Goal: Task Accomplishment & Management: Use online tool/utility

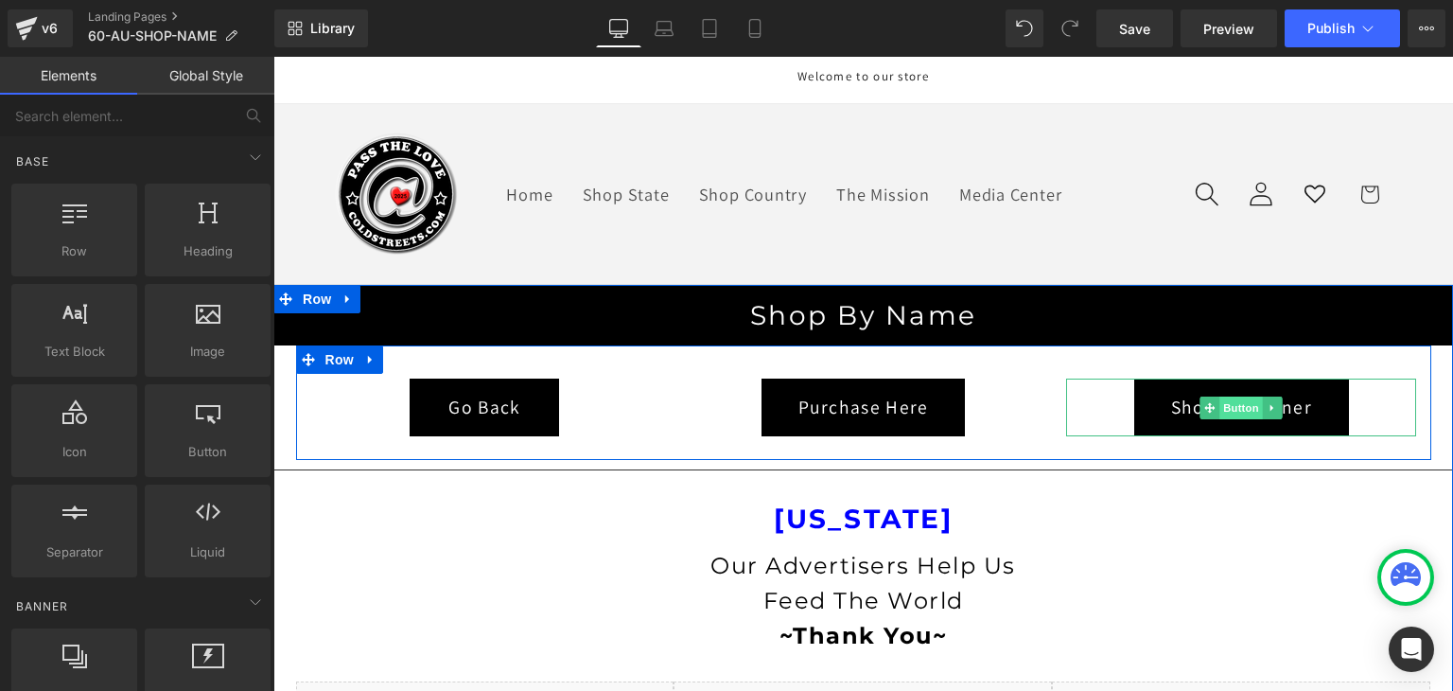
click at [1230, 408] on span "Button" at bounding box center [1243, 407] width 44 height 23
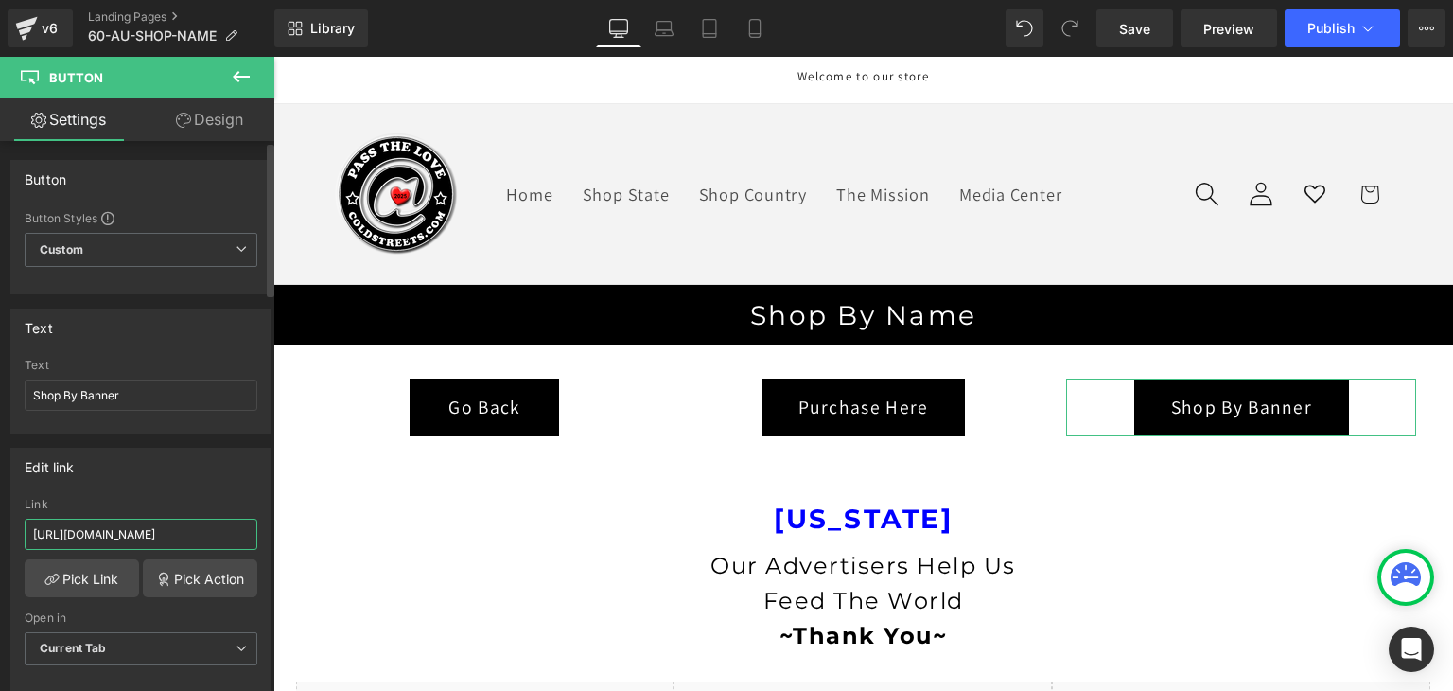
click at [204, 532] on input "https://coldstreets.com/pages/1-al-shop-banner-1" at bounding box center [141, 534] width 233 height 31
click at [227, 530] on input "https://coldstreets.com/pages/60-al-shop-banner-1" at bounding box center [141, 534] width 233 height 31
drag, startPoint x: 63, startPoint y: 533, endPoint x: 11, endPoint y: 535, distance: 52.1
click at [11, 535] on div "https://coldstreets.com/pages/60-au-shop-banner-1 Link https://coldstreets.com/…" at bounding box center [140, 595] width 259 height 194
click at [30, 531] on input "https://coldstreets.com/pages/60-au-shop-banner-1" at bounding box center [141, 534] width 233 height 31
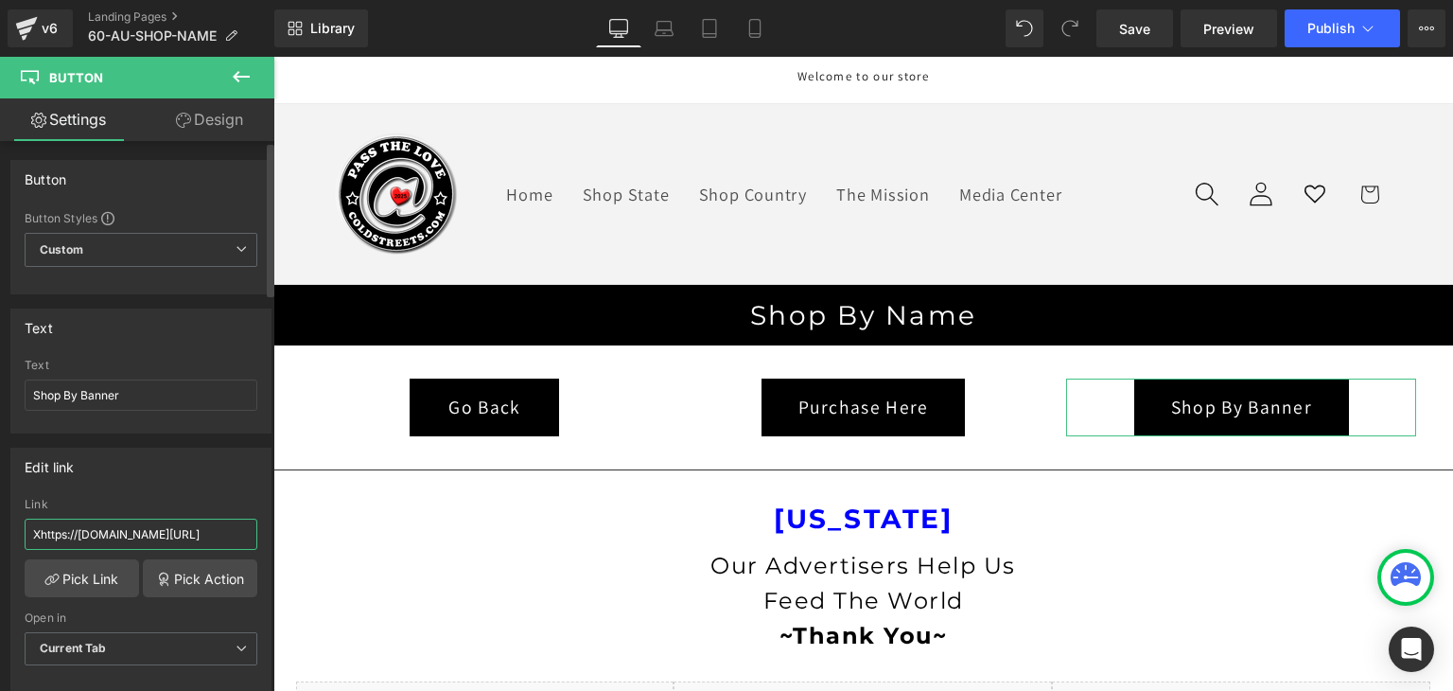
scroll to position [0, 81]
drag, startPoint x: 82, startPoint y: 536, endPoint x: 248, endPoint y: 529, distance: 165.7
click at [248, 529] on input "Xhttps://coldstreets.com/pages/60-au-shop-banner-1" at bounding box center [141, 534] width 233 height 31
click at [246, 531] on input "Xhttps://coldstreets.com/pages/60-au-shop-banner-1" at bounding box center [141, 534] width 233 height 31
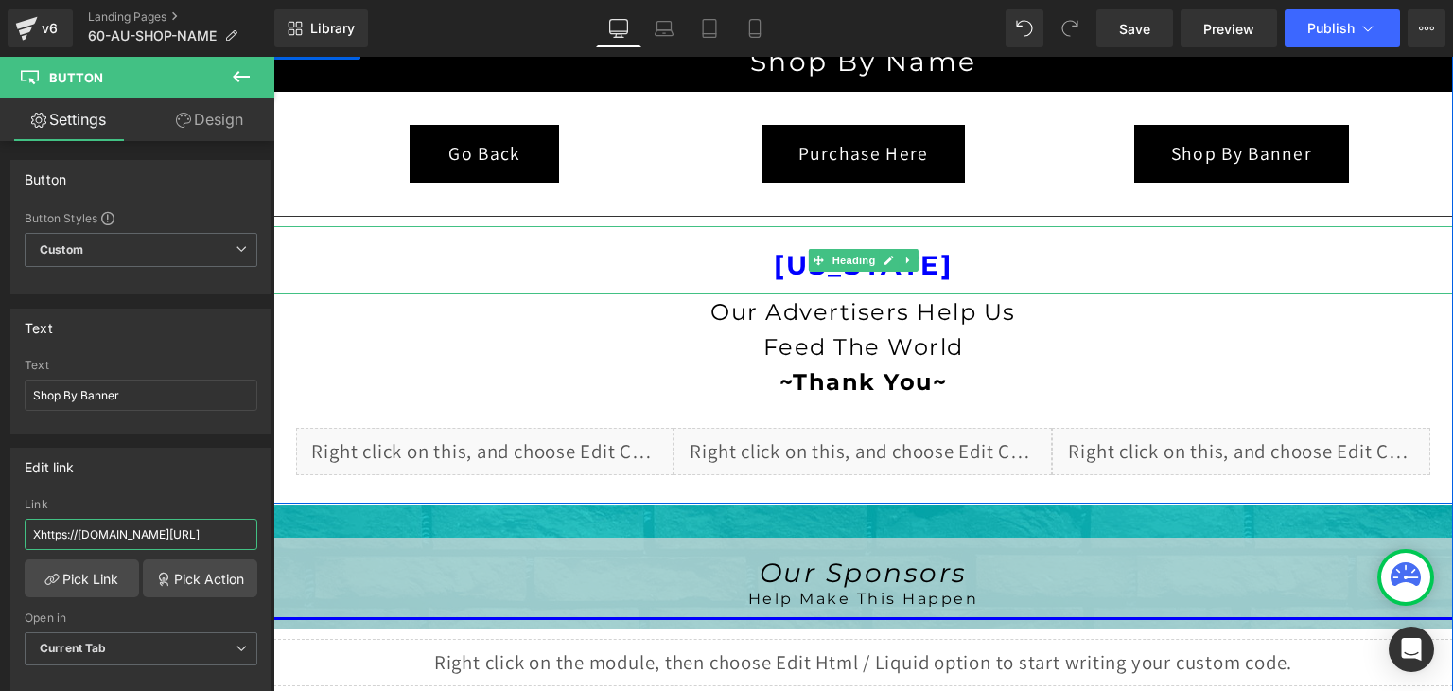
scroll to position [284, 0]
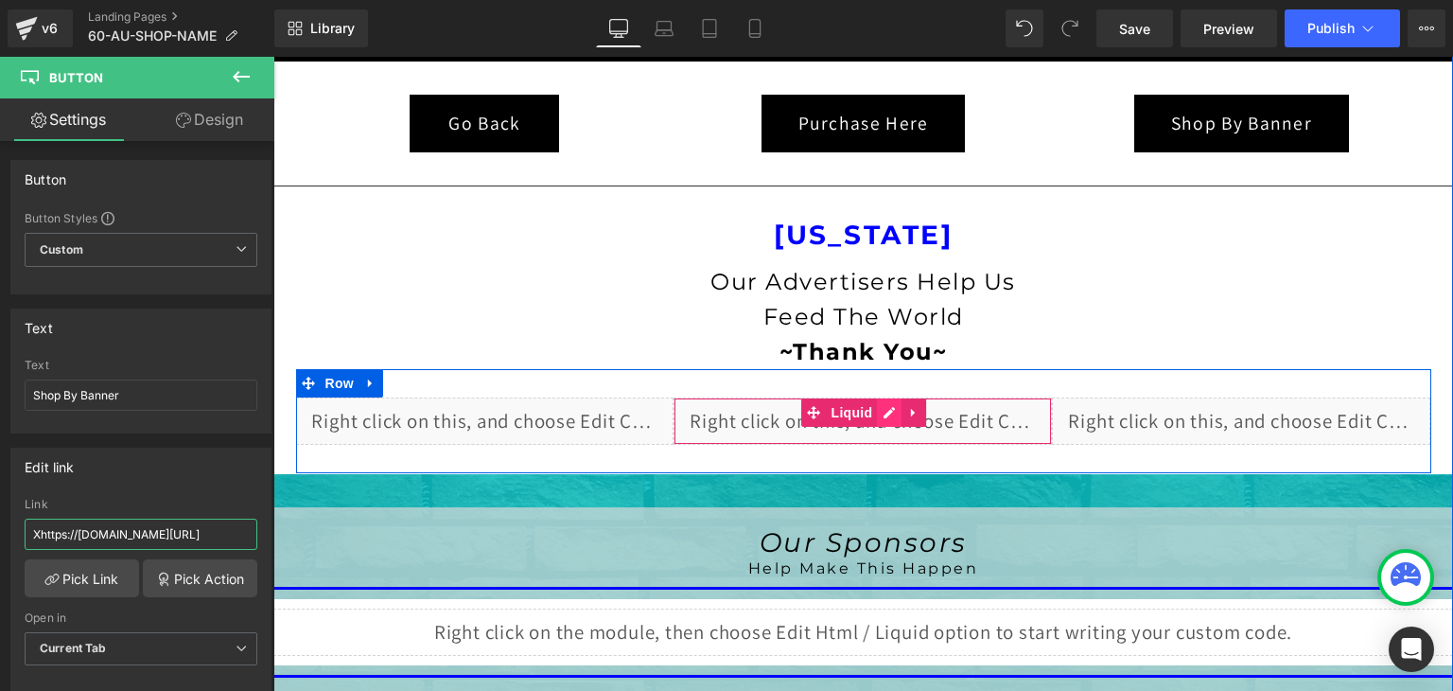
click at [885, 411] on div "Liquid" at bounding box center [863, 420] width 378 height 47
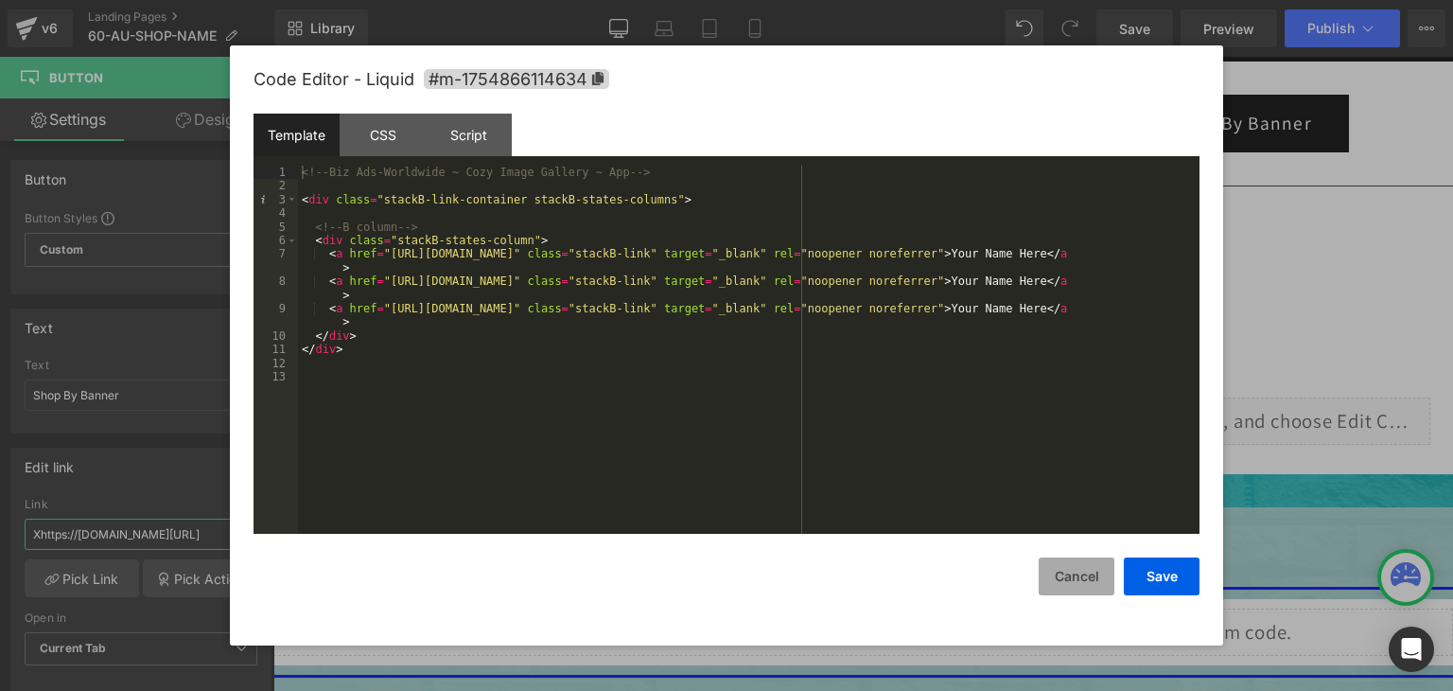
type input "Xhttps://coldstreets.com/pages/60-au-shop-banner-1X"
click at [1056, 584] on button "Cancel" at bounding box center [1077, 576] width 76 height 38
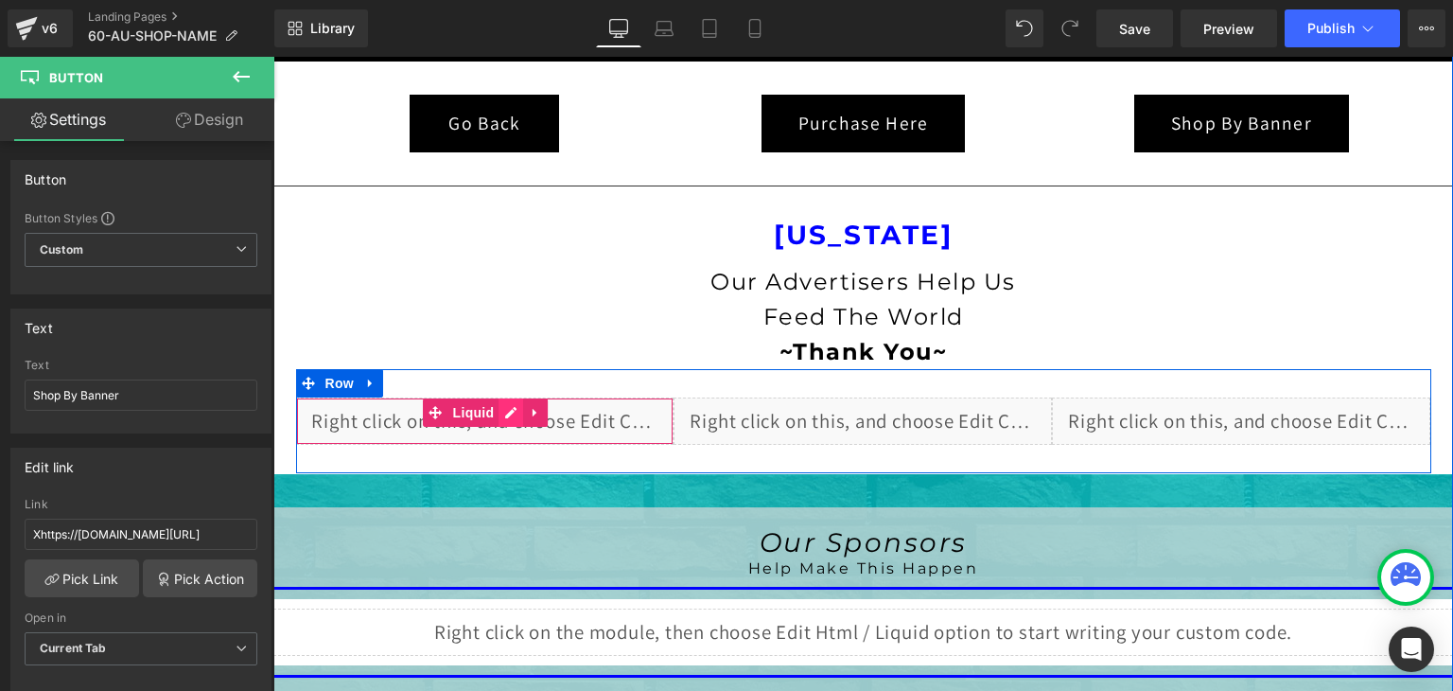
click at [502, 411] on div "Liquid" at bounding box center [485, 420] width 378 height 47
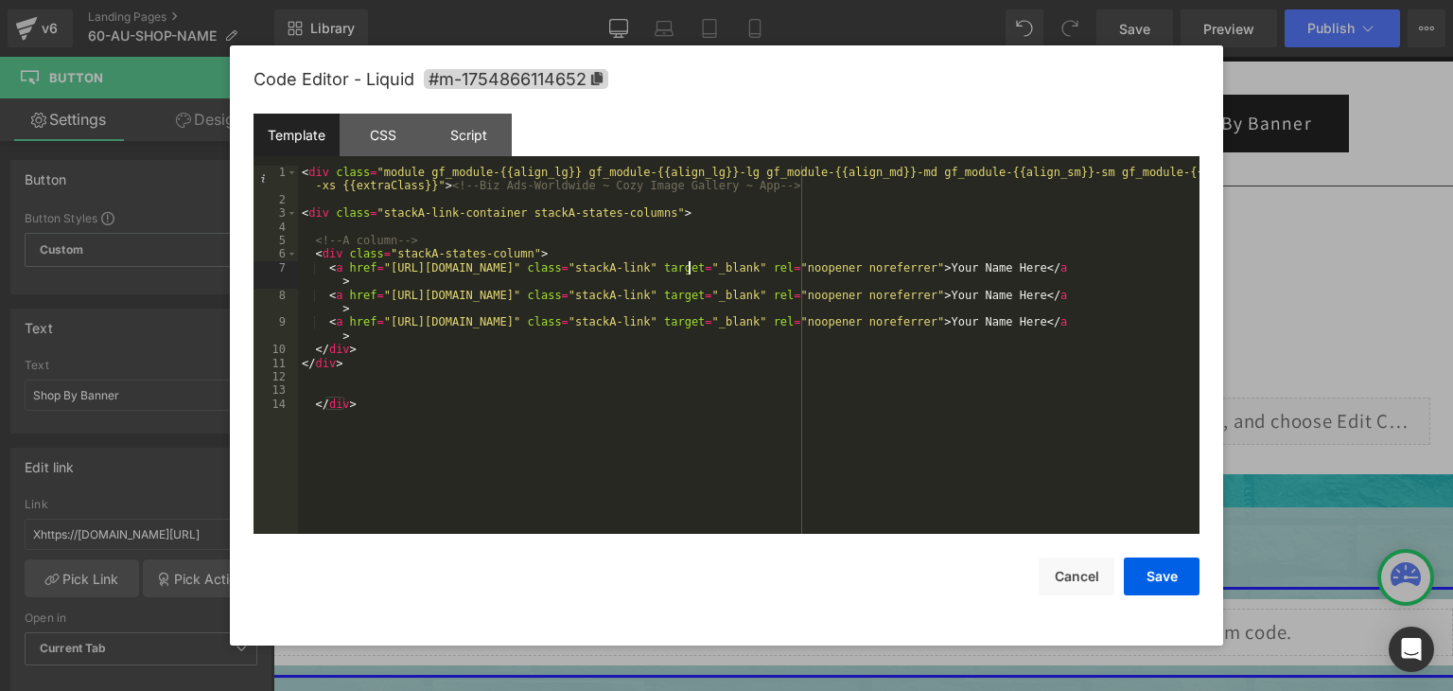
click at [689, 271] on div "< div class = "module gf_module-{{align_lg}} gf_module-{{align_lg}}-lg gf_modul…" at bounding box center [749, 370] width 902 height 409
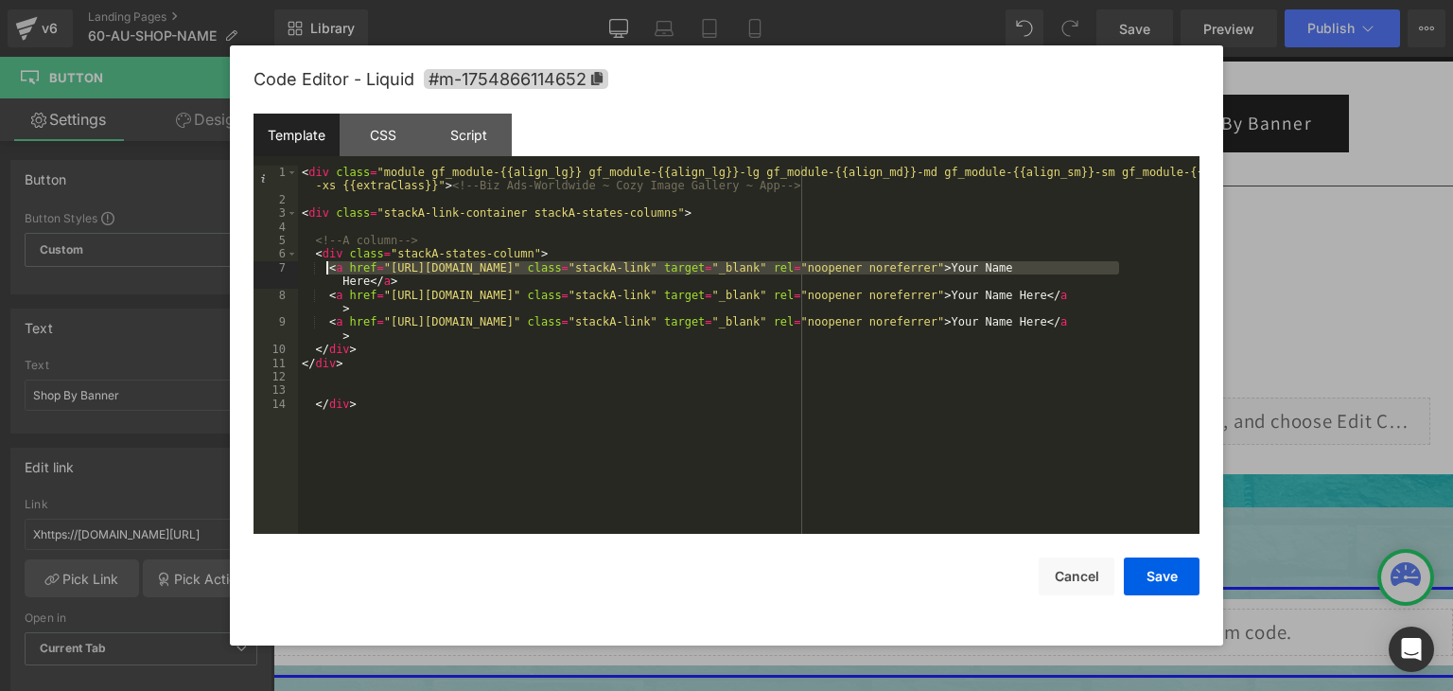
drag, startPoint x: 1117, startPoint y: 267, endPoint x: 325, endPoint y: 270, distance: 792.0
click at [325, 270] on div "< div class = "module gf_module-{{align_lg}} gf_module-{{align_lg}}-lg gf_modul…" at bounding box center [749, 370] width 902 height 409
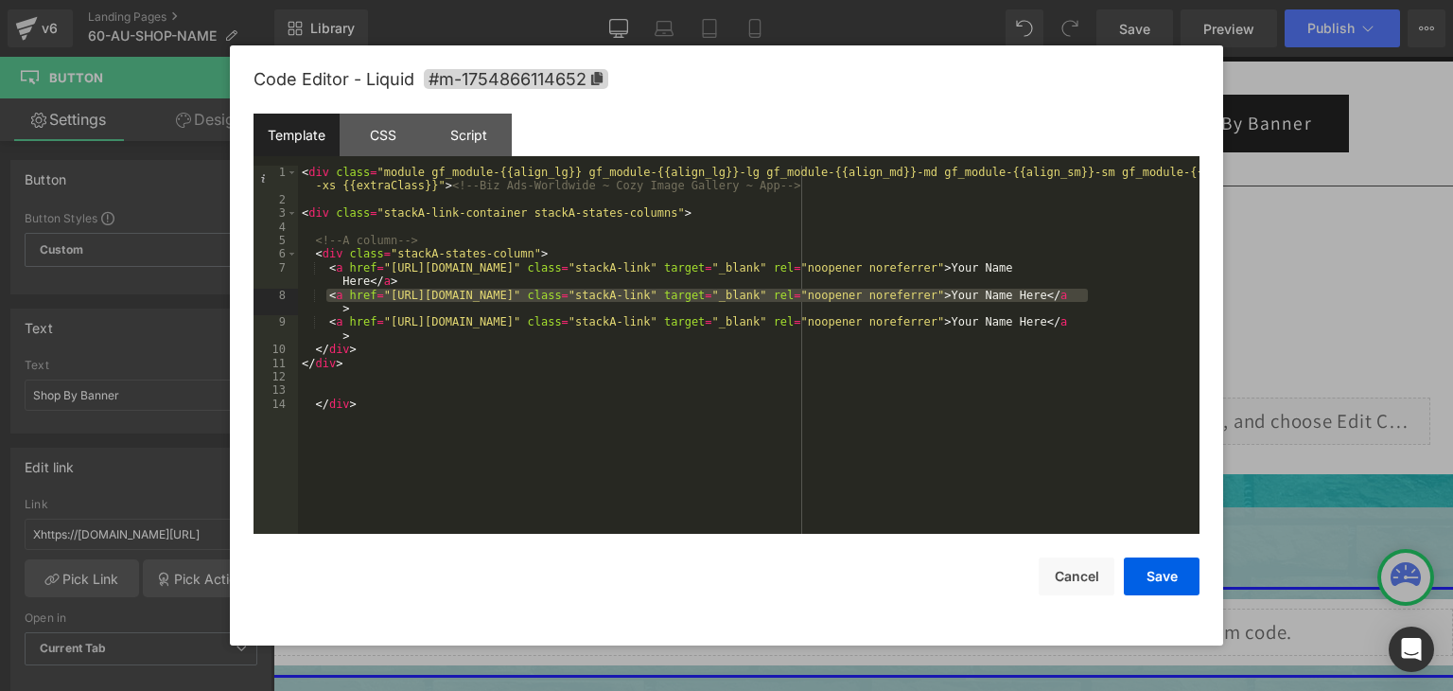
drag, startPoint x: 1086, startPoint y: 298, endPoint x: 329, endPoint y: 300, distance: 757.0
click at [329, 300] on div "< div class = "module gf_module-{{align_lg}} gf_module-{{align_lg}}-lg gf_modul…" at bounding box center [749, 370] width 902 height 409
drag, startPoint x: 1089, startPoint y: 319, endPoint x: 1006, endPoint y: 326, distance: 83.6
click at [1006, 326] on div "< div class = "module gf_module-{{align_lg}} gf_module-{{align_lg}}-lg gf_modul…" at bounding box center [749, 370] width 902 height 409
click at [1082, 325] on div "< div class = "module gf_module-{{align_lg}} gf_module-{{align_lg}}-lg gf_modul…" at bounding box center [749, 350] width 902 height 368
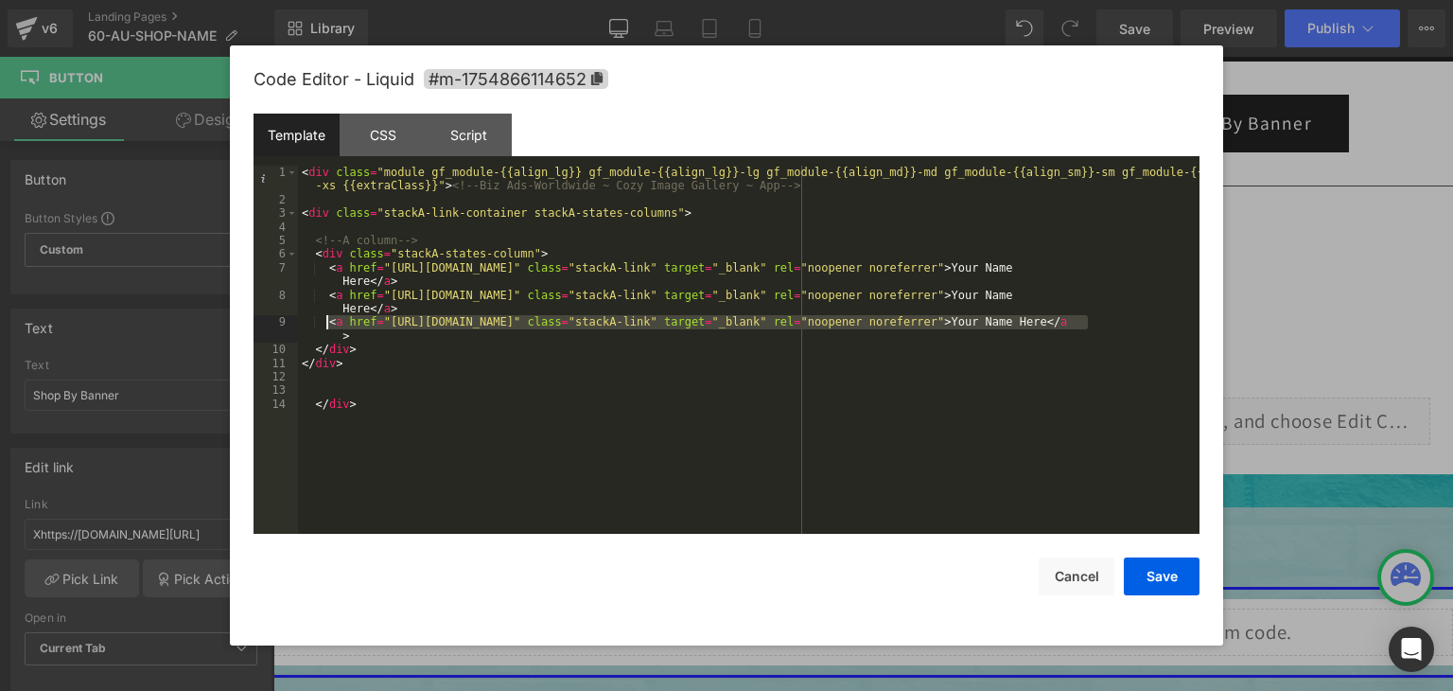
drag, startPoint x: 1087, startPoint y: 322, endPoint x: 329, endPoint y: 324, distance: 757.9
click at [329, 324] on div "< div class = "module gf_module-{{align_lg}} gf_module-{{align_lg}}-lg gf_modul…" at bounding box center [749, 370] width 902 height 409
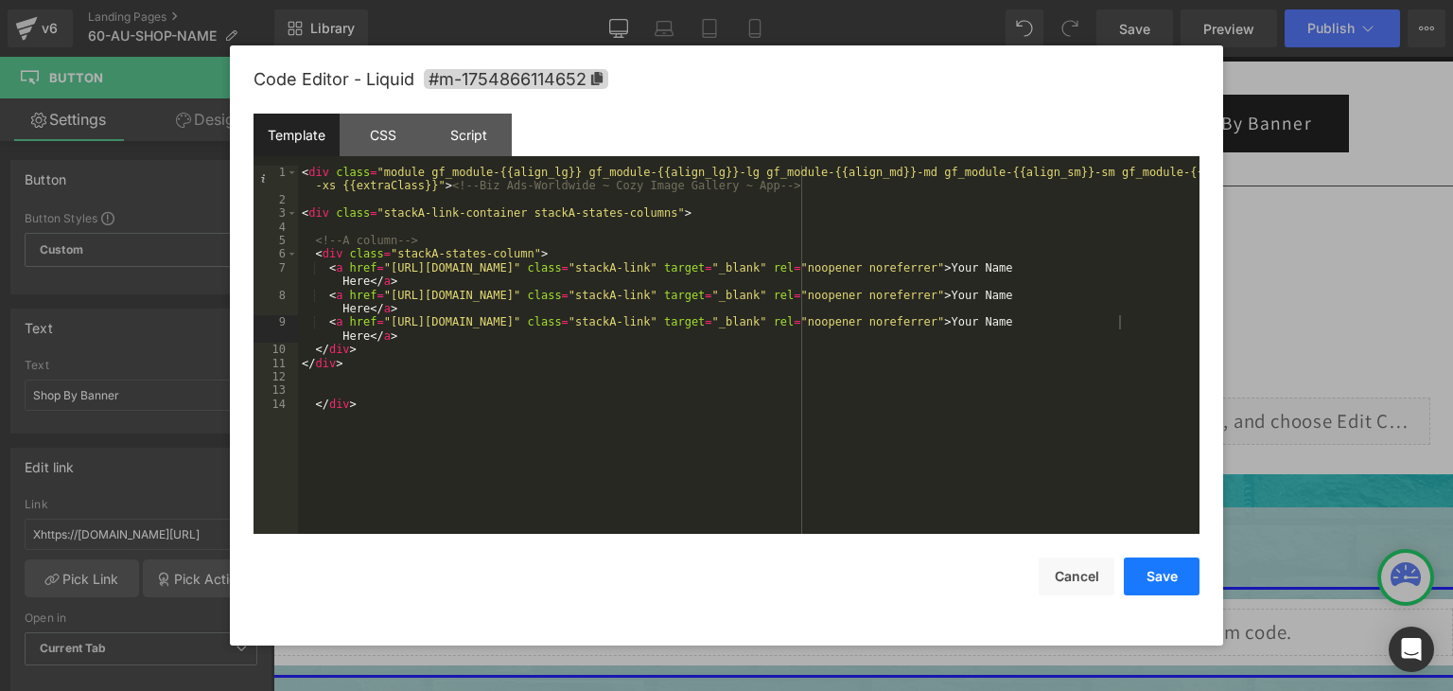
click at [1146, 578] on button "Save" at bounding box center [1162, 576] width 76 height 38
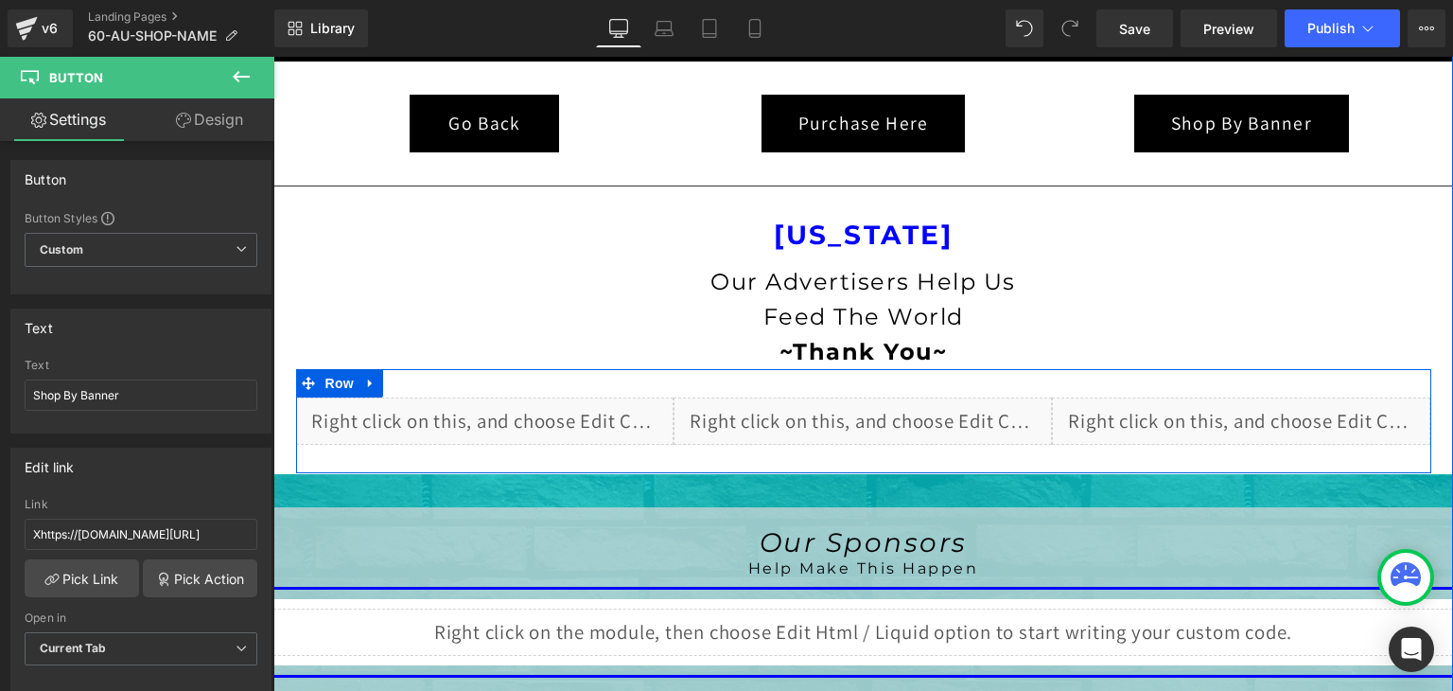
click at [882, 413] on div "Liquid" at bounding box center [863, 420] width 378 height 47
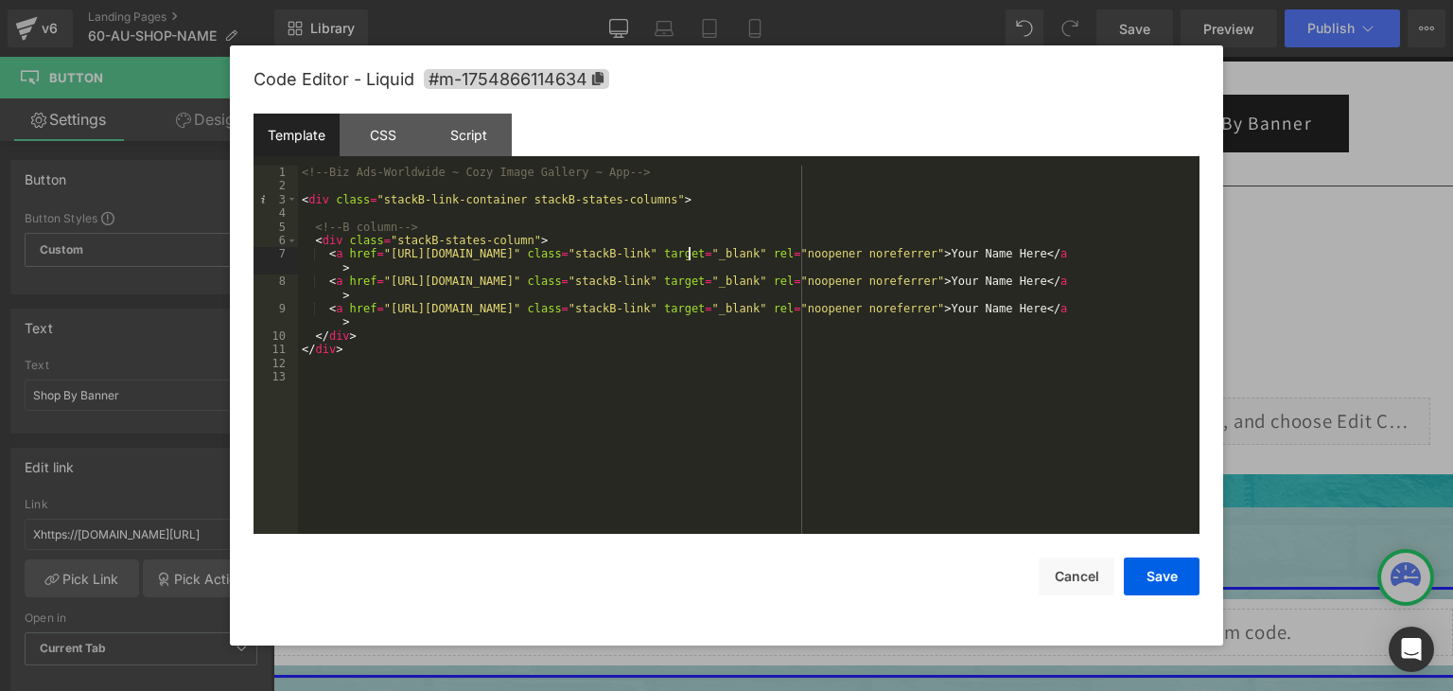
click at [686, 255] on div "<!-- Biz Ads-Worldwide ~ Cozy Image Gallery ~ App --> < div class = "stackB-lin…" at bounding box center [749, 364] width 902 height 396
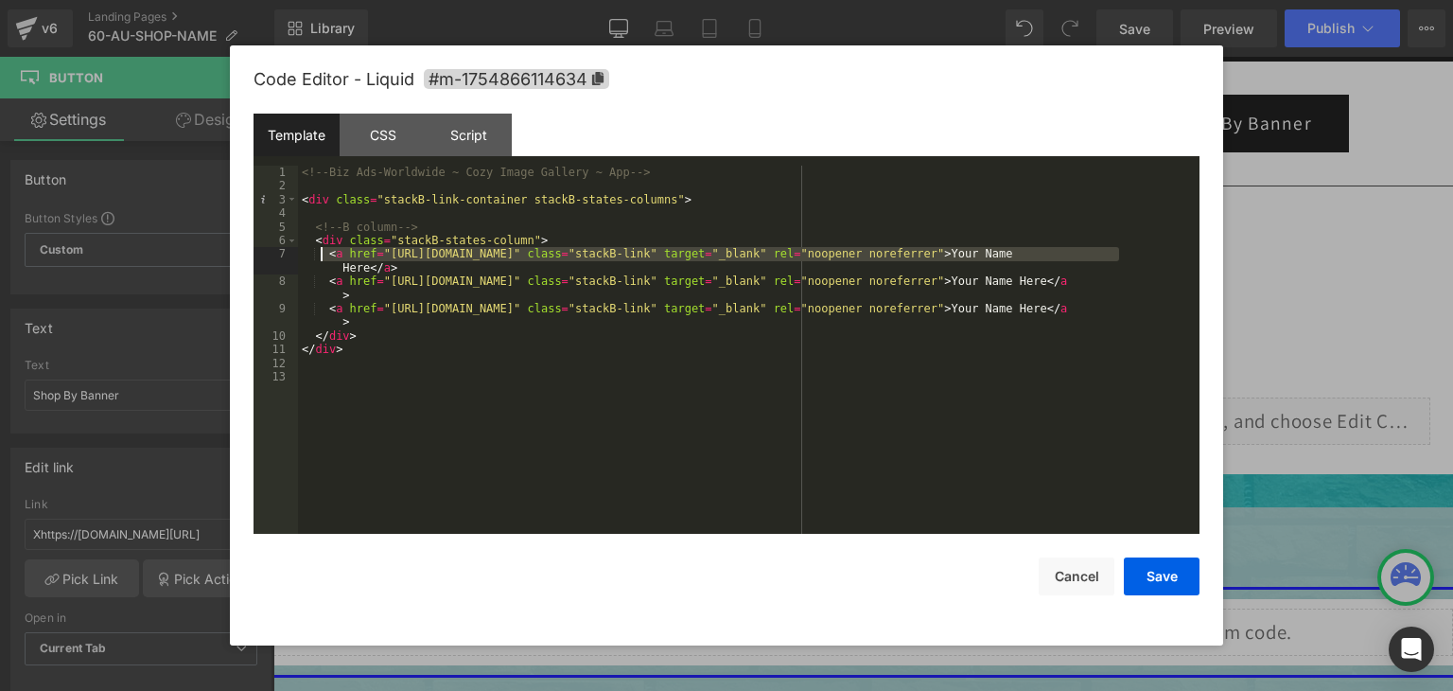
drag, startPoint x: 1118, startPoint y: 253, endPoint x: 322, endPoint y: 259, distance: 796.7
click at [322, 259] on div "<!-- Biz Ads-Worldwide ~ Cozy Image Gallery ~ App --> < div class = "stackB-lin…" at bounding box center [749, 364] width 902 height 396
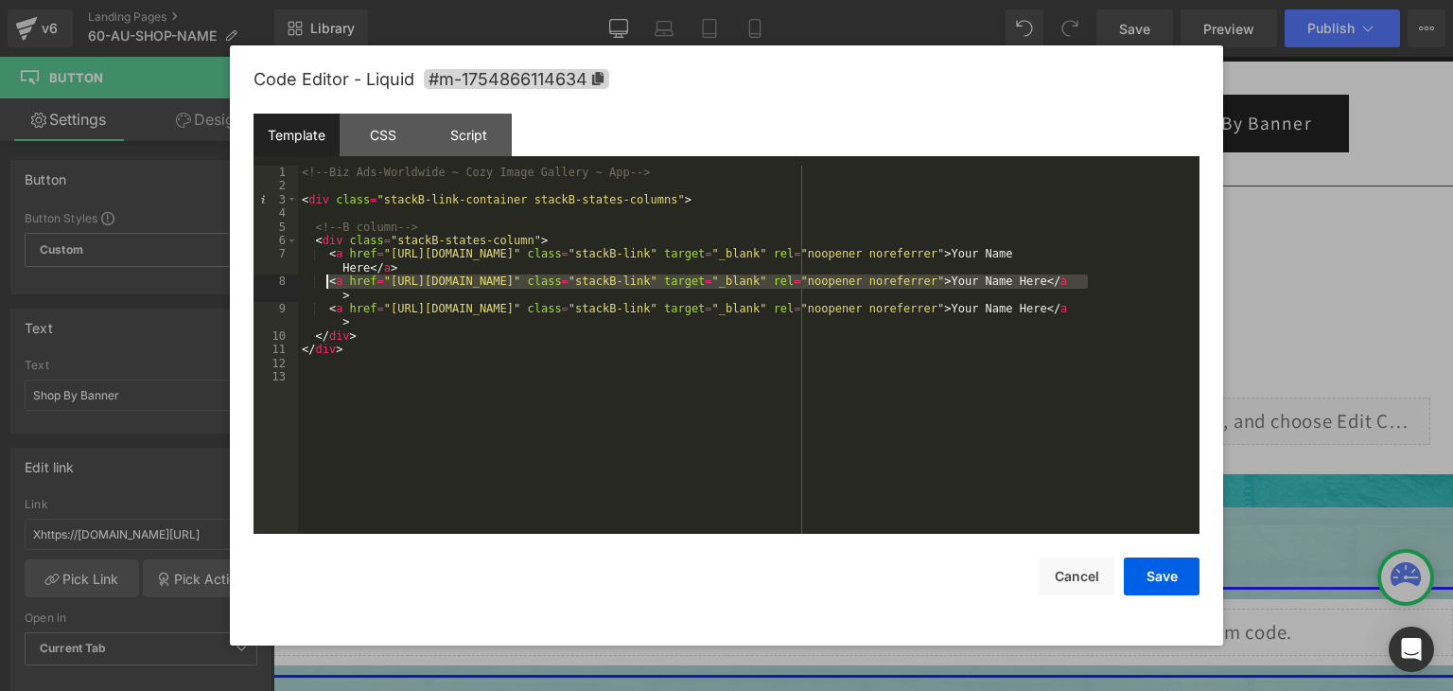
drag, startPoint x: 1086, startPoint y: 284, endPoint x: 327, endPoint y: 287, distance: 758.9
click at [327, 287] on div "<!-- Biz Ads-Worldwide ~ Cozy Image Gallery ~ App --> < div class = "stackB-lin…" at bounding box center [749, 364] width 902 height 396
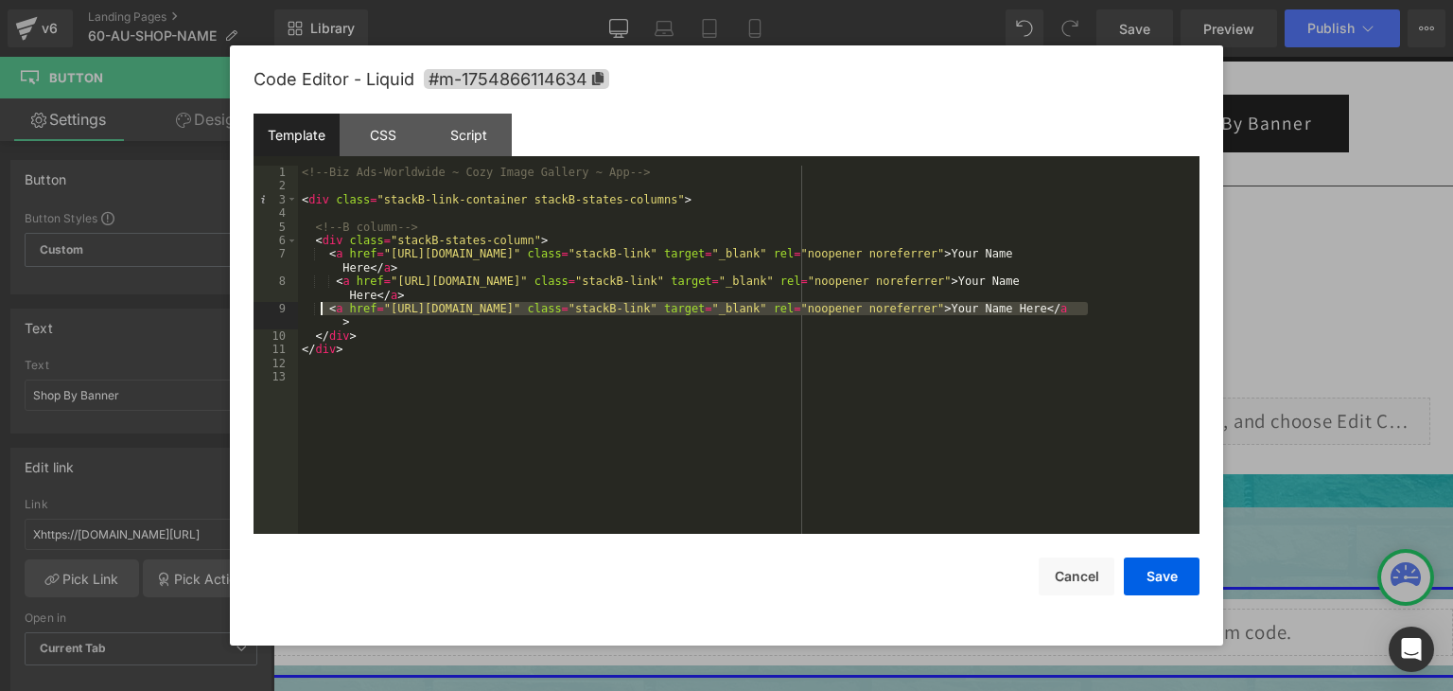
drag, startPoint x: 1086, startPoint y: 309, endPoint x: 324, endPoint y: 311, distance: 762.6
click at [324, 311] on div "<!-- Biz Ads-Worldwide ~ Cozy Image Gallery ~ App --> < div class = "stackB-lin…" at bounding box center [749, 364] width 902 height 396
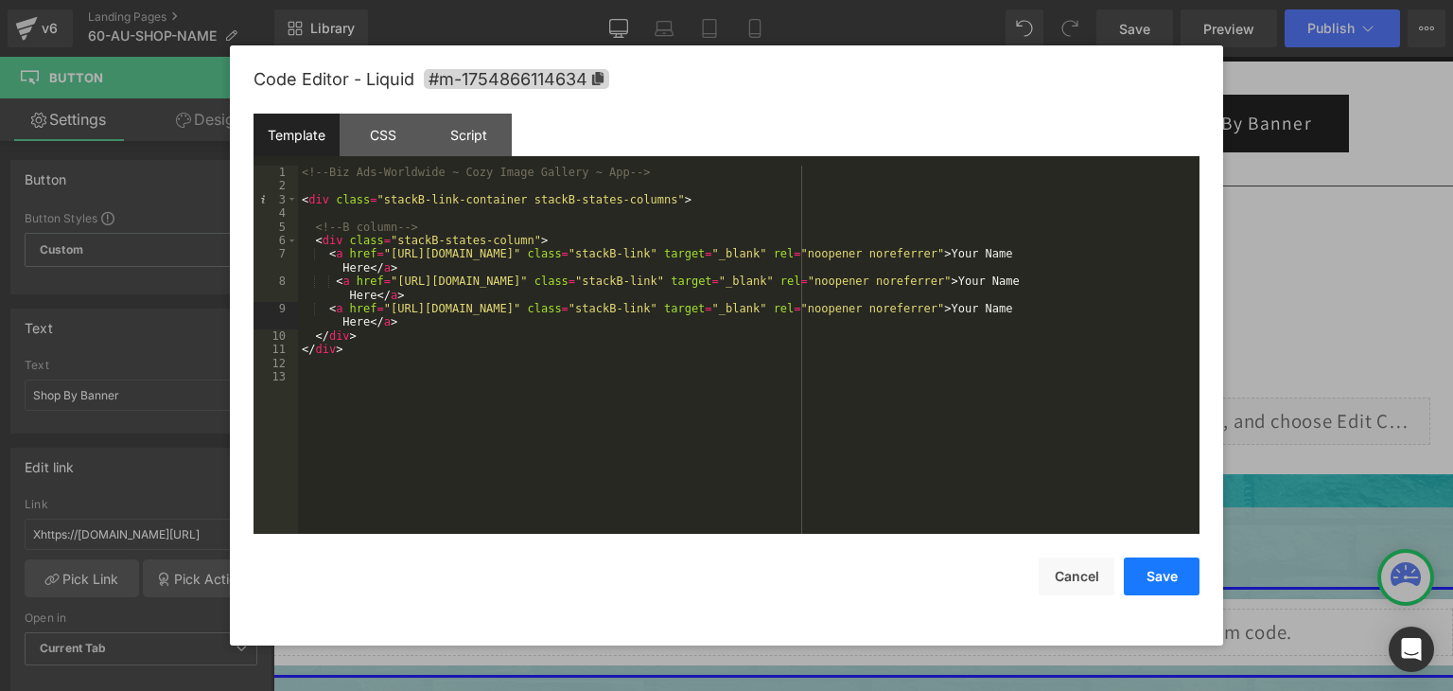
click at [1163, 565] on button "Save" at bounding box center [1162, 576] width 76 height 38
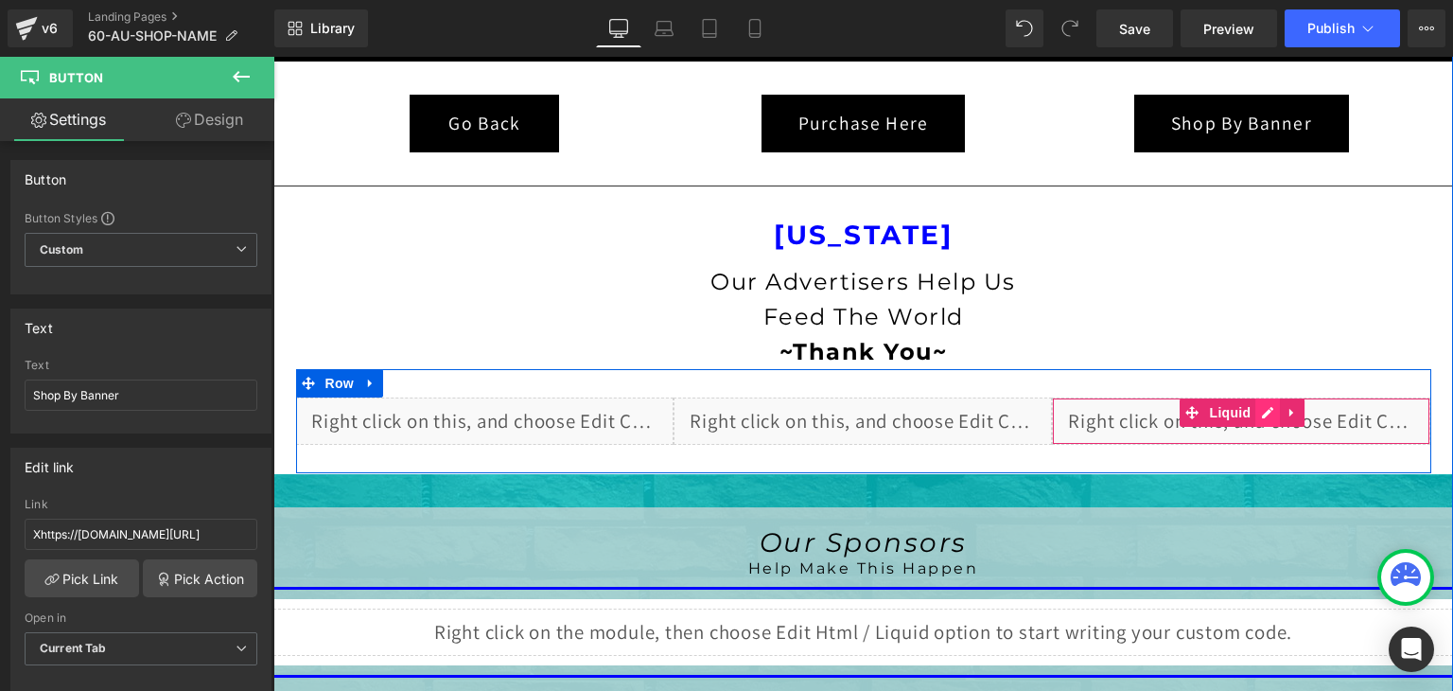
click at [1257, 406] on div "Liquid" at bounding box center [1241, 420] width 378 height 47
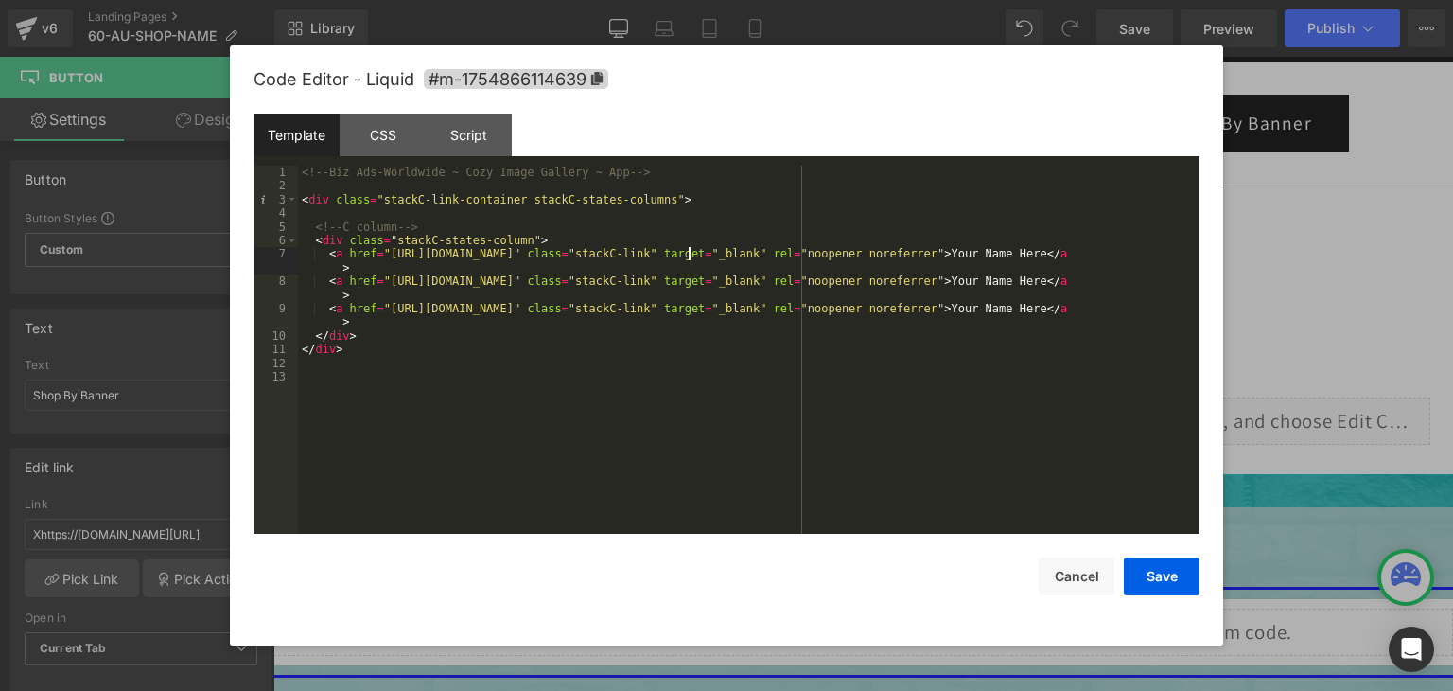
click at [686, 255] on div "<!-- Biz Ads-Worldwide ~ Cozy Image Gallery ~ App --> < div class = "stackC-lin…" at bounding box center [749, 364] width 902 height 396
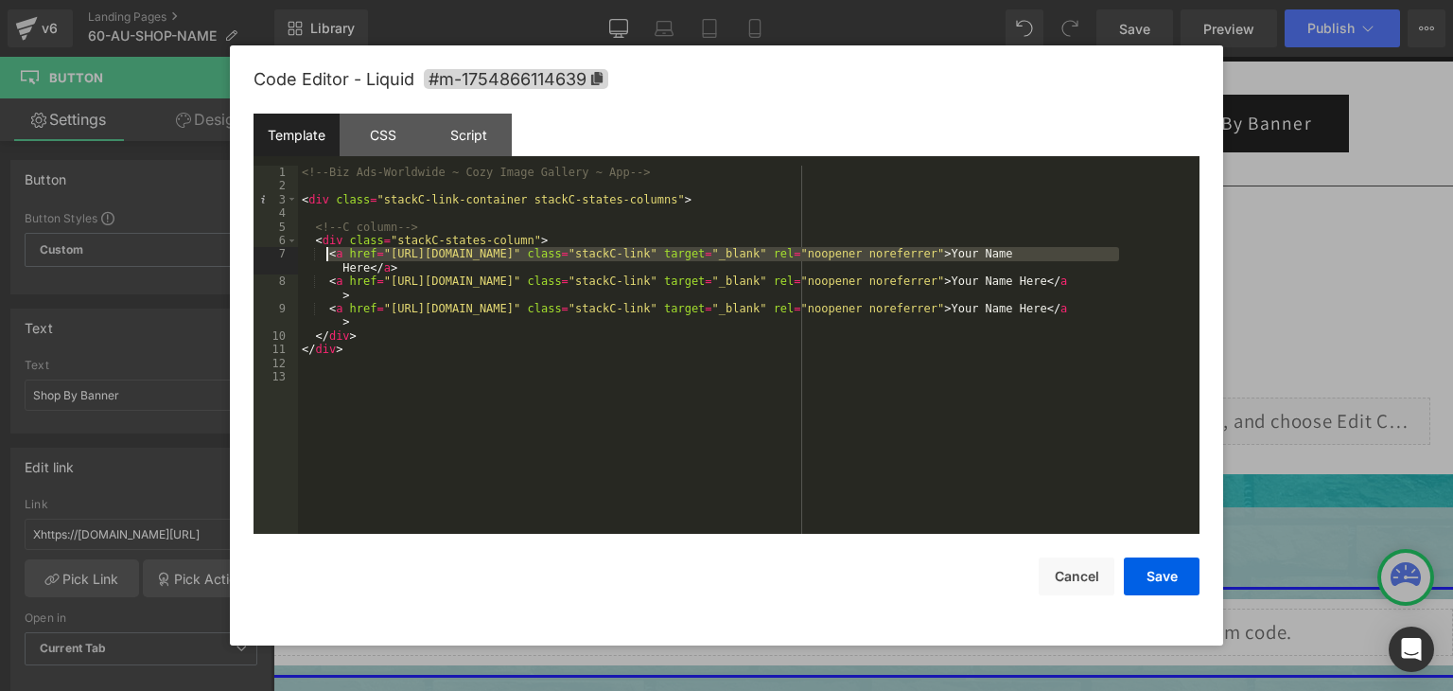
drag, startPoint x: 1118, startPoint y: 254, endPoint x: 328, endPoint y: 255, distance: 790.1
click at [328, 255] on div "<!-- Biz Ads-Worldwide ~ Cozy Image Gallery ~ App --> < div class = "stackC-lin…" at bounding box center [749, 364] width 902 height 396
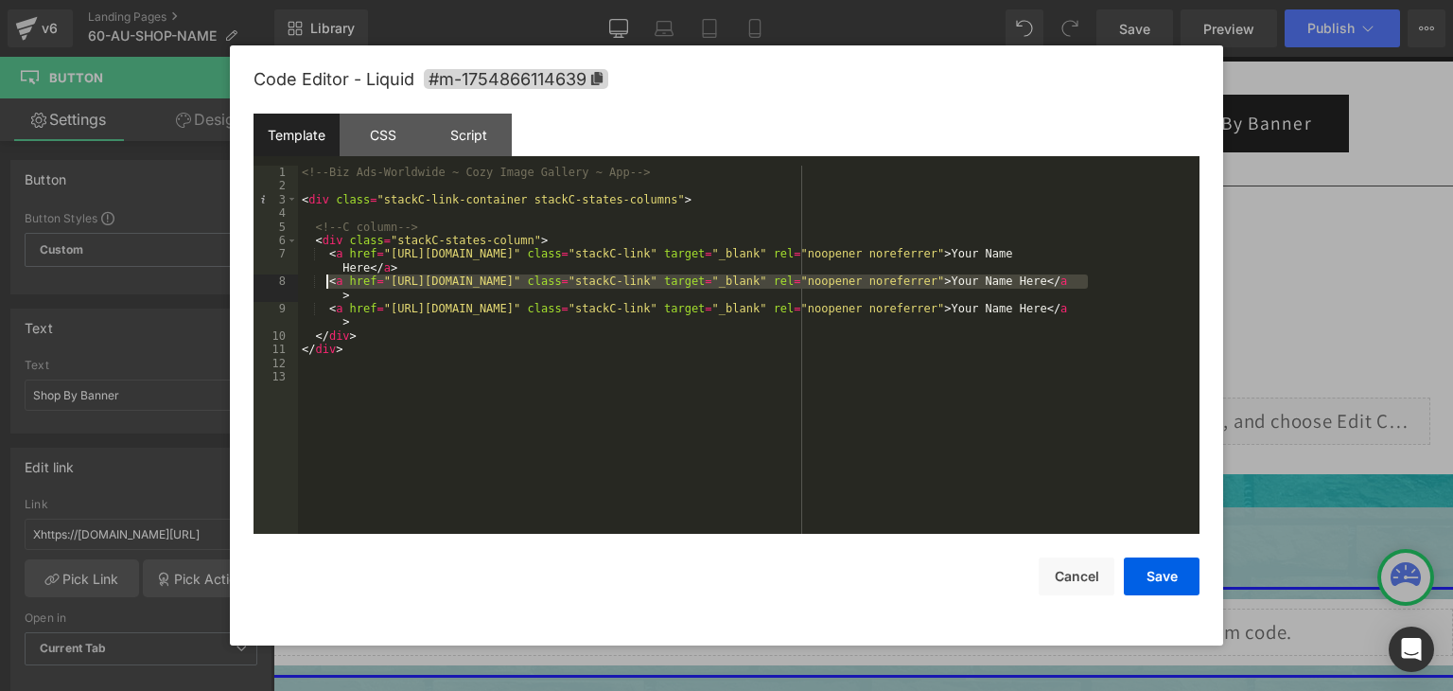
drag, startPoint x: 1087, startPoint y: 283, endPoint x: 329, endPoint y: 285, distance: 757.9
click at [329, 285] on div "<!-- Biz Ads-Worldwide ~ Cozy Image Gallery ~ App --> < div class = "stackC-lin…" at bounding box center [749, 364] width 902 height 396
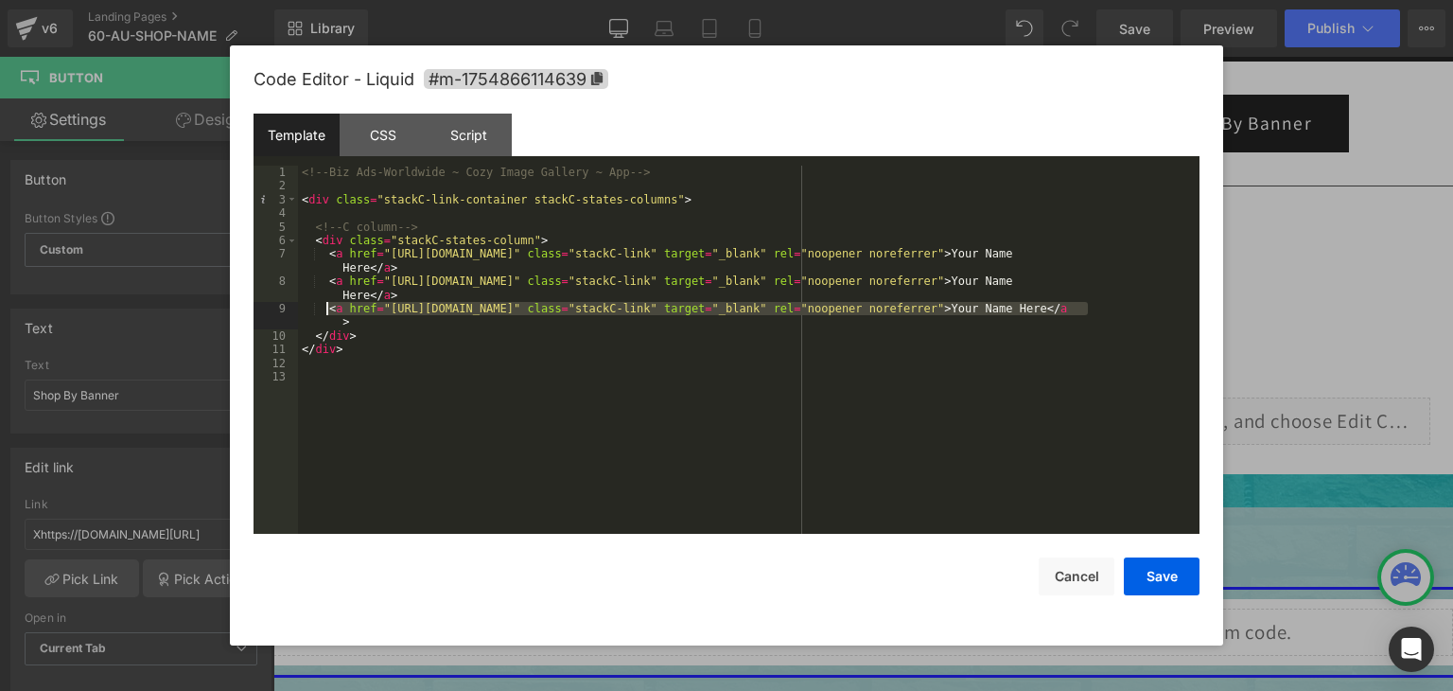
drag, startPoint x: 1088, startPoint y: 308, endPoint x: 325, endPoint y: 312, distance: 762.7
click at [325, 312] on div "<!-- Biz Ads-Worldwide ~ Cozy Image Gallery ~ App --> < div class = "stackC-lin…" at bounding box center [749, 364] width 902 height 396
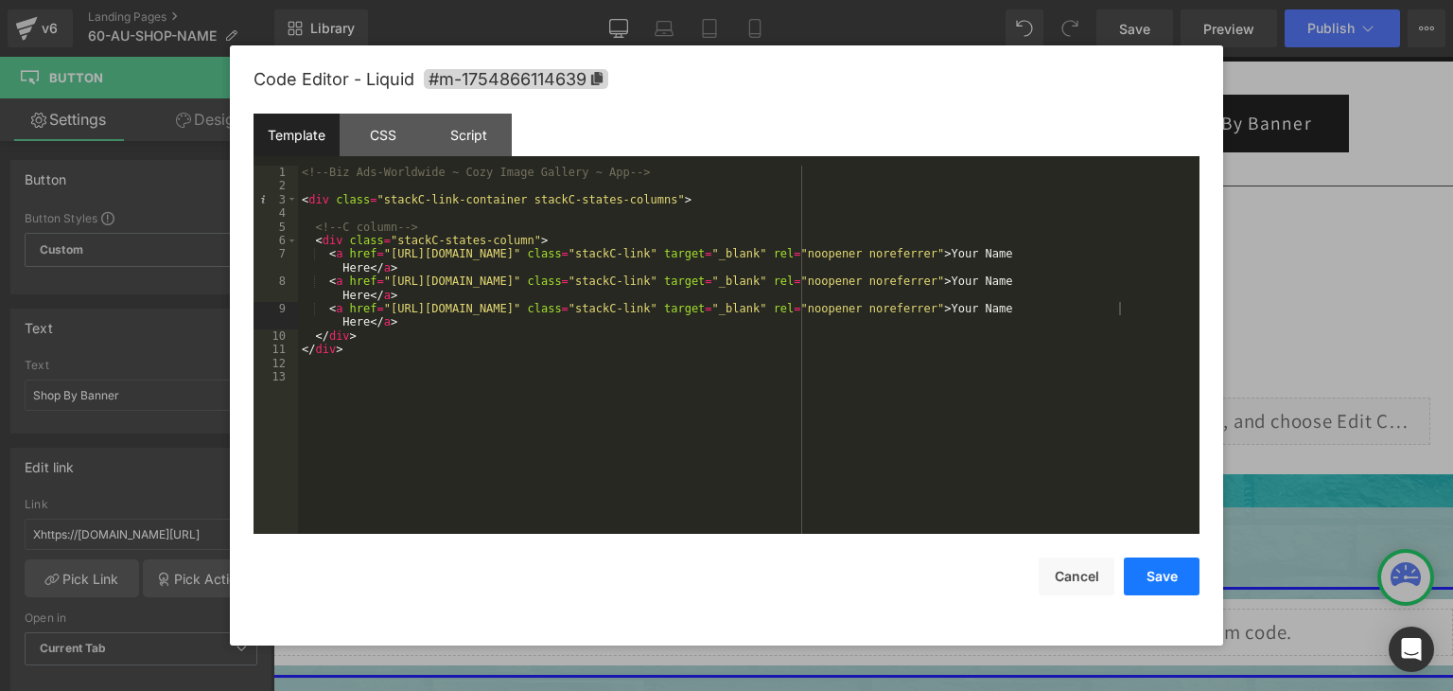
click at [1179, 579] on button "Save" at bounding box center [1162, 576] width 76 height 38
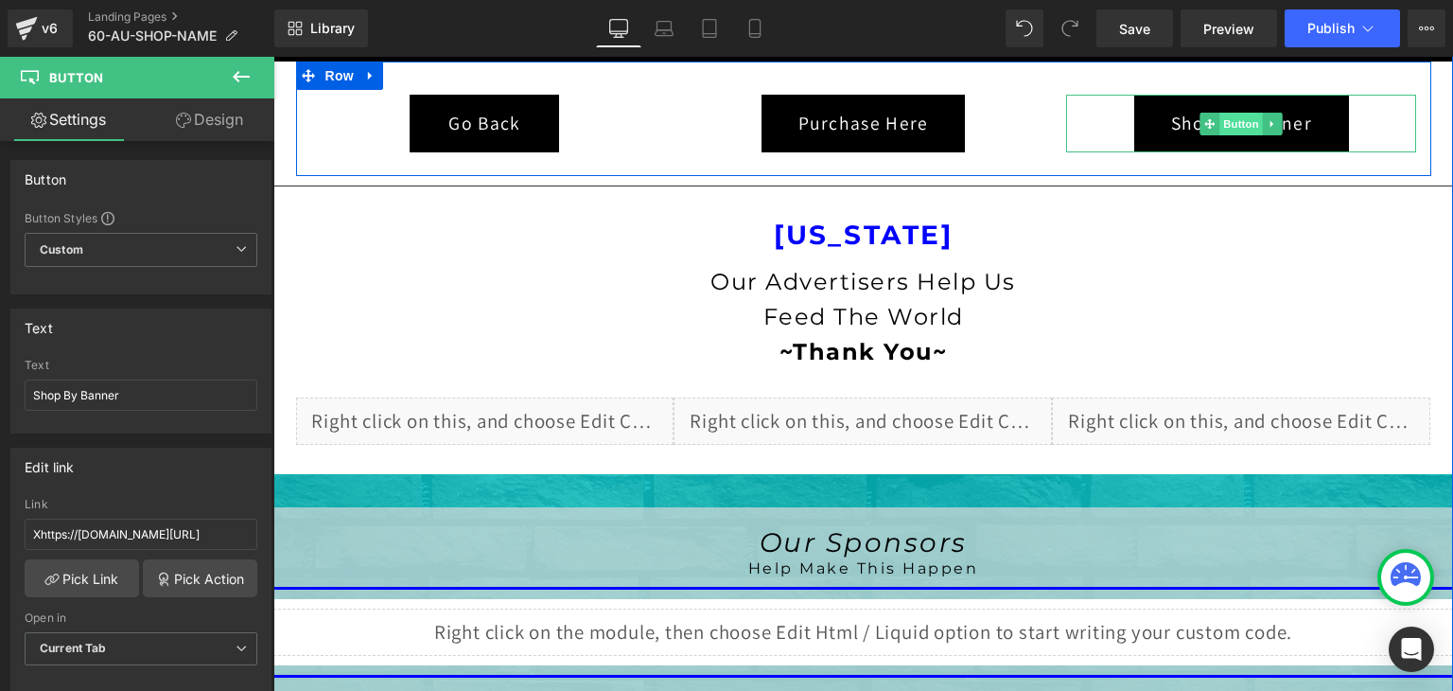
click at [1236, 131] on span "Button" at bounding box center [1243, 124] width 44 height 23
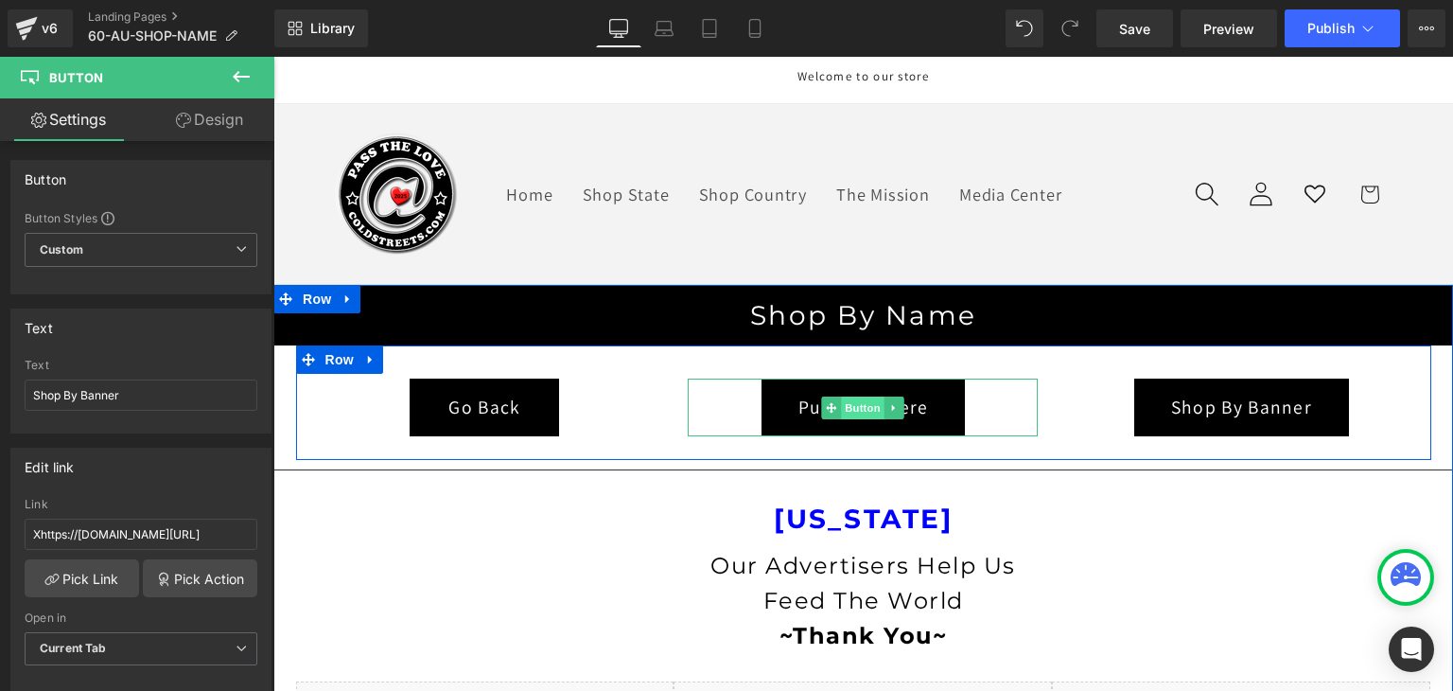
click at [851, 411] on span "Button" at bounding box center [864, 407] width 44 height 23
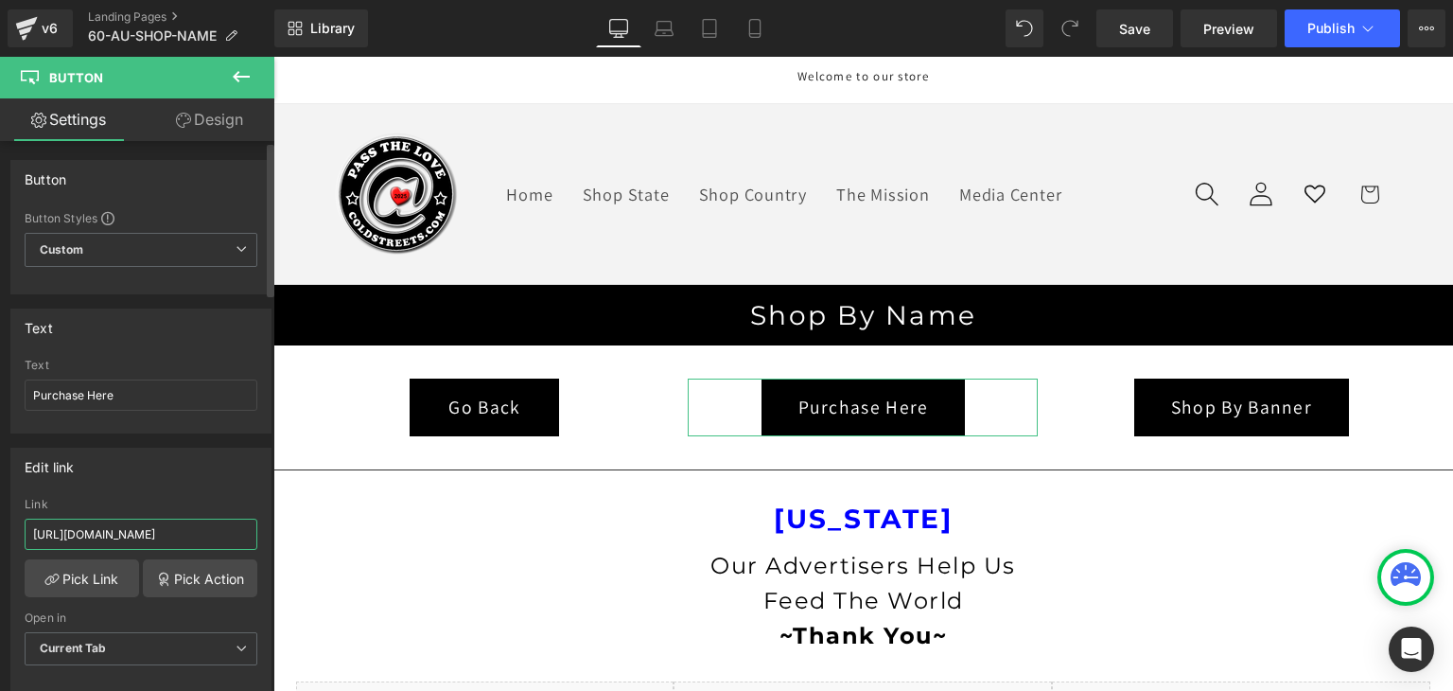
scroll to position [0, 68]
drag, startPoint x: 220, startPoint y: 537, endPoint x: 236, endPoint y: 535, distance: 15.4
click at [236, 535] on input "https://coldstreets.com/products/biz-card-bonanza" at bounding box center [141, 534] width 233 height 31
click at [244, 533] on input "https://coldstreets.com/products/biz-card-bonanza" at bounding box center [141, 534] width 233 height 31
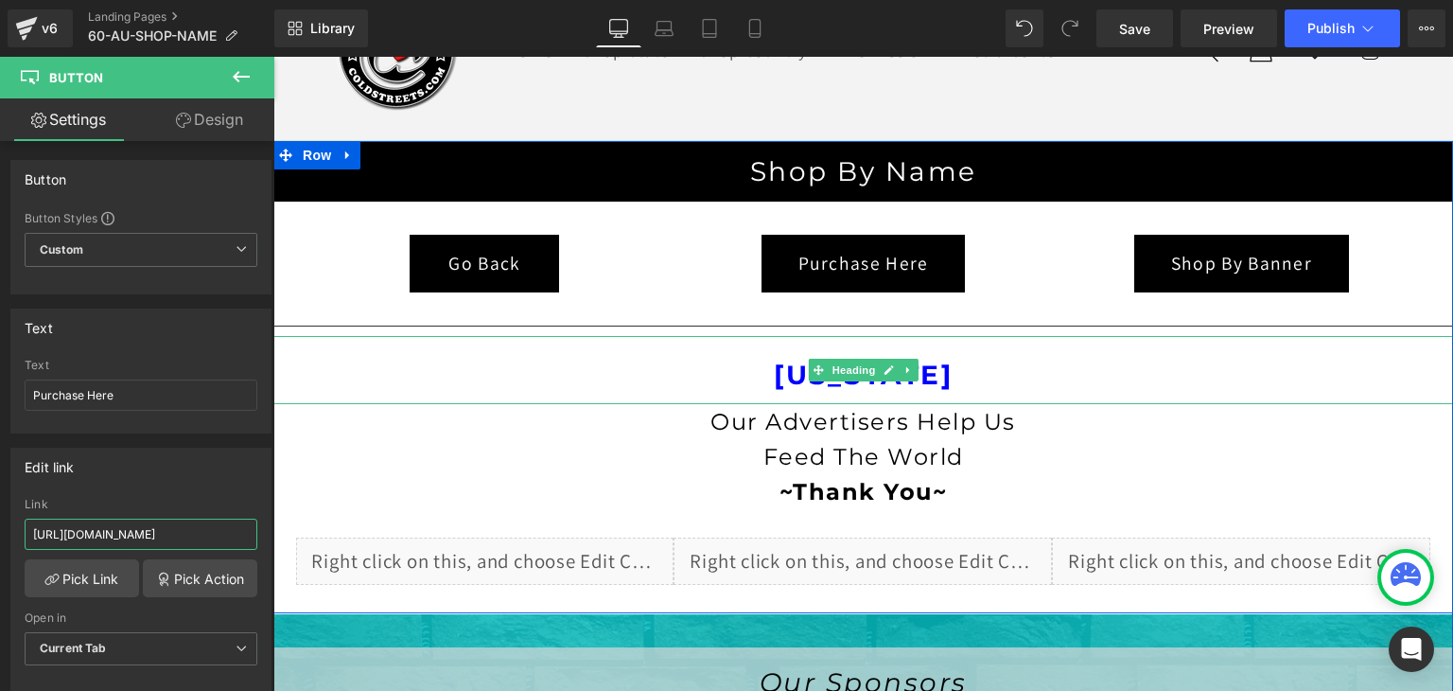
scroll to position [189, 0]
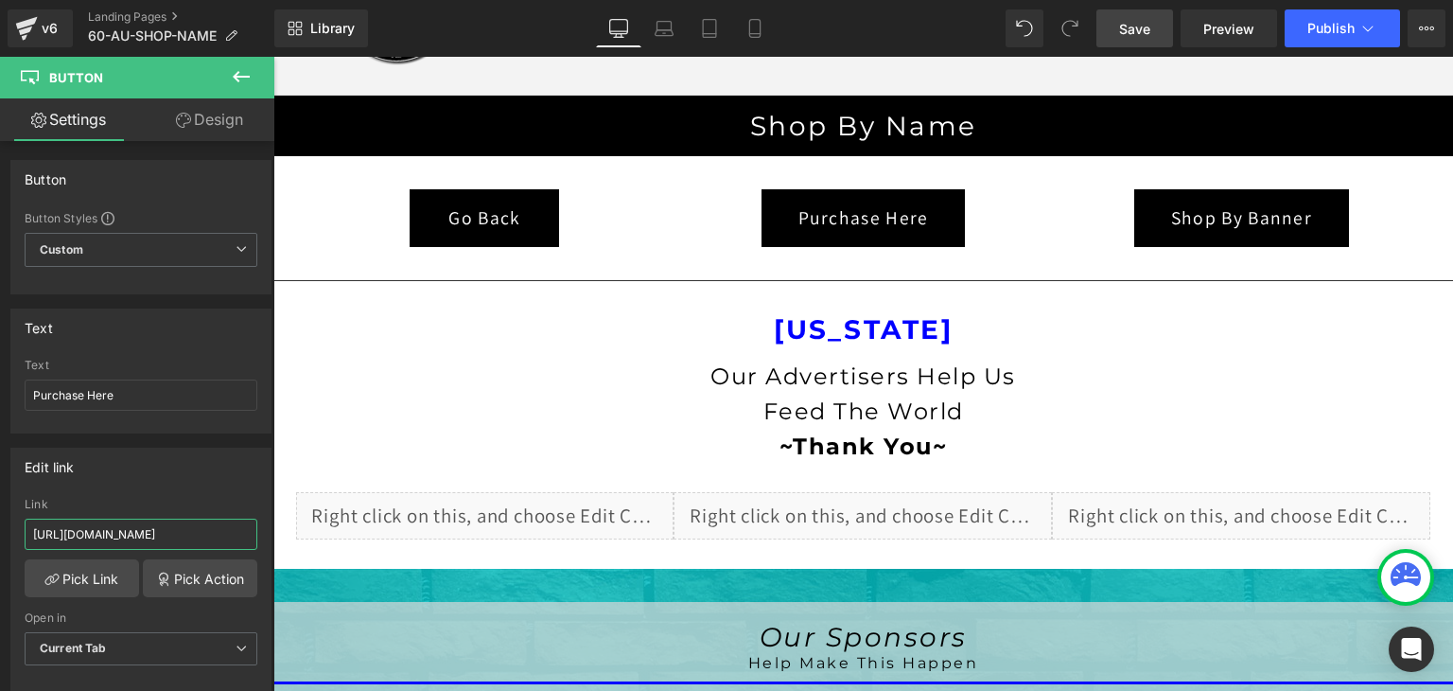
type input "https://coldstreets.com/products/biz-card-bonanza-6091"
click at [1136, 26] on span "Save" at bounding box center [1134, 29] width 31 height 20
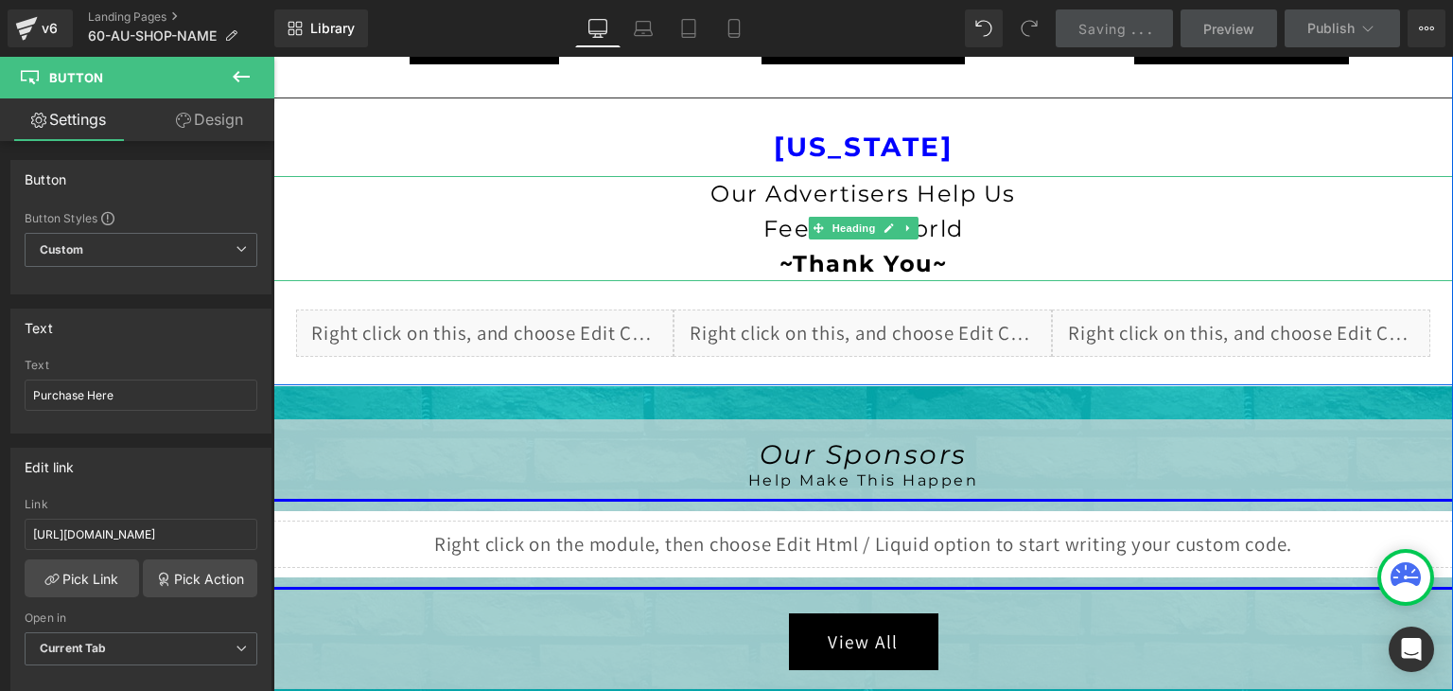
scroll to position [378, 0]
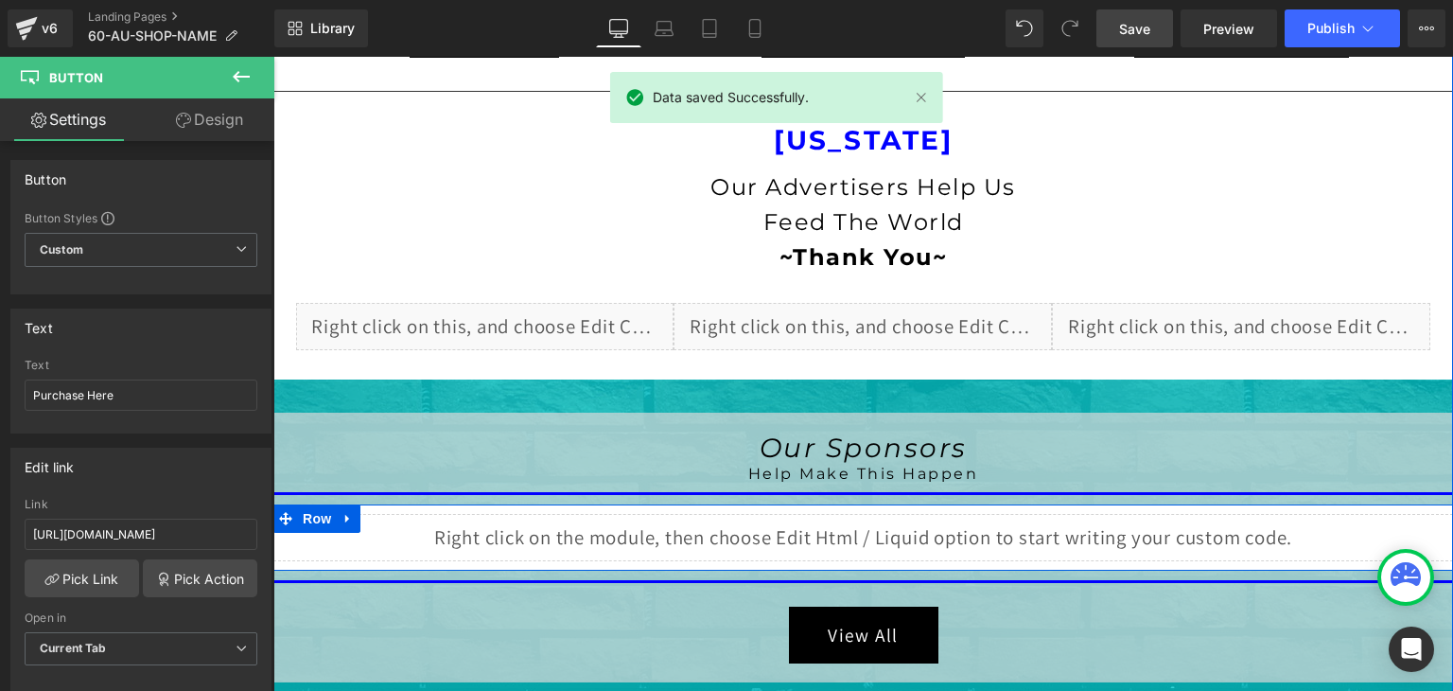
click at [883, 523] on div "Liquid" at bounding box center [863, 537] width 1180 height 47
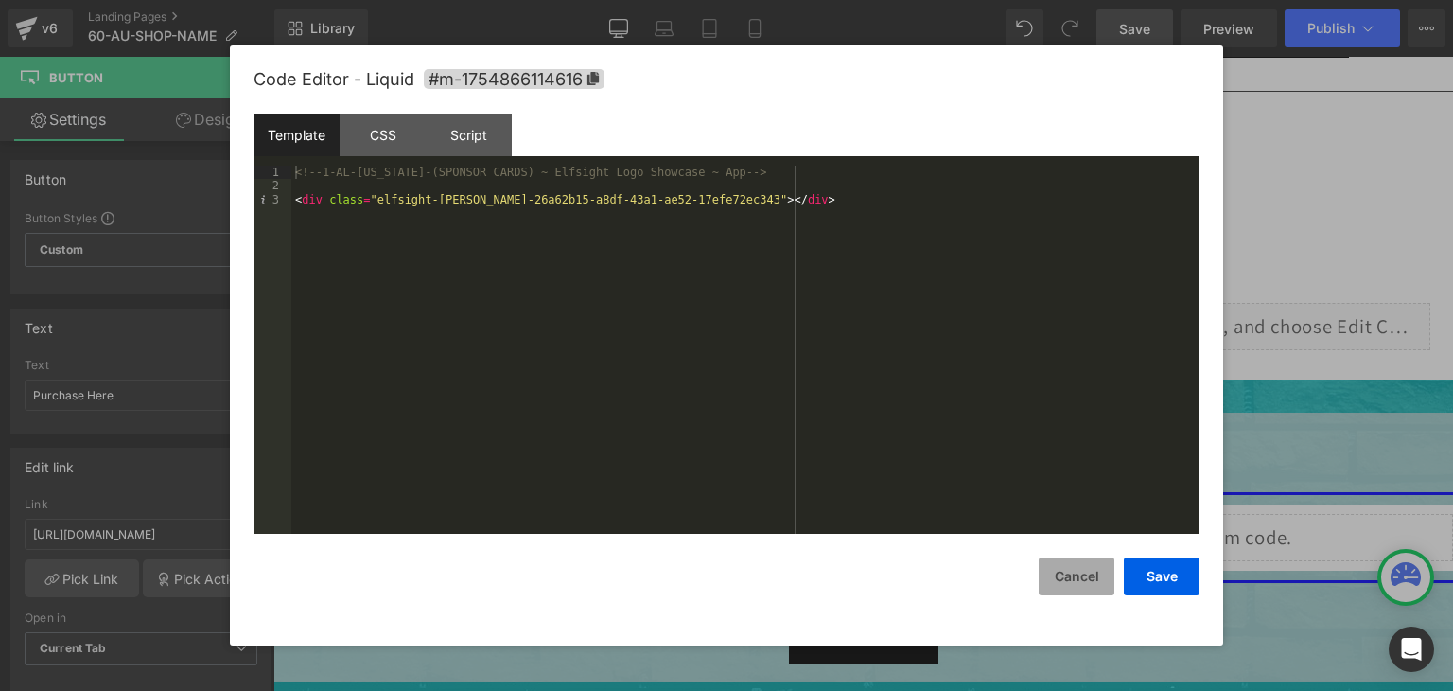
click at [1060, 579] on button "Cancel" at bounding box center [1077, 576] width 76 height 38
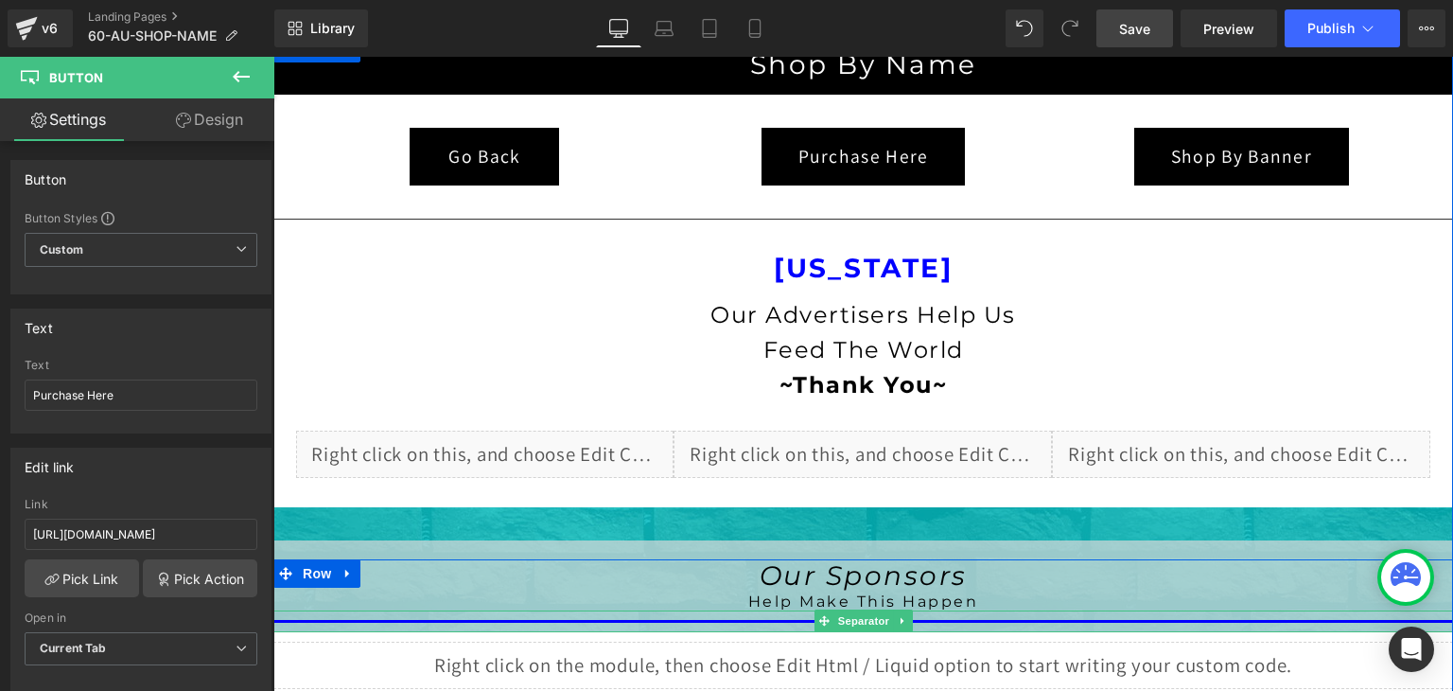
scroll to position [189, 0]
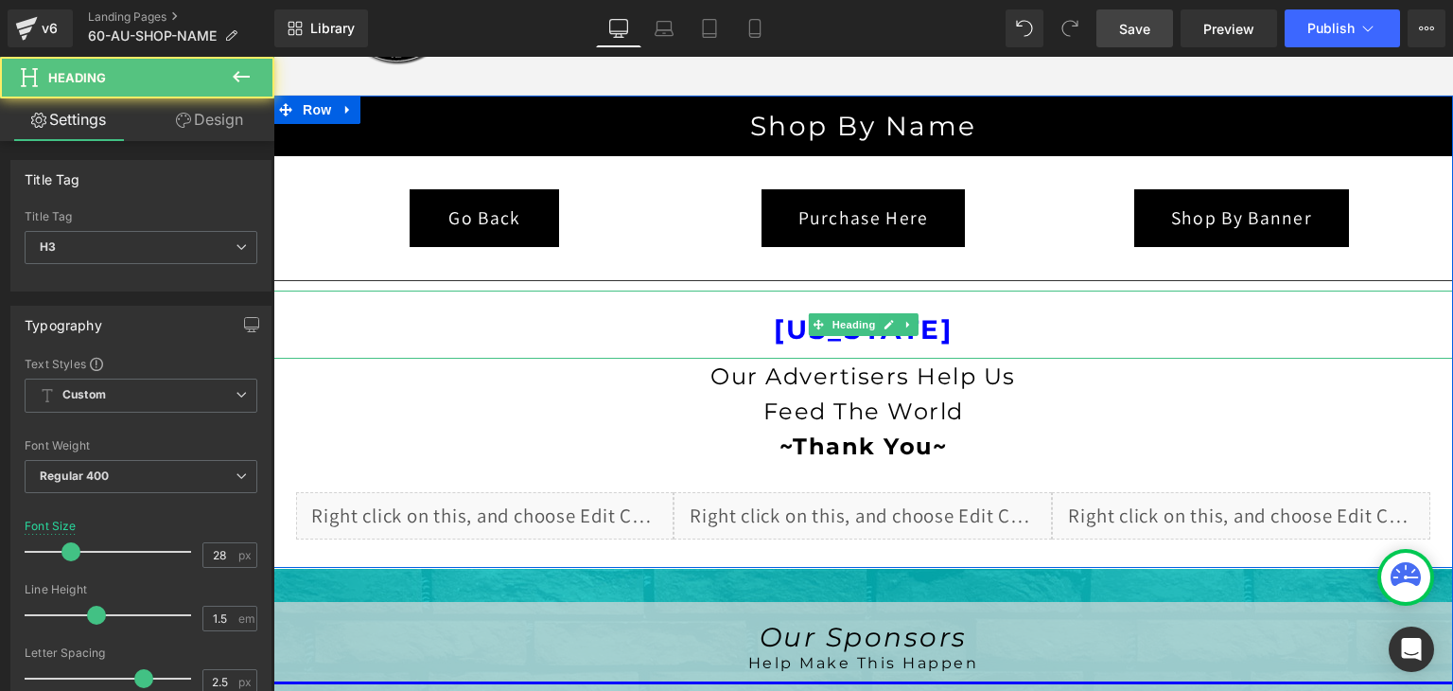
click at [934, 330] on strong "[US_STATE]" at bounding box center [863, 329] width 179 height 32
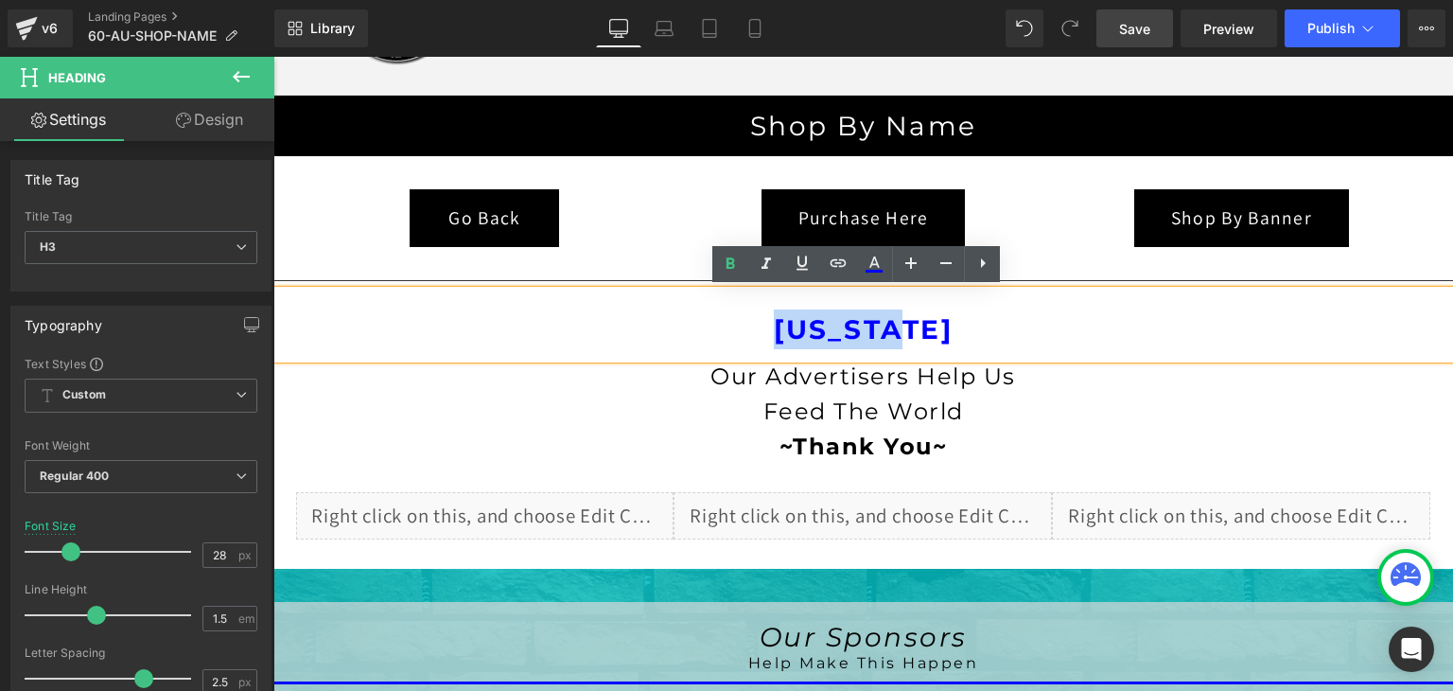
drag, startPoint x: 934, startPoint y: 330, endPoint x: 778, endPoint y: 334, distance: 156.2
click at [778, 334] on strong "[US_STATE]" at bounding box center [863, 329] width 179 height 32
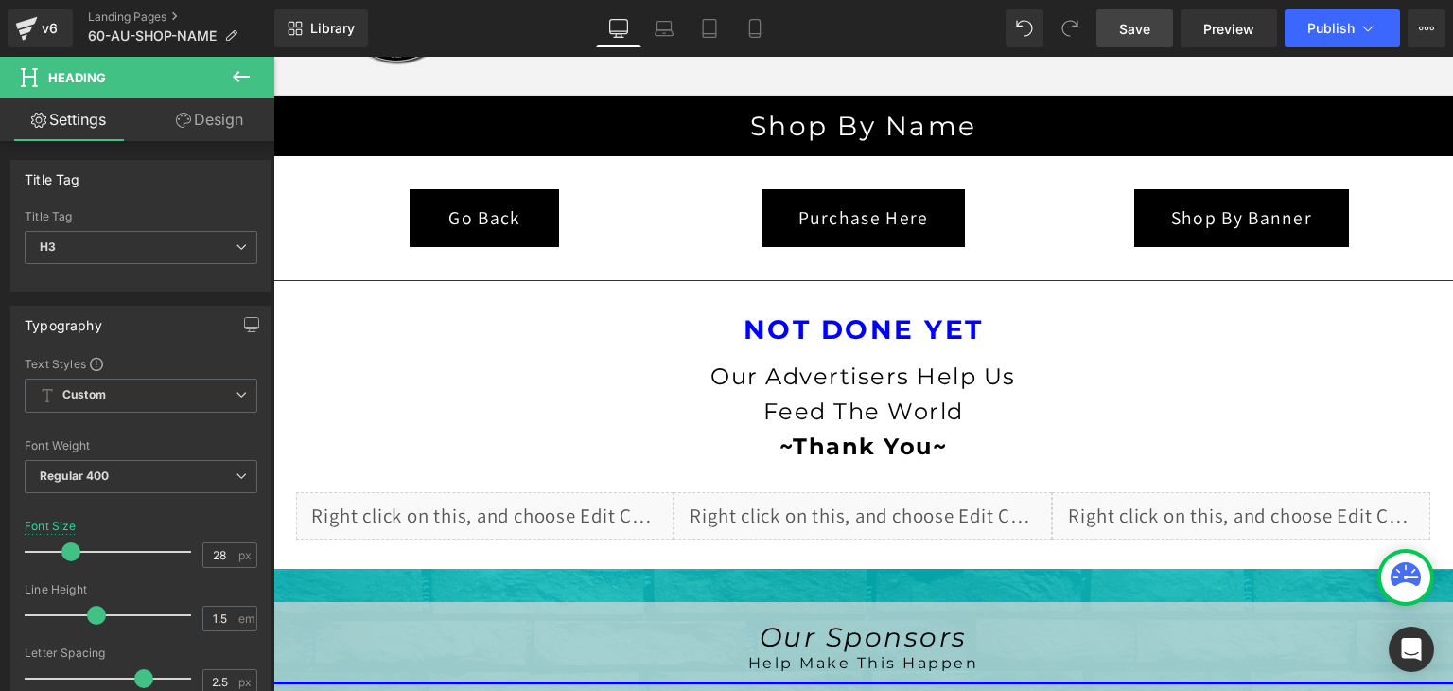
click at [239, 79] on icon at bounding box center [241, 76] width 23 height 23
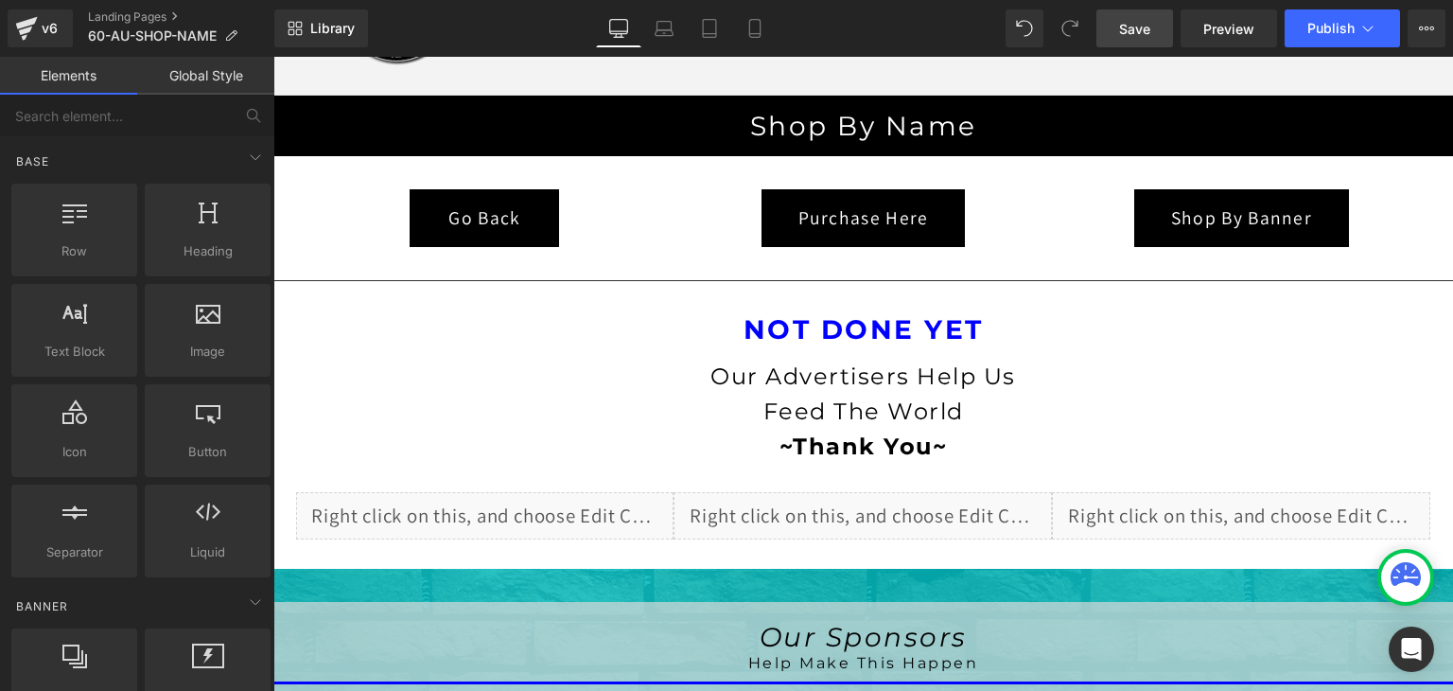
click at [219, 73] on link "Global Style" at bounding box center [205, 76] width 137 height 38
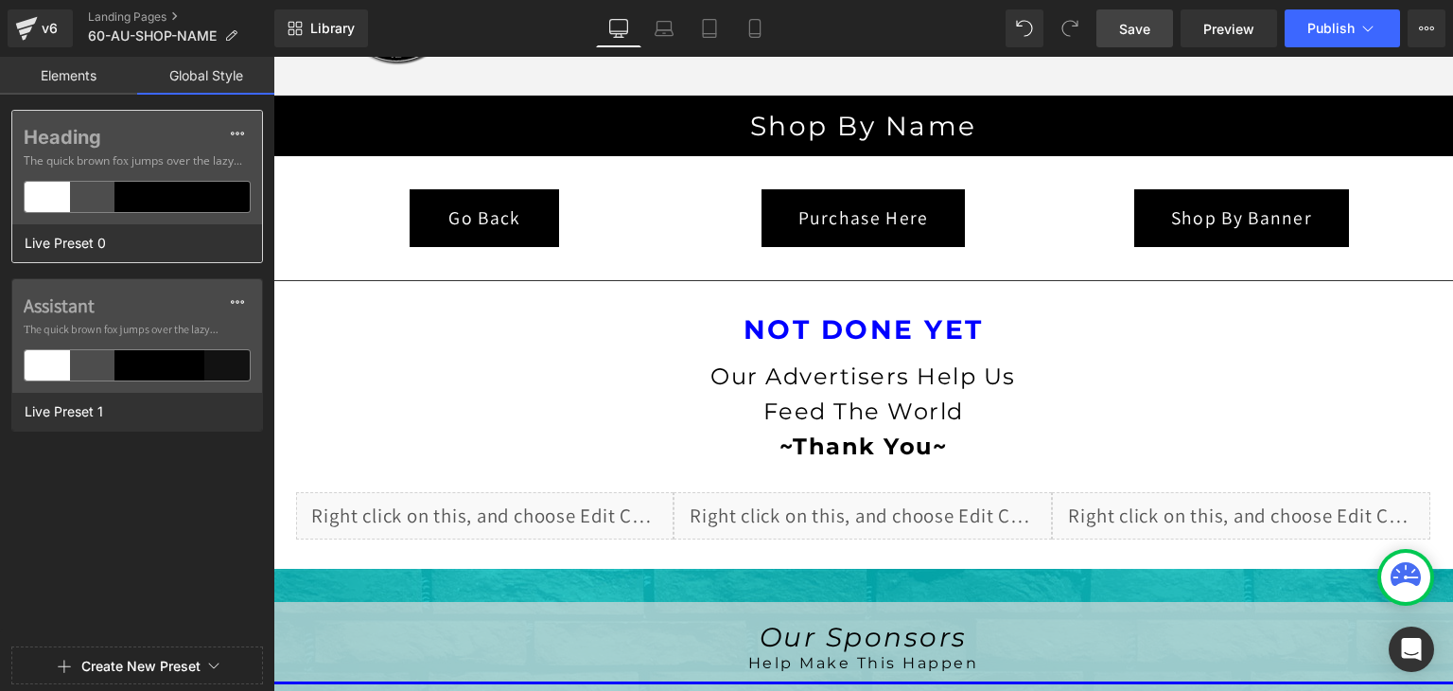
click at [187, 190] on div at bounding box center [182, 197] width 45 height 30
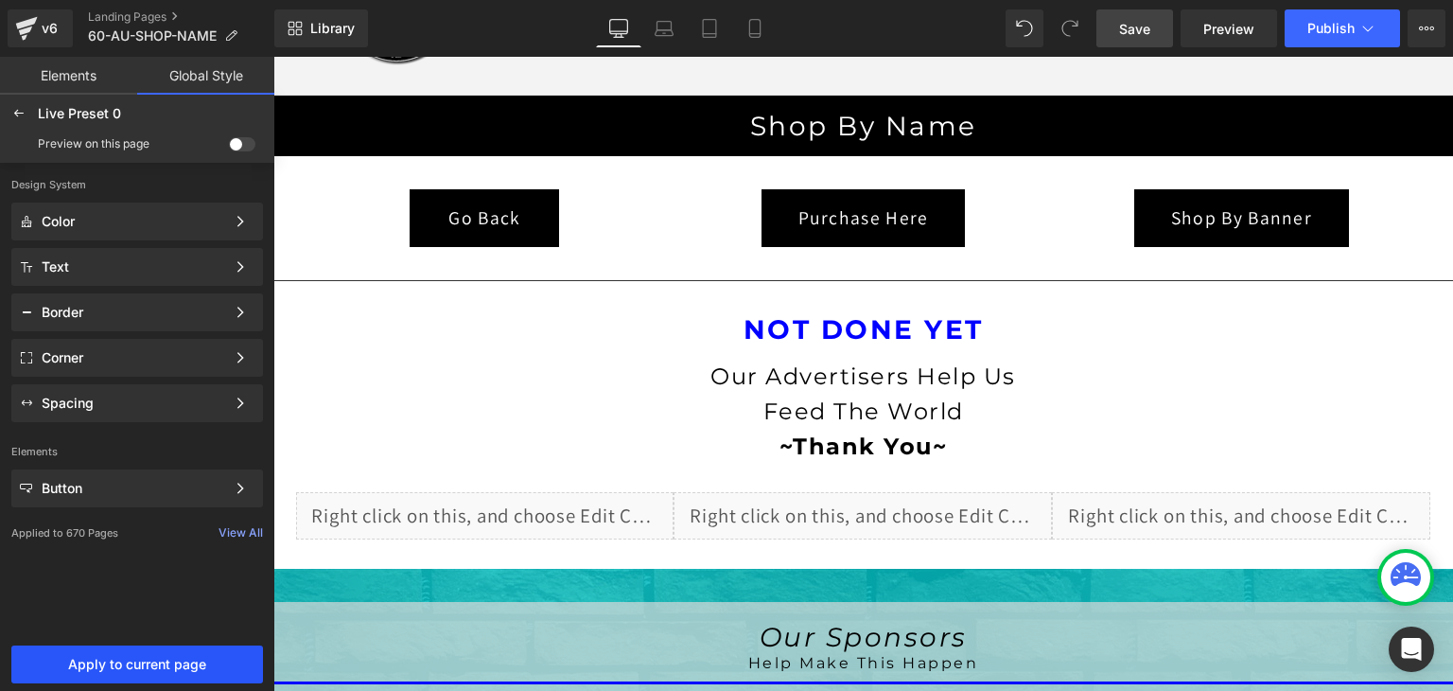
click at [177, 652] on button "Apply to current page" at bounding box center [137, 664] width 252 height 38
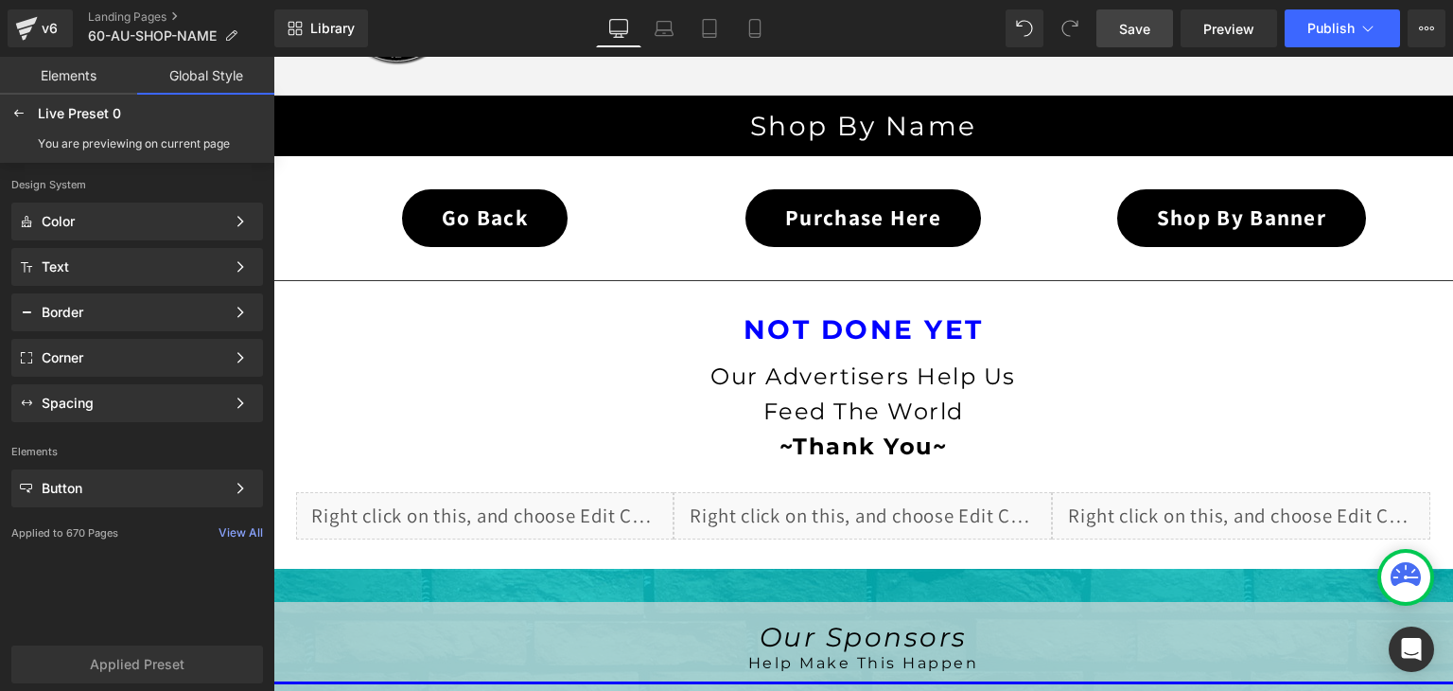
click at [220, 74] on link "Global Style" at bounding box center [205, 76] width 137 height 38
click at [45, 115] on span "Live Preset 0" at bounding box center [79, 113] width 83 height 17
click at [26, 103] on div at bounding box center [19, 113] width 30 height 30
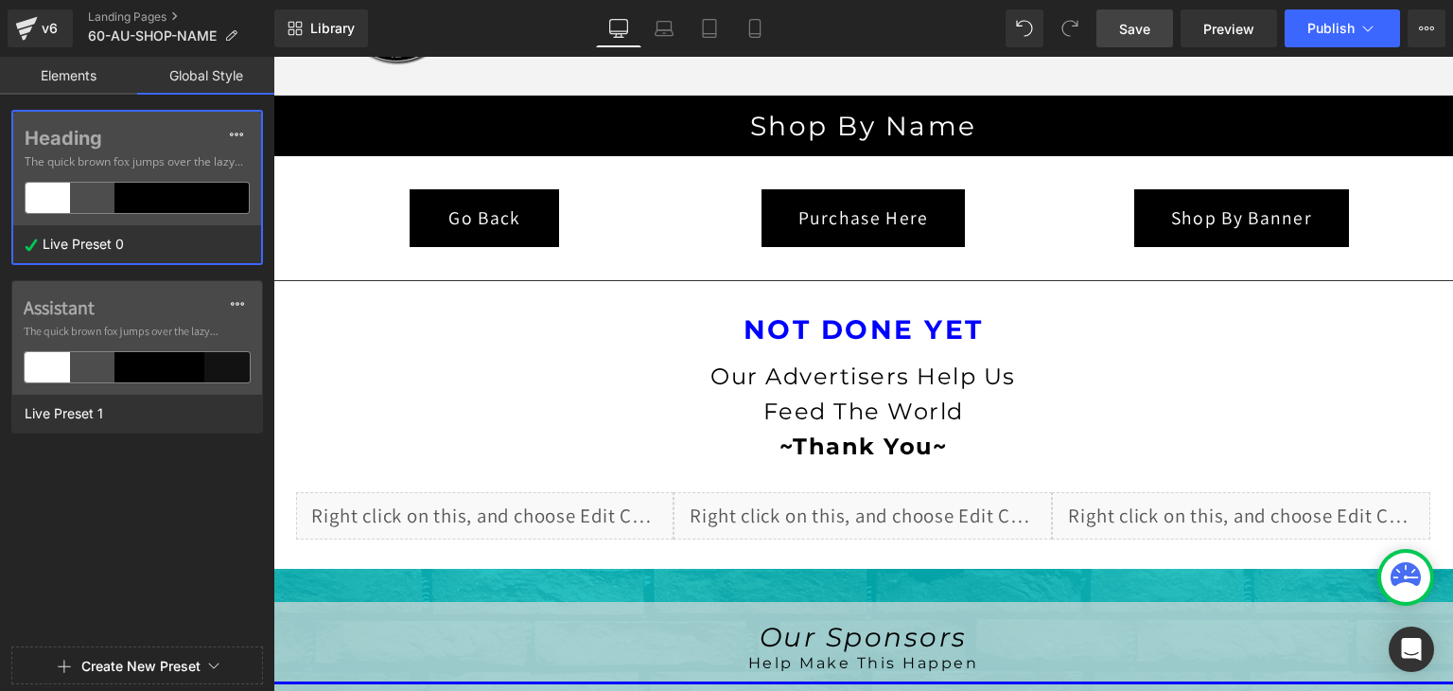
click at [1133, 33] on span "Save" at bounding box center [1134, 29] width 31 height 20
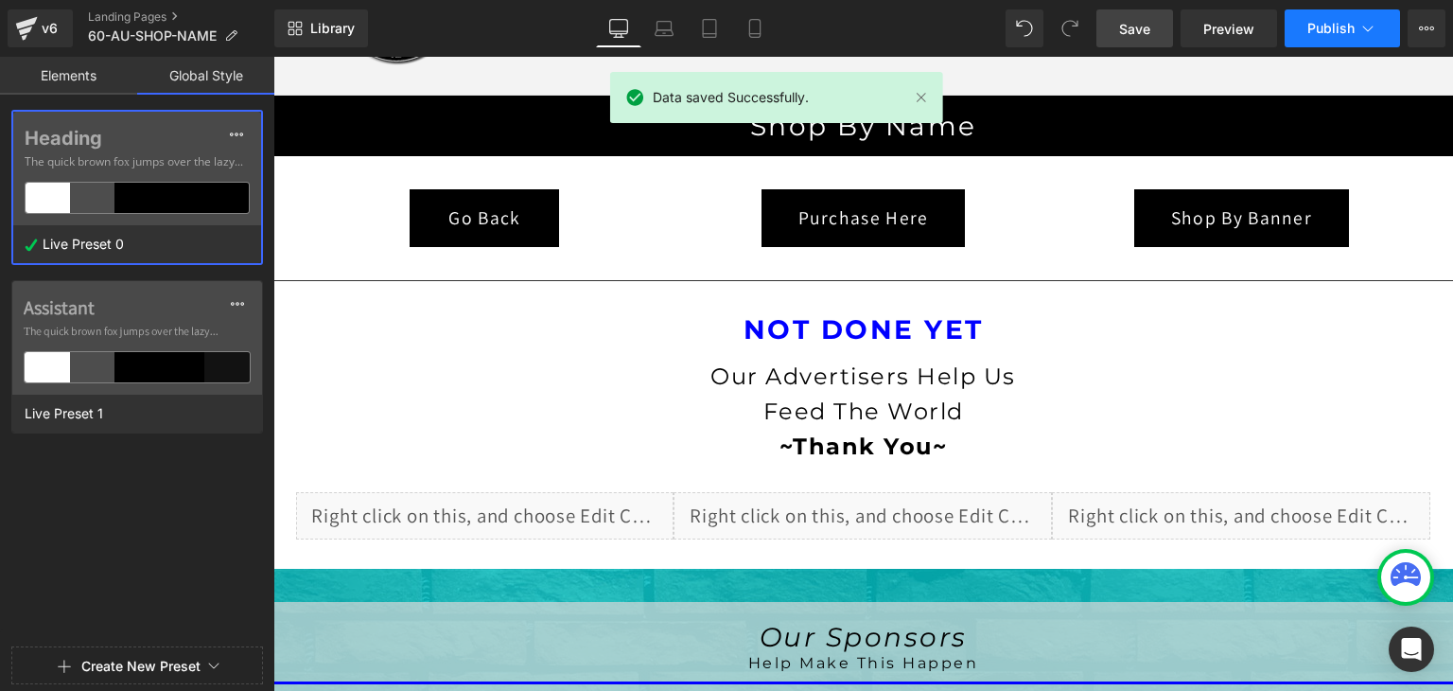
click at [1336, 24] on span "Publish" at bounding box center [1331, 28] width 47 height 15
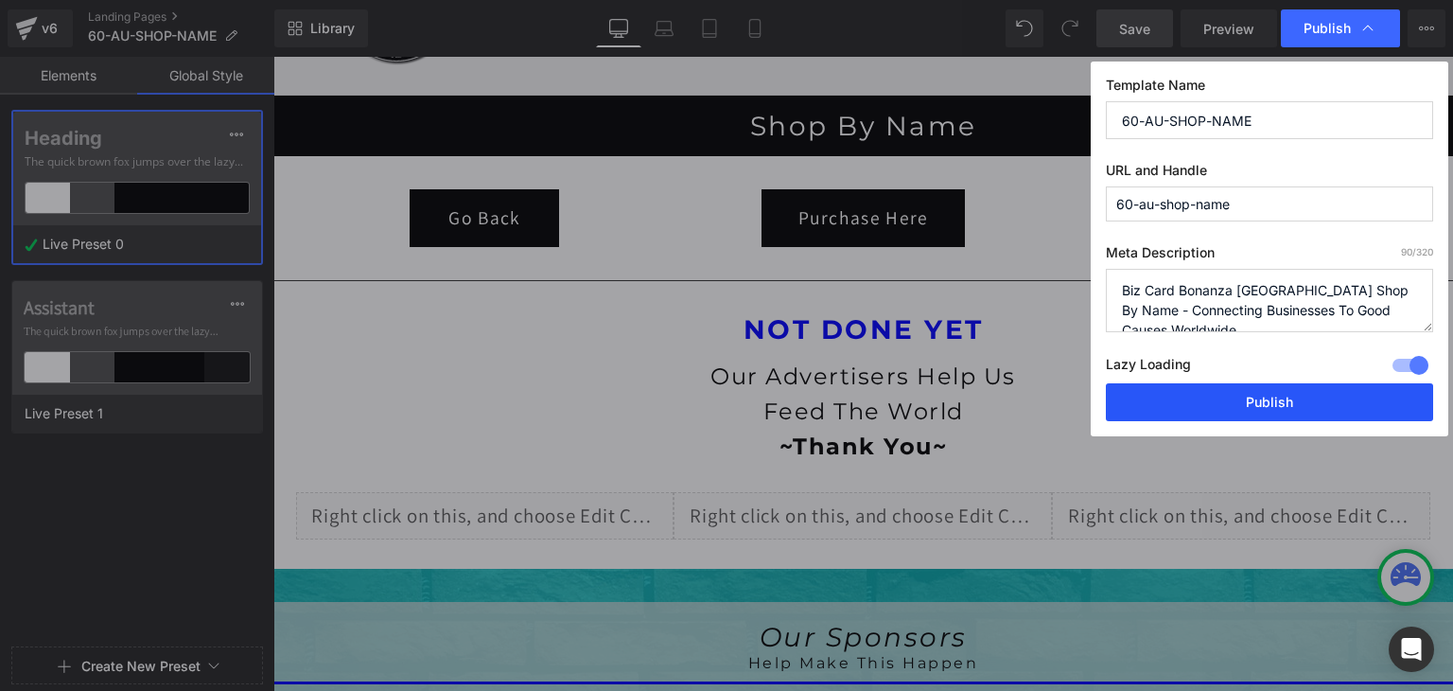
click at [1271, 405] on button "Publish" at bounding box center [1269, 402] width 327 height 38
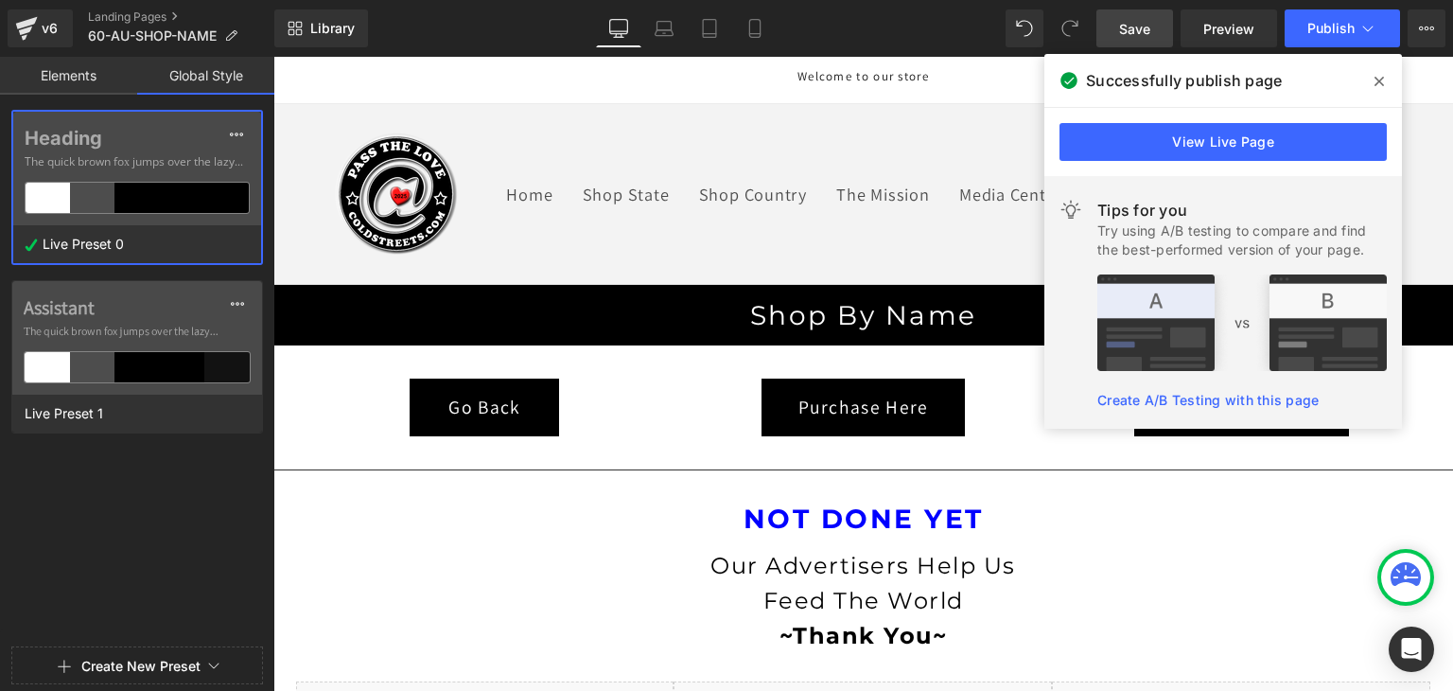
click at [1372, 76] on span at bounding box center [1379, 81] width 30 height 30
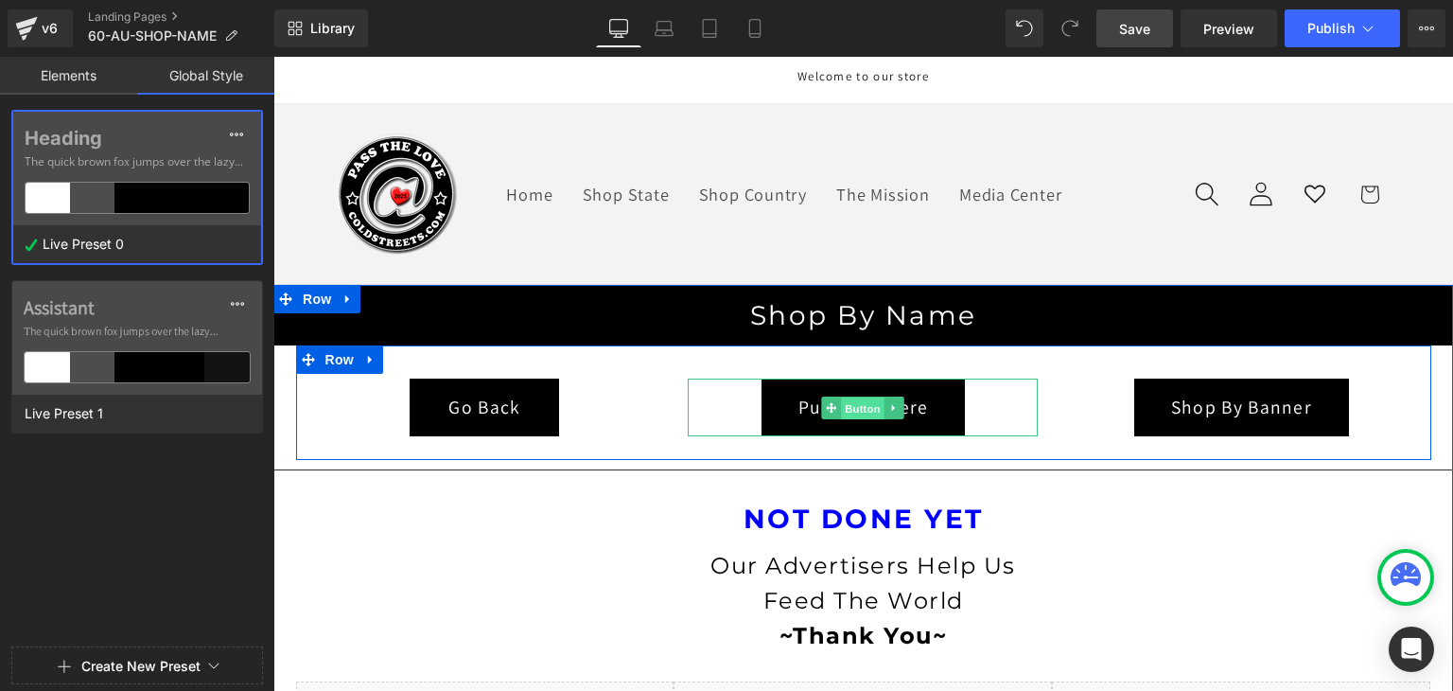
click at [859, 400] on span "Button" at bounding box center [864, 408] width 44 height 23
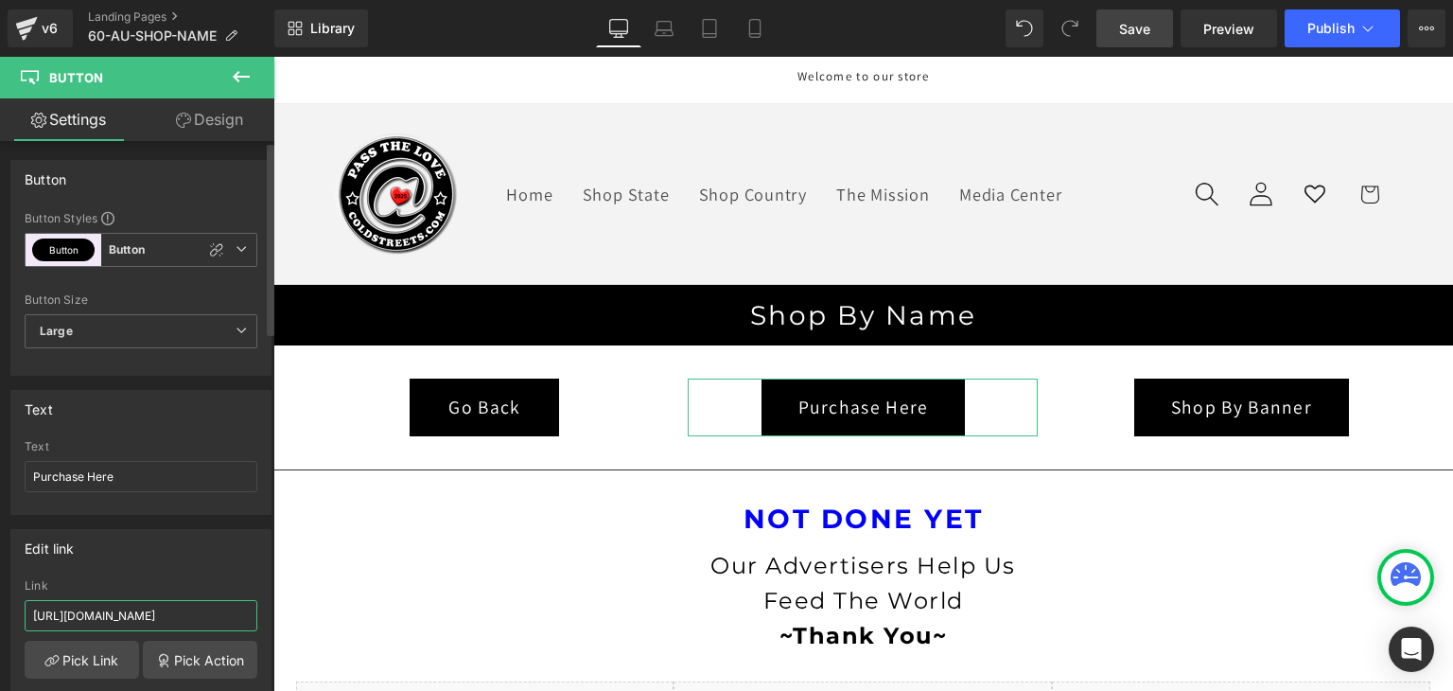
scroll to position [0, 98]
drag, startPoint x: 209, startPoint y: 613, endPoint x: 242, endPoint y: 609, distance: 33.3
click at [243, 609] on input "https://coldstreets.com/products/biz-card-bonanza-6091" at bounding box center [141, 615] width 233 height 31
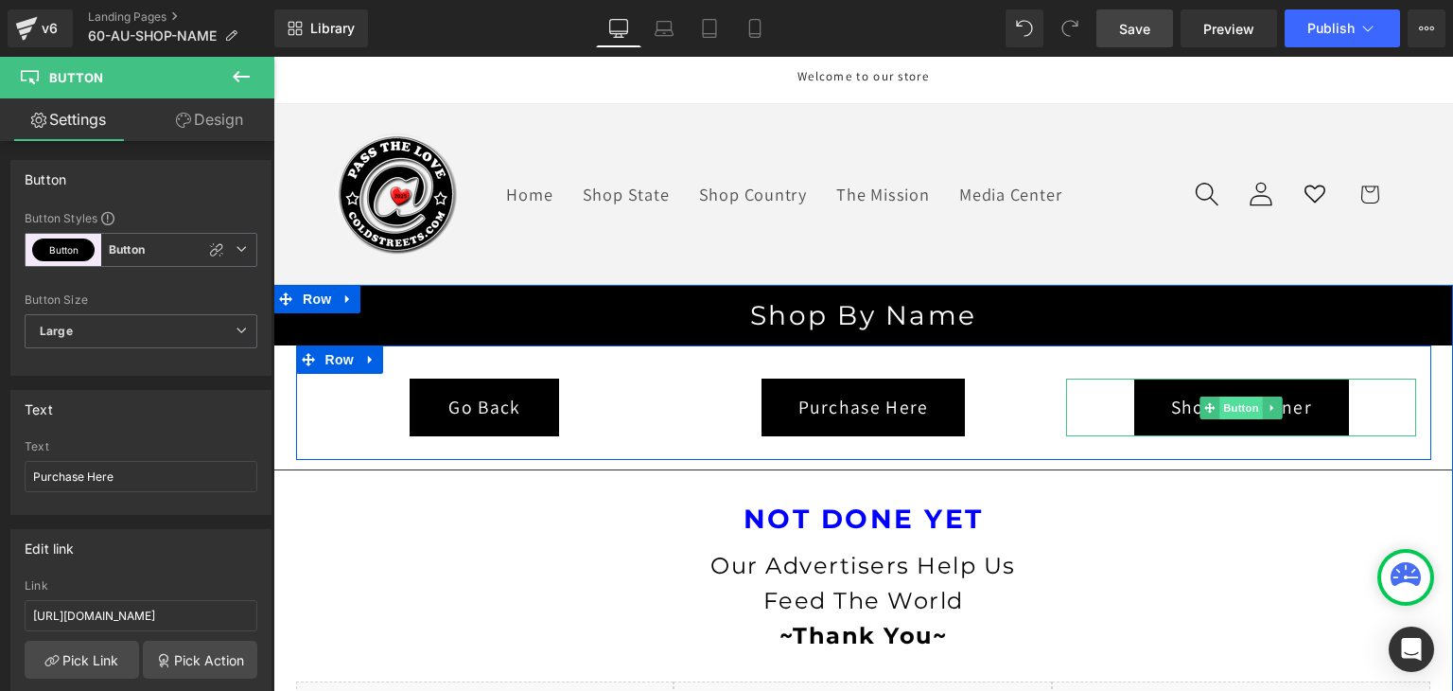
click at [1228, 400] on span "Button" at bounding box center [1243, 407] width 44 height 23
click at [1241, 404] on span "Button" at bounding box center [1243, 407] width 44 height 23
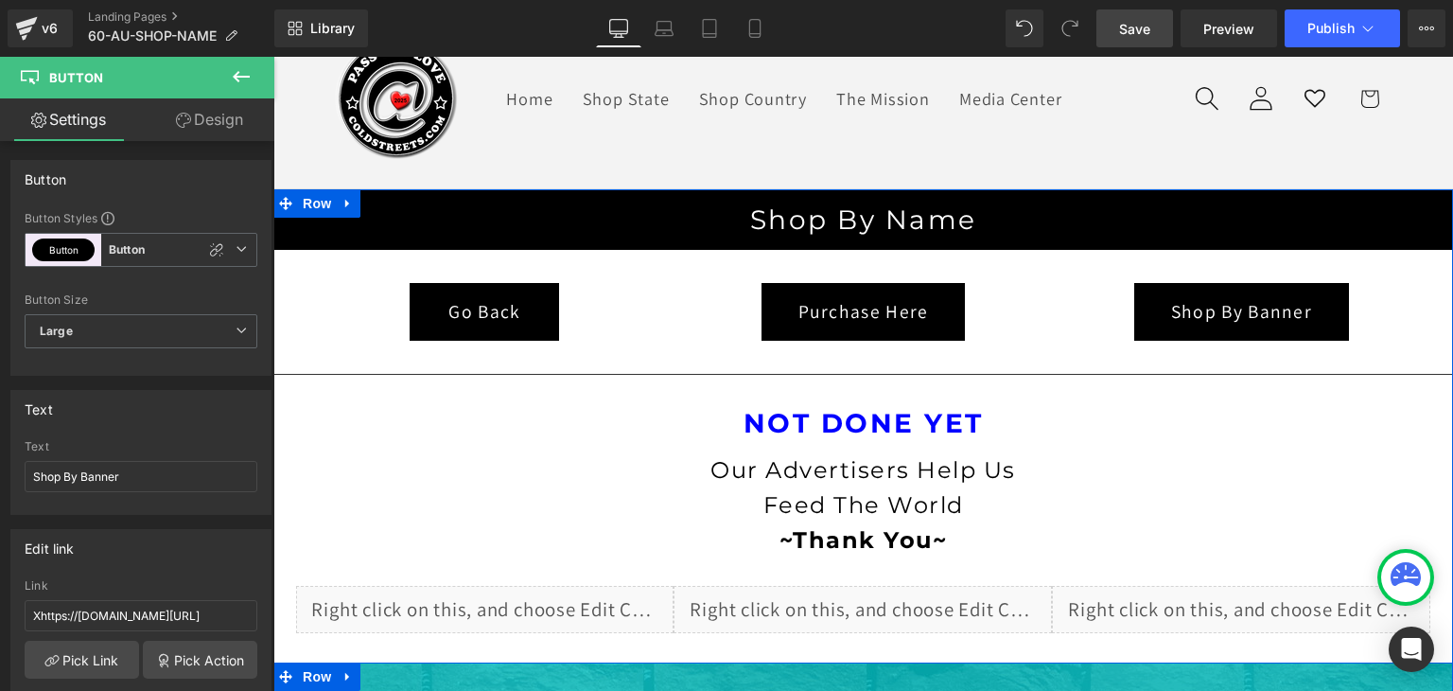
scroll to position [95, 0]
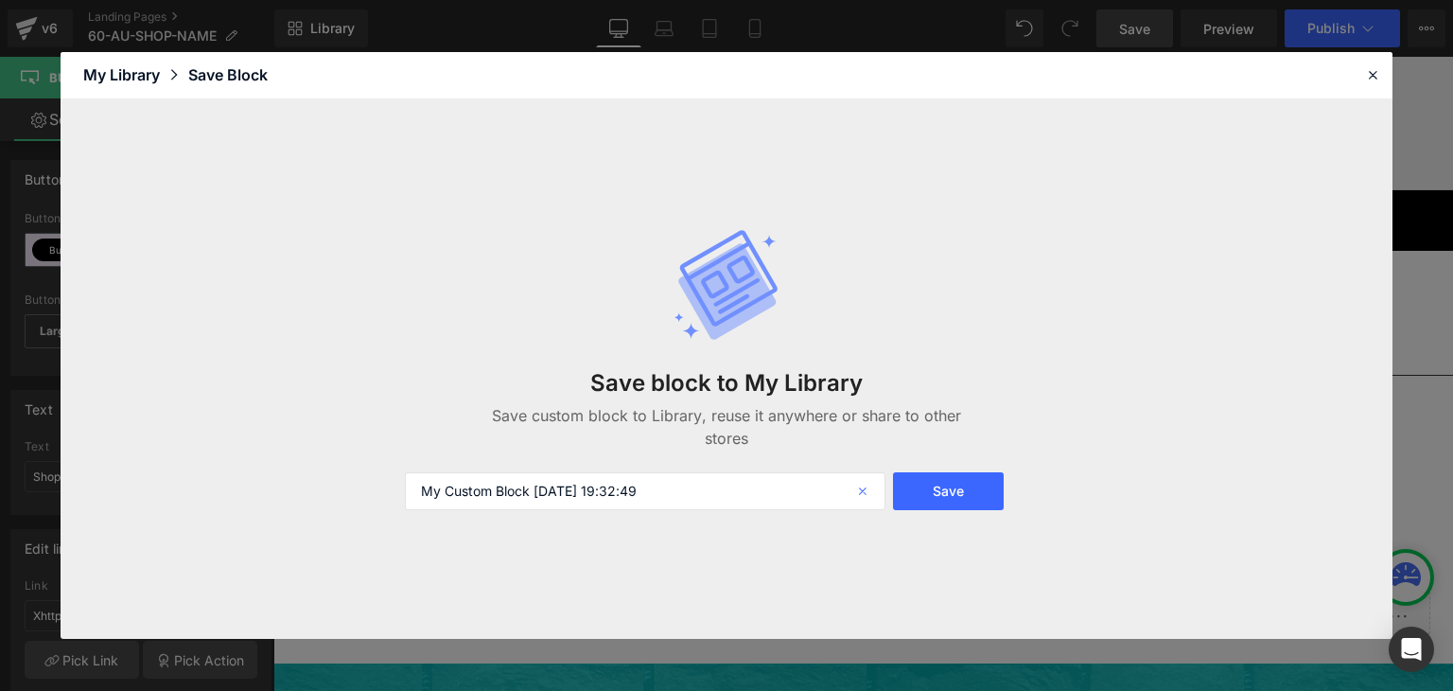
click at [863, 499] on icon at bounding box center [865, 491] width 42 height 38
click at [535, 490] on input "text" at bounding box center [645, 491] width 481 height 38
type input "999999999999999999"
click at [955, 492] on button "Save" at bounding box center [948, 491] width 111 height 38
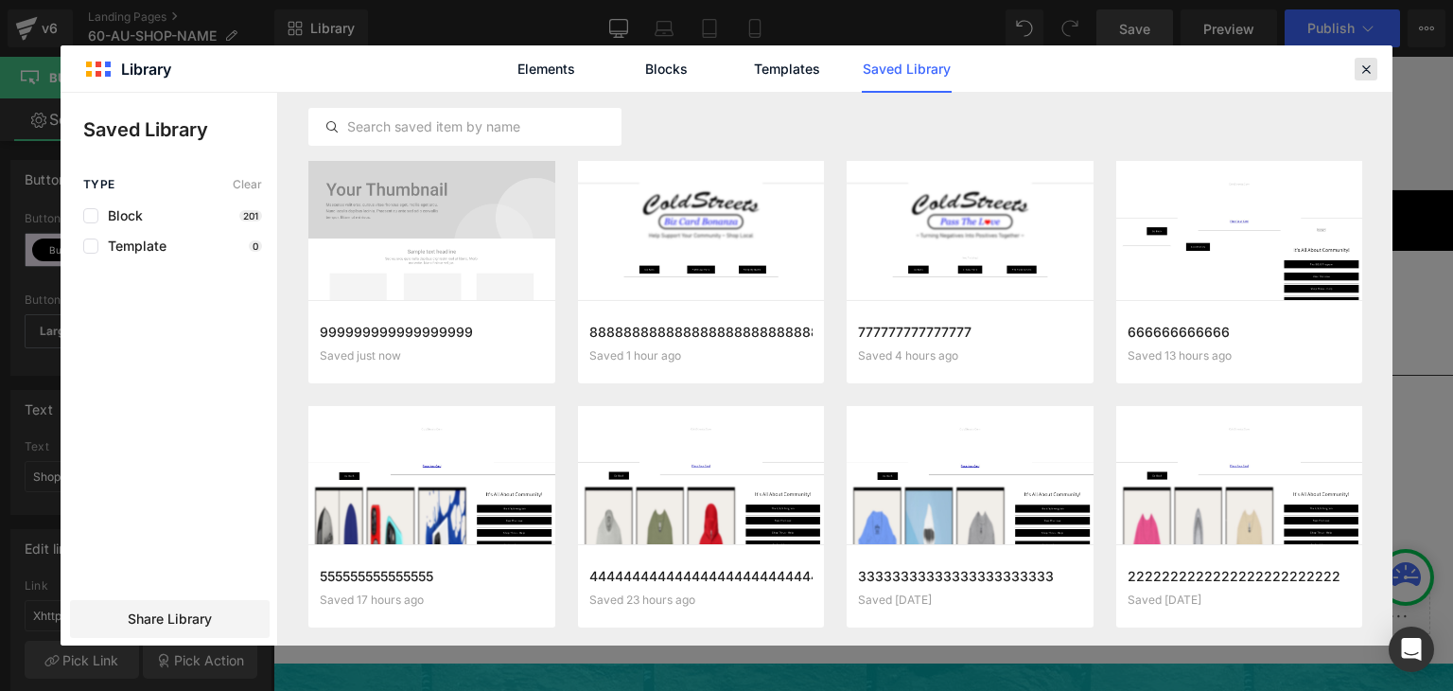
click at [1366, 65] on icon at bounding box center [1366, 69] width 17 height 17
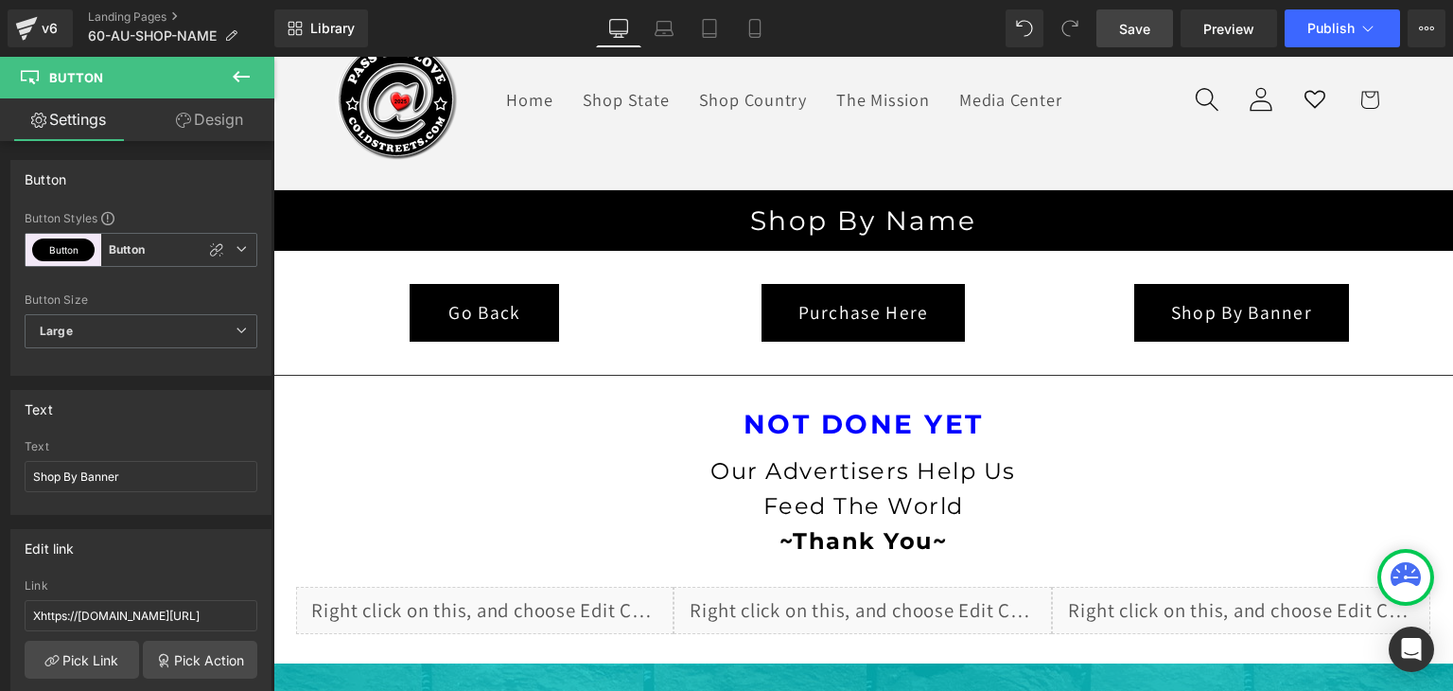
click at [1136, 31] on span "Save" at bounding box center [1134, 29] width 31 height 20
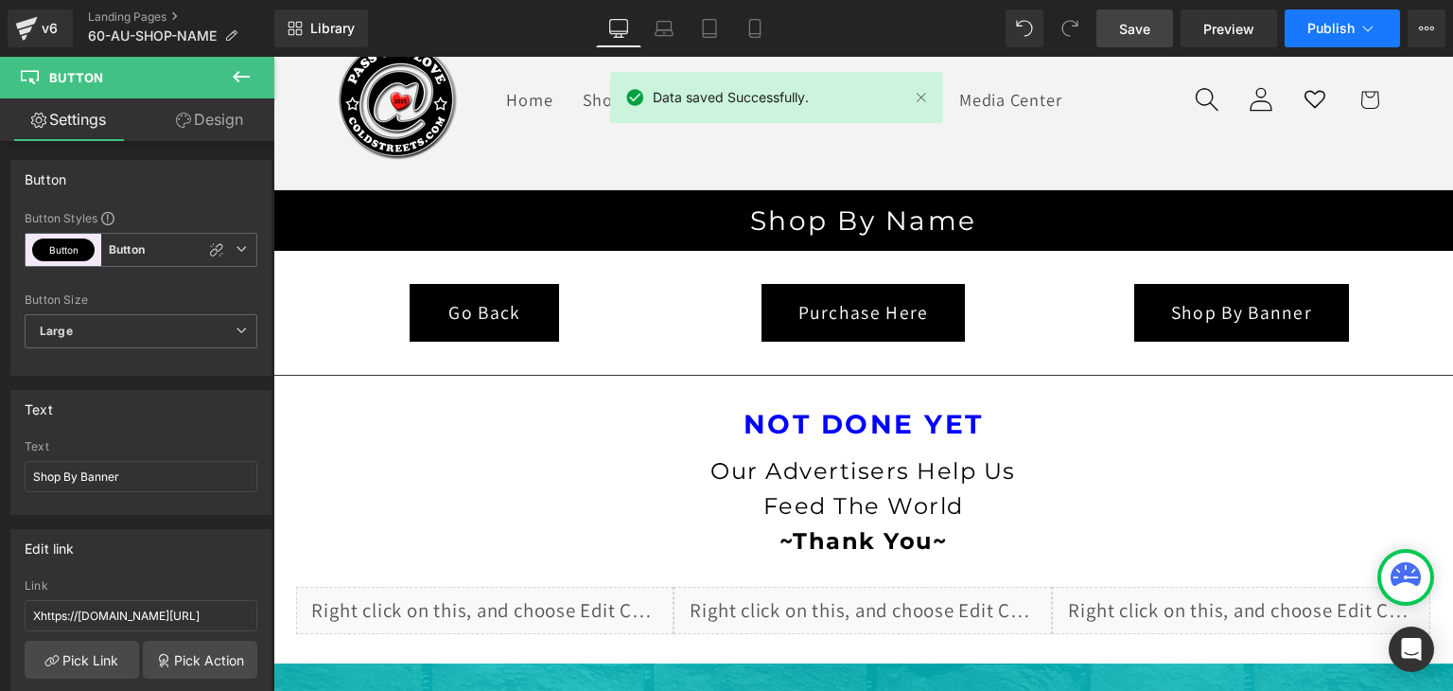
click at [1363, 25] on icon at bounding box center [1368, 28] width 19 height 19
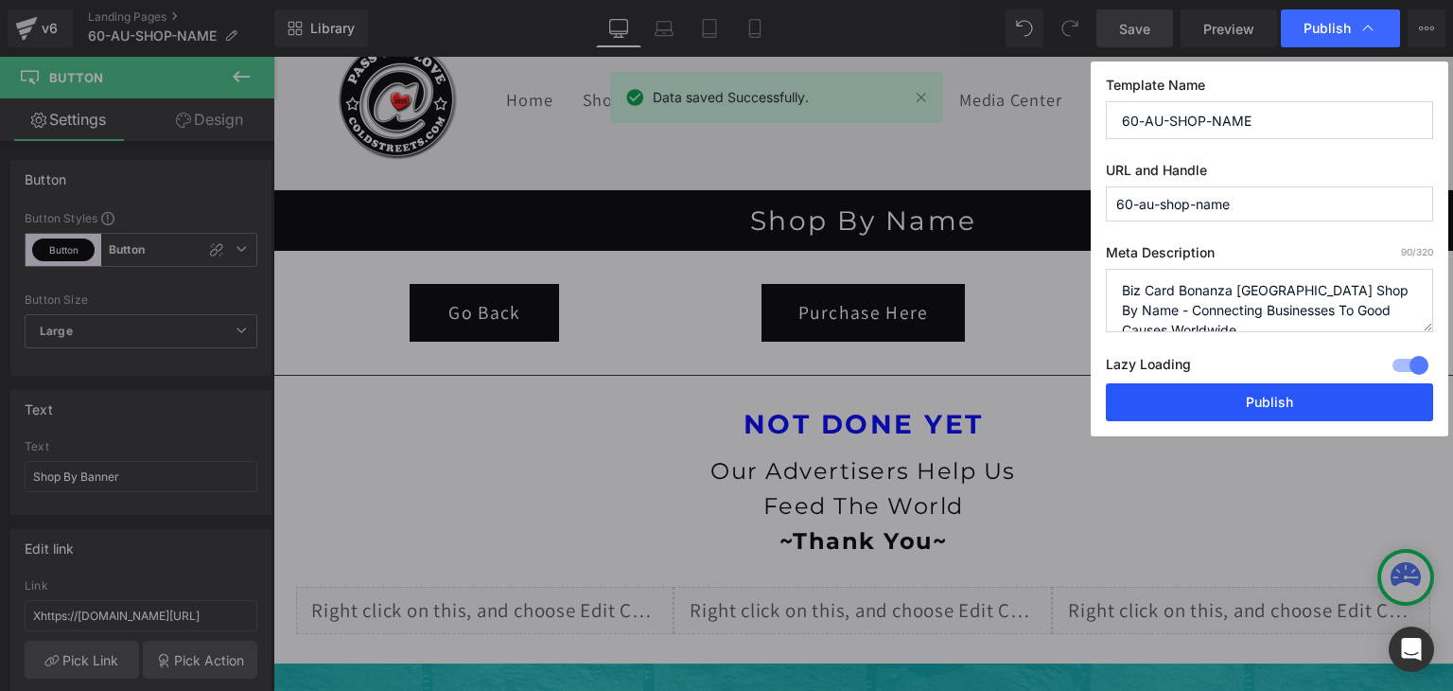
click at [1328, 402] on button "Publish" at bounding box center [1269, 402] width 327 height 38
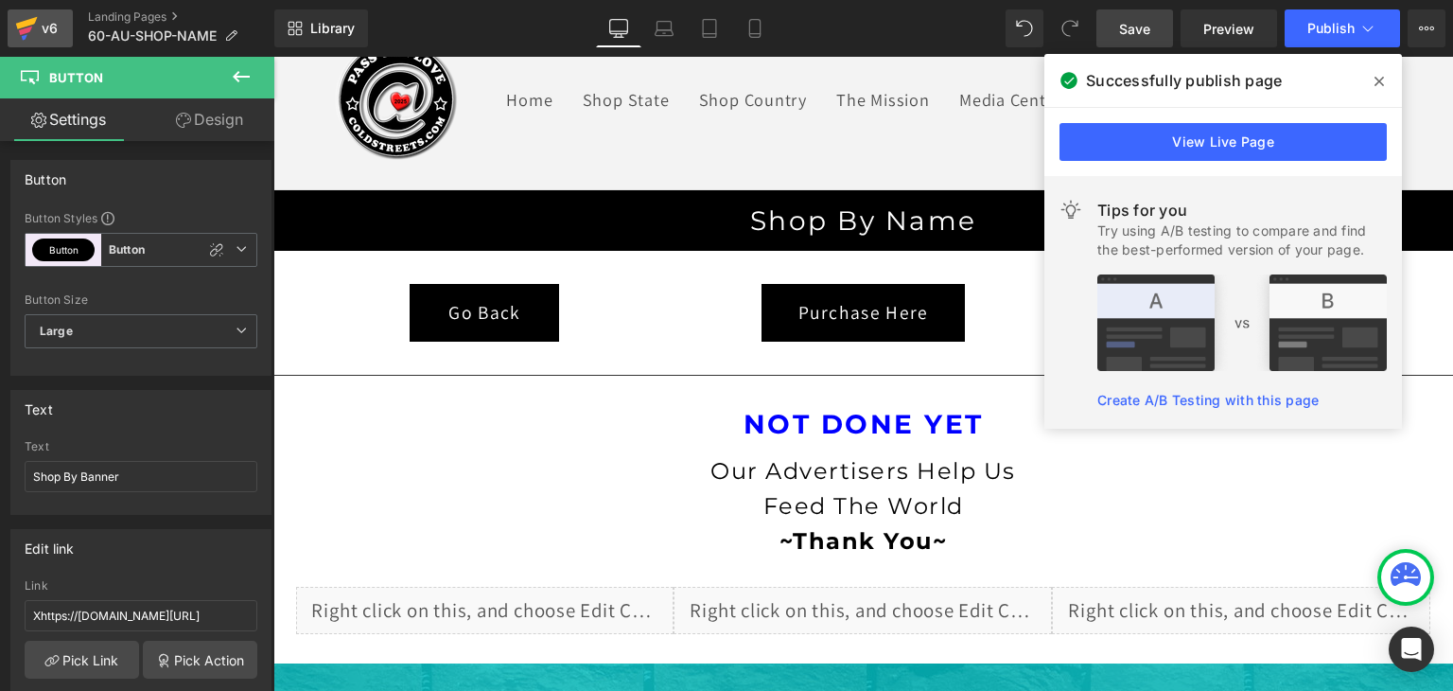
click at [8, 19] on link "v6" at bounding box center [40, 28] width 65 height 38
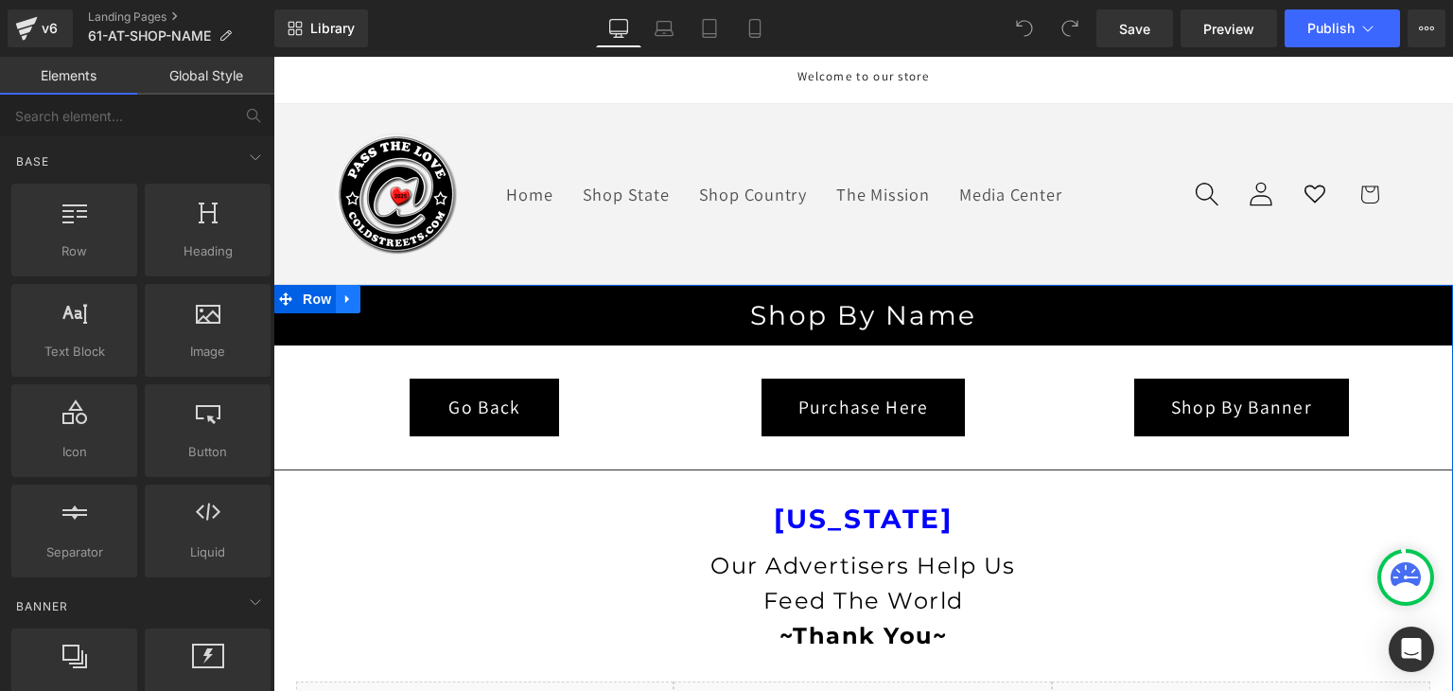
click at [342, 295] on icon at bounding box center [348, 298] width 13 height 14
click at [391, 293] on icon at bounding box center [397, 298] width 13 height 13
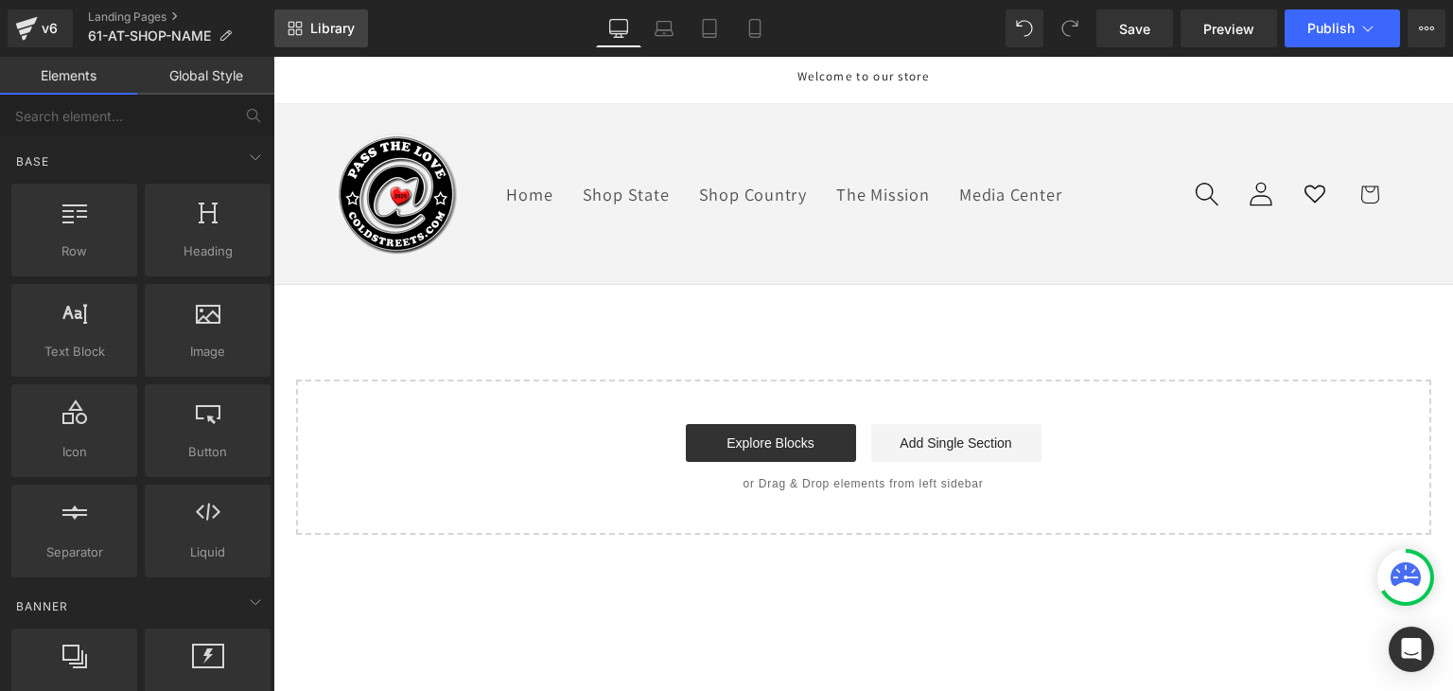
click at [327, 24] on span "Library" at bounding box center [332, 28] width 44 height 17
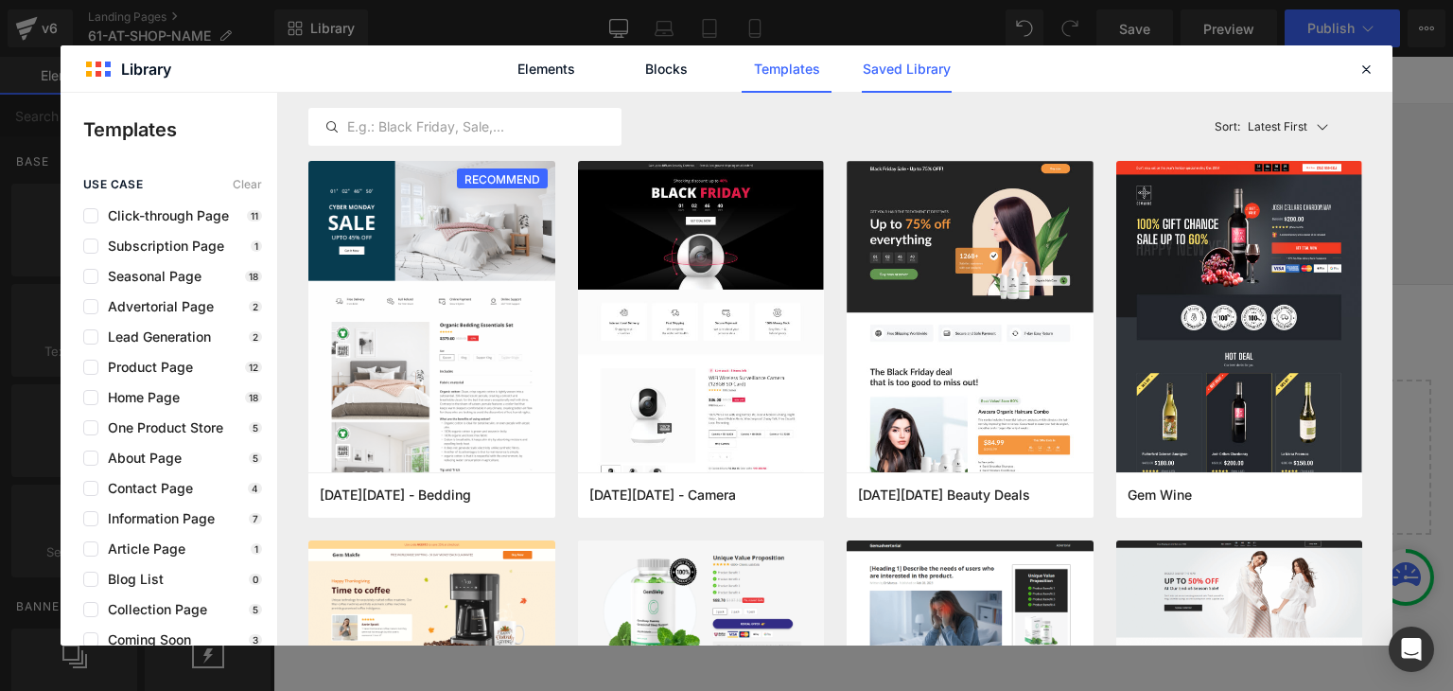
click at [906, 62] on link "Saved Library" at bounding box center [907, 68] width 90 height 47
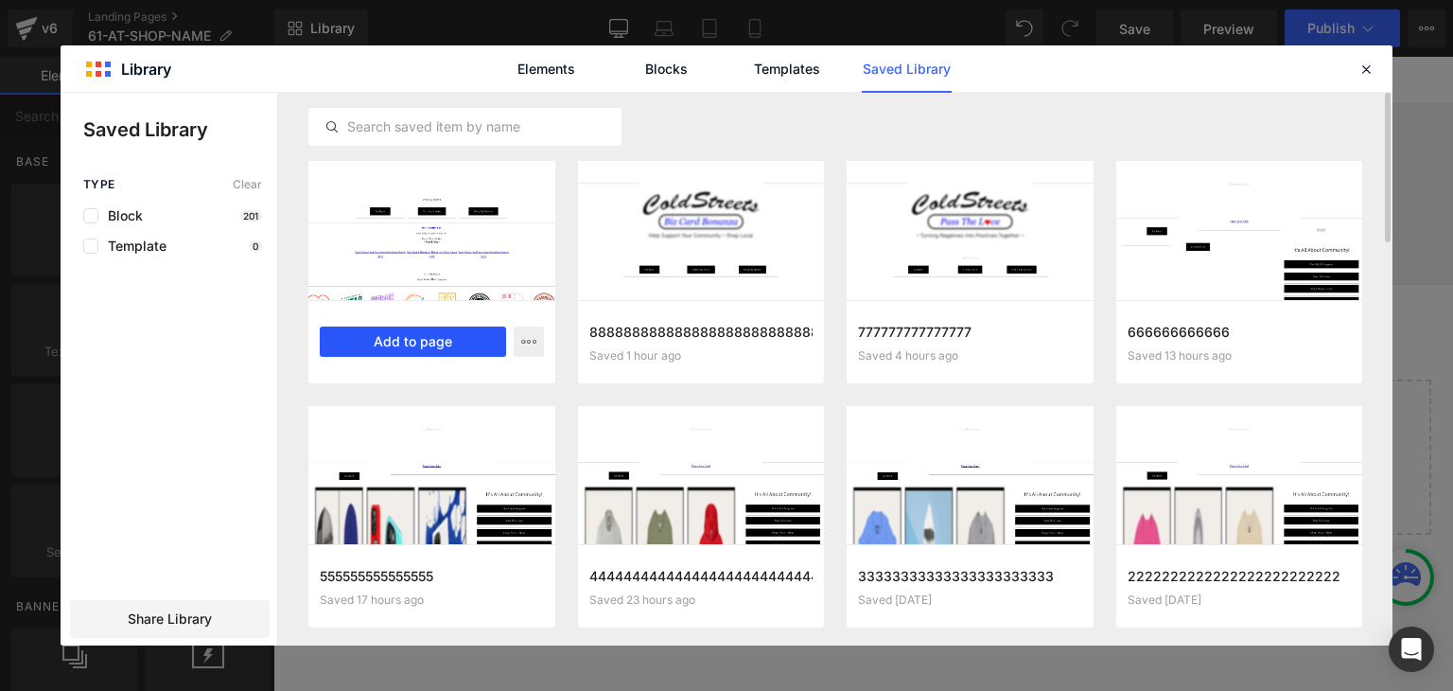
click at [426, 342] on button "Add to page" at bounding box center [413, 341] width 186 height 30
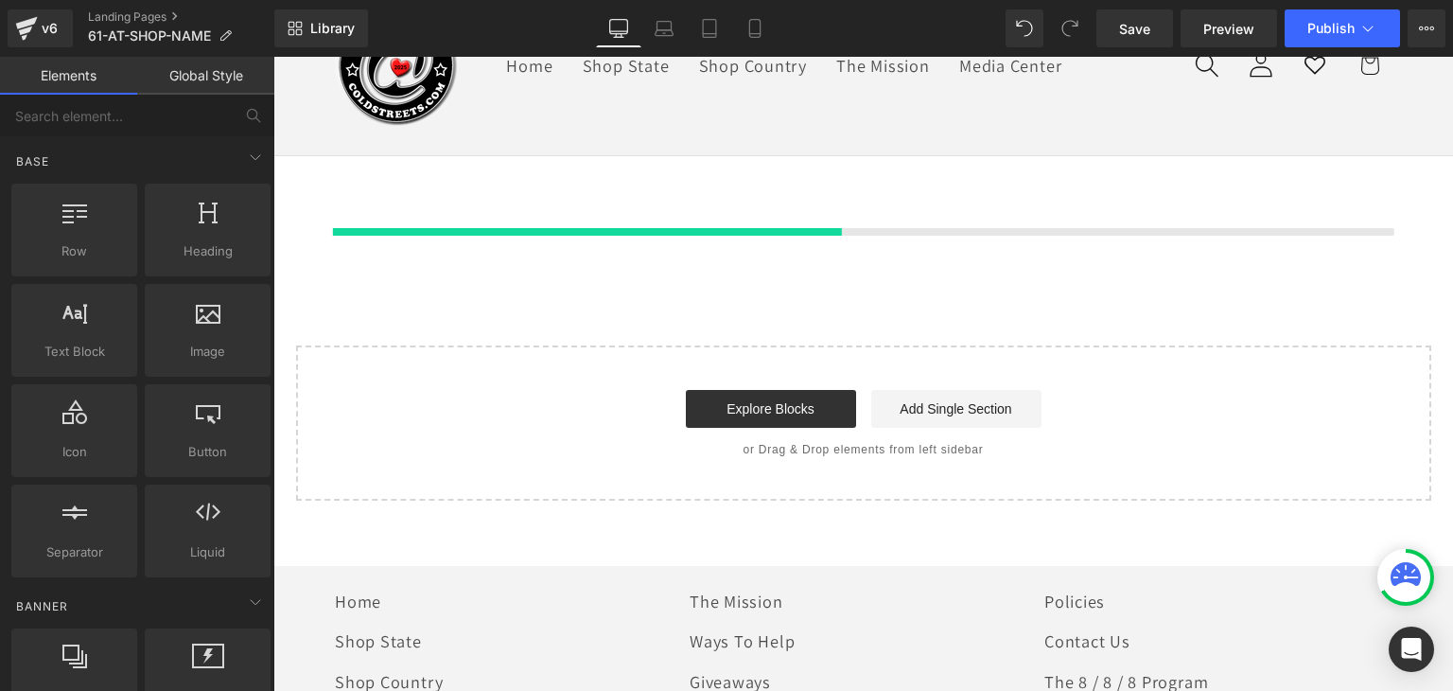
scroll to position [132, 0]
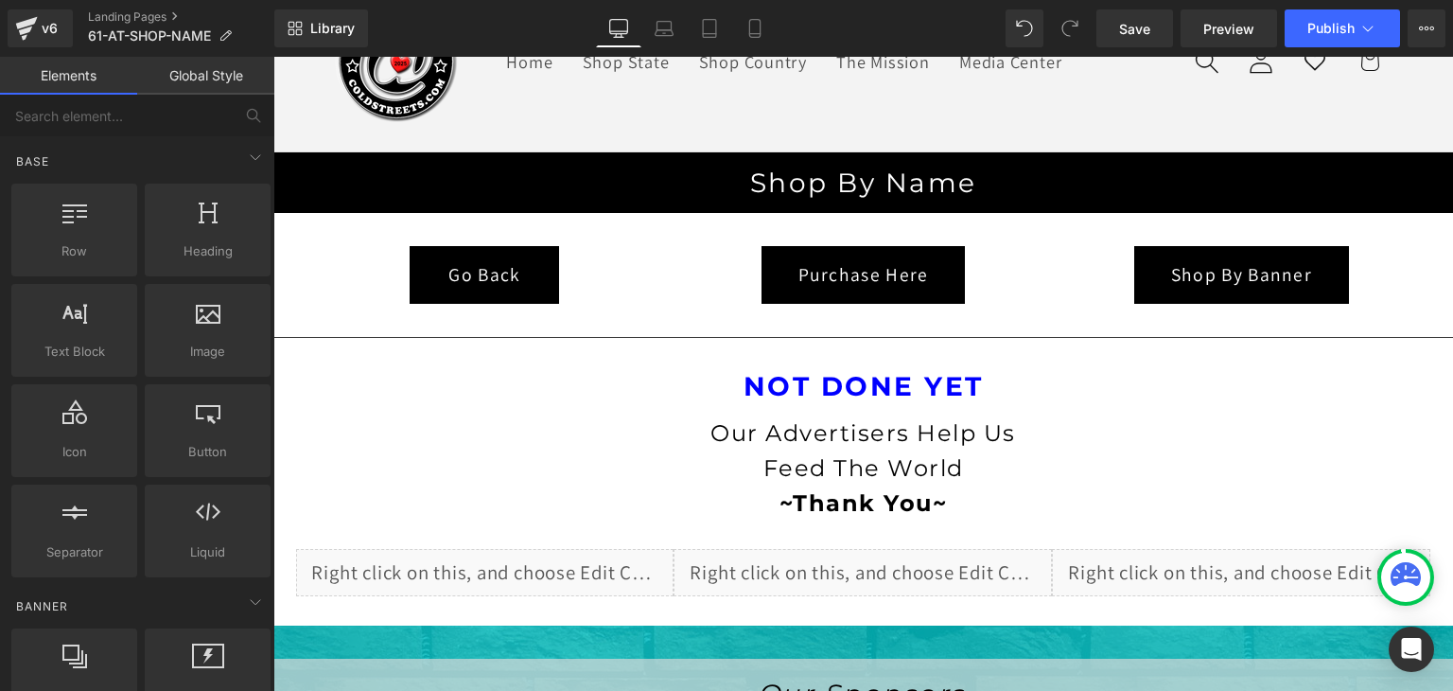
click at [213, 73] on link "Global Style" at bounding box center [205, 76] width 137 height 38
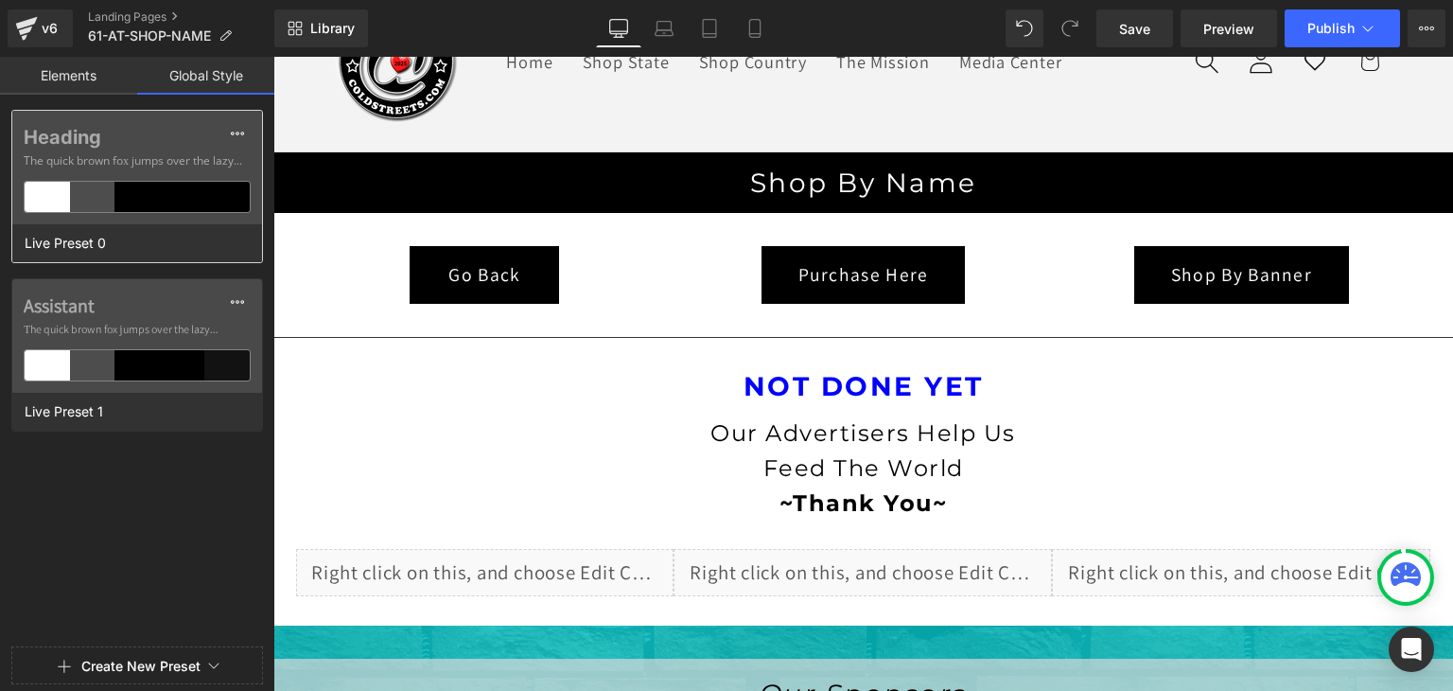
click at [167, 187] on div at bounding box center [182, 197] width 45 height 30
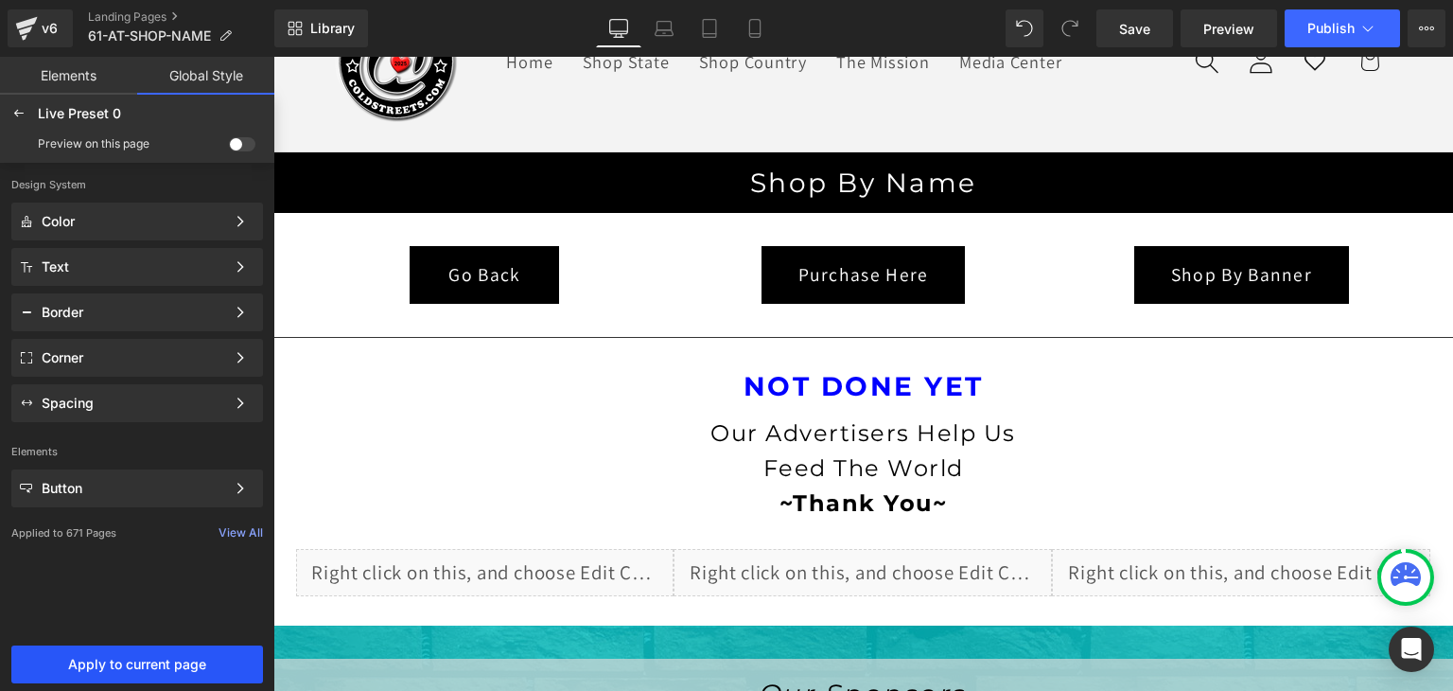
click at [159, 670] on span "Apply to current page" at bounding box center [137, 664] width 229 height 15
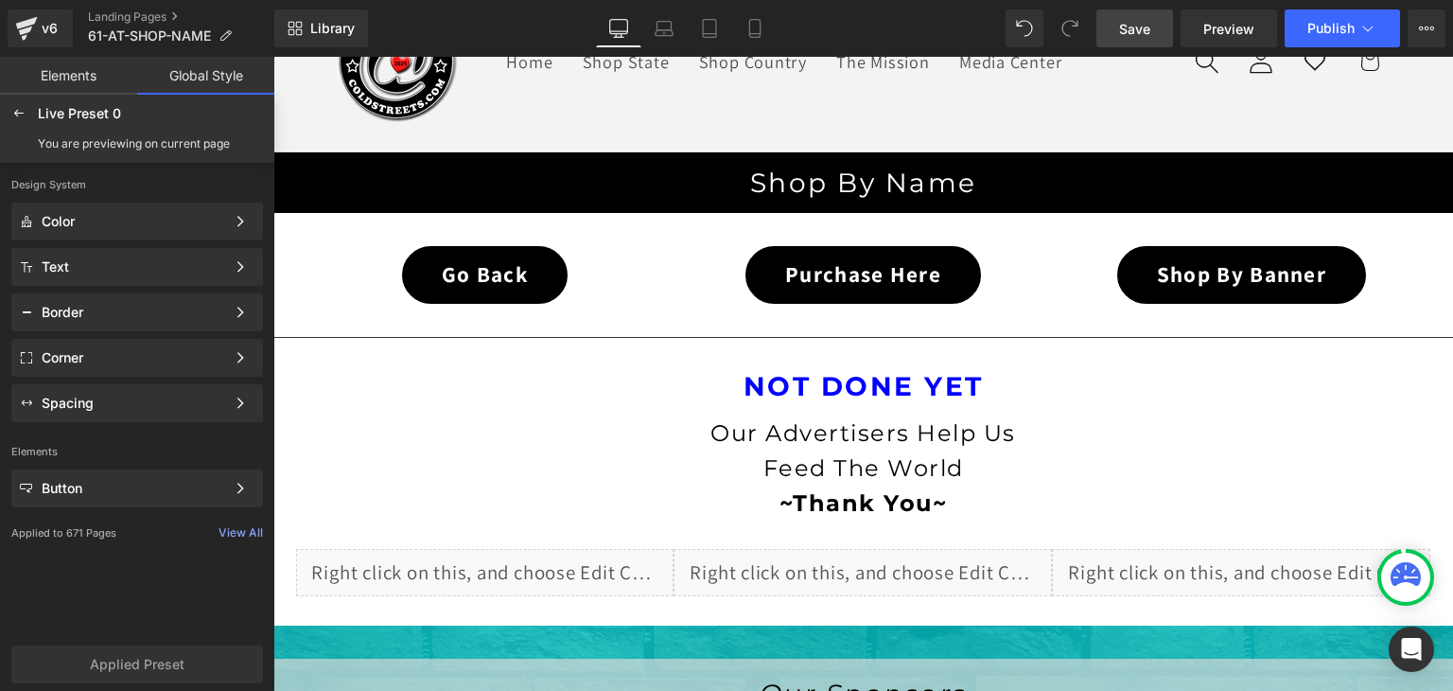
click at [1137, 28] on span "Save" at bounding box center [1134, 29] width 31 height 20
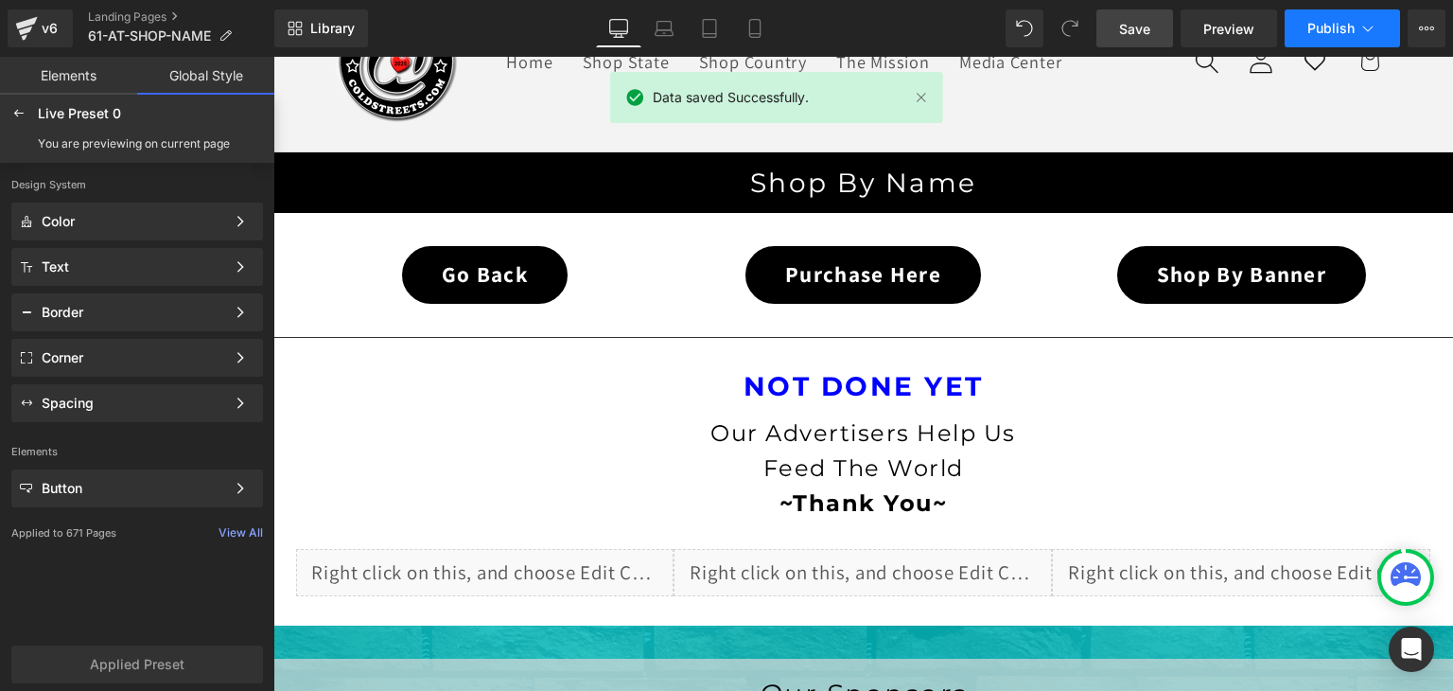
click at [1367, 27] on icon at bounding box center [1368, 28] width 19 height 19
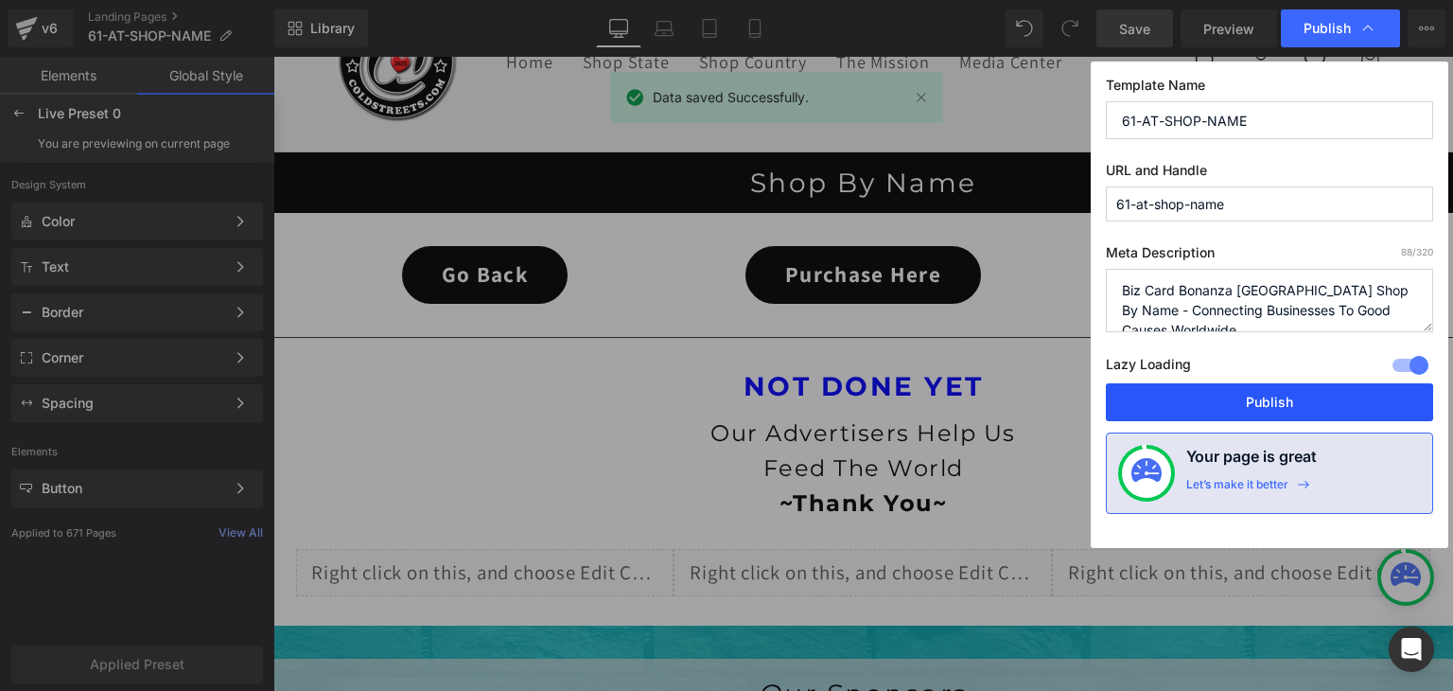
click at [1293, 396] on button "Publish" at bounding box center [1269, 402] width 327 height 38
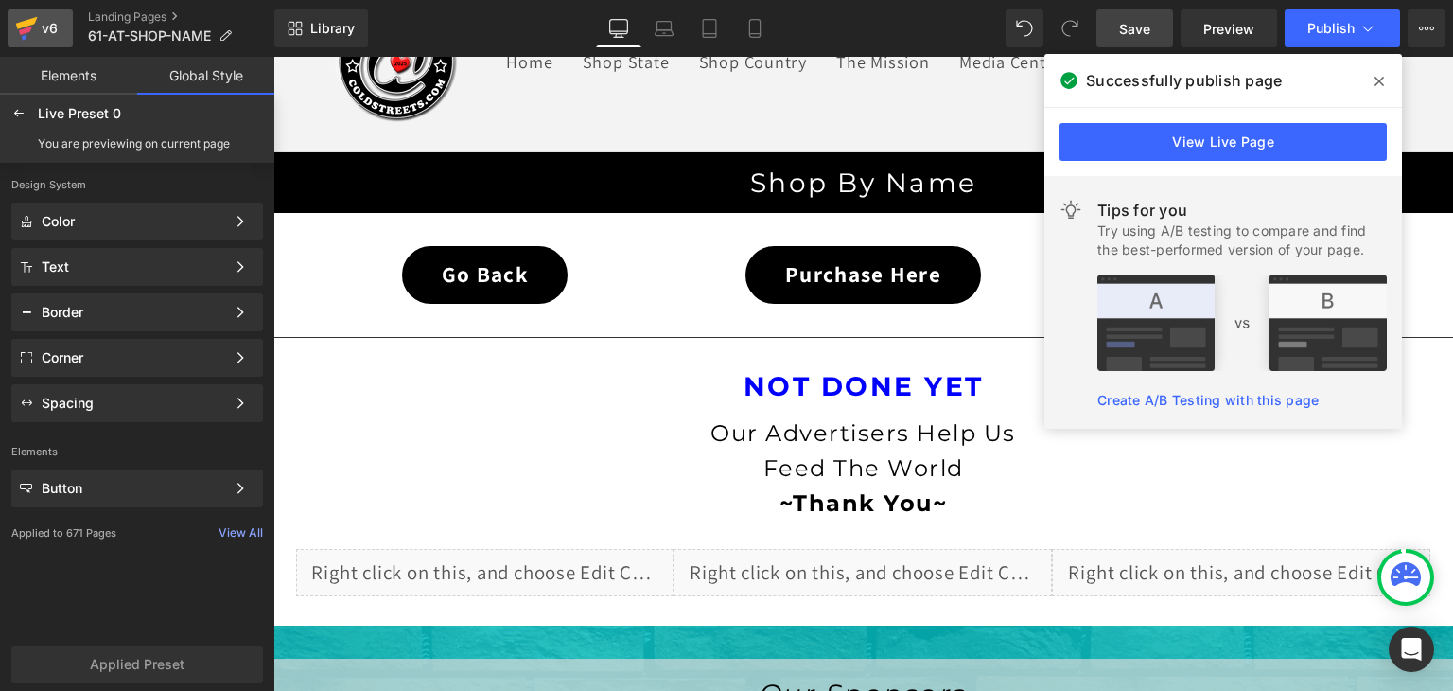
click at [16, 29] on icon at bounding box center [26, 28] width 23 height 47
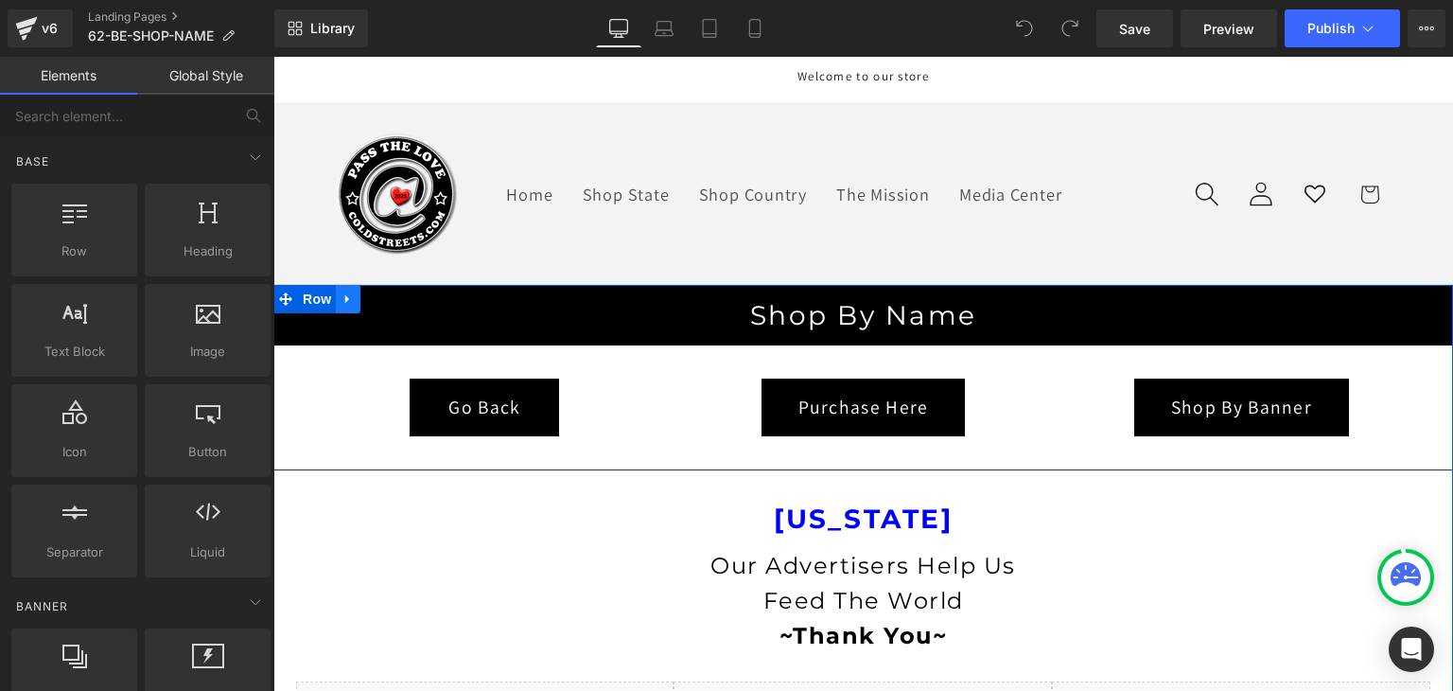
click at [345, 297] on icon at bounding box center [347, 299] width 4 height 9
click at [391, 296] on icon at bounding box center [397, 298] width 13 height 13
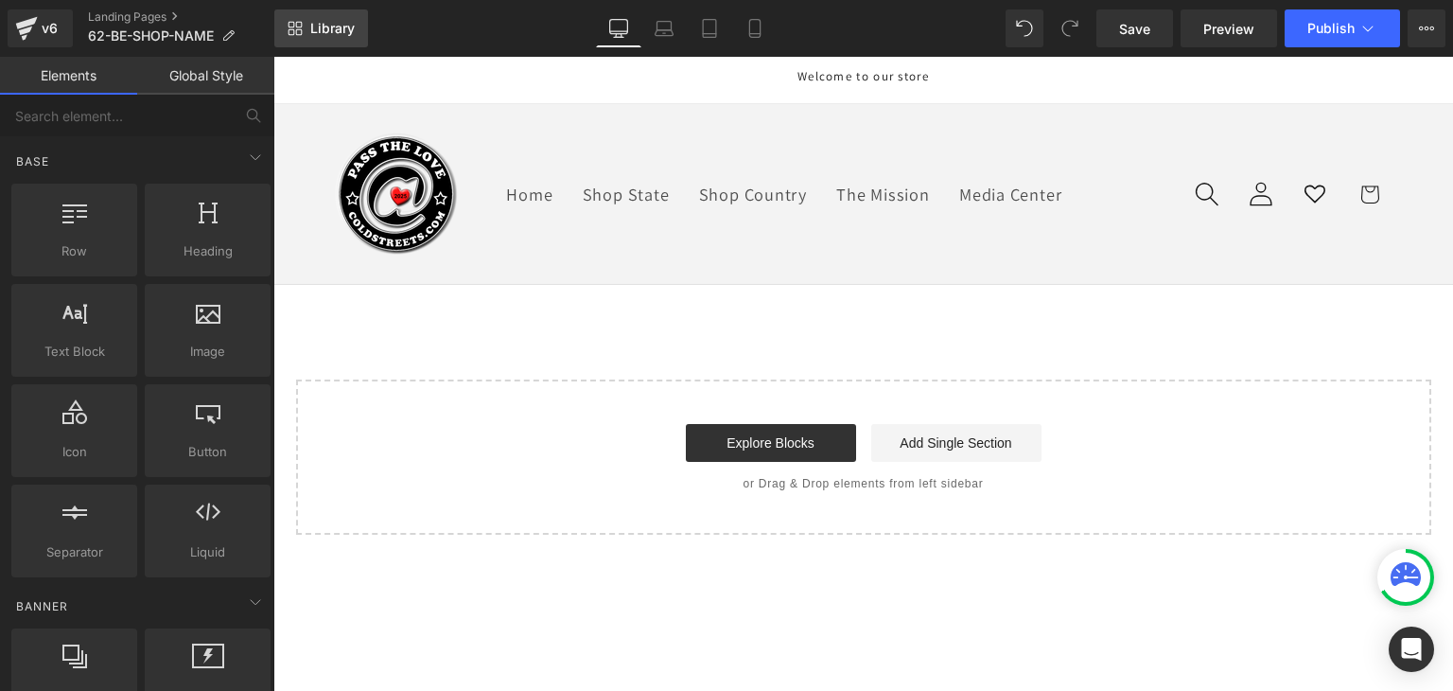
click at [334, 26] on span "Library" at bounding box center [332, 28] width 44 height 17
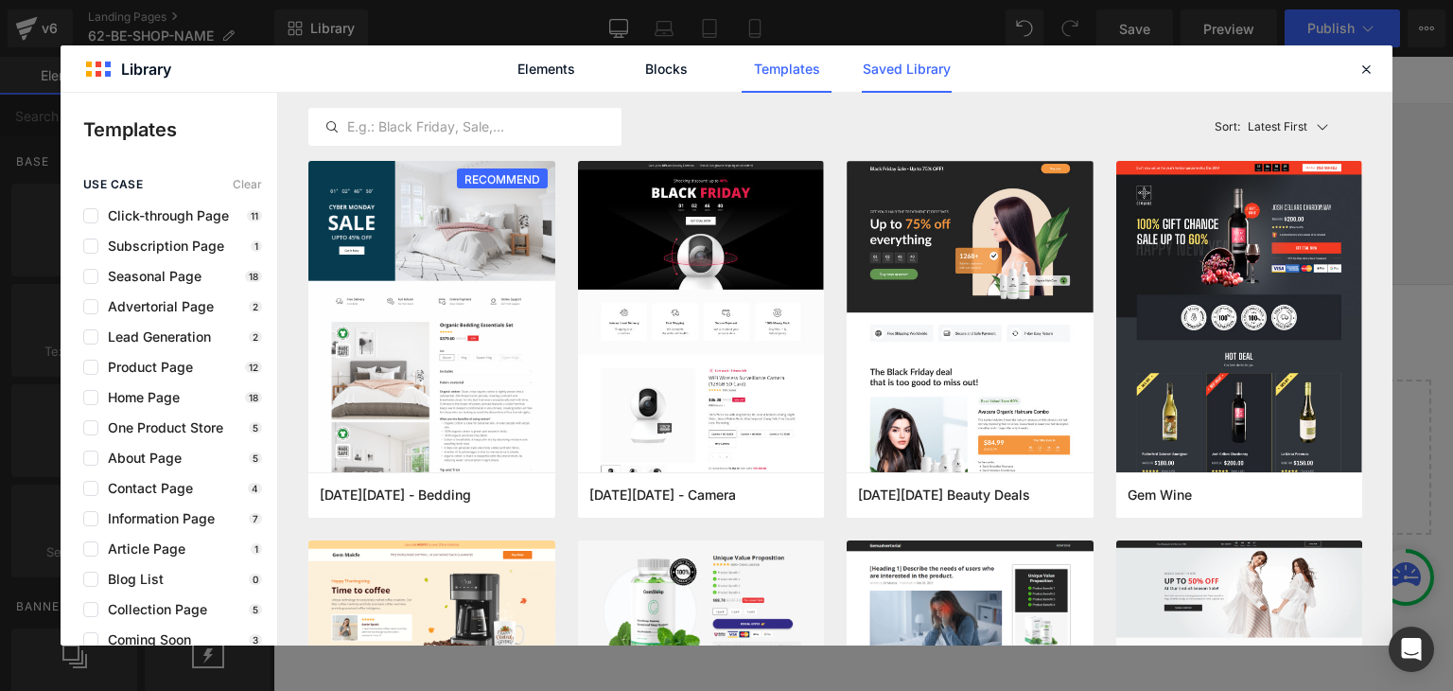
click at [0, 0] on link "Saved Library" at bounding box center [0, 0] width 0 height 0
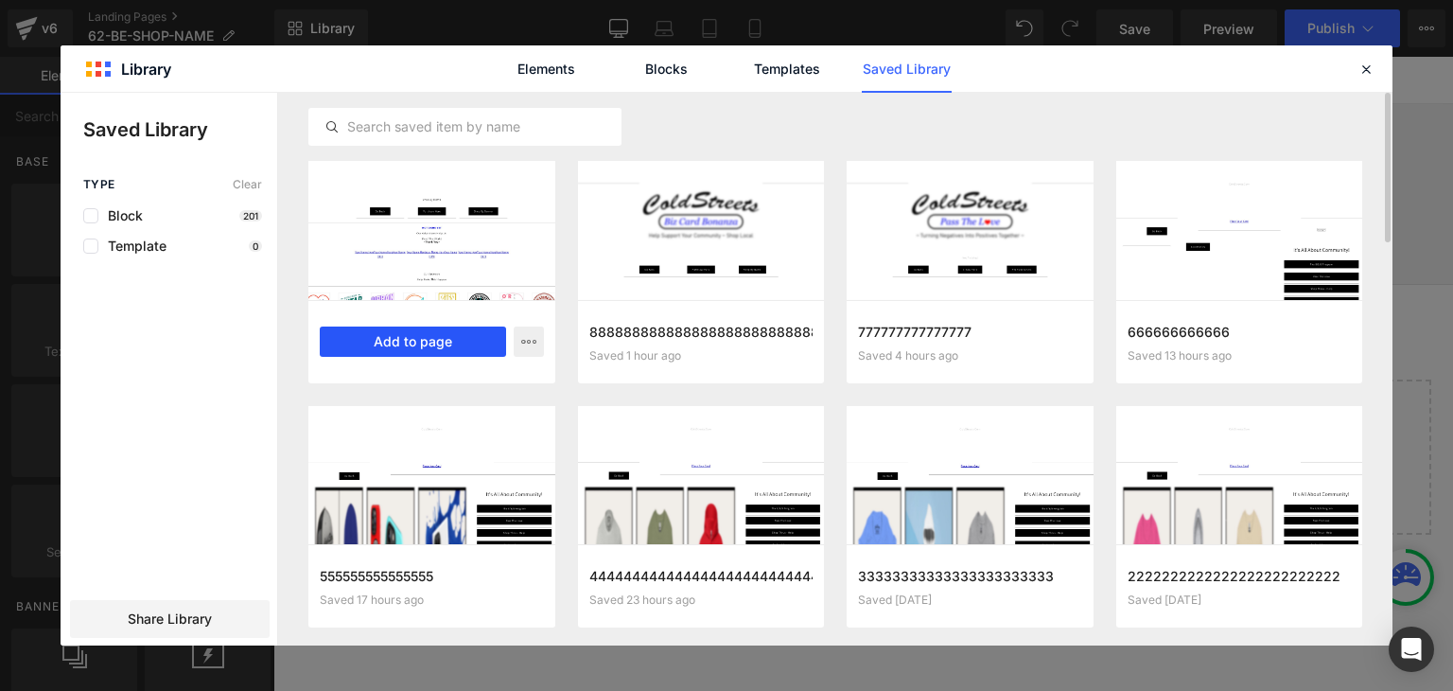
click at [425, 338] on button "Add to page" at bounding box center [413, 341] width 186 height 30
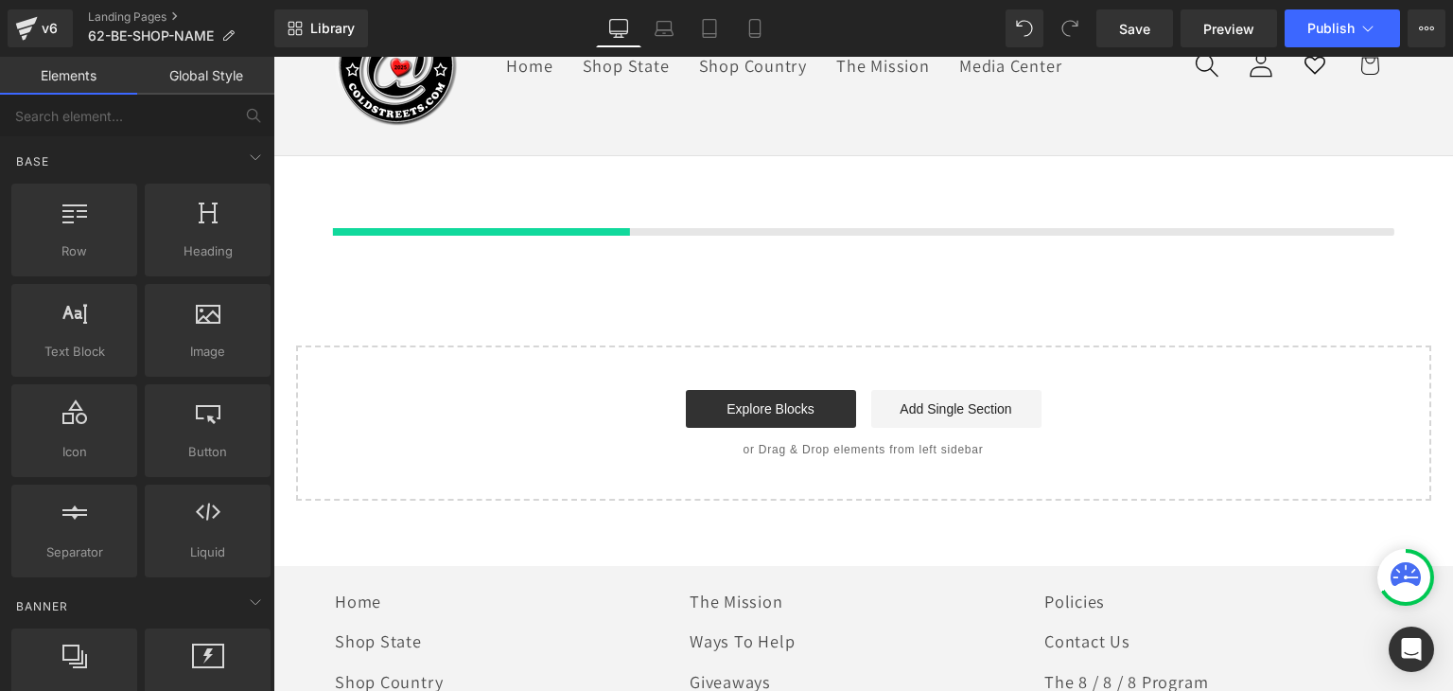
scroll to position [132, 0]
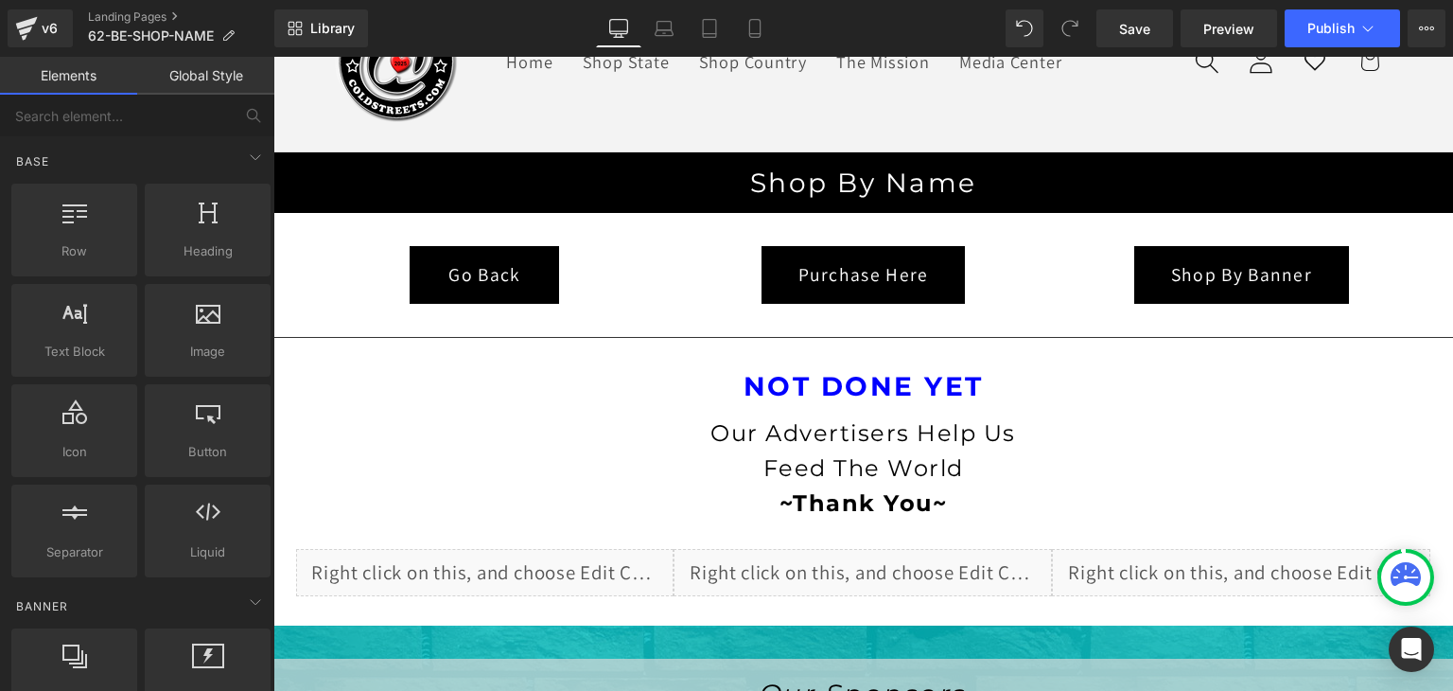
click at [202, 76] on link "Global Style" at bounding box center [205, 76] width 137 height 38
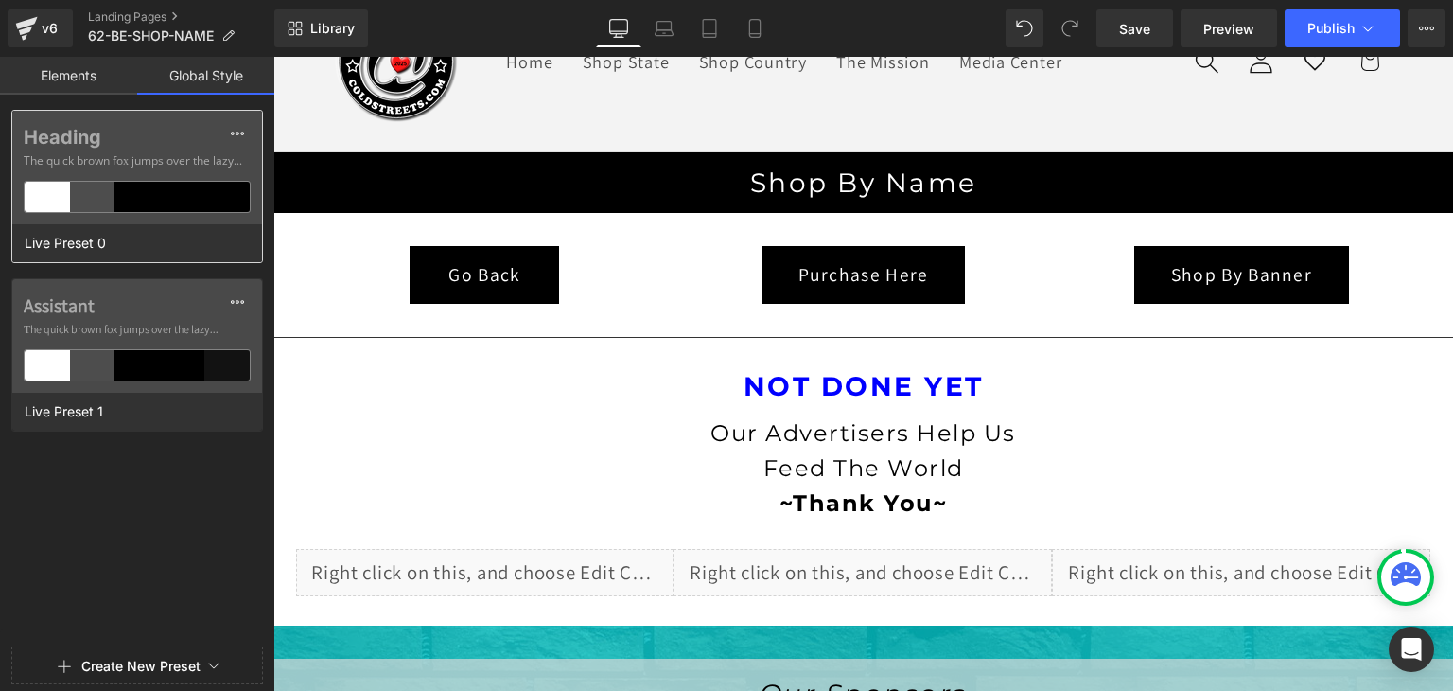
click at [174, 198] on div at bounding box center [182, 197] width 45 height 30
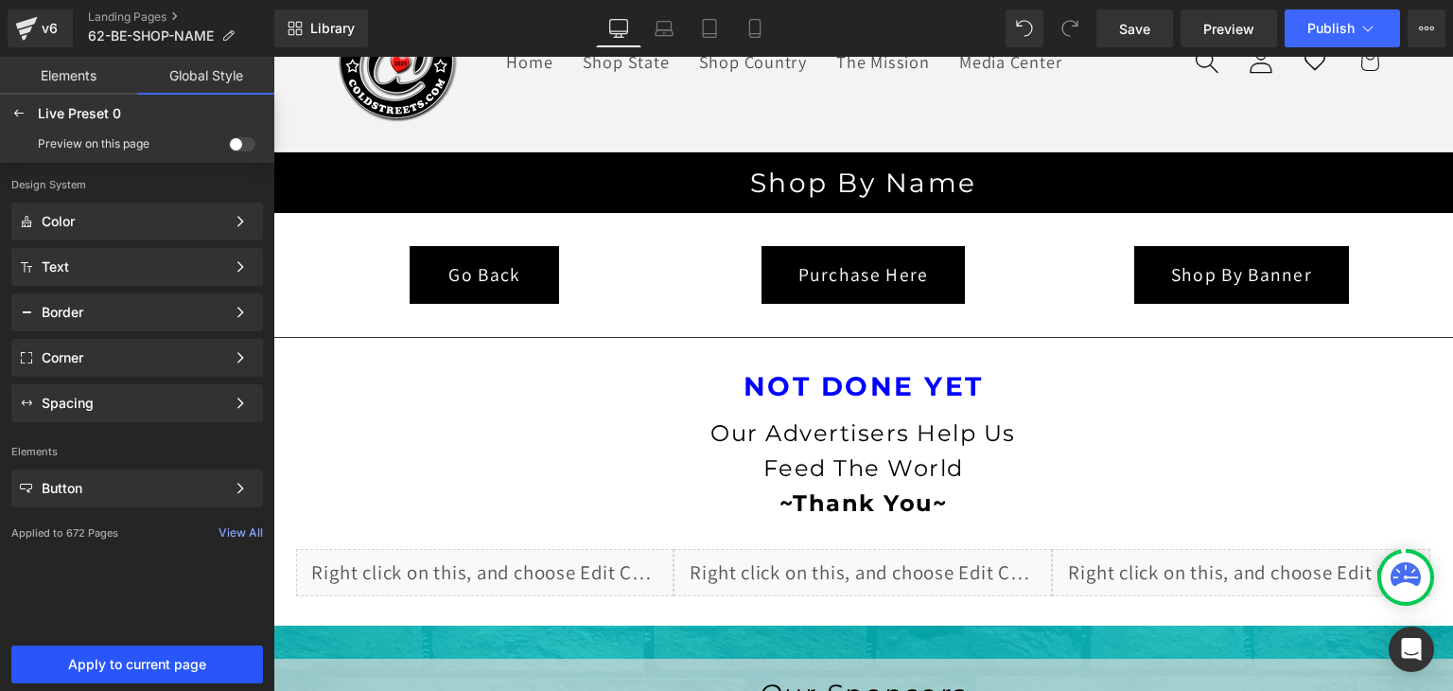
click at [193, 657] on span "Apply to current page" at bounding box center [137, 664] width 229 height 15
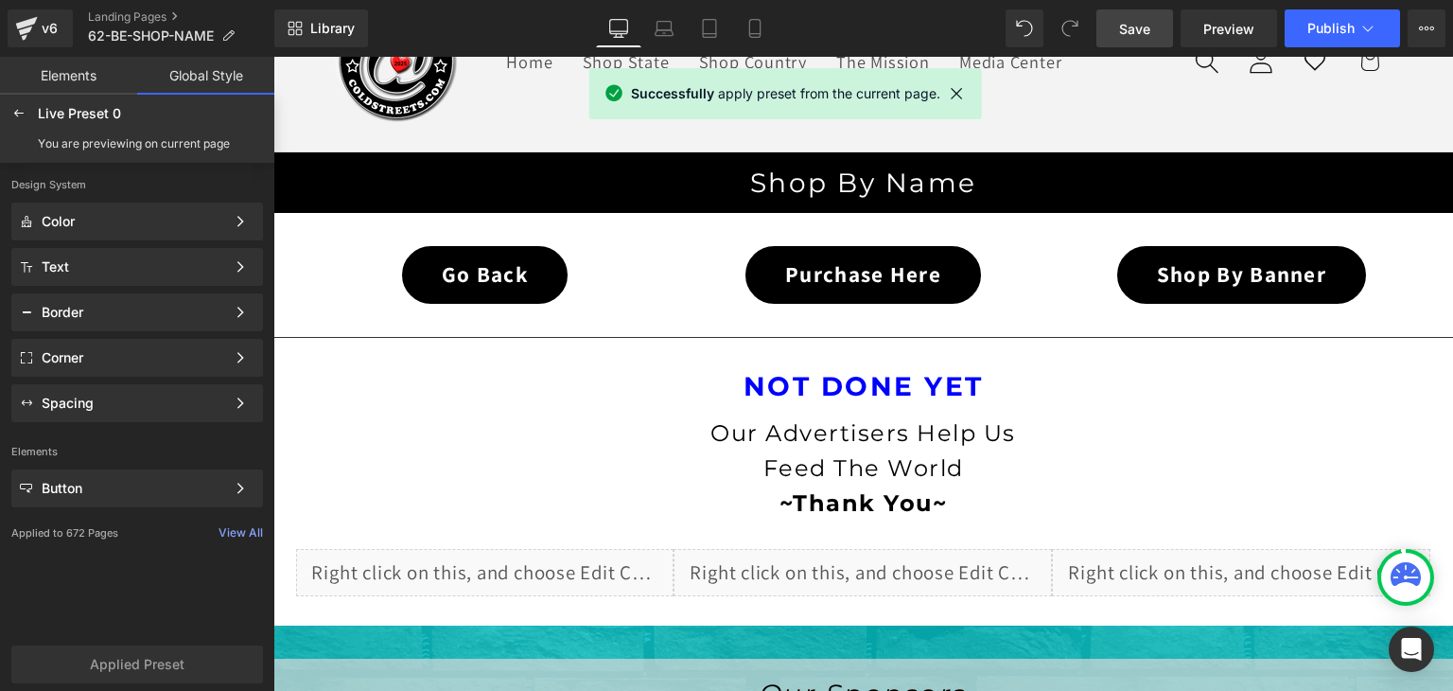
click at [1121, 30] on span "Save" at bounding box center [1134, 29] width 31 height 20
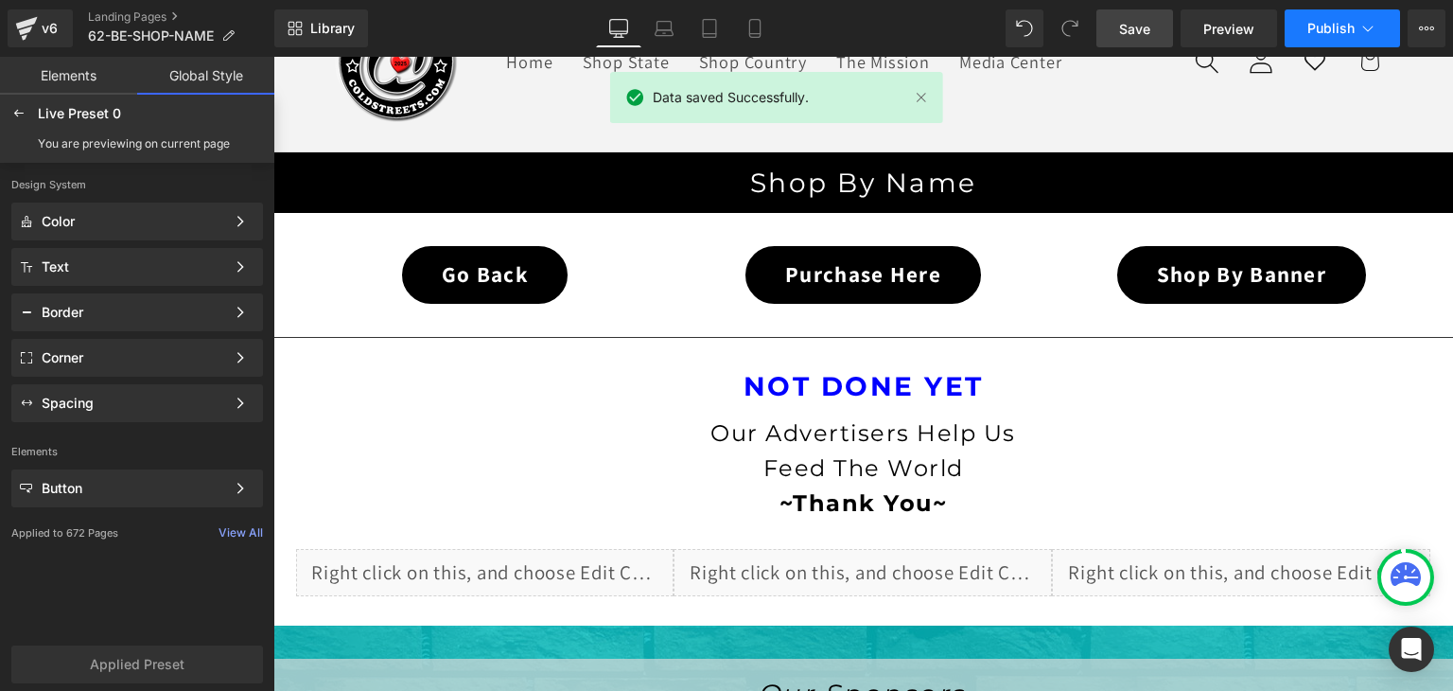
click at [1359, 30] on icon at bounding box center [1368, 28] width 19 height 19
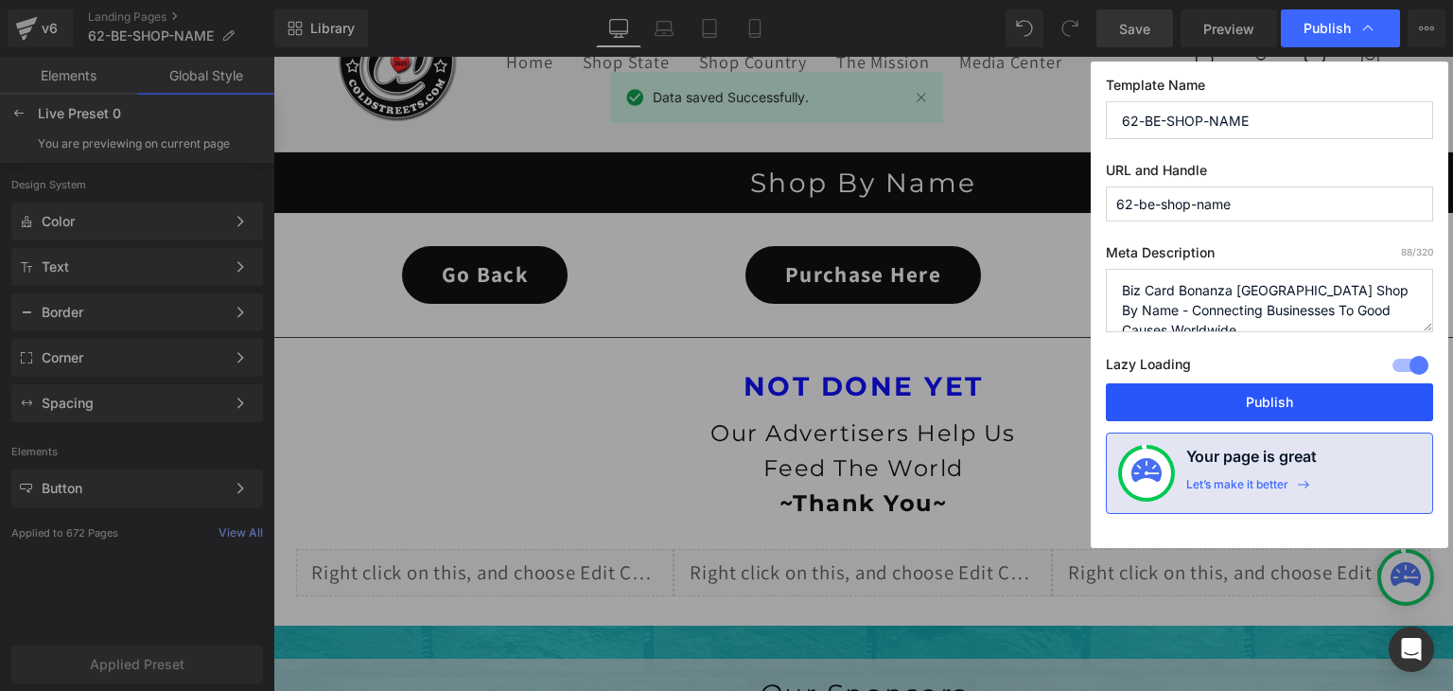
click at [1320, 395] on button "Publish" at bounding box center [1269, 402] width 327 height 38
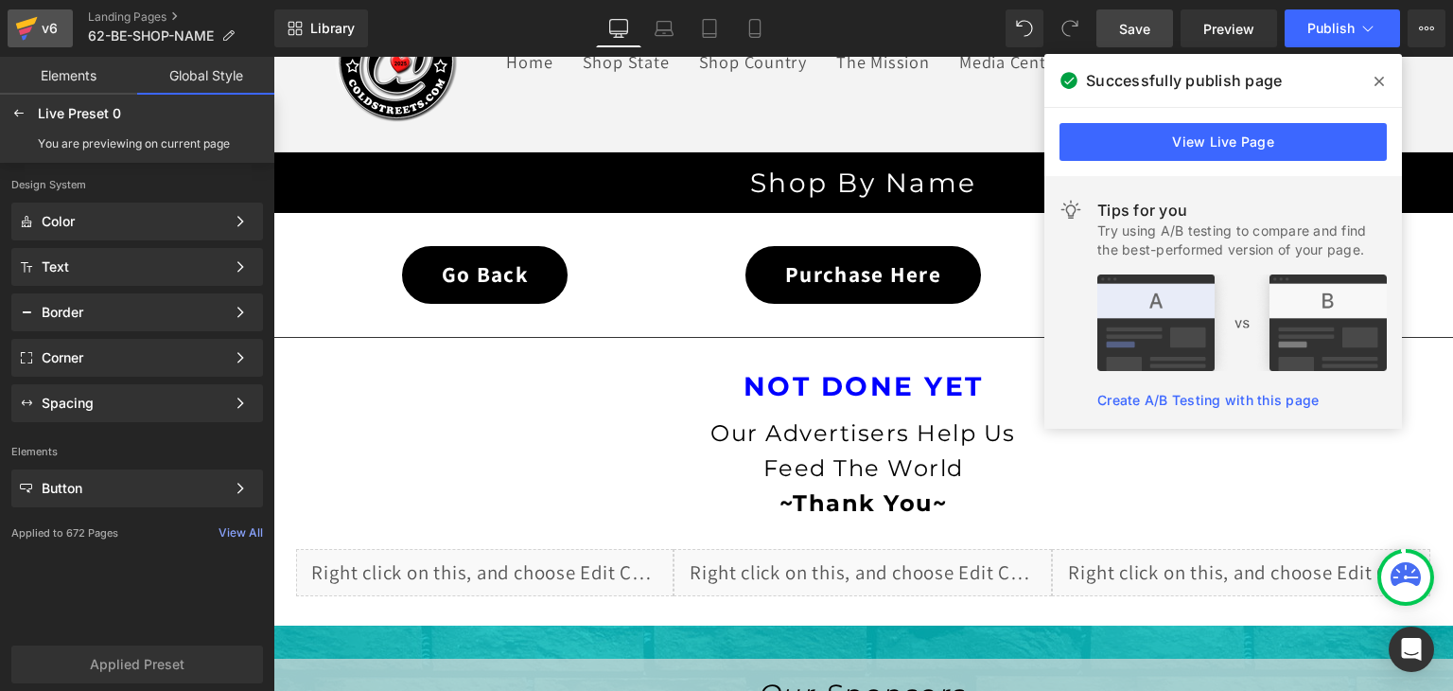
click at [24, 33] on icon at bounding box center [25, 30] width 13 height 9
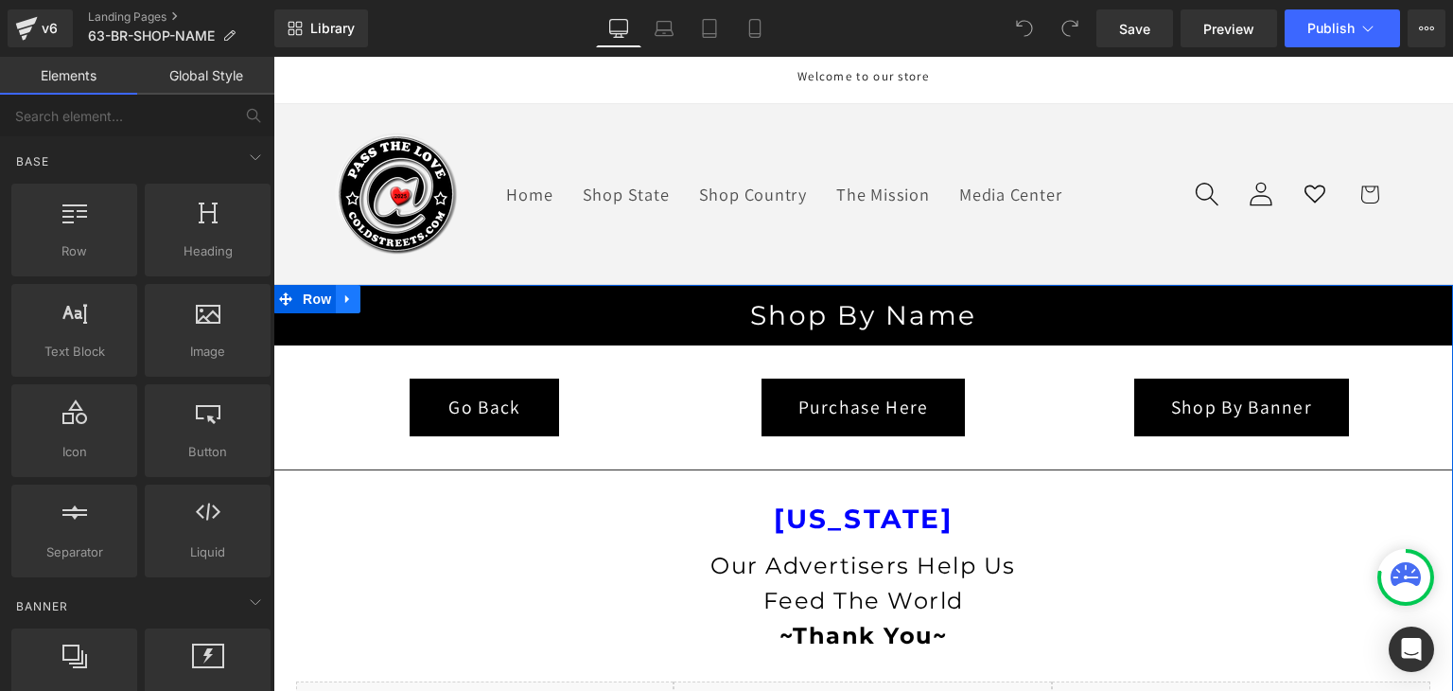
click at [343, 292] on icon at bounding box center [348, 298] width 13 height 14
click at [391, 292] on icon at bounding box center [397, 298] width 13 height 14
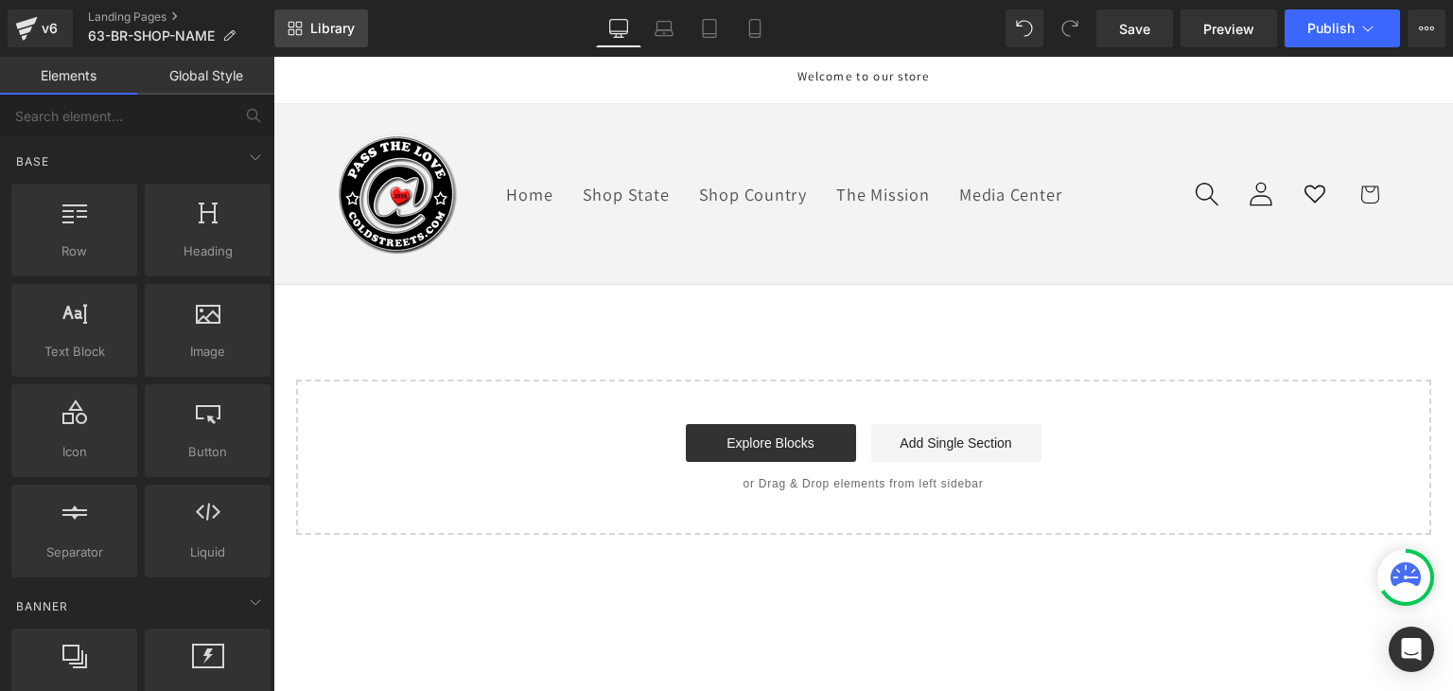
click at [325, 12] on link "Library" at bounding box center [321, 28] width 94 height 38
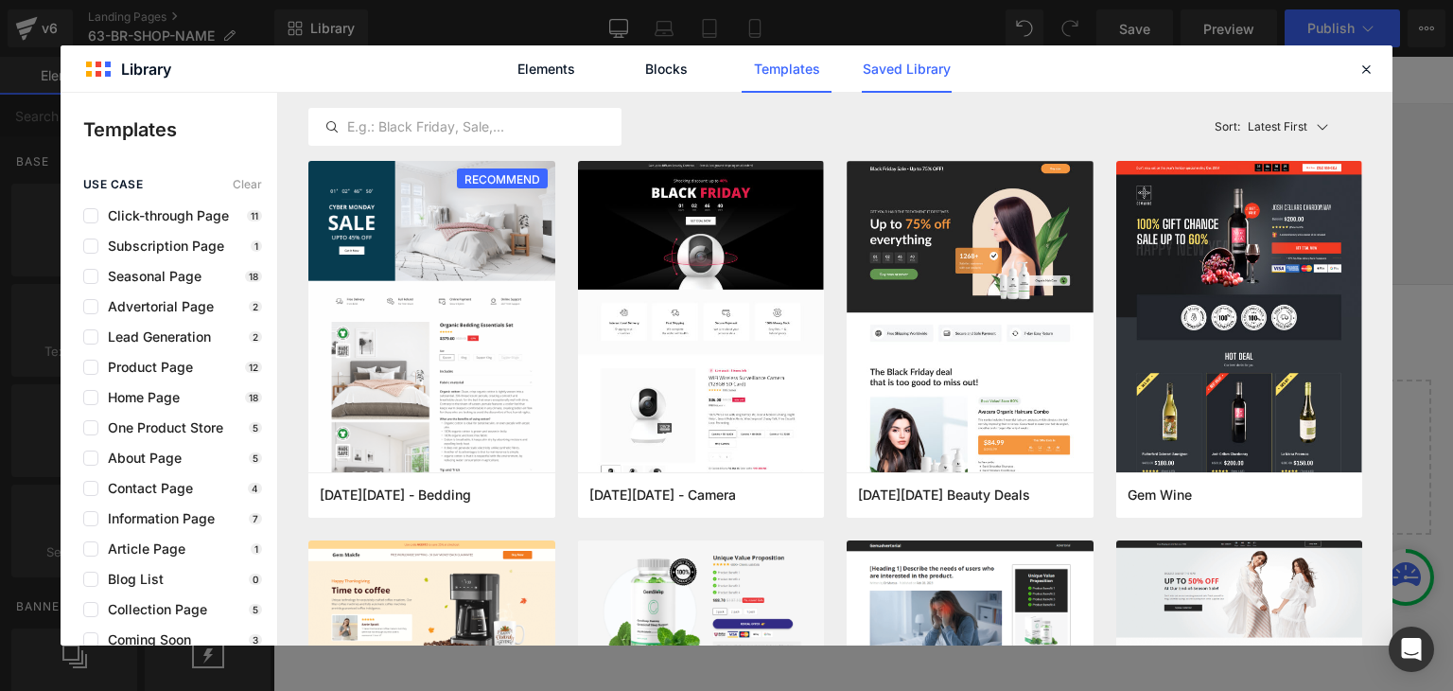
click at [920, 60] on link "Saved Library" at bounding box center [907, 68] width 90 height 47
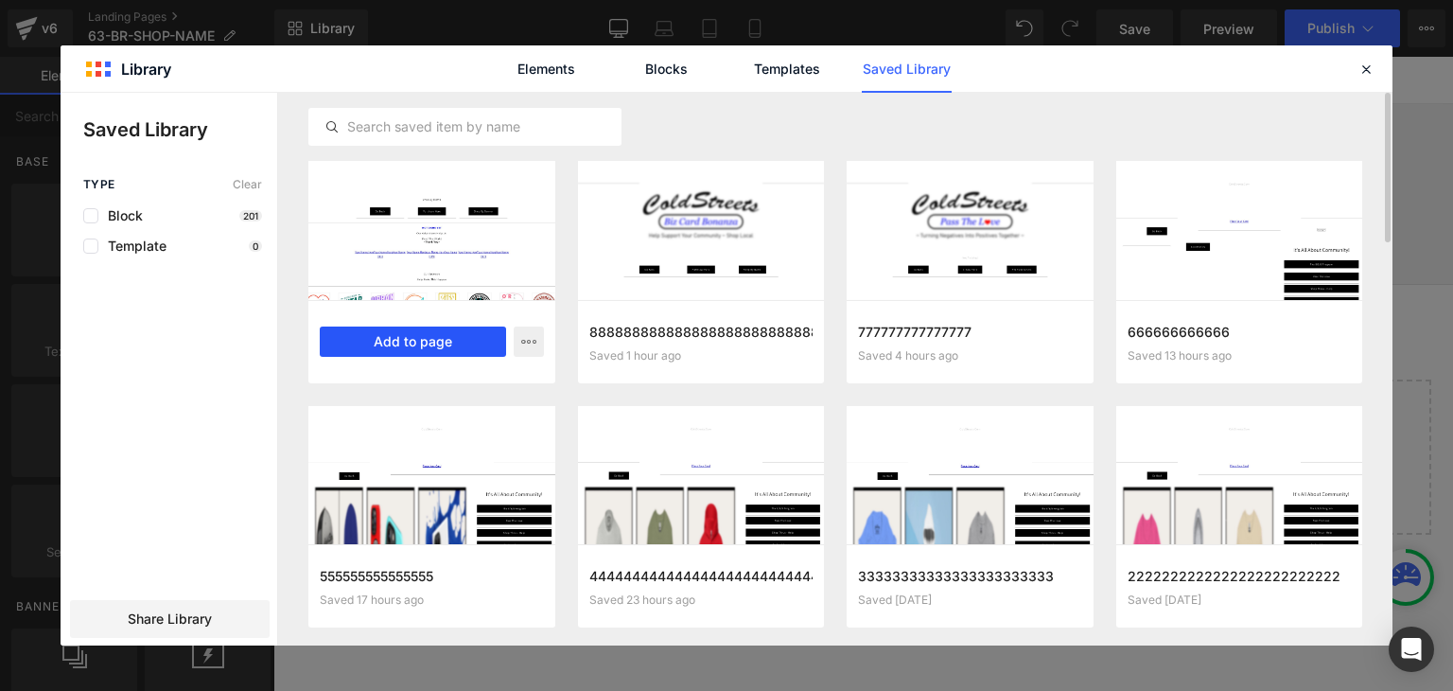
click at [451, 336] on button "Add to page" at bounding box center [413, 341] width 186 height 30
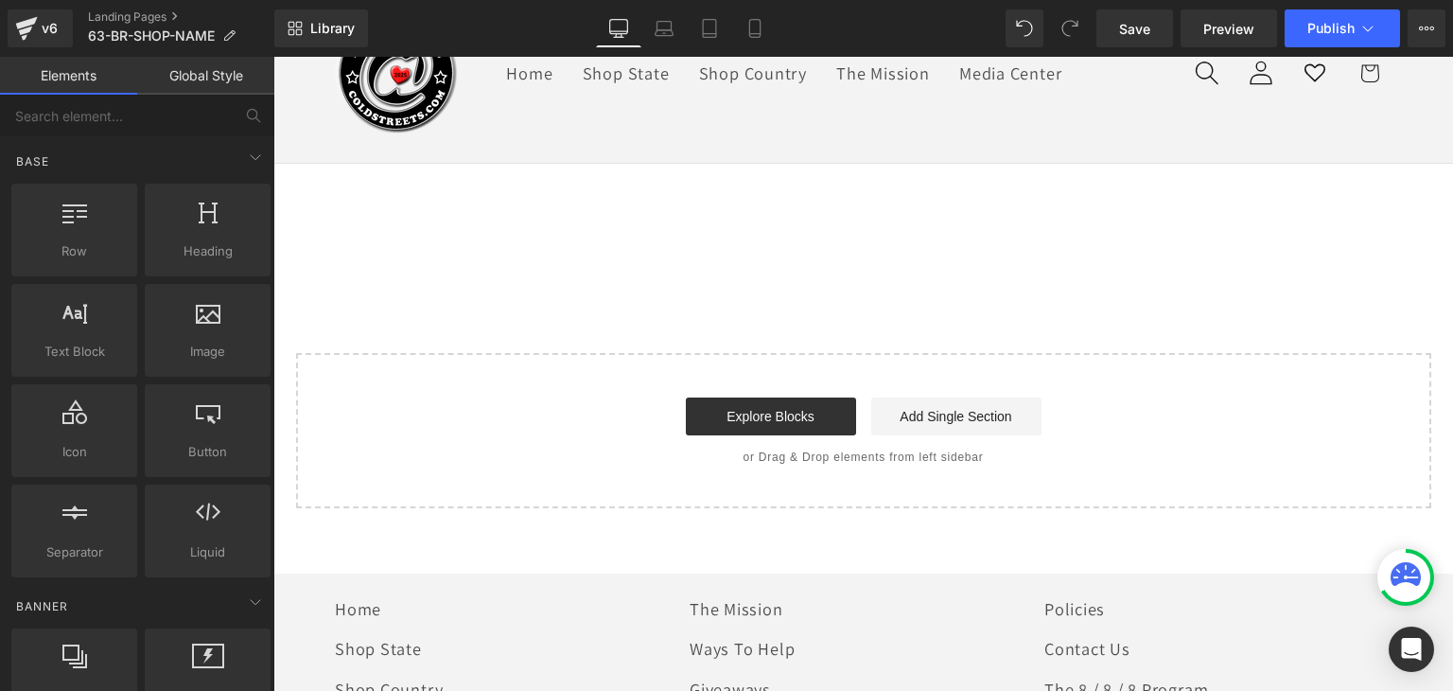
scroll to position [132, 0]
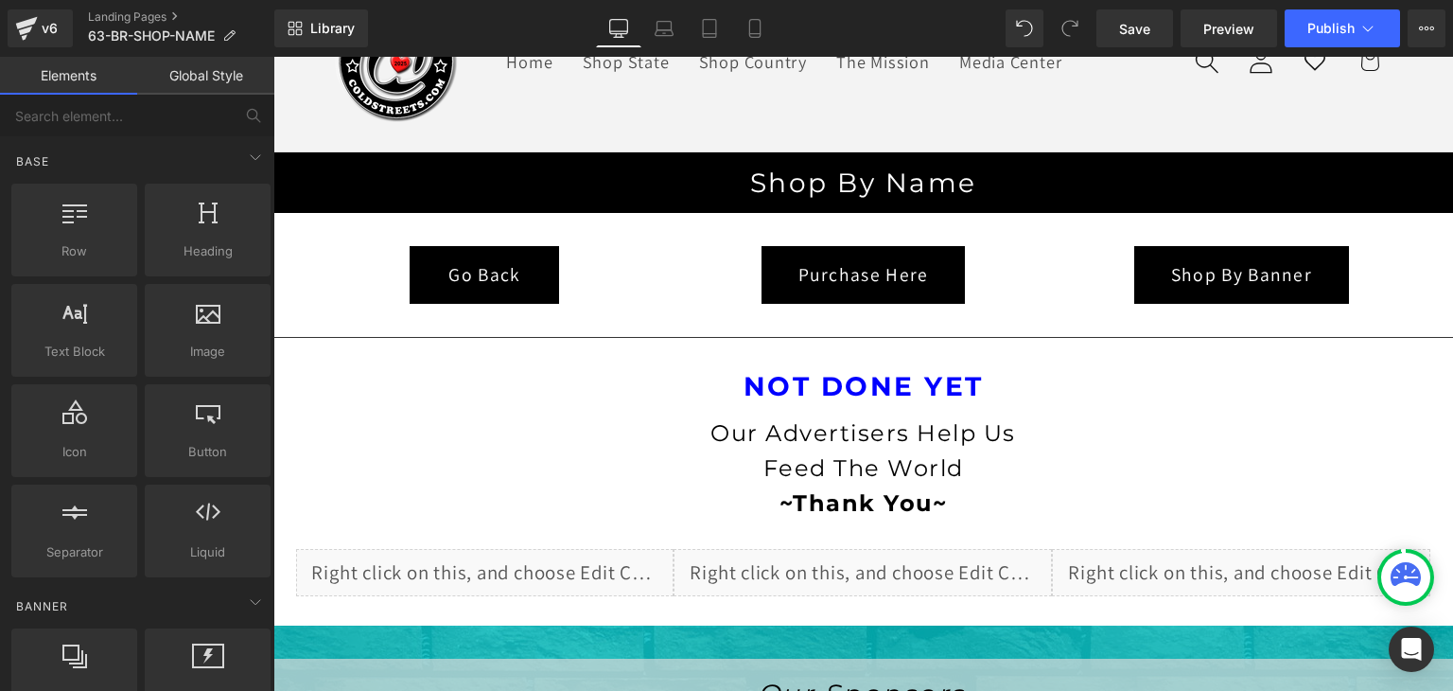
click at [221, 71] on link "Global Style" at bounding box center [205, 76] width 137 height 38
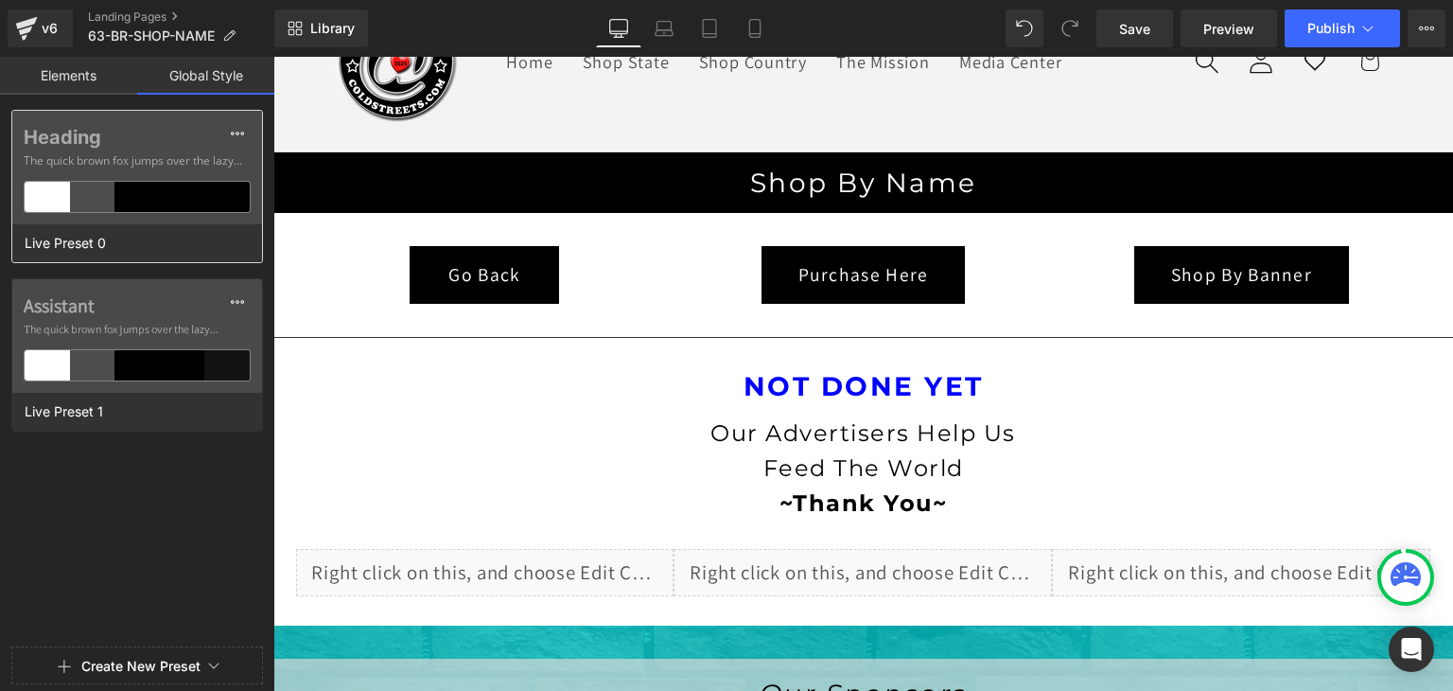
click at [184, 215] on div "Heading The quick brown fox jumps over the lazy..." at bounding box center [137, 168] width 250 height 114
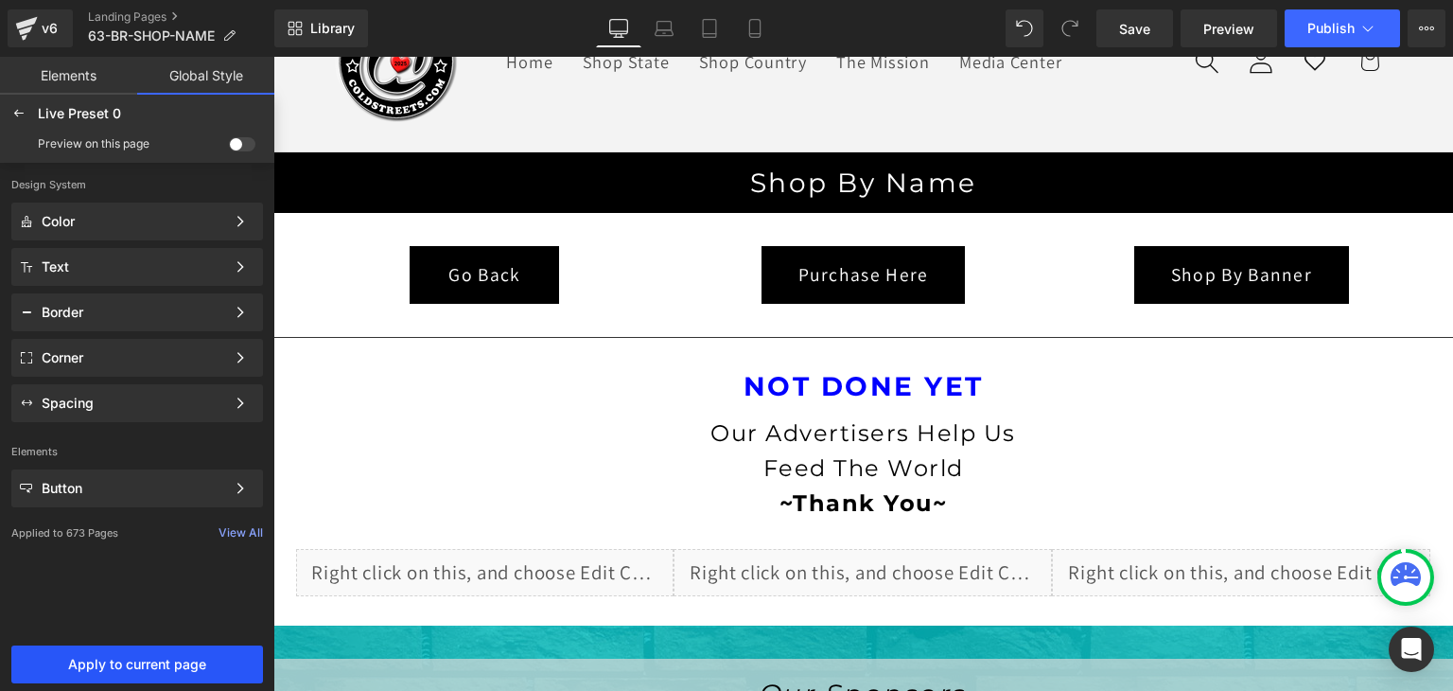
click at [164, 651] on button "Apply to current page" at bounding box center [137, 664] width 252 height 38
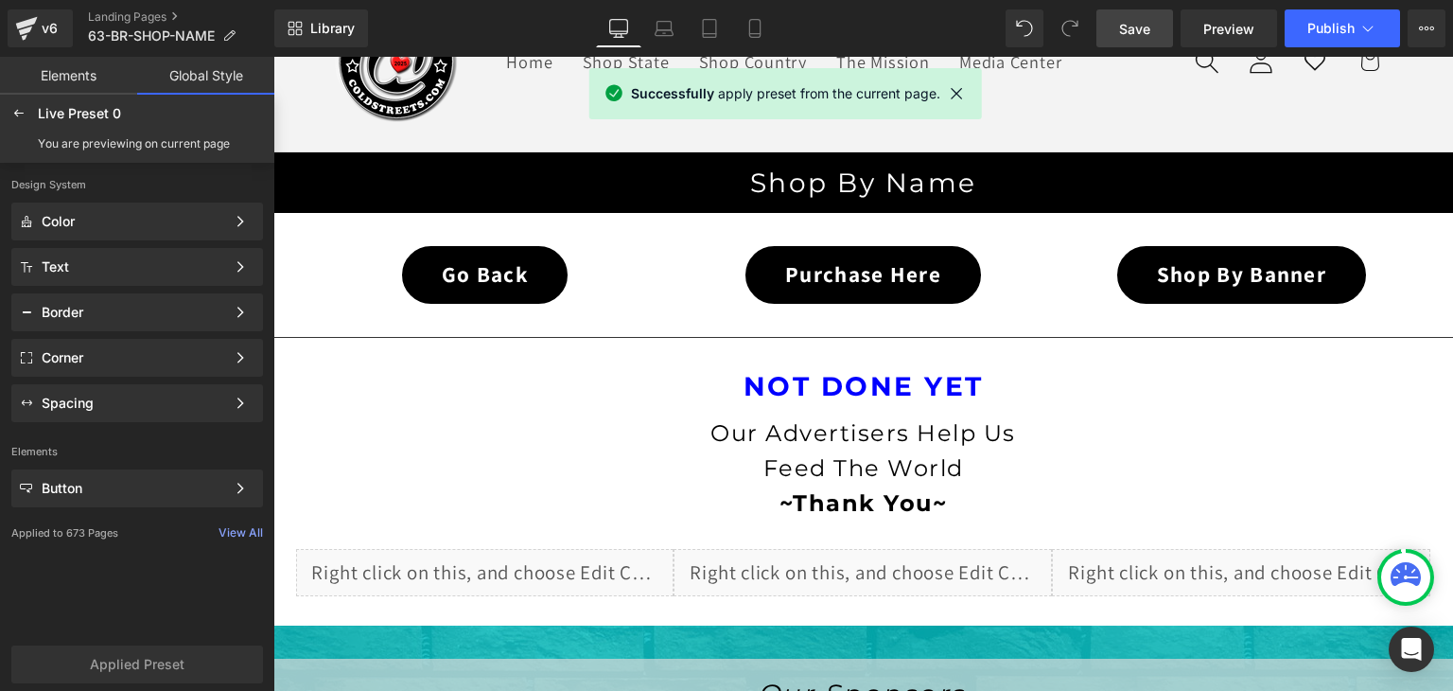
click at [1129, 27] on span "Save" at bounding box center [1134, 29] width 31 height 20
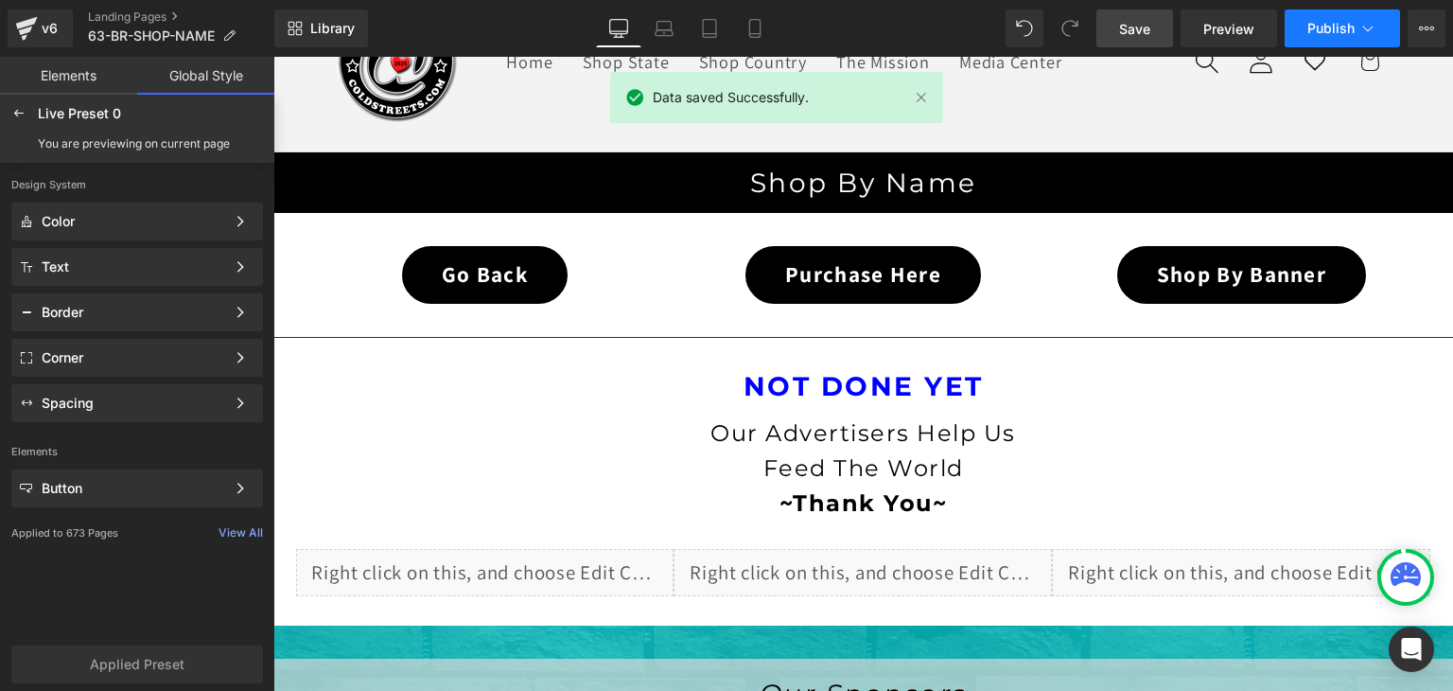
click at [1373, 24] on icon at bounding box center [1368, 28] width 19 height 19
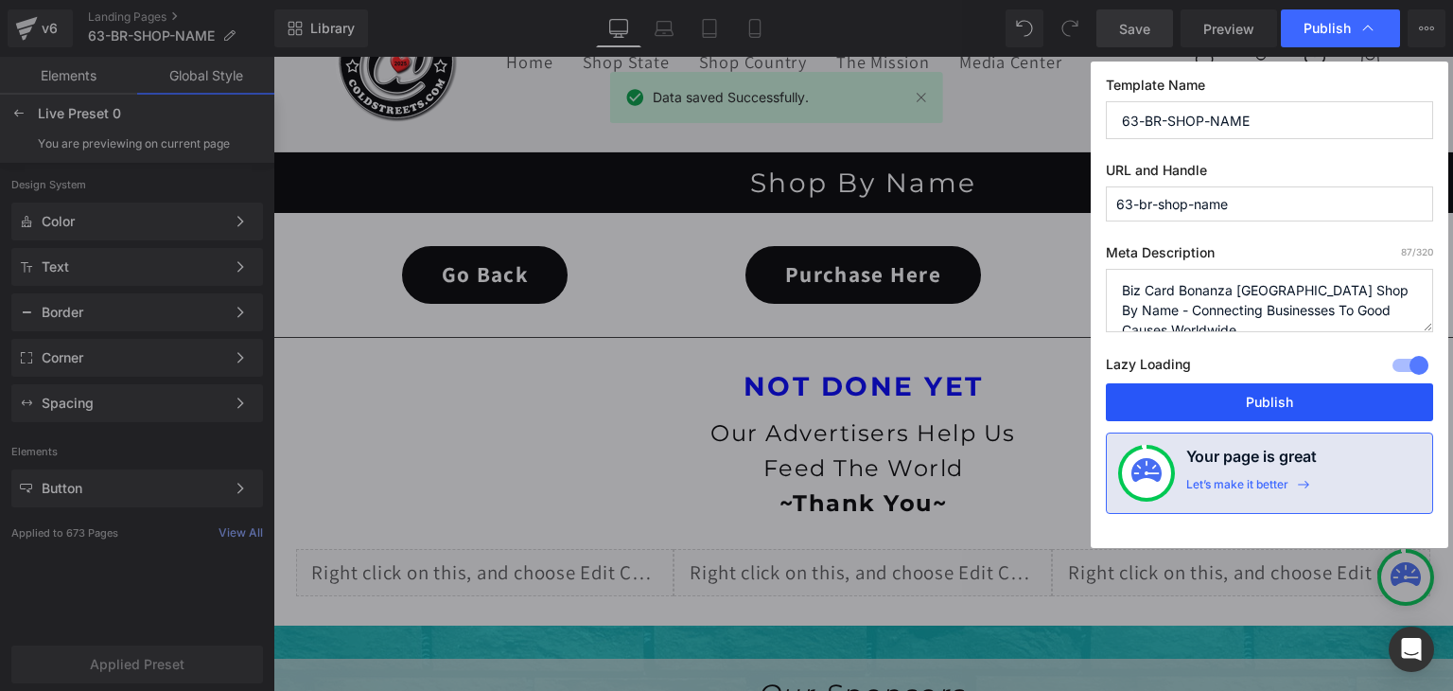
click at [1294, 402] on button "Publish" at bounding box center [1269, 402] width 327 height 38
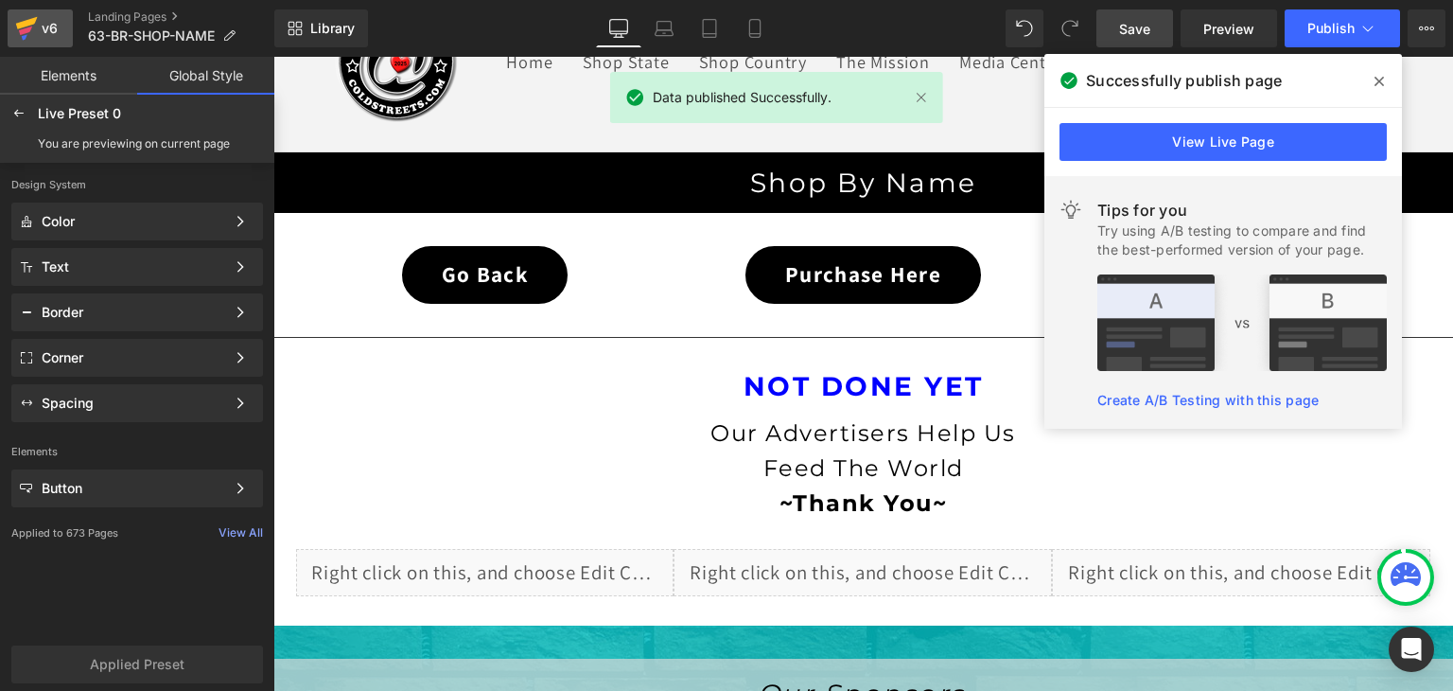
click at [29, 27] on icon at bounding box center [25, 30] width 13 height 9
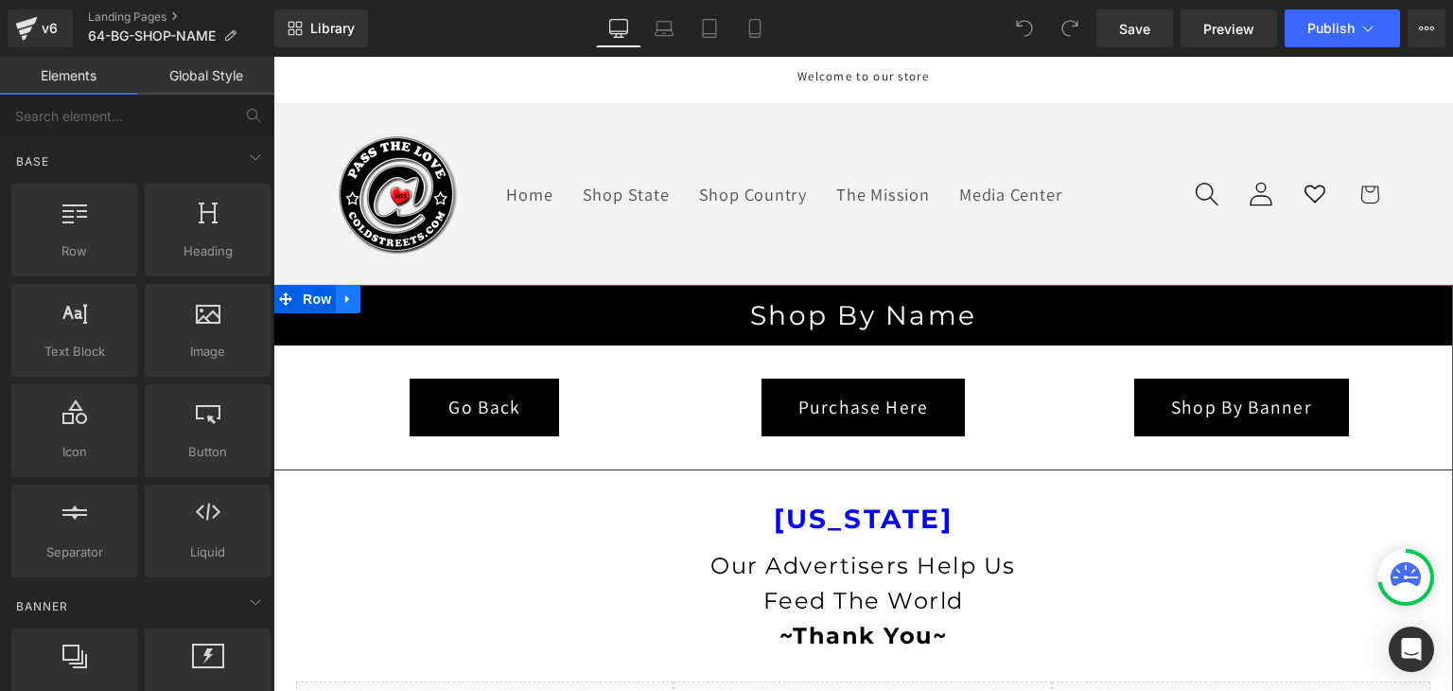
click at [342, 297] on icon at bounding box center [348, 298] width 13 height 14
click at [391, 294] on icon at bounding box center [397, 298] width 13 height 13
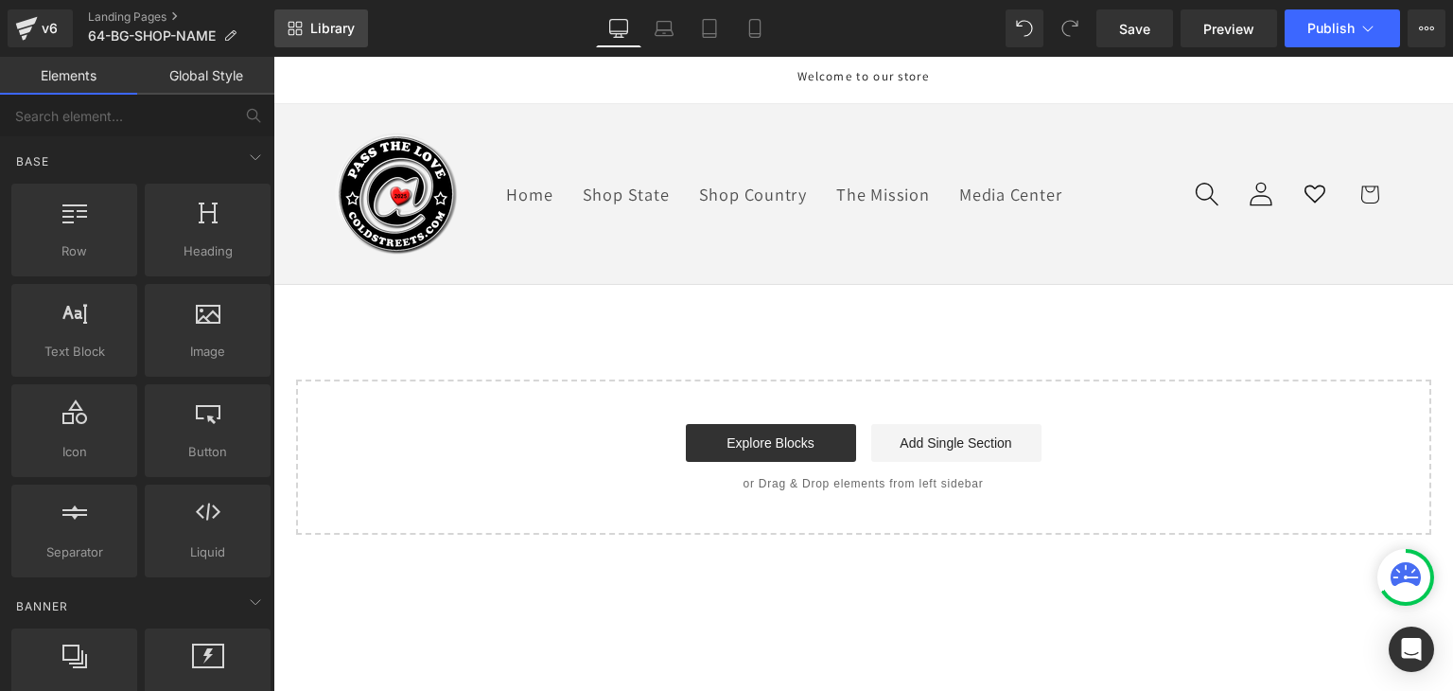
click at [318, 34] on span "Library" at bounding box center [332, 28] width 44 height 17
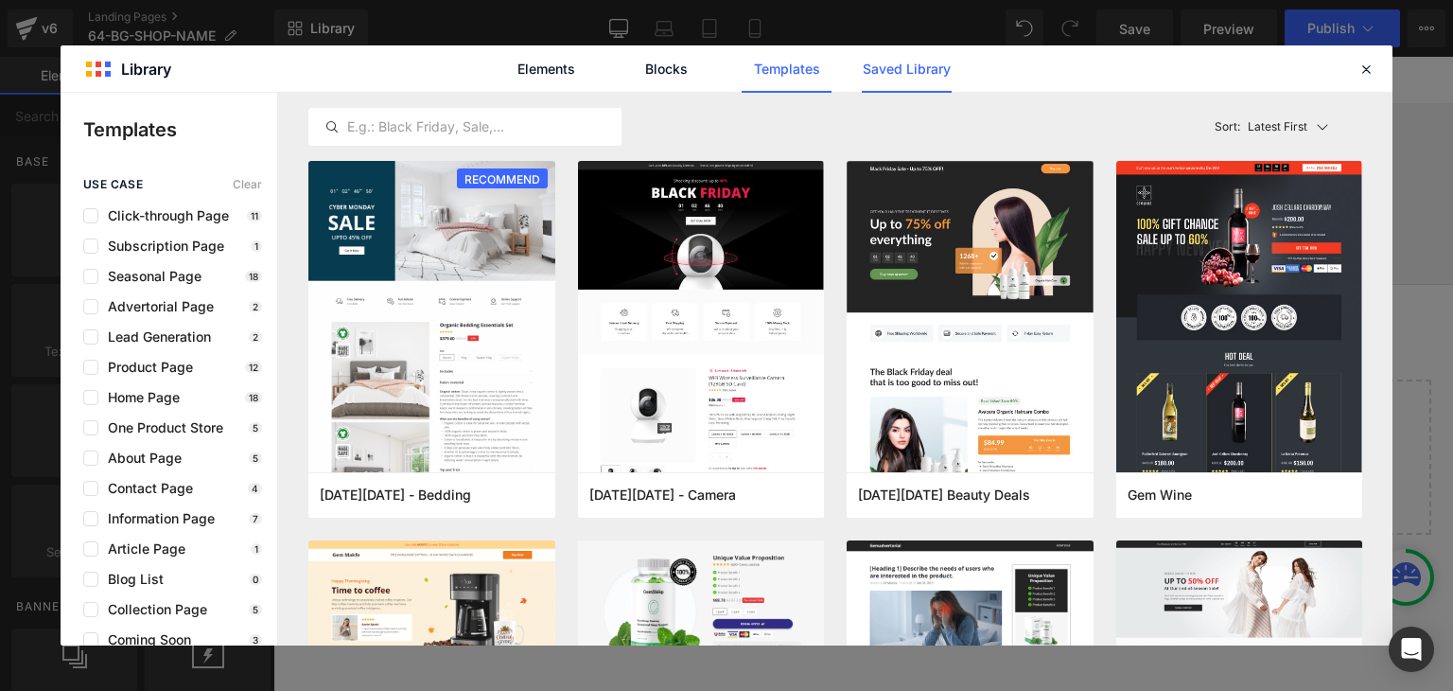
click at [0, 0] on link "Saved Library" at bounding box center [0, 0] width 0 height 0
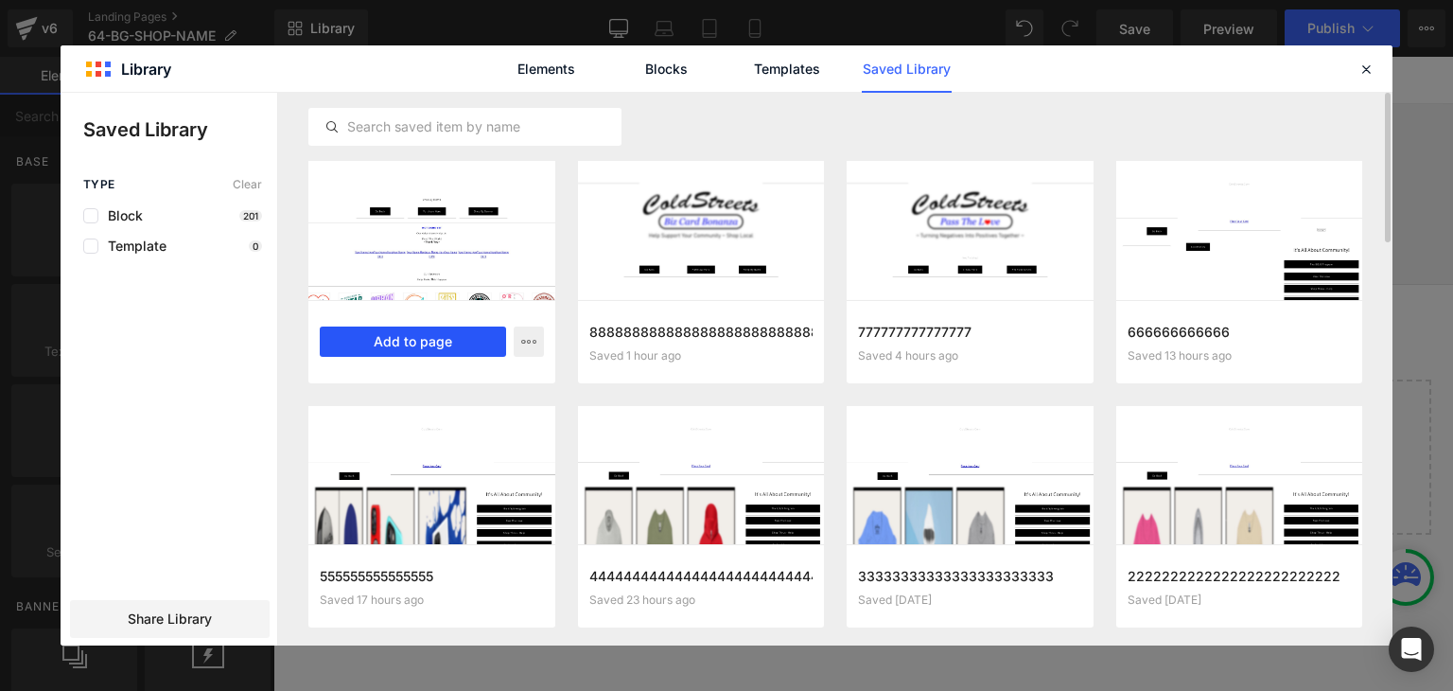
click at [413, 339] on button "Add to page" at bounding box center [413, 341] width 186 height 30
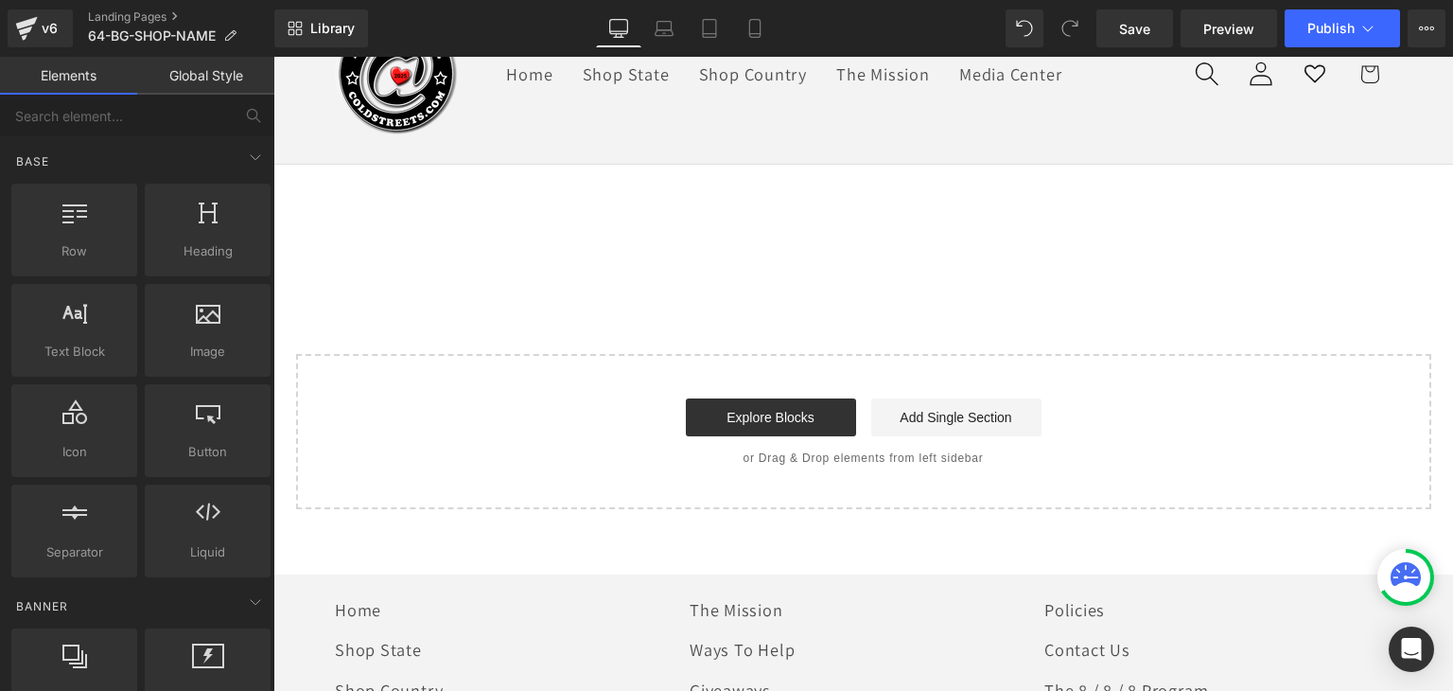
scroll to position [132, 0]
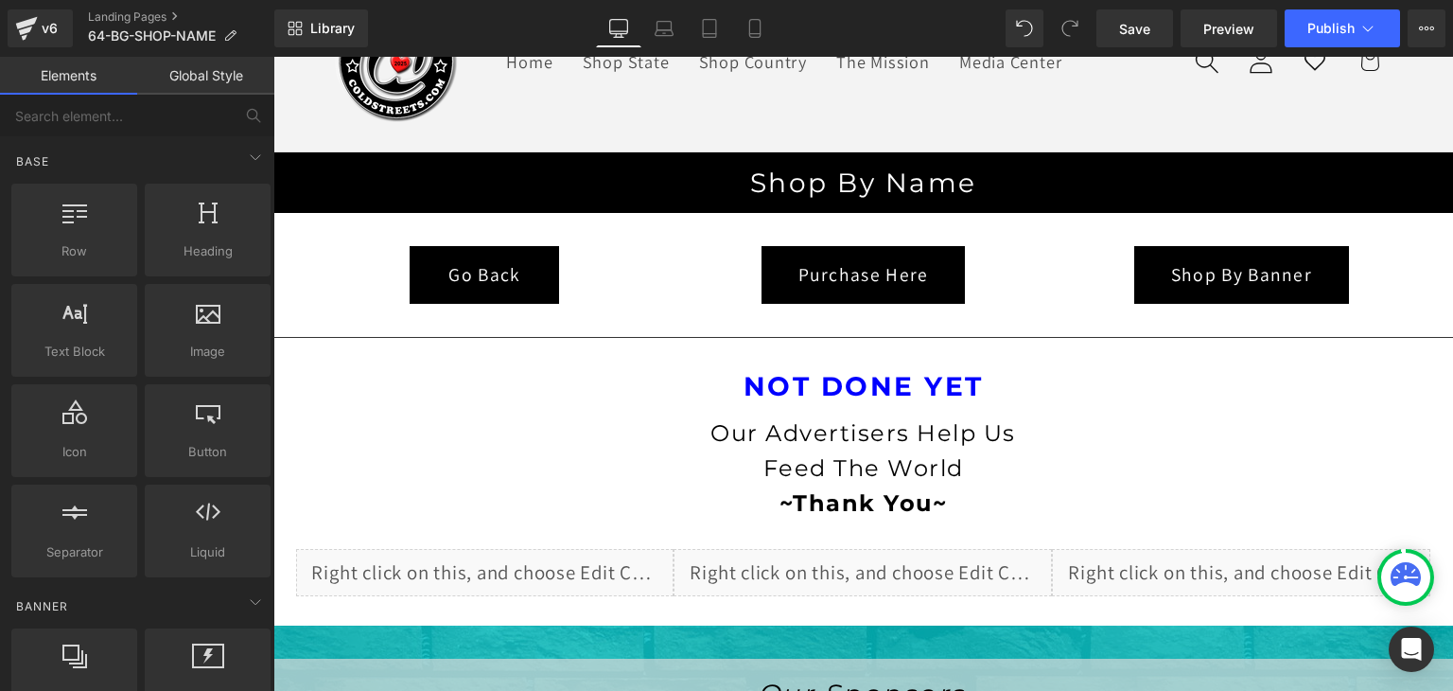
click at [220, 78] on link "Global Style" at bounding box center [205, 76] width 137 height 38
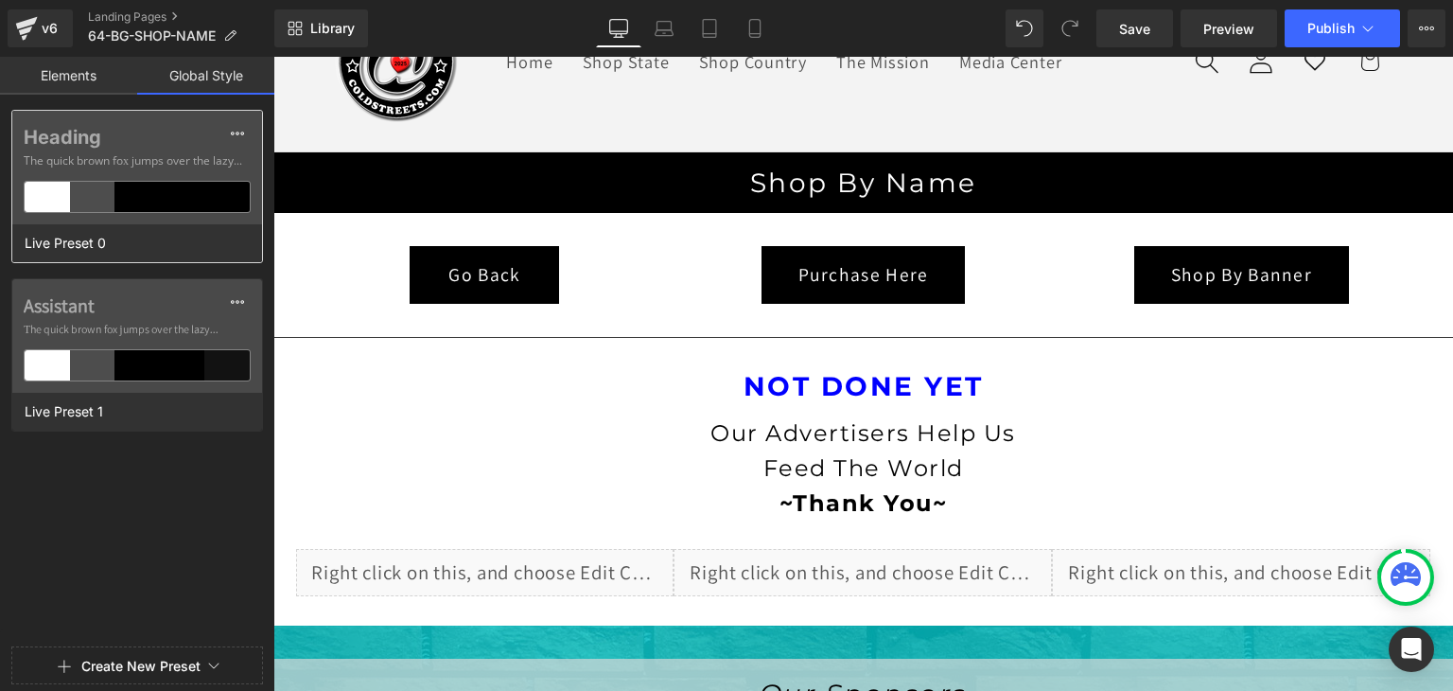
click at [181, 195] on div at bounding box center [182, 197] width 45 height 30
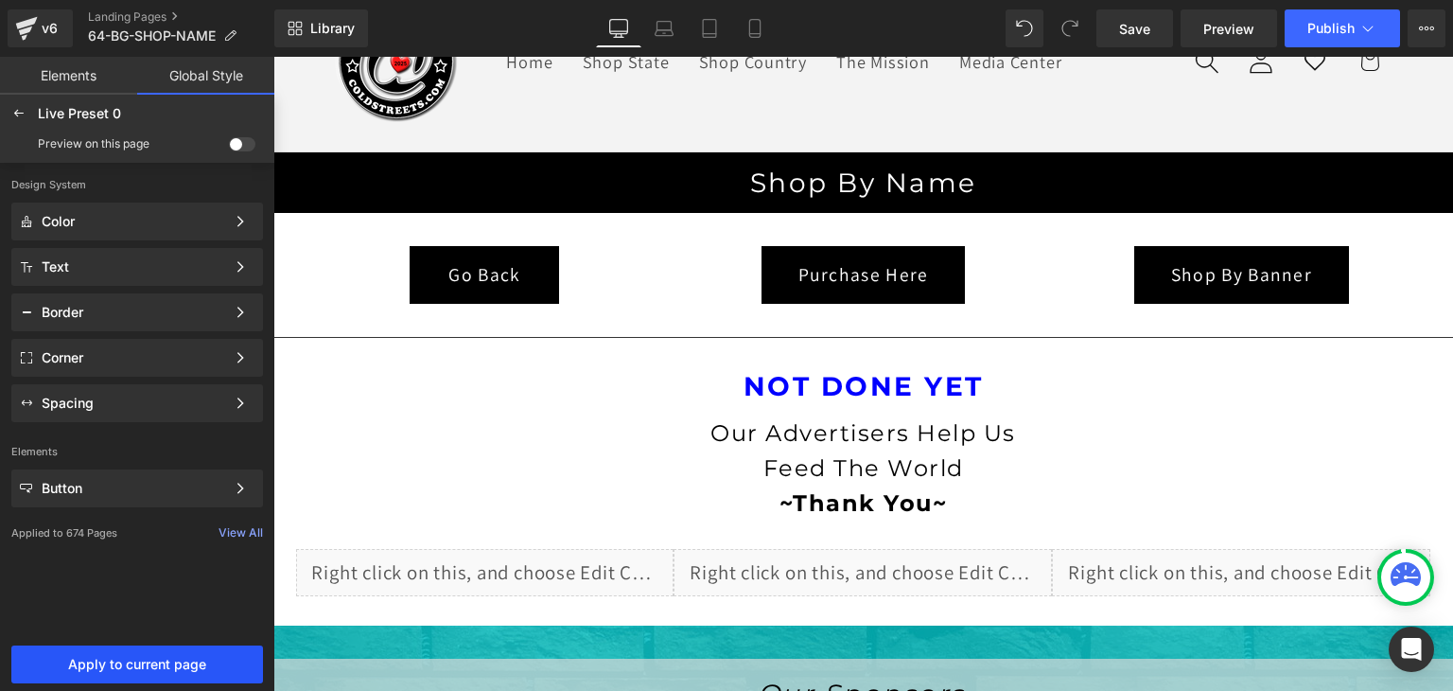
click at [162, 665] on span "Apply to current page" at bounding box center [137, 664] width 229 height 15
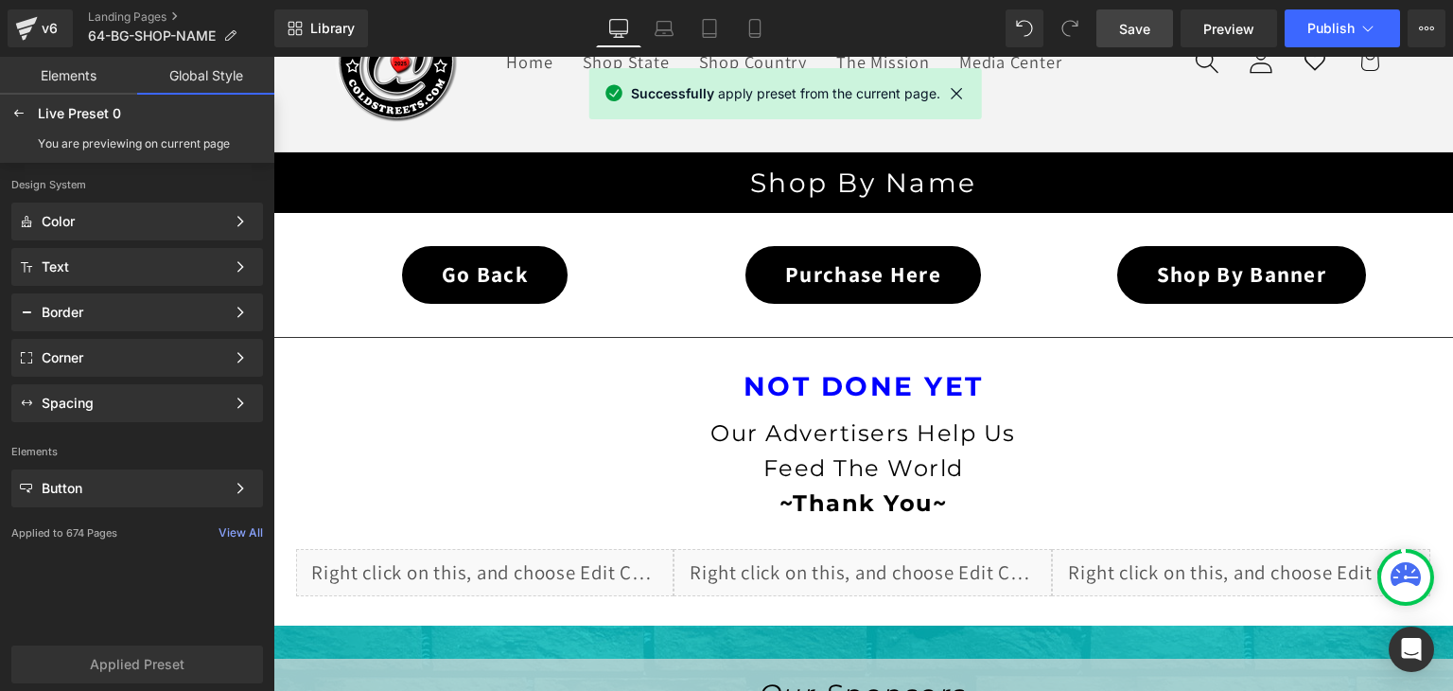
click at [1128, 33] on span "Save" at bounding box center [1134, 29] width 31 height 20
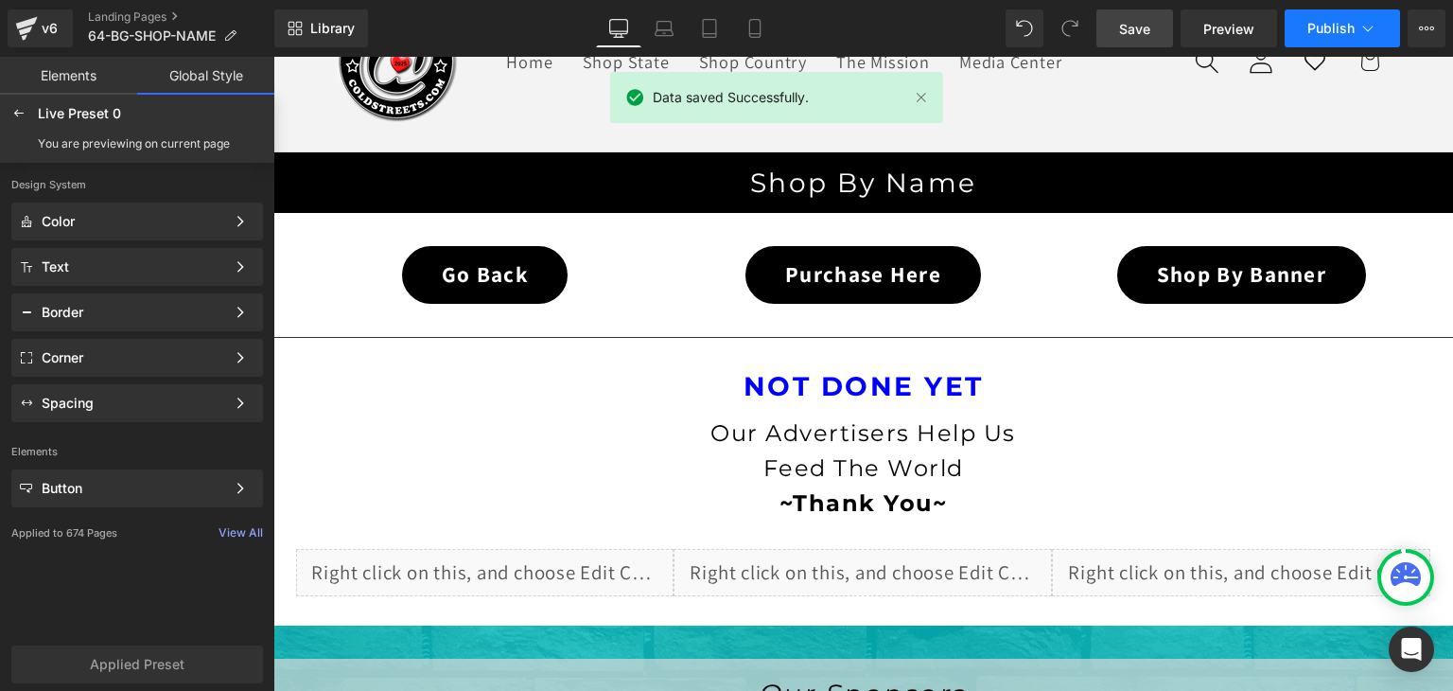
click at [1363, 26] on icon at bounding box center [1368, 28] width 19 height 19
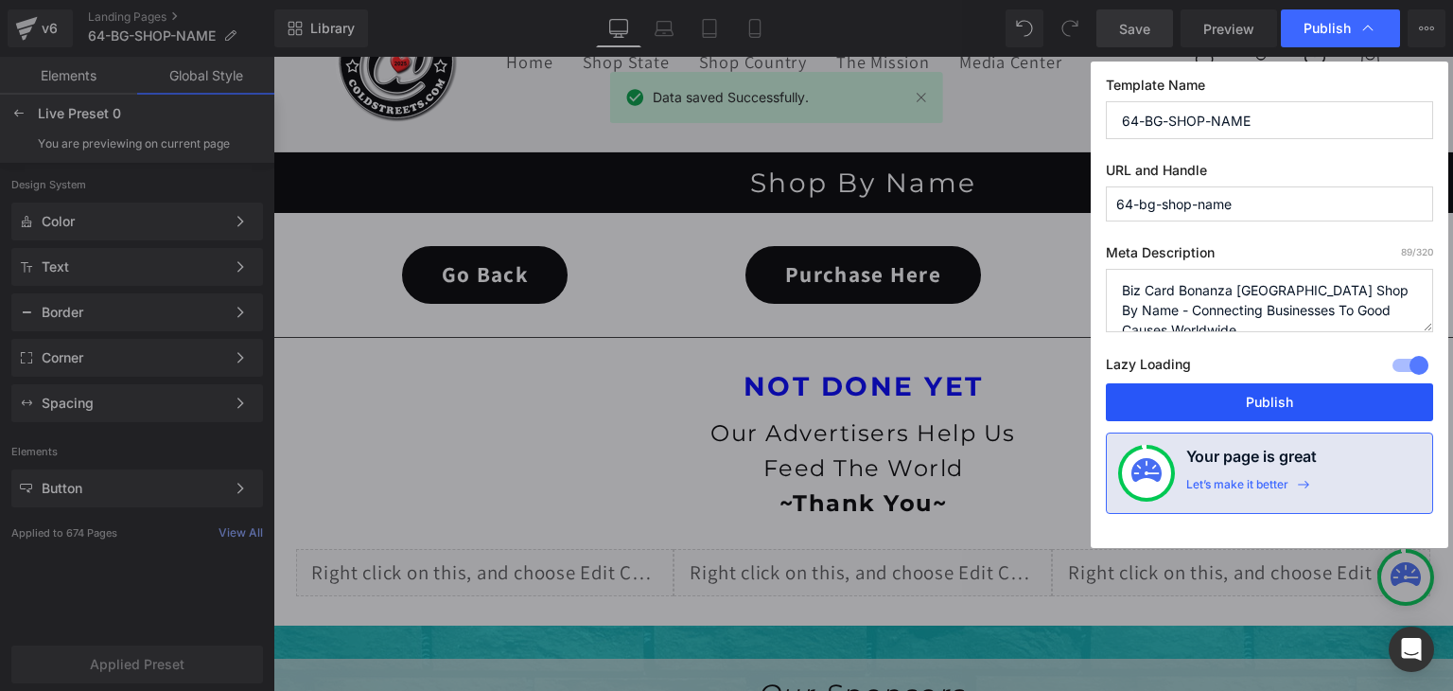
click at [1281, 395] on button "Publish" at bounding box center [1269, 402] width 327 height 38
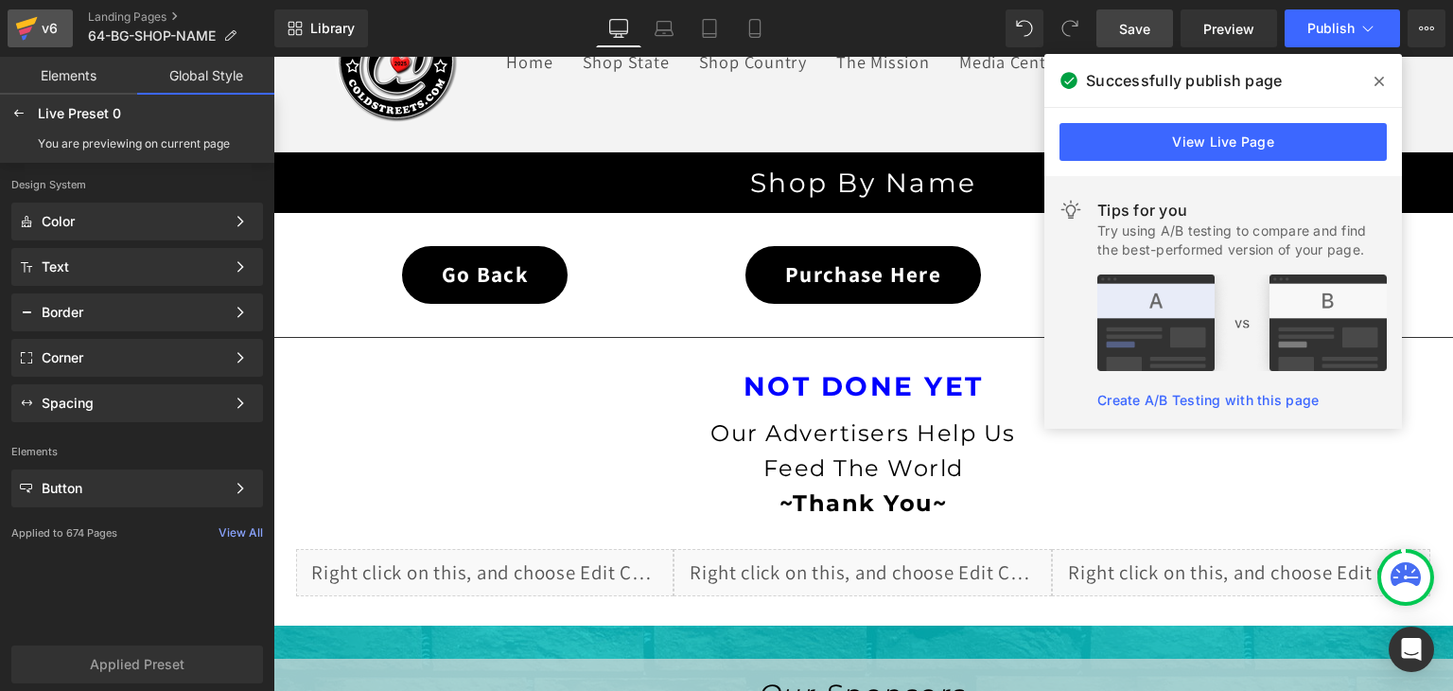
click at [14, 36] on link "v6" at bounding box center [40, 28] width 65 height 38
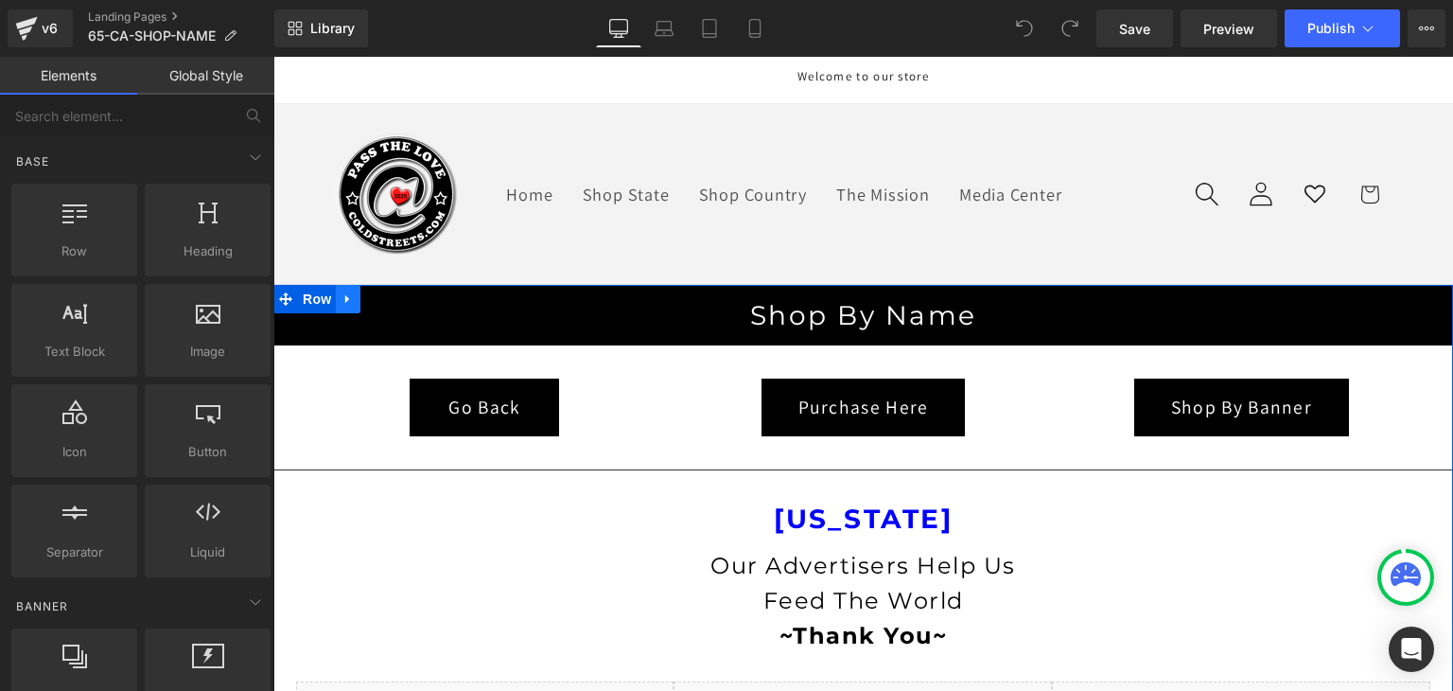
click at [344, 295] on icon at bounding box center [348, 298] width 13 height 14
click at [391, 293] on icon at bounding box center [397, 298] width 13 height 13
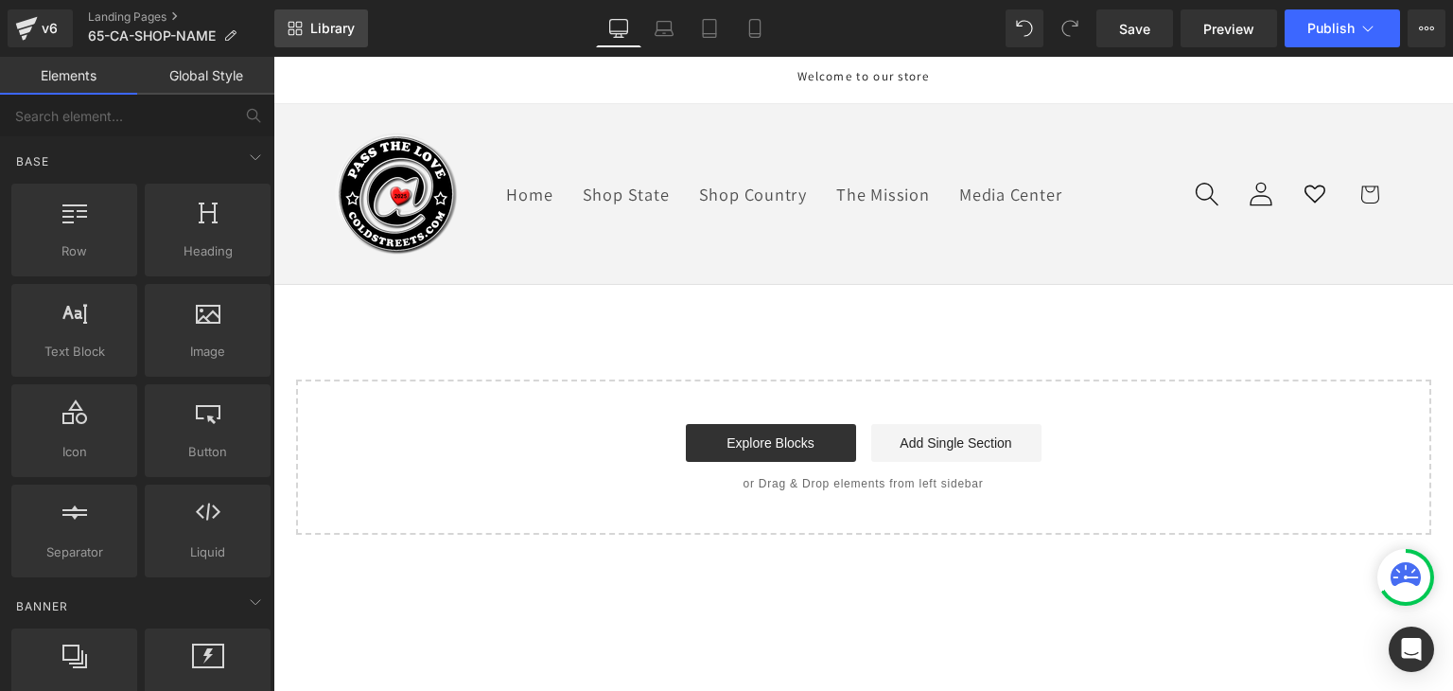
click at [311, 11] on link "Library" at bounding box center [321, 28] width 94 height 38
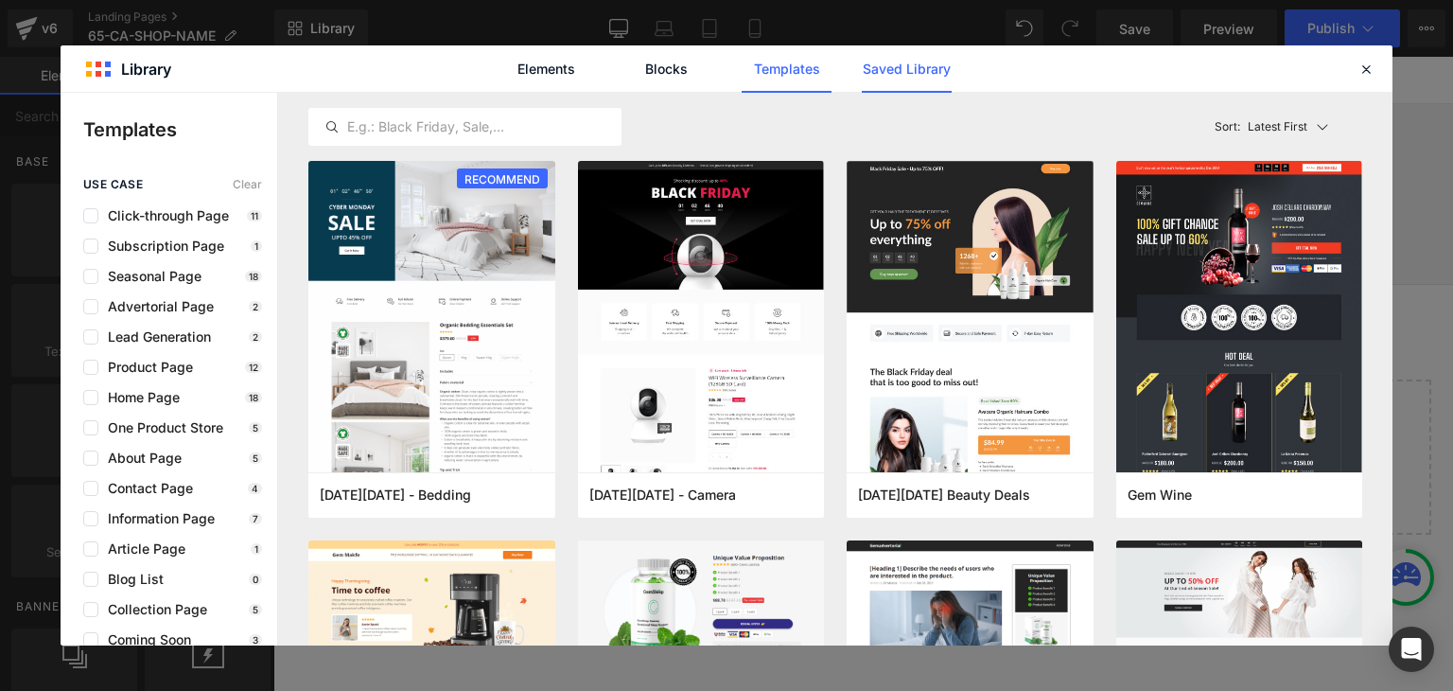
click at [922, 65] on link "Saved Library" at bounding box center [907, 68] width 90 height 47
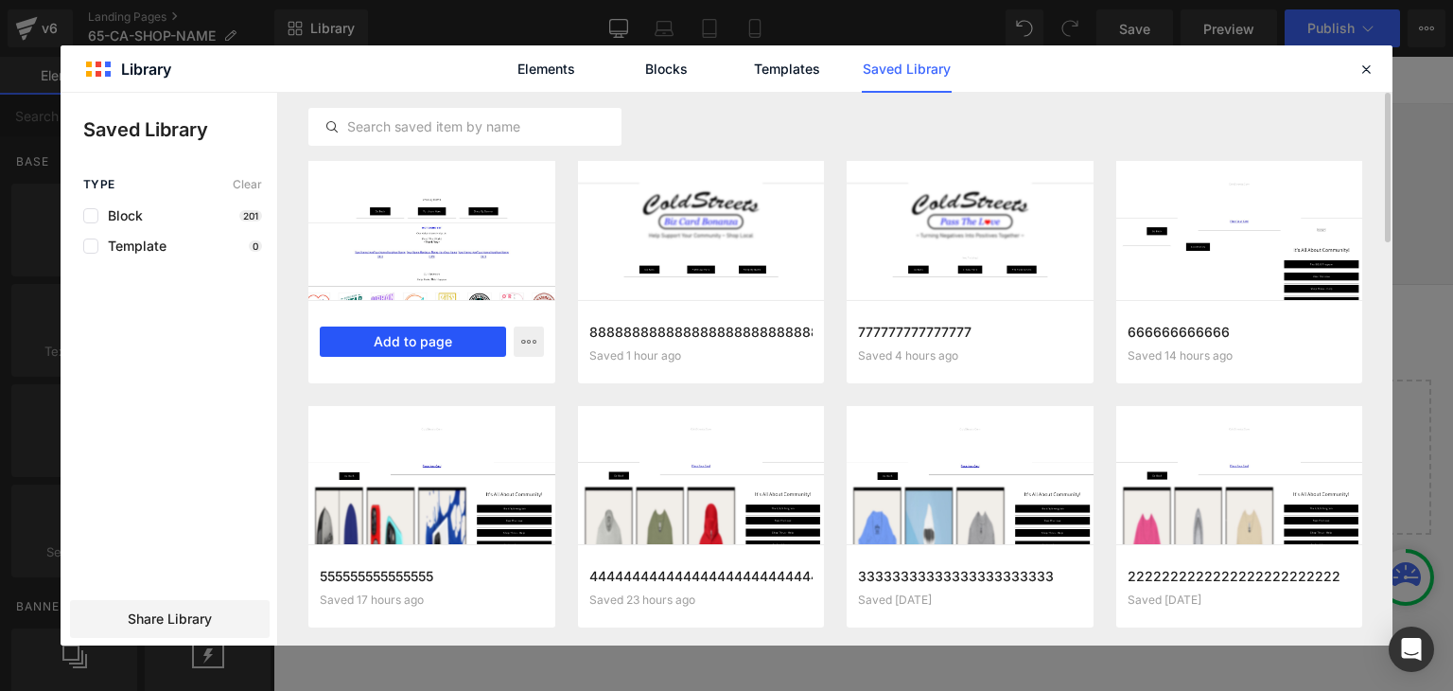
click at [458, 336] on button "Add to page" at bounding box center [413, 341] width 186 height 30
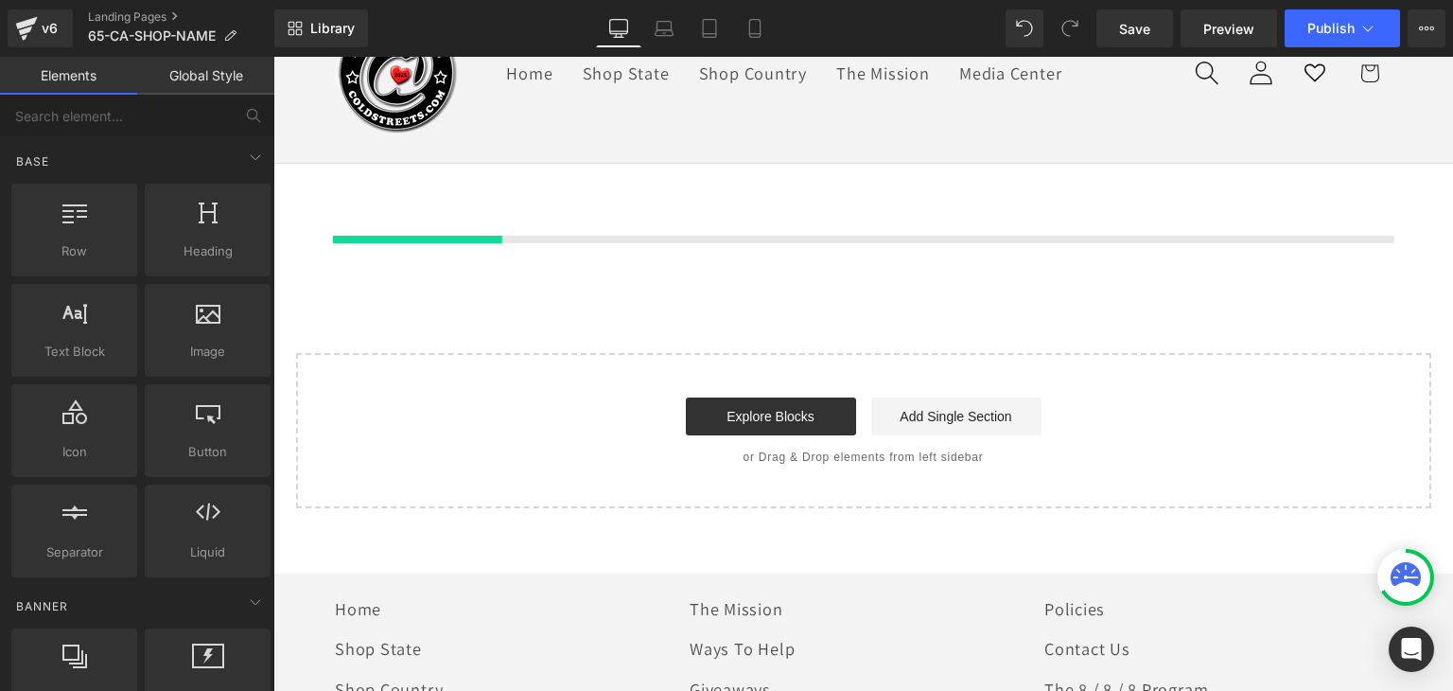
scroll to position [132, 0]
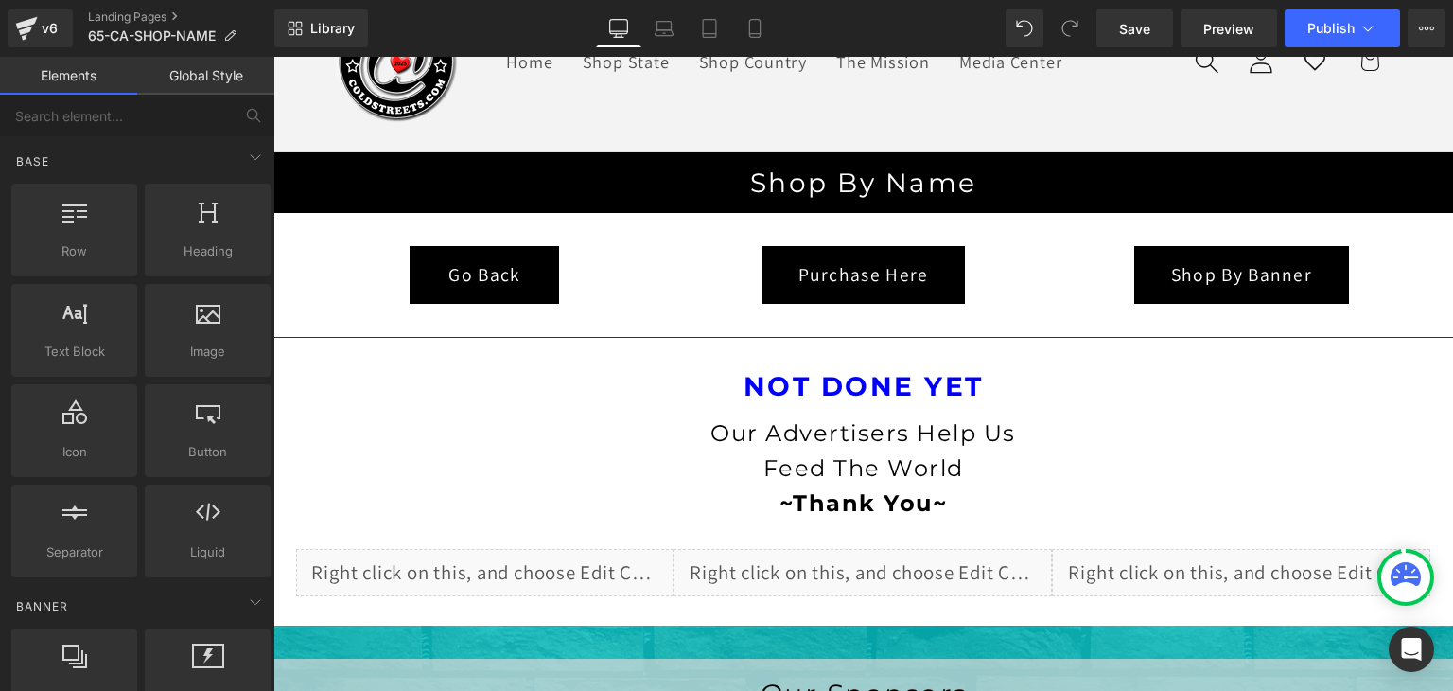
click at [220, 73] on link "Global Style" at bounding box center [205, 76] width 137 height 38
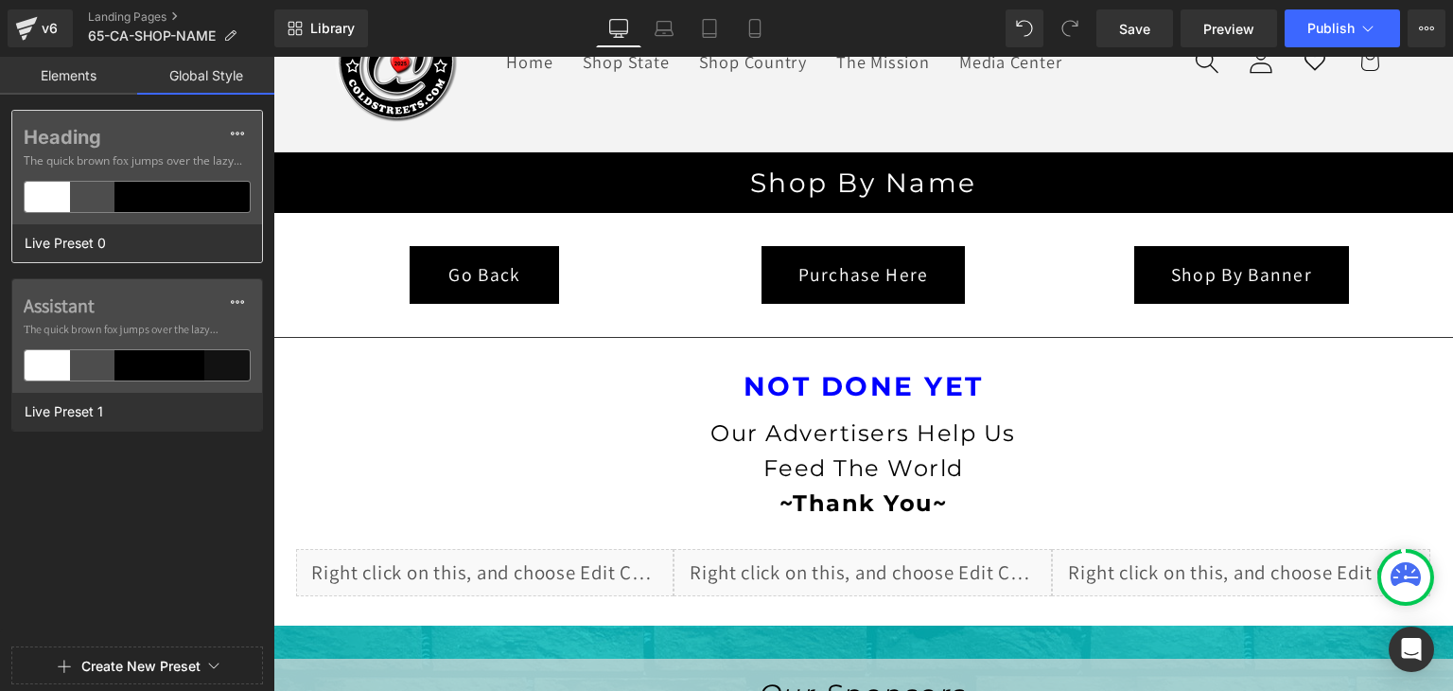
click at [197, 194] on div at bounding box center [182, 197] width 45 height 30
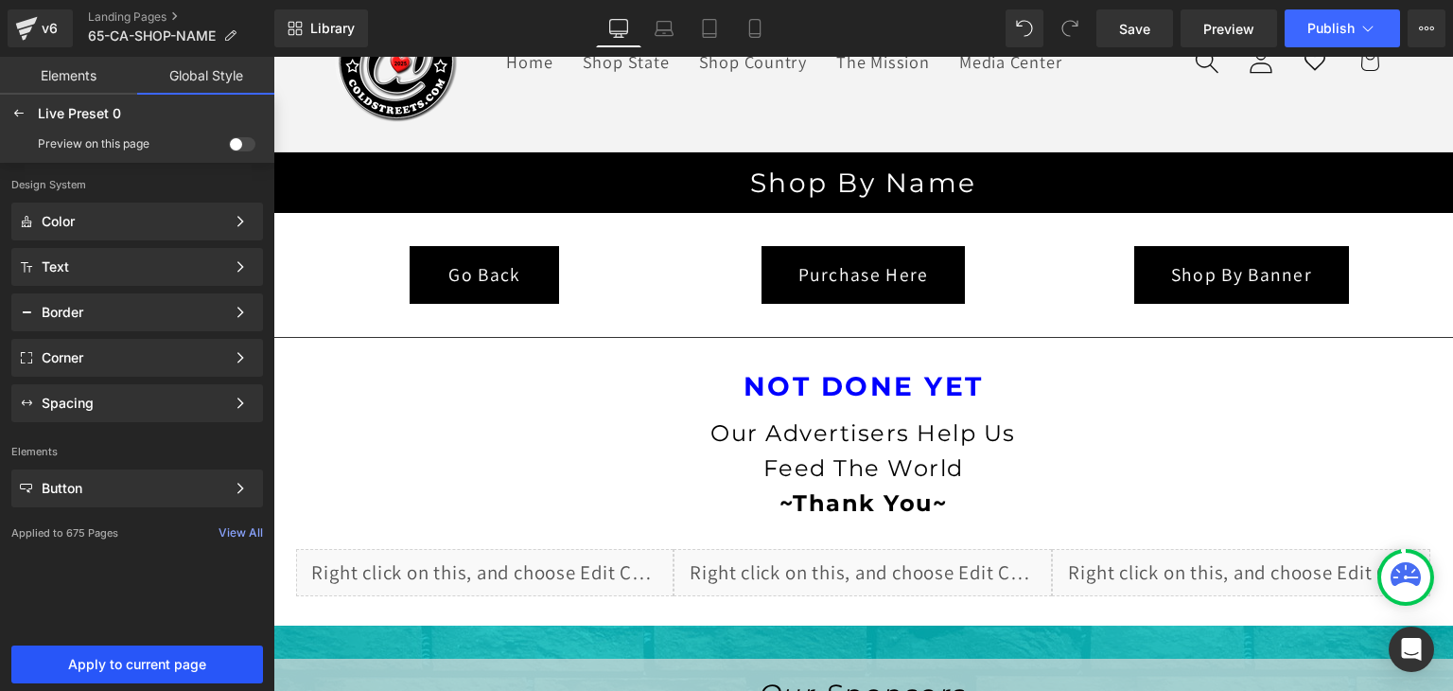
click at [216, 667] on span "Apply to current page" at bounding box center [137, 664] width 229 height 15
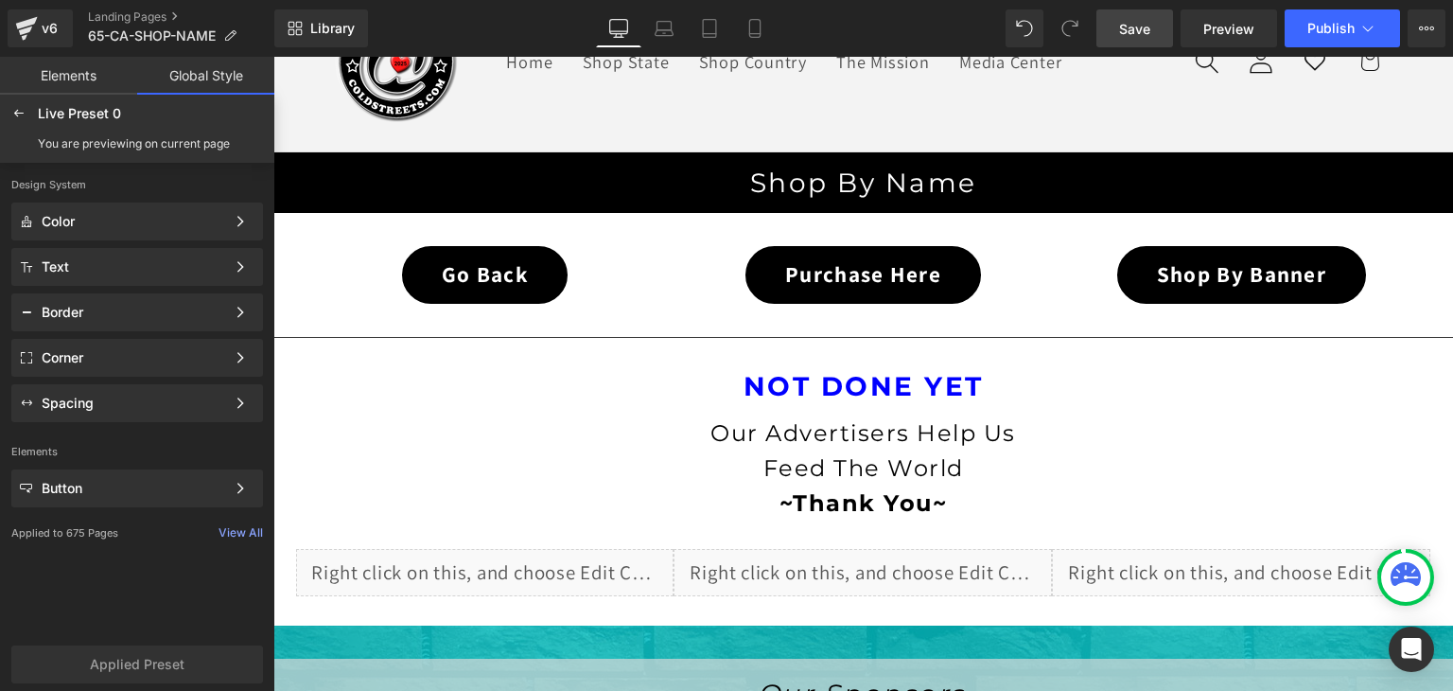
click at [1138, 20] on span "Save" at bounding box center [1134, 29] width 31 height 20
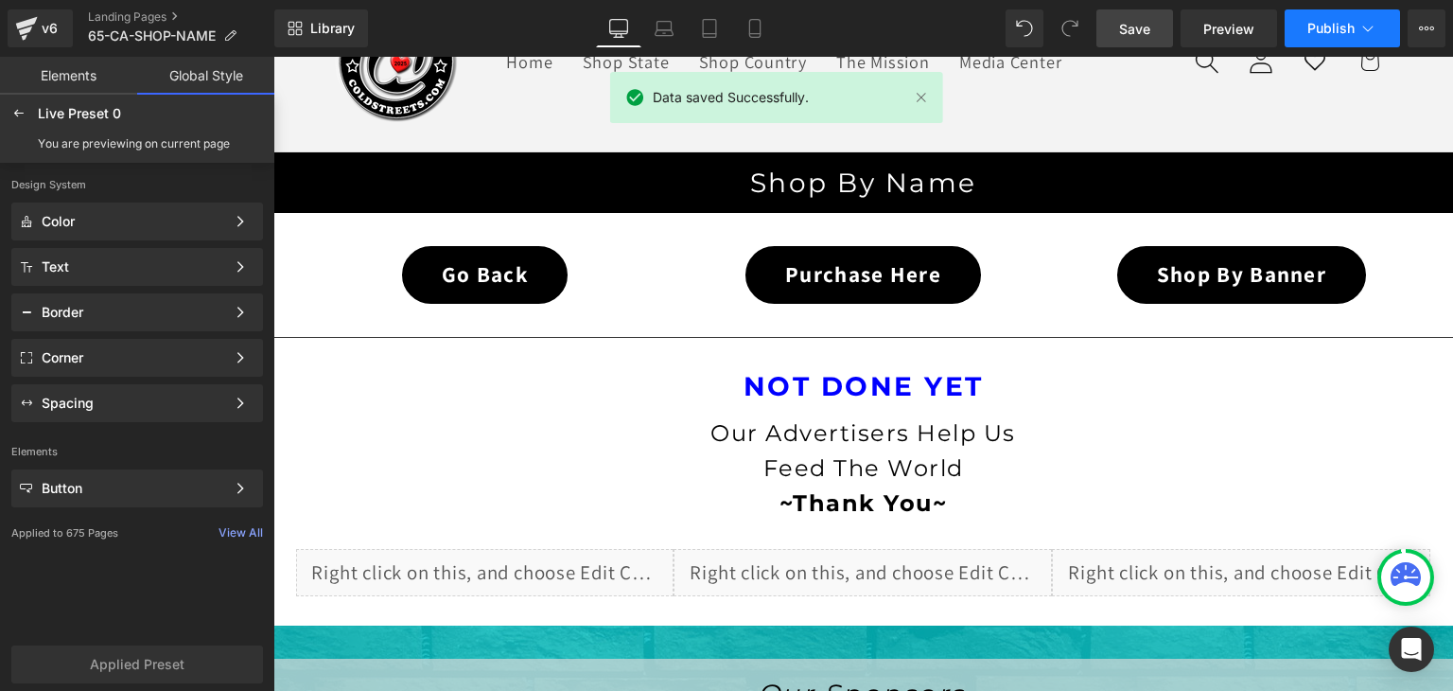
click at [1364, 37] on icon at bounding box center [1368, 28] width 19 height 19
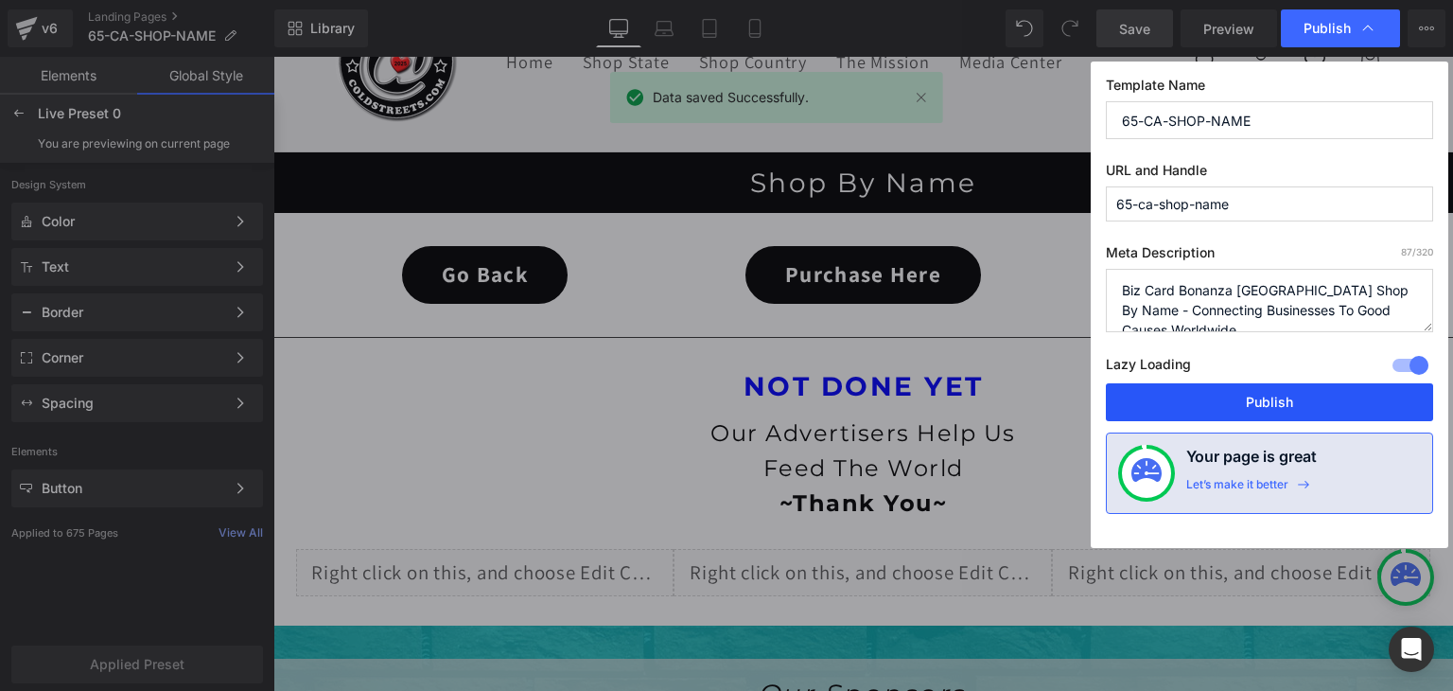
click at [1313, 402] on button "Publish" at bounding box center [1269, 402] width 327 height 38
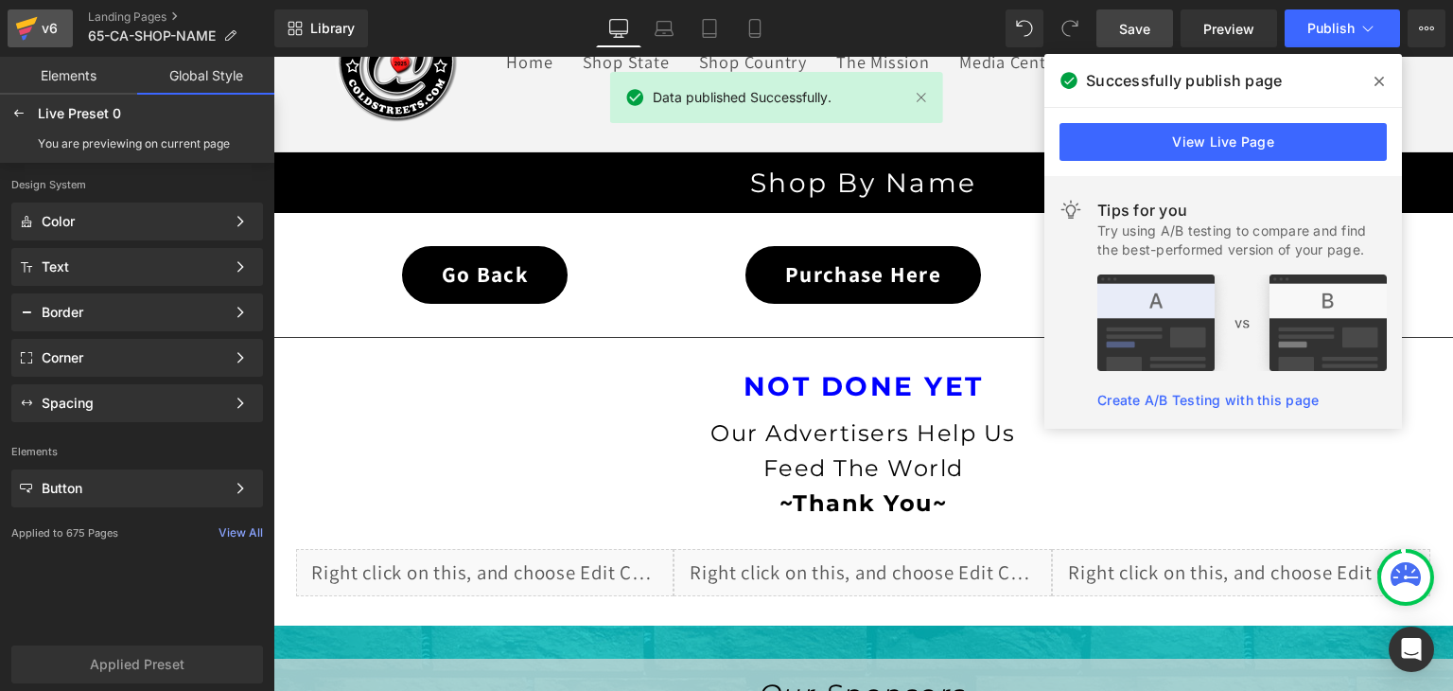
click at [31, 23] on icon at bounding box center [27, 23] width 22 height 12
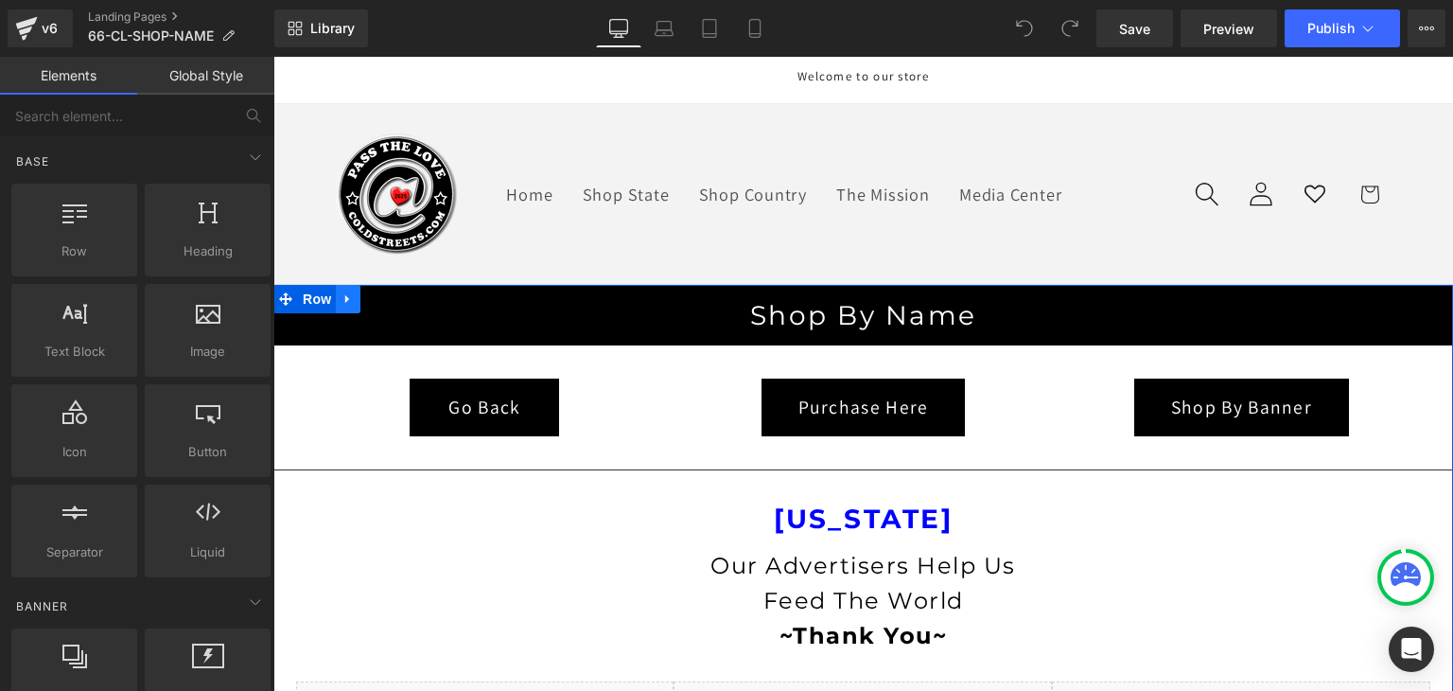
click at [344, 300] on icon at bounding box center [348, 298] width 13 height 14
click at [391, 292] on icon at bounding box center [397, 298] width 13 height 13
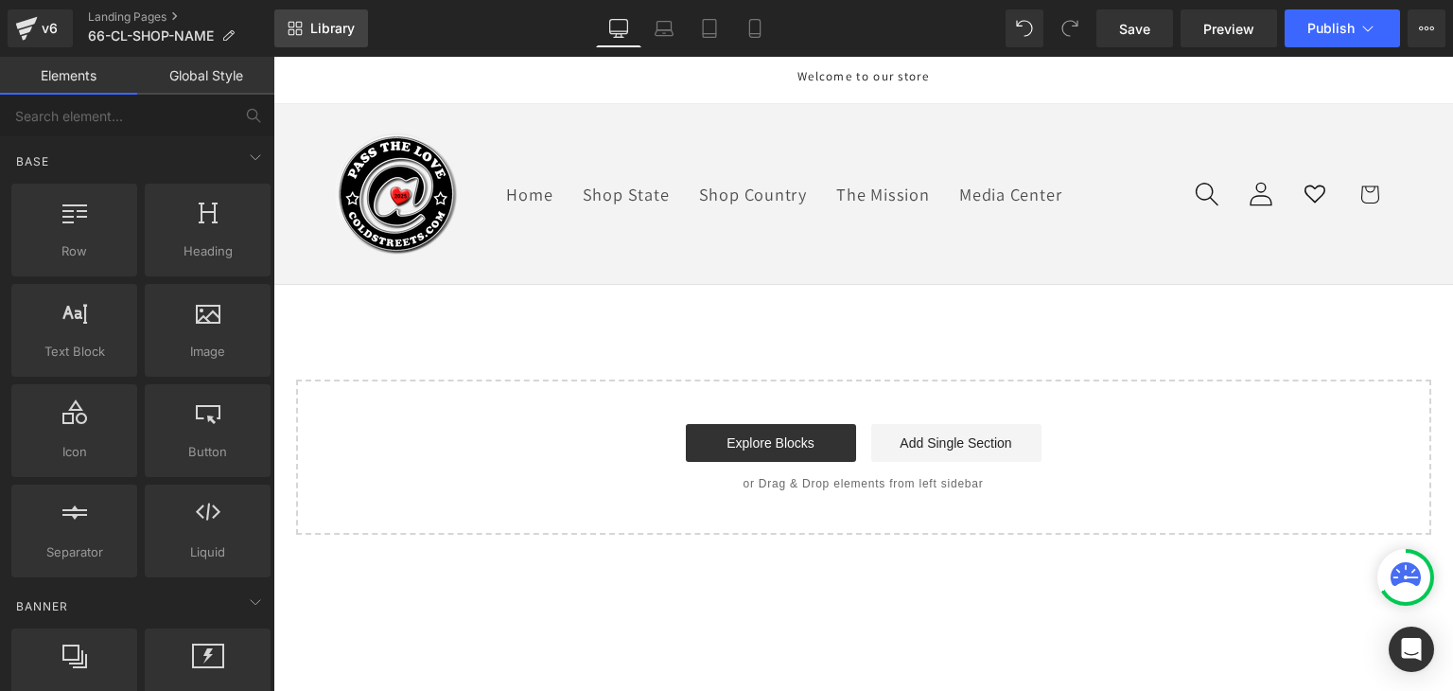
click at [333, 36] on span "Library" at bounding box center [332, 28] width 44 height 17
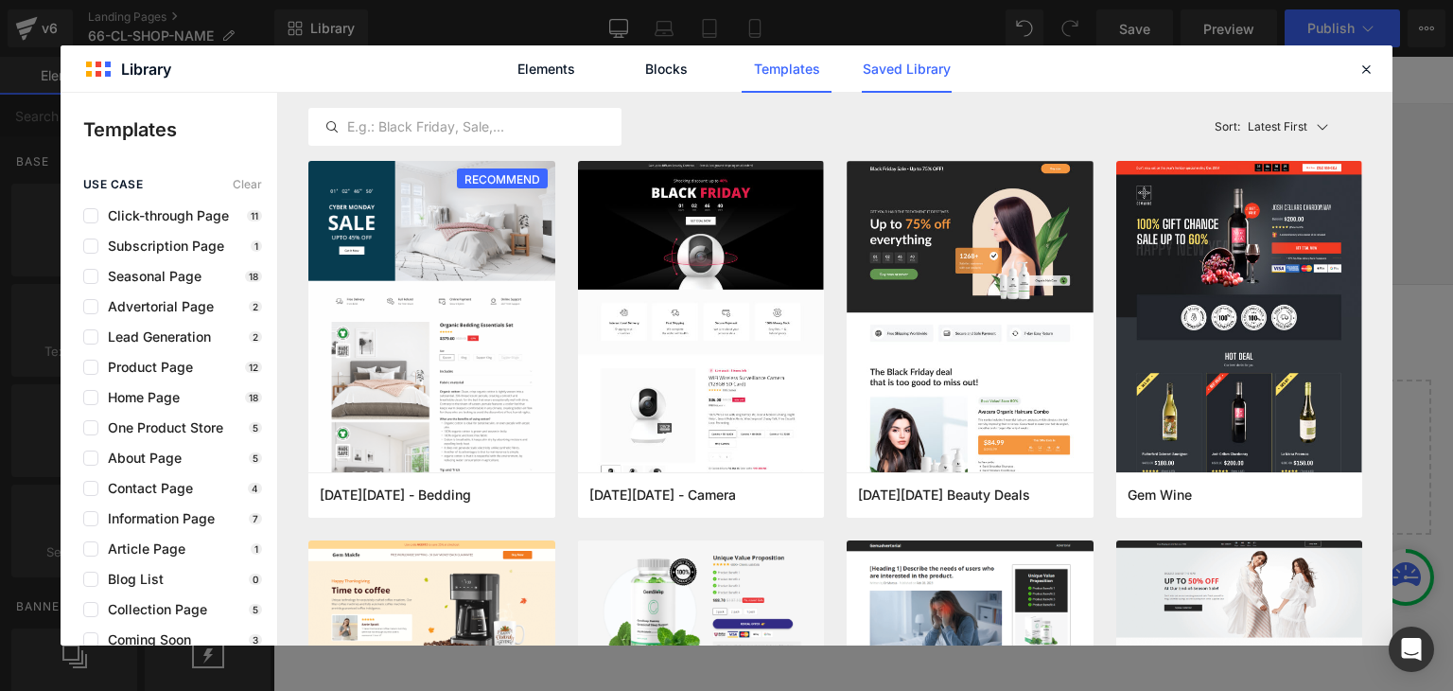
click at [938, 75] on link "Saved Library" at bounding box center [907, 68] width 90 height 47
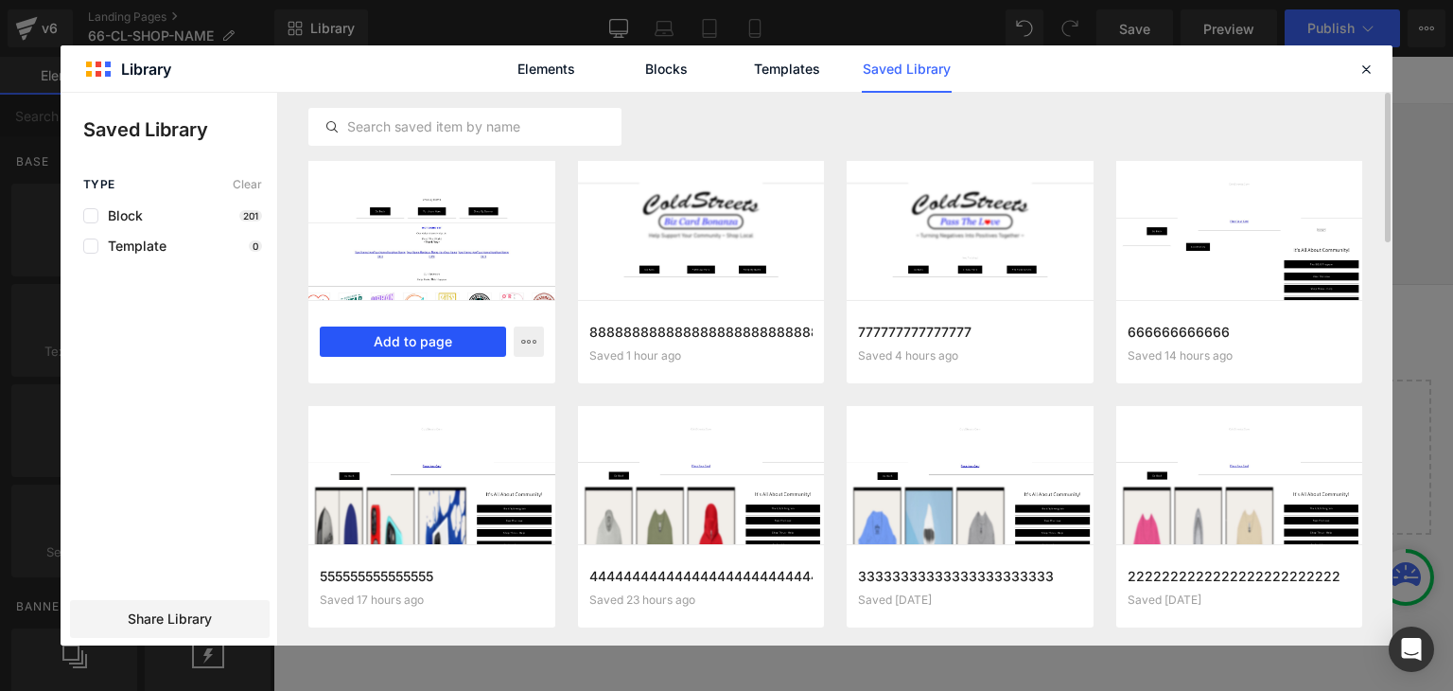
click at [382, 337] on button "Add to page" at bounding box center [413, 341] width 186 height 30
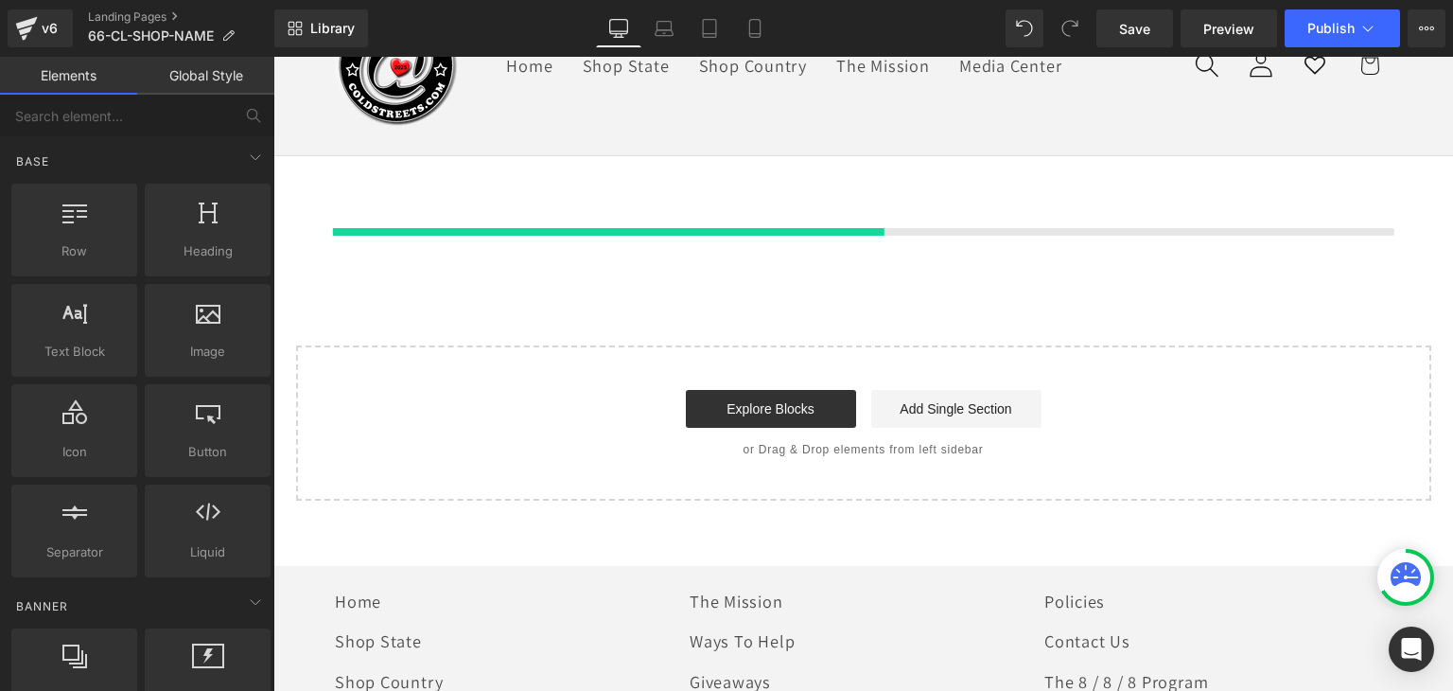
scroll to position [132, 0]
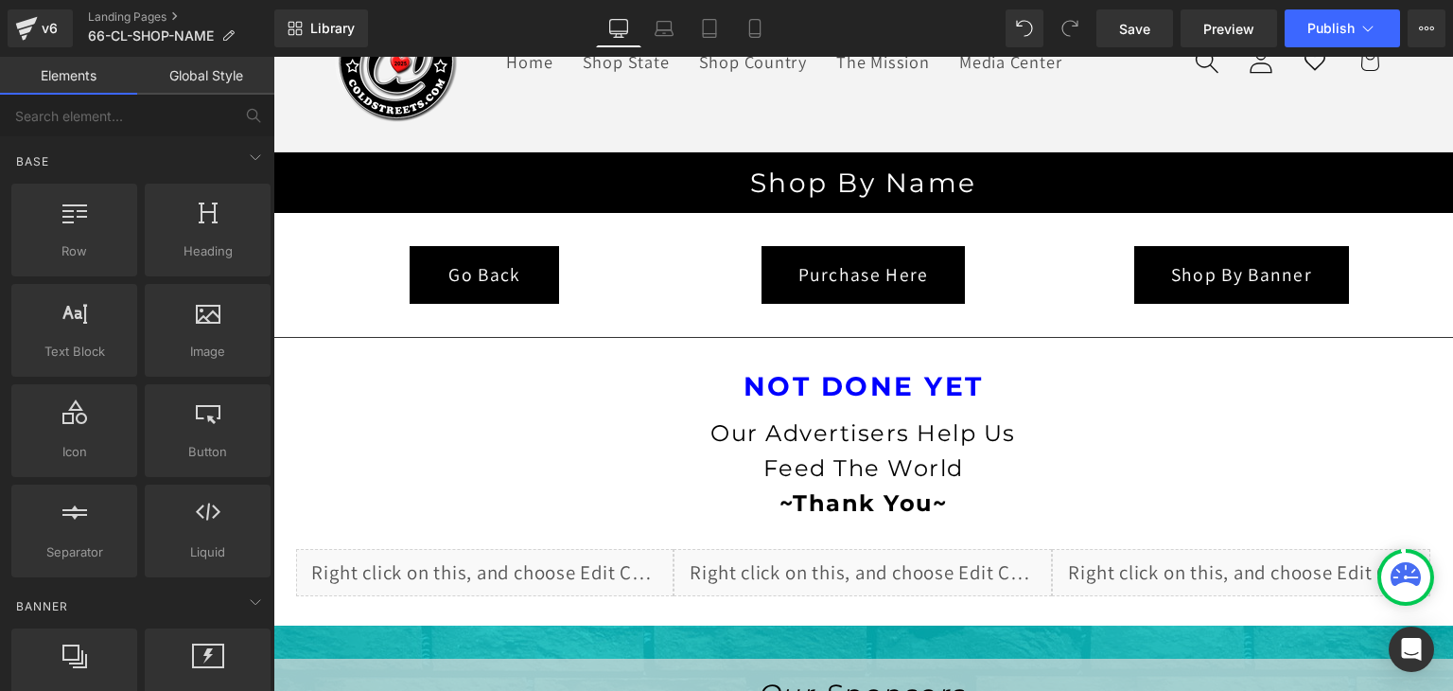
click at [223, 77] on link "Global Style" at bounding box center [205, 76] width 137 height 38
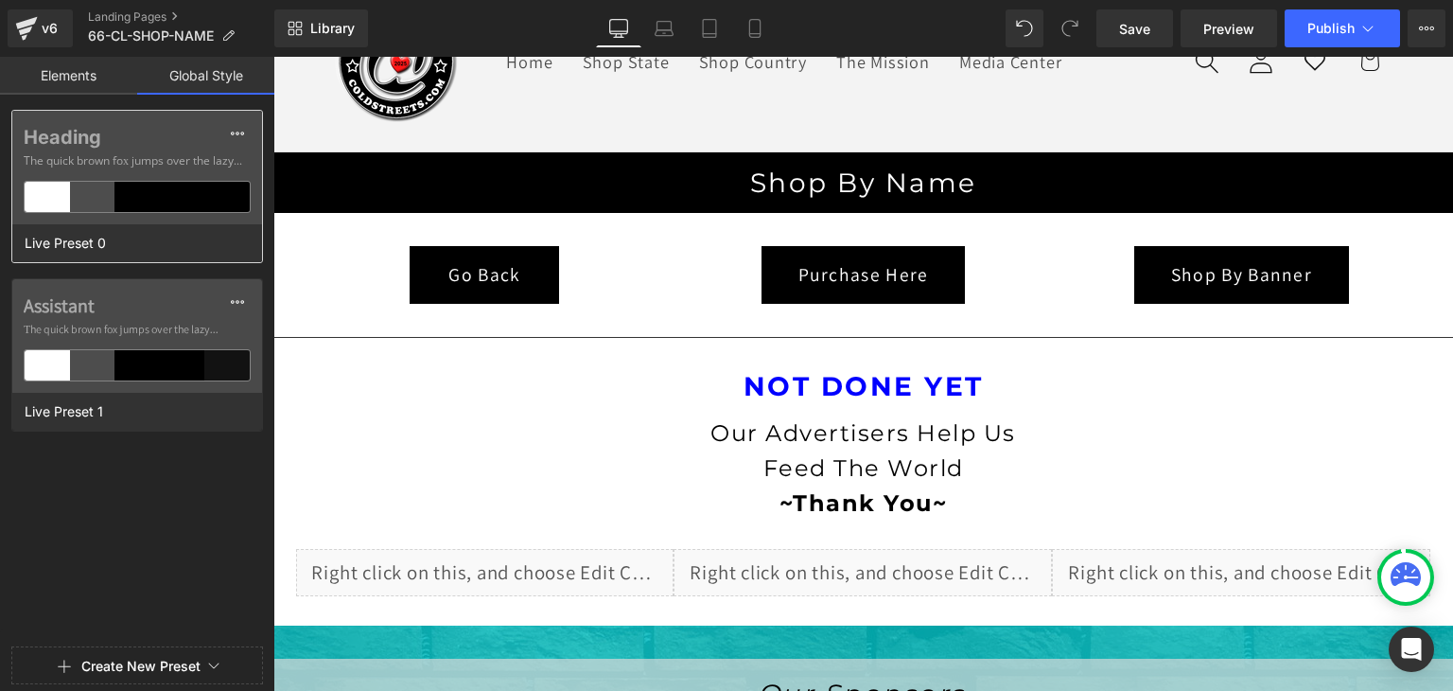
click at [167, 200] on div at bounding box center [182, 197] width 45 height 30
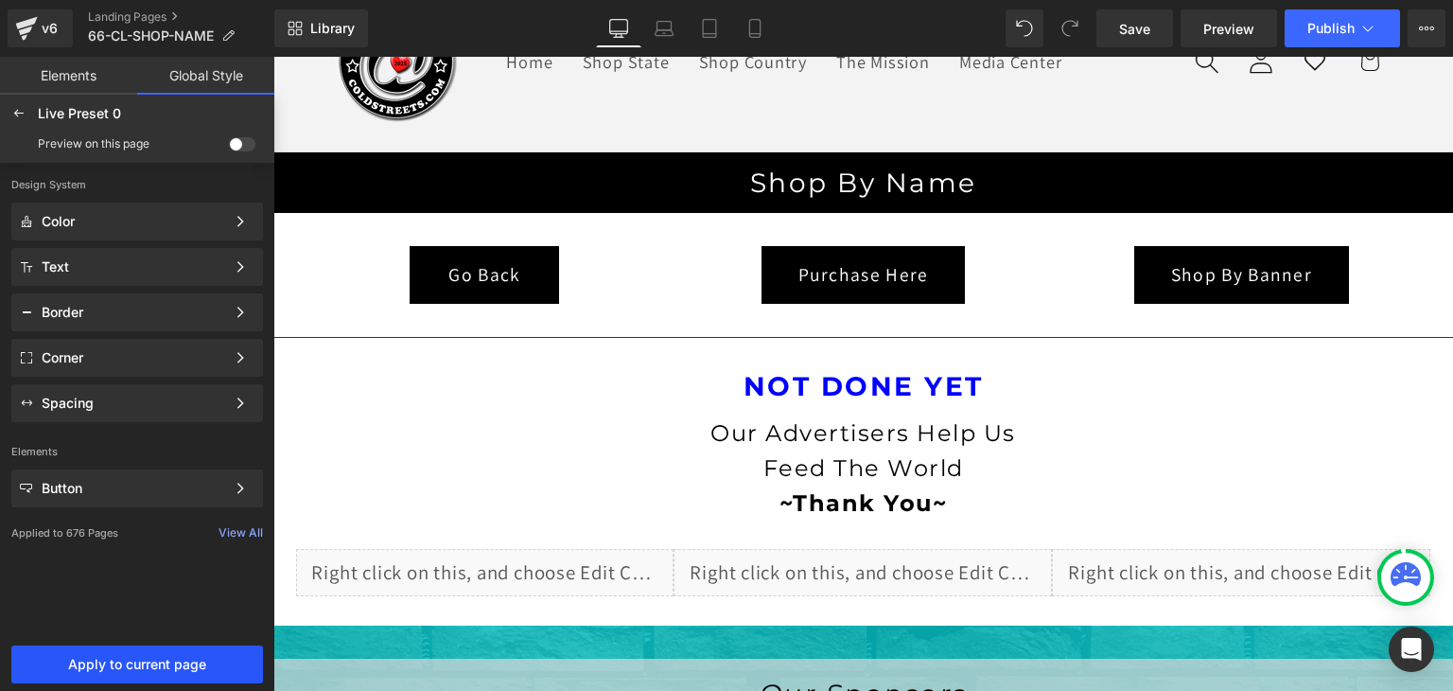
click at [129, 669] on span "Apply to current page" at bounding box center [137, 664] width 229 height 15
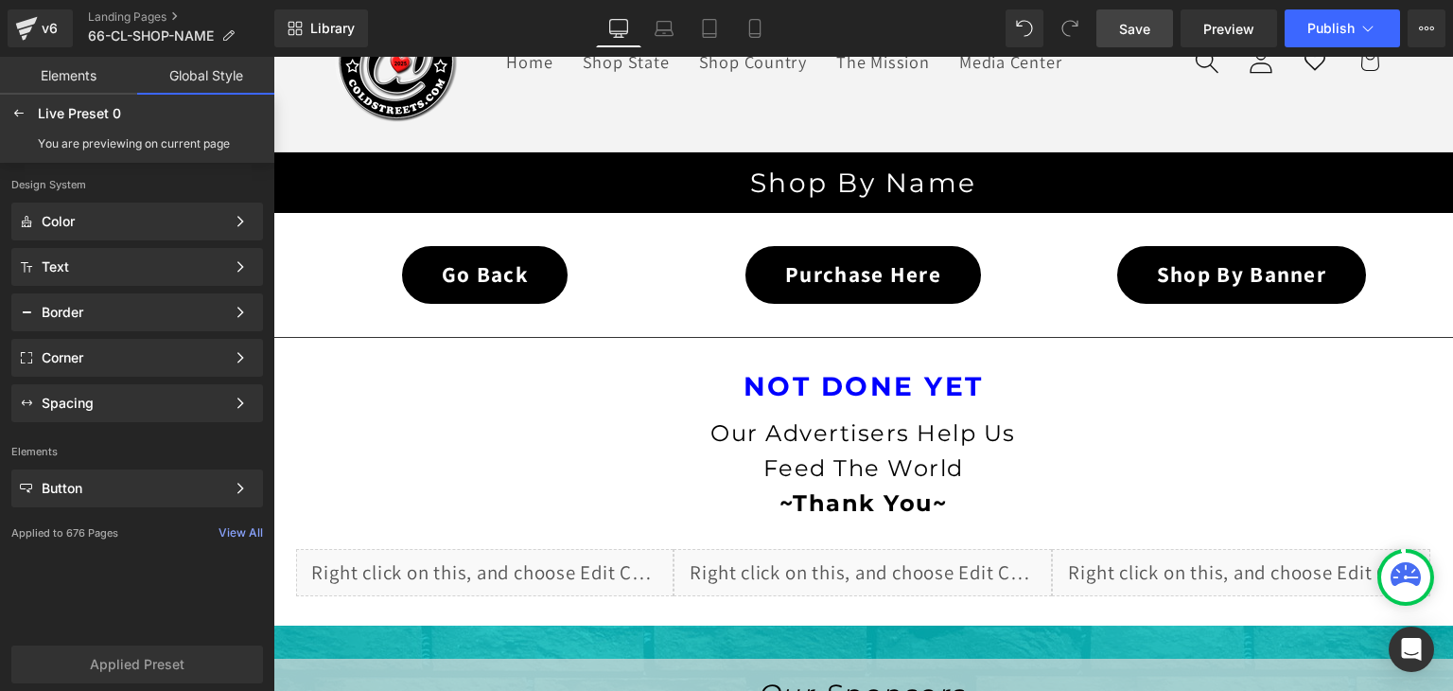
click at [1158, 21] on link "Save" at bounding box center [1135, 28] width 77 height 38
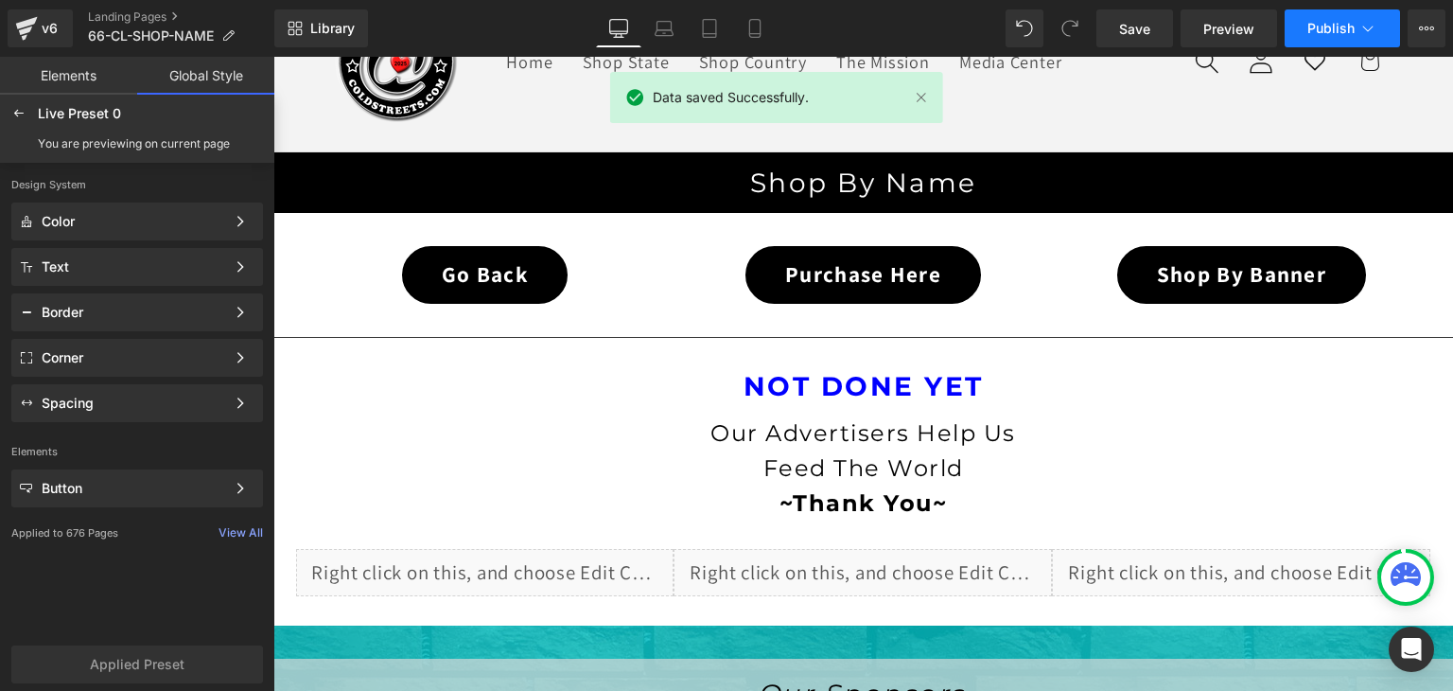
click at [1345, 27] on span "Publish" at bounding box center [1331, 28] width 47 height 15
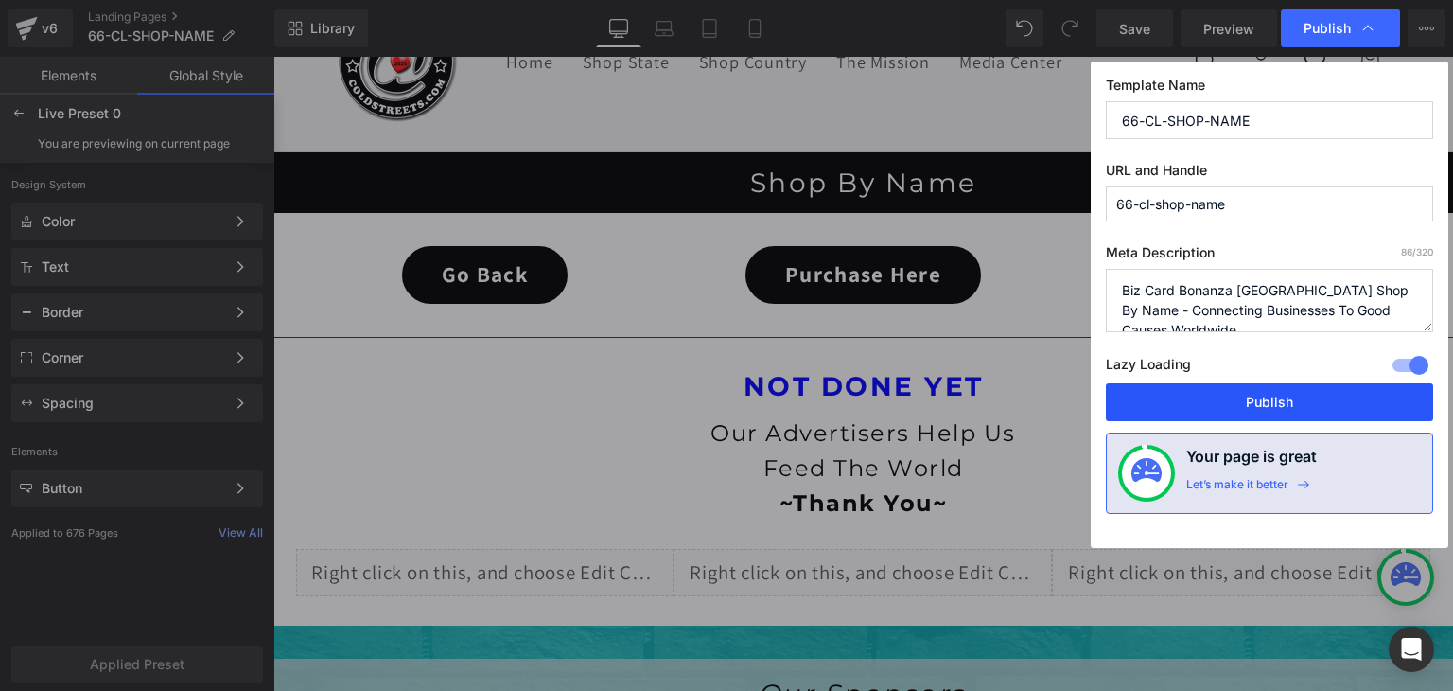
click at [1293, 400] on button "Publish" at bounding box center [1269, 402] width 327 height 38
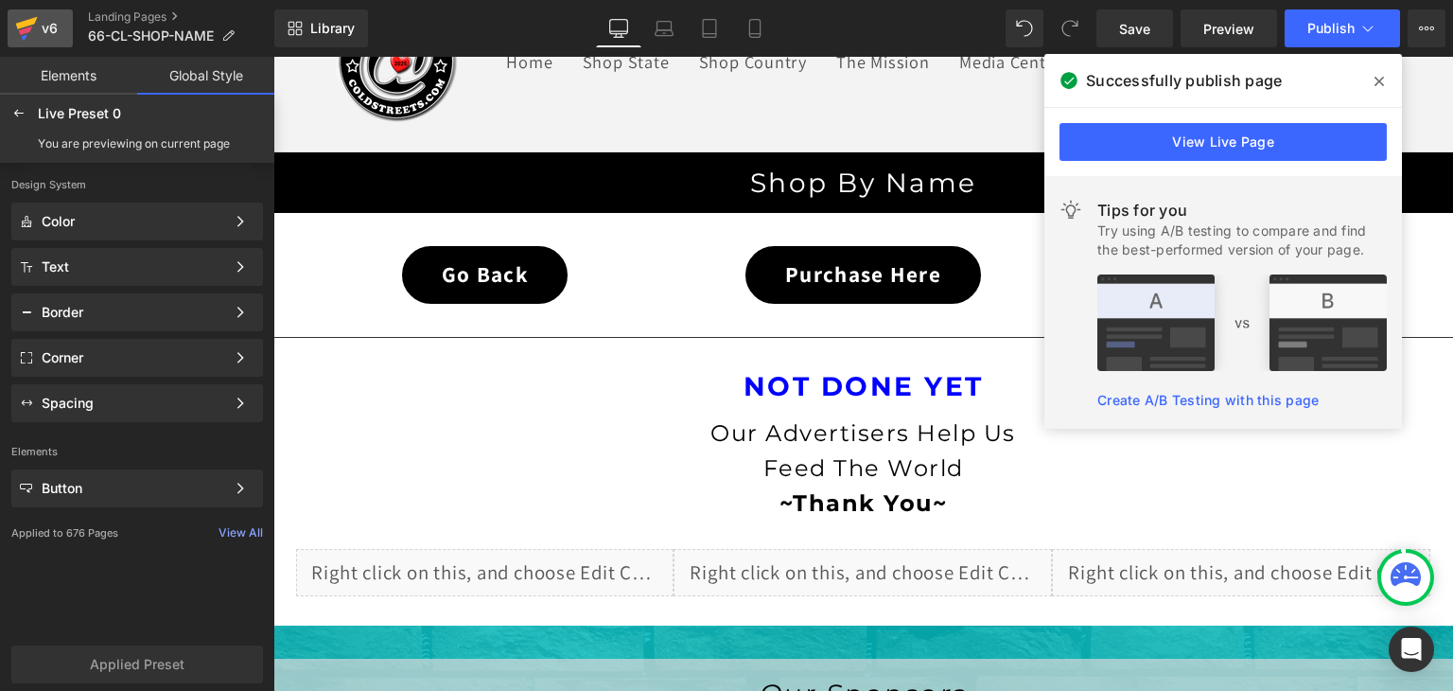
click at [15, 37] on icon at bounding box center [26, 28] width 23 height 47
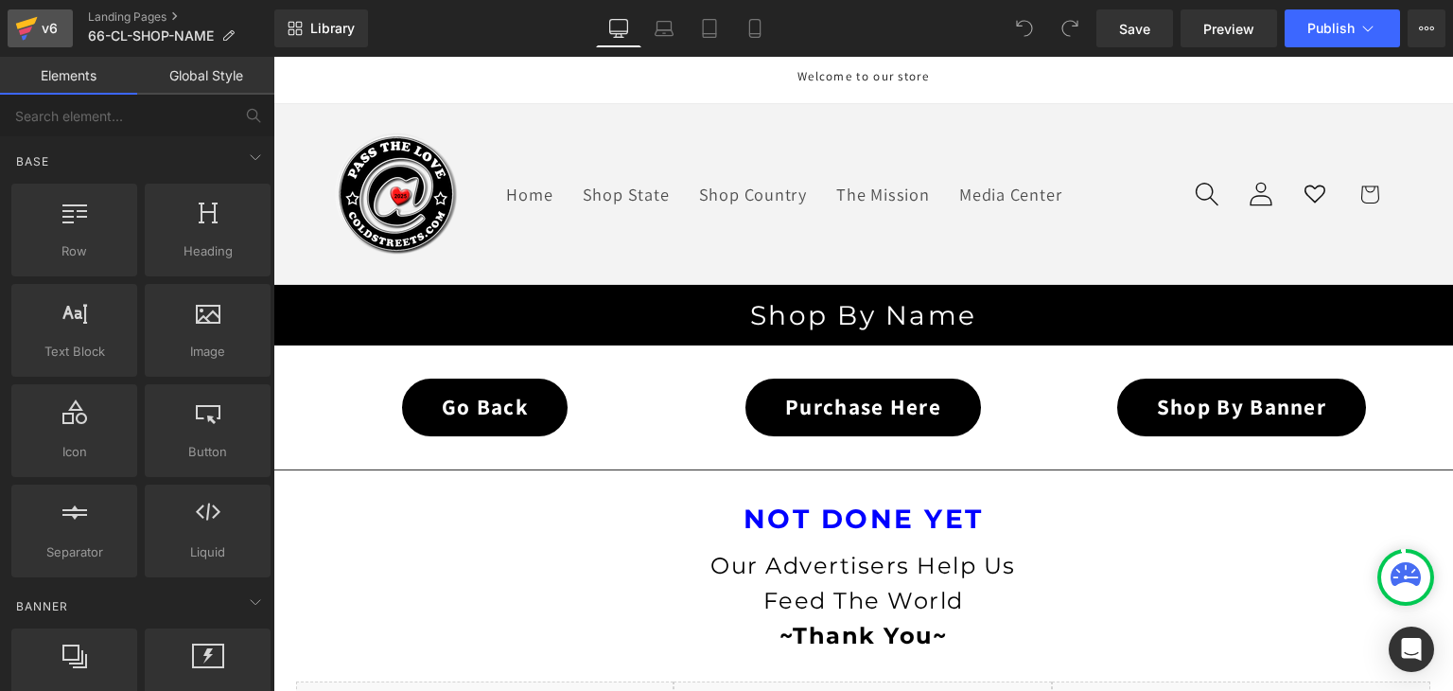
click at [24, 31] on icon at bounding box center [25, 30] width 13 height 9
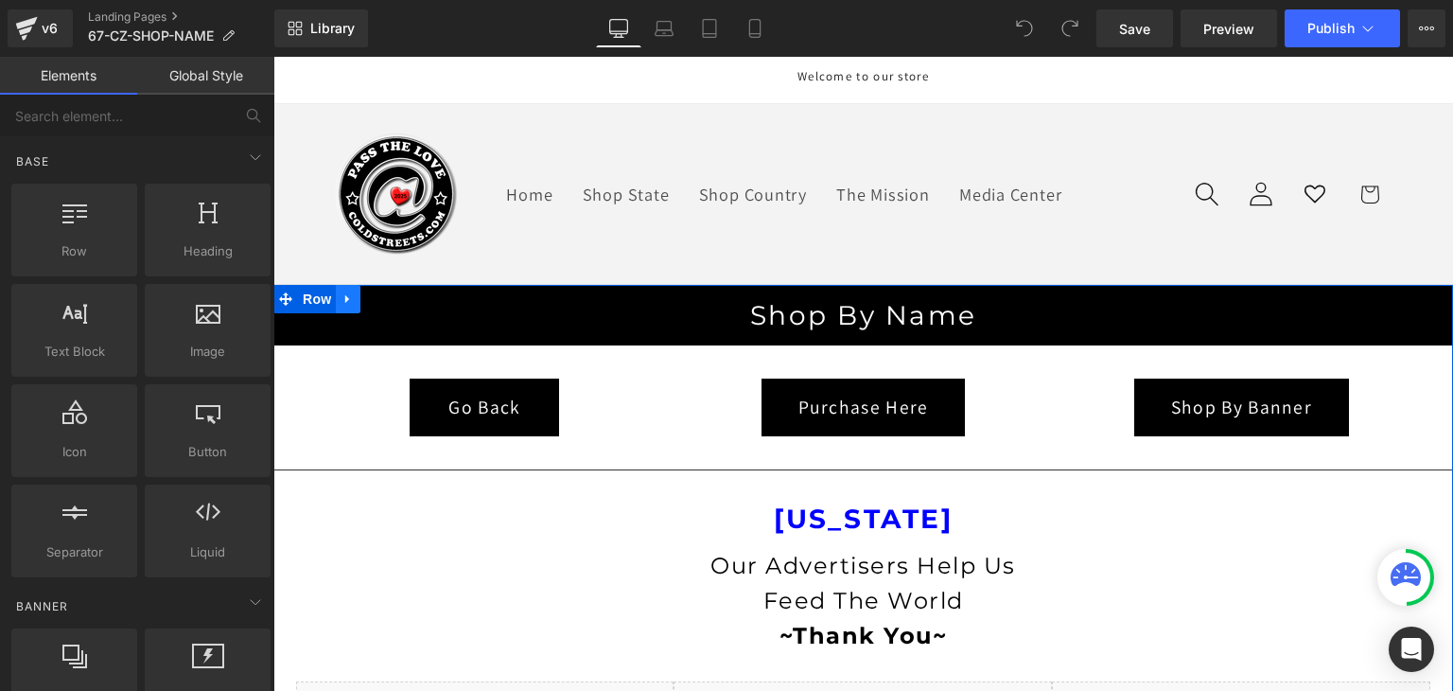
click at [342, 300] on icon at bounding box center [348, 298] width 13 height 14
click at [391, 297] on icon at bounding box center [397, 298] width 13 height 14
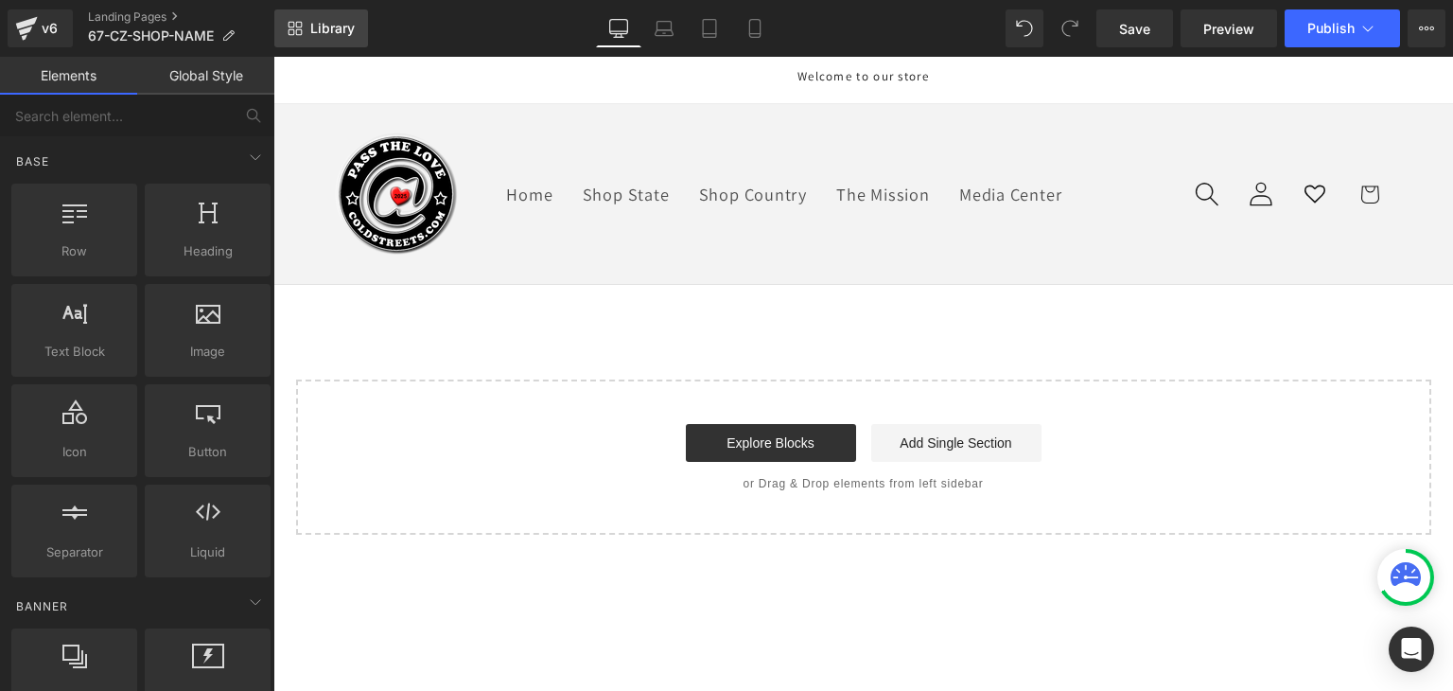
click at [331, 27] on span "Library" at bounding box center [332, 28] width 44 height 17
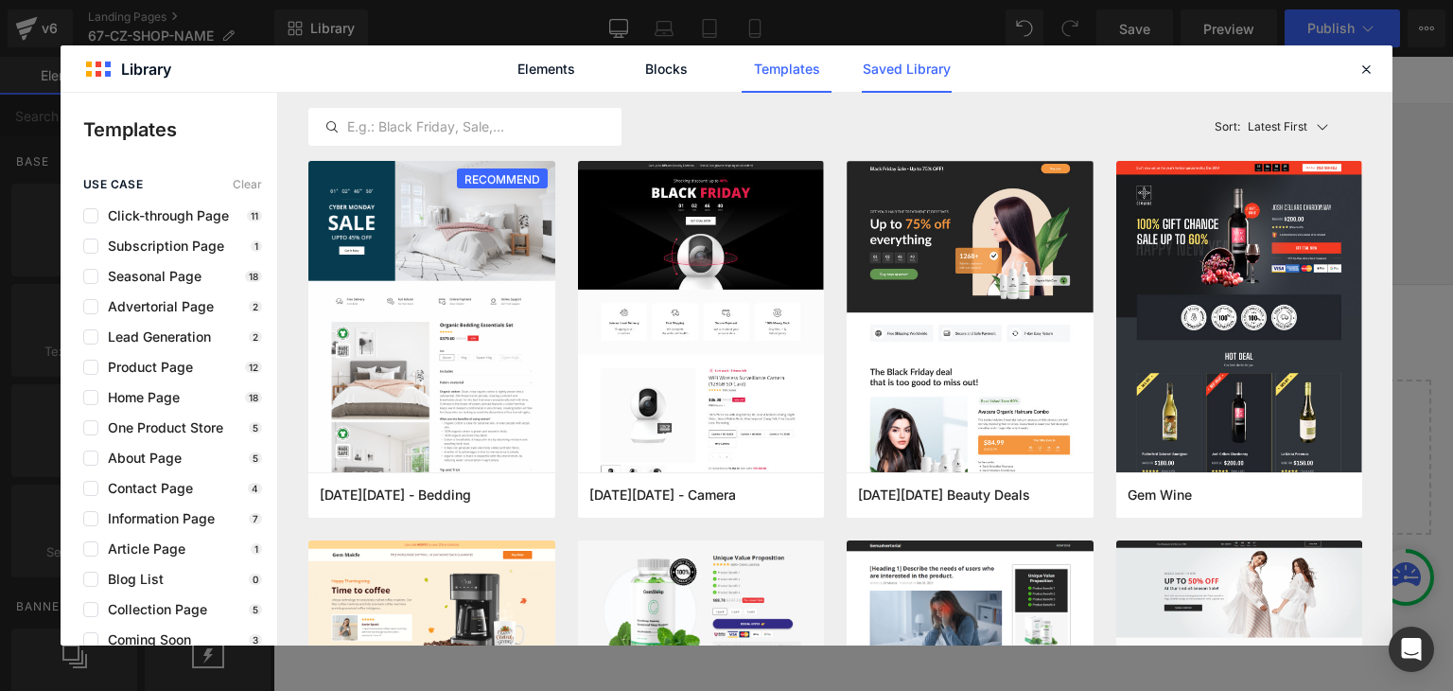
click at [0, 0] on link "Saved Library" at bounding box center [0, 0] width 0 height 0
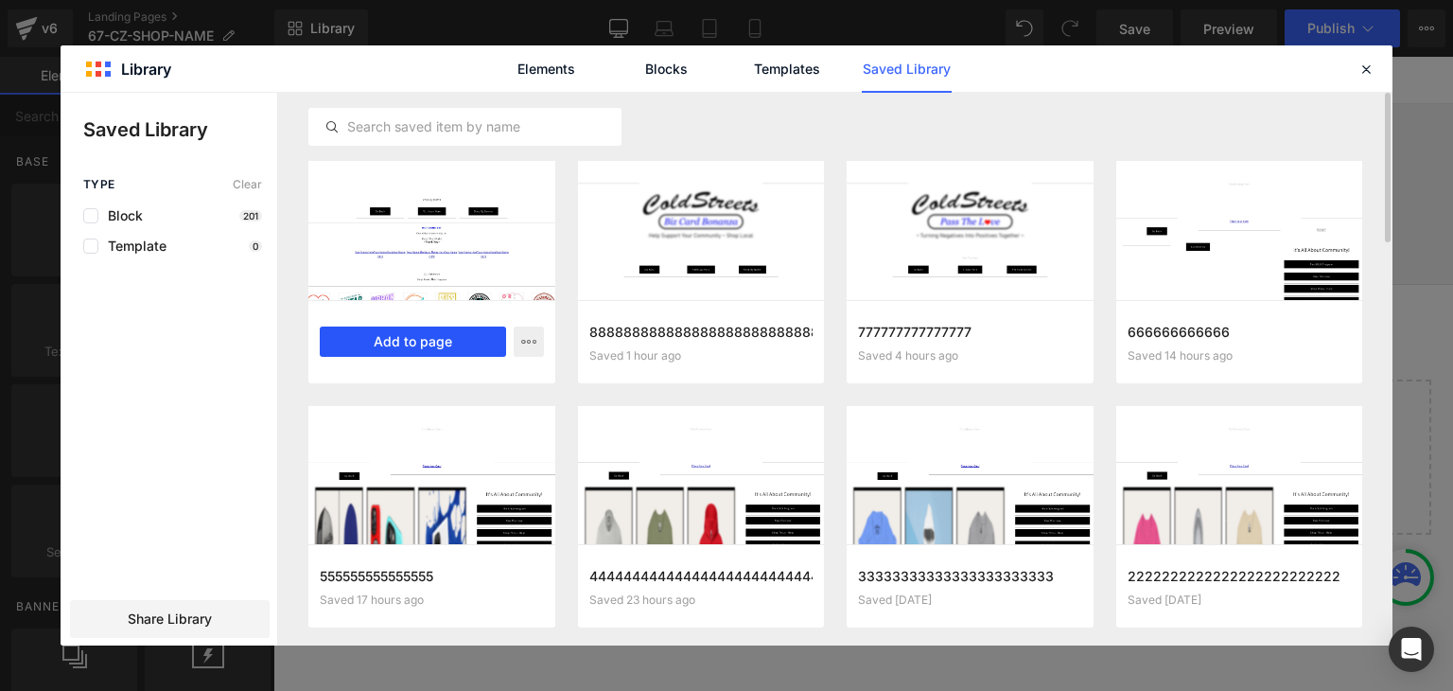
click at [435, 330] on button "Add to page" at bounding box center [413, 341] width 186 height 30
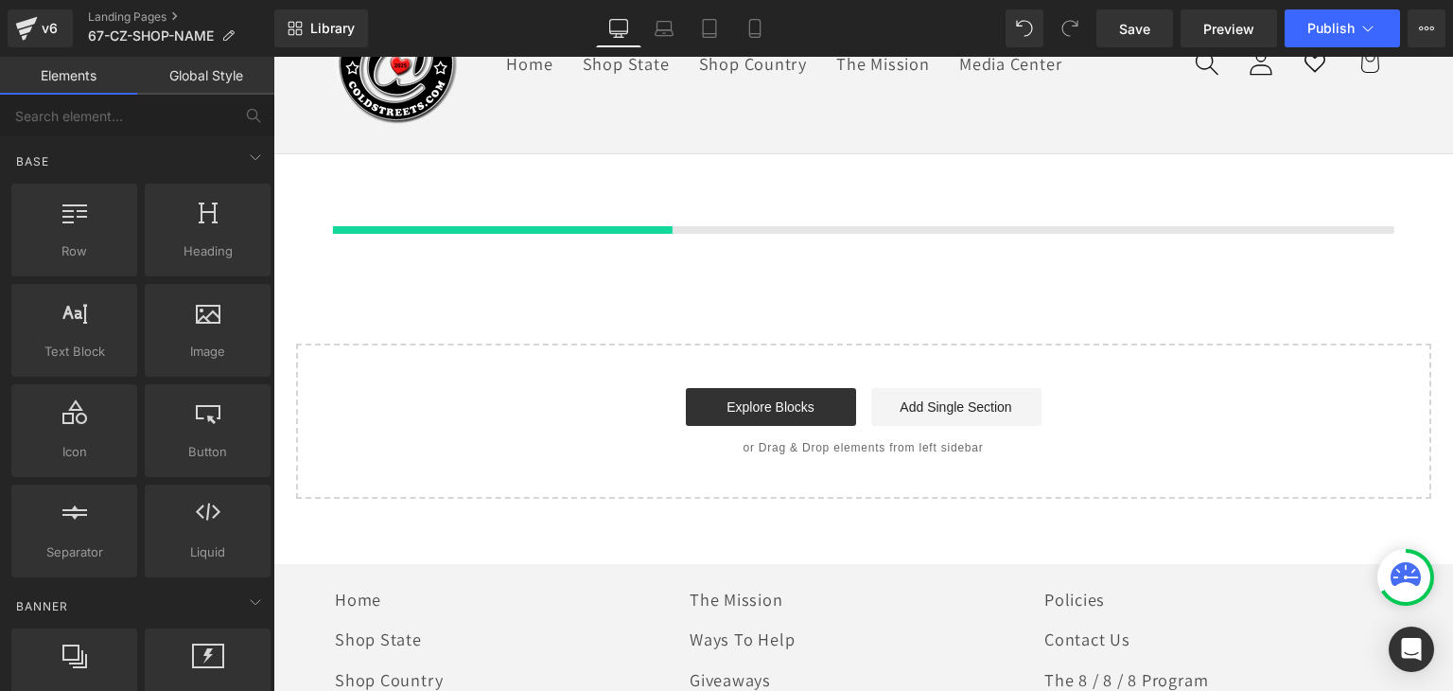
scroll to position [132, 0]
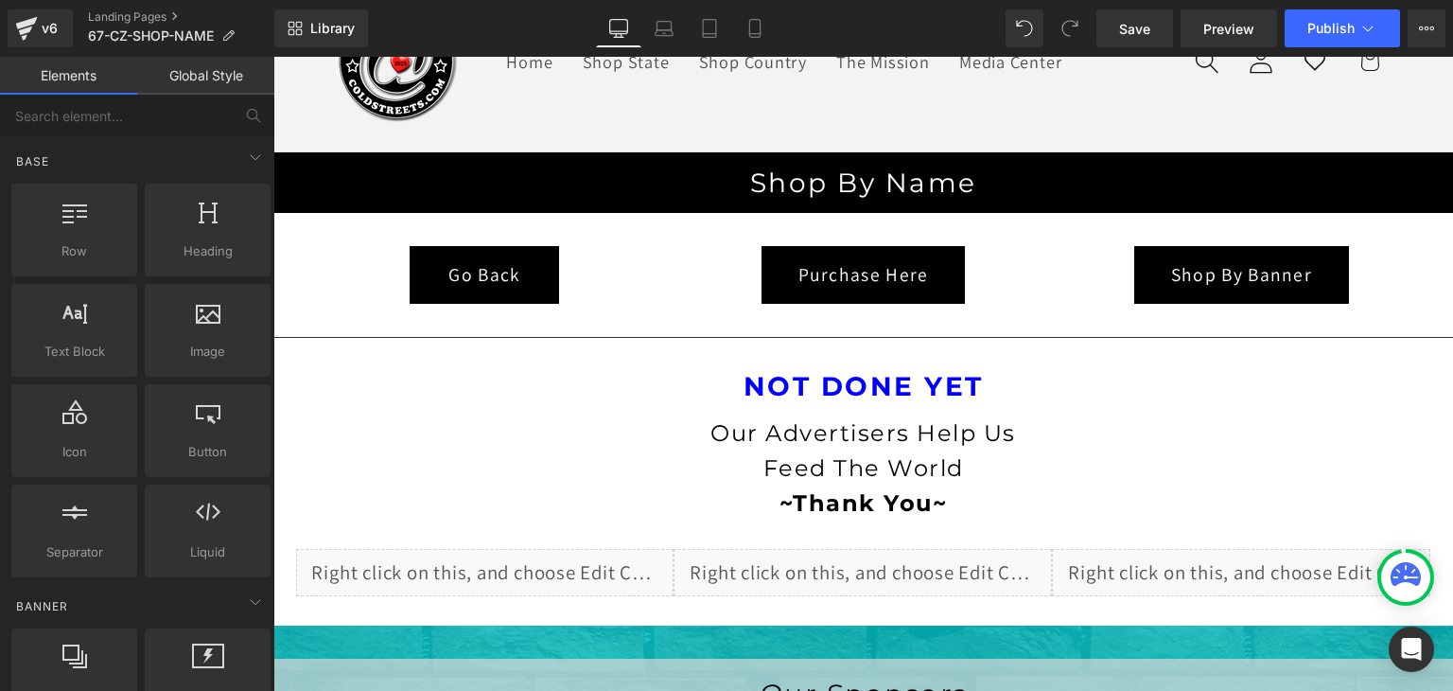
click at [220, 69] on link "Global Style" at bounding box center [205, 76] width 137 height 38
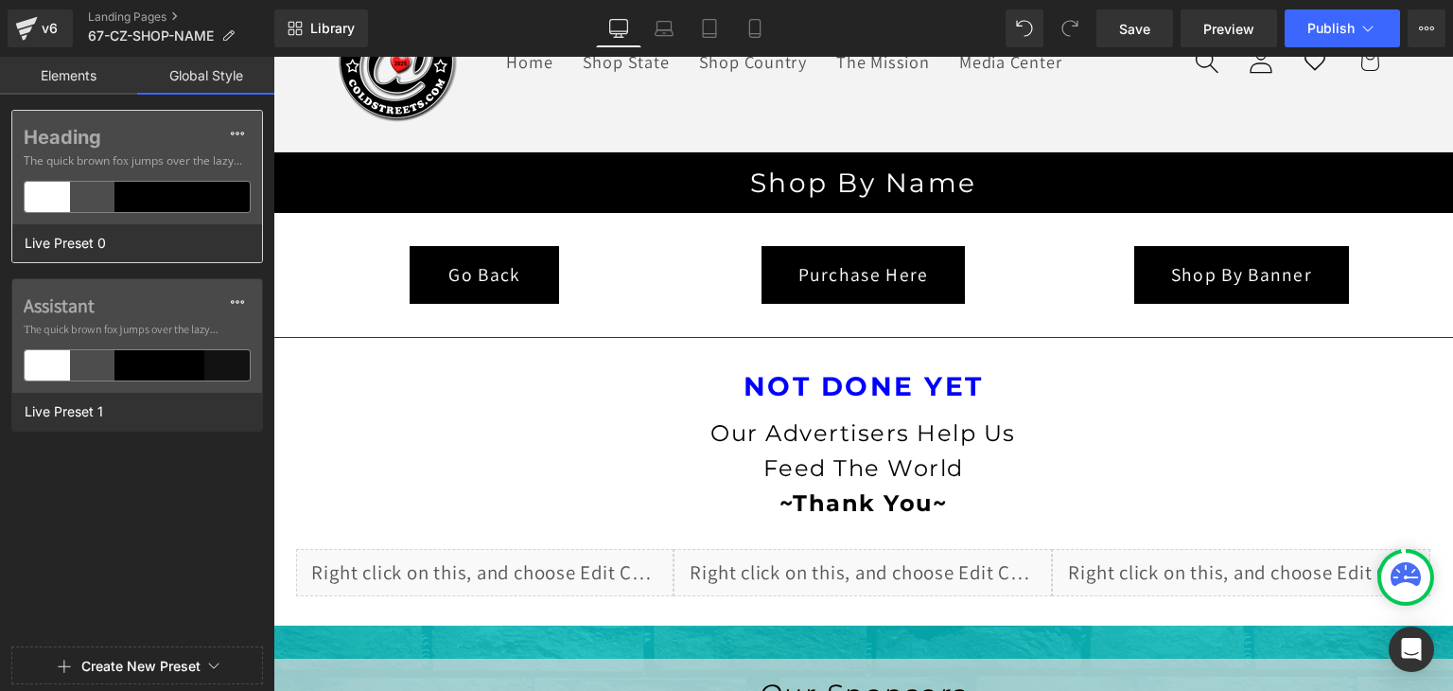
click at [212, 192] on div at bounding box center [226, 197] width 45 height 30
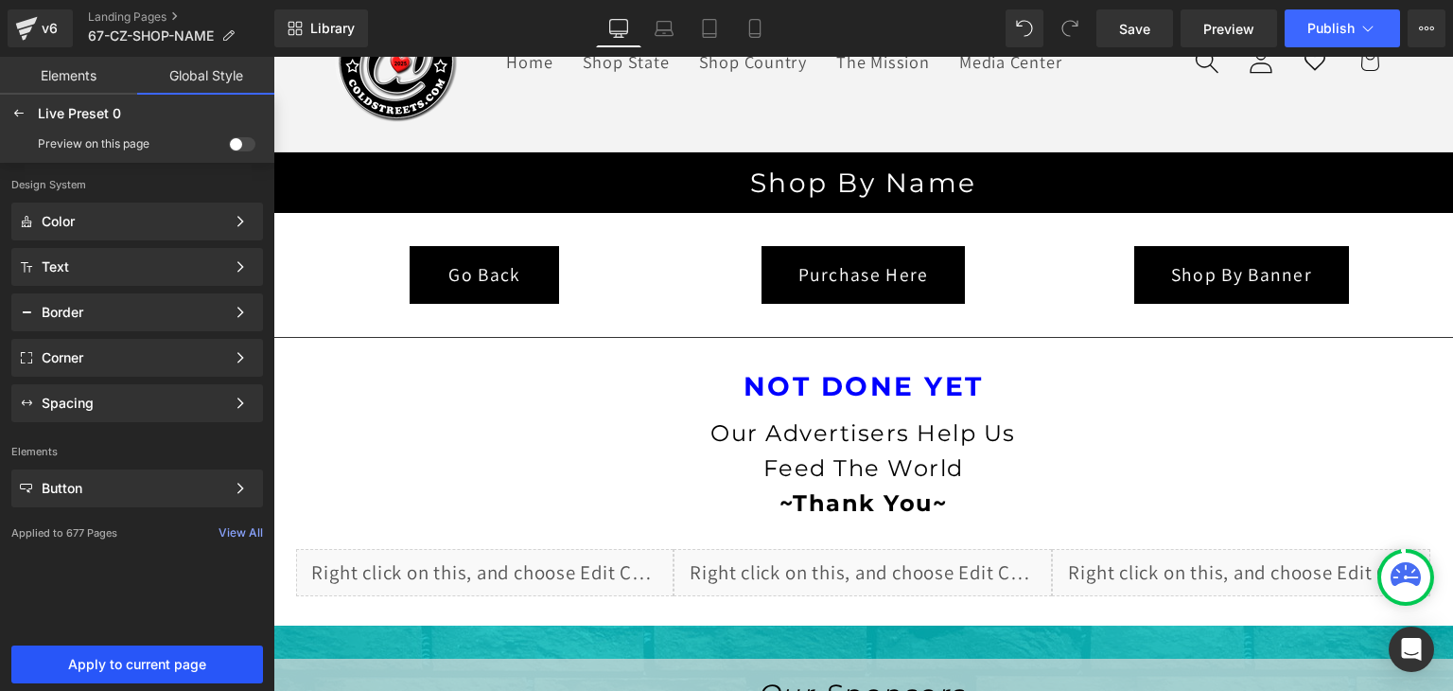
click at [182, 670] on span "Apply to current page" at bounding box center [137, 664] width 229 height 15
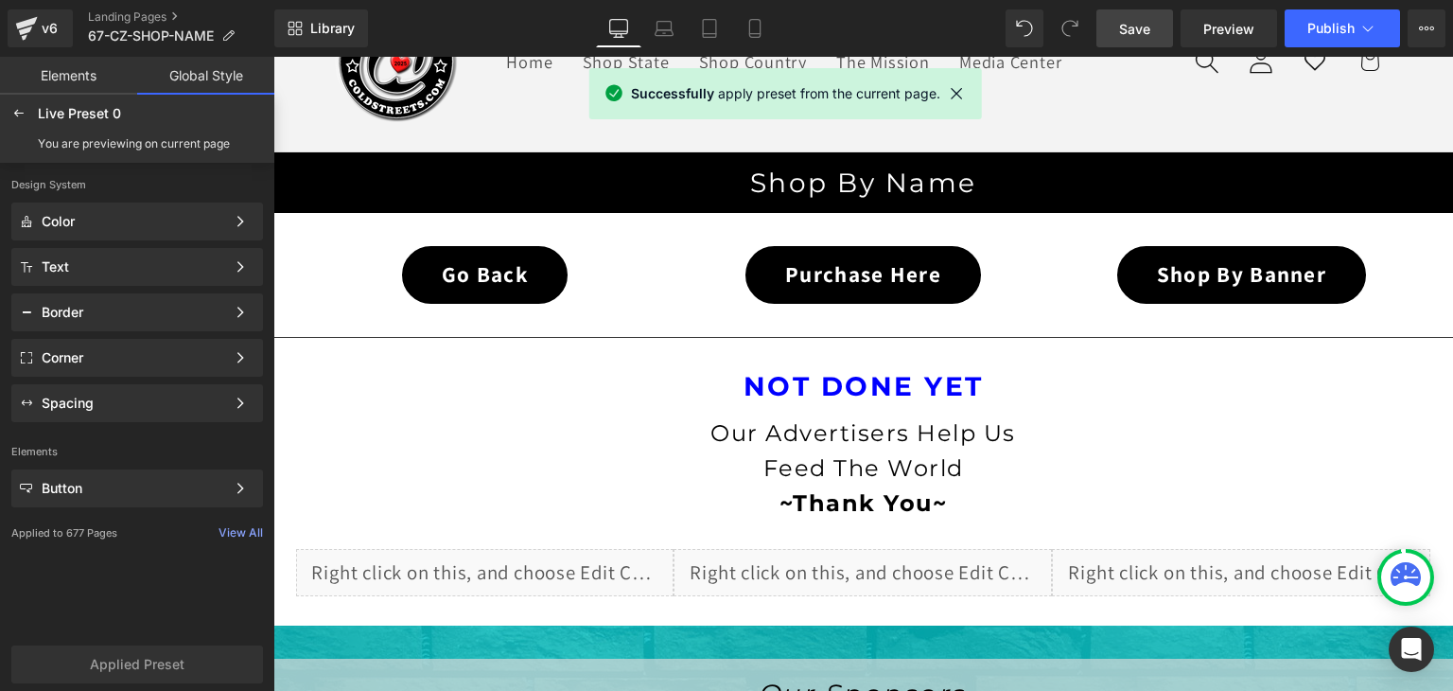
click at [1122, 22] on span "Save" at bounding box center [1134, 29] width 31 height 20
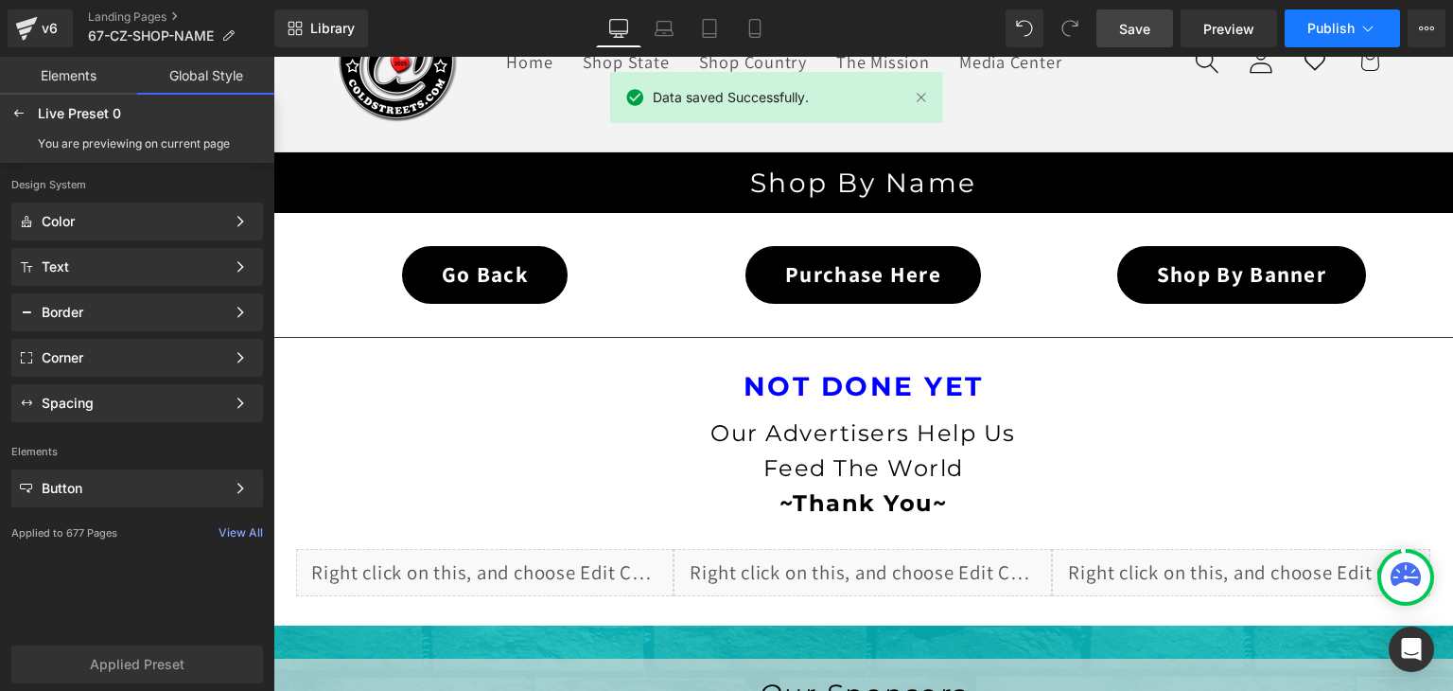
click at [1362, 29] on icon at bounding box center [1368, 28] width 19 height 19
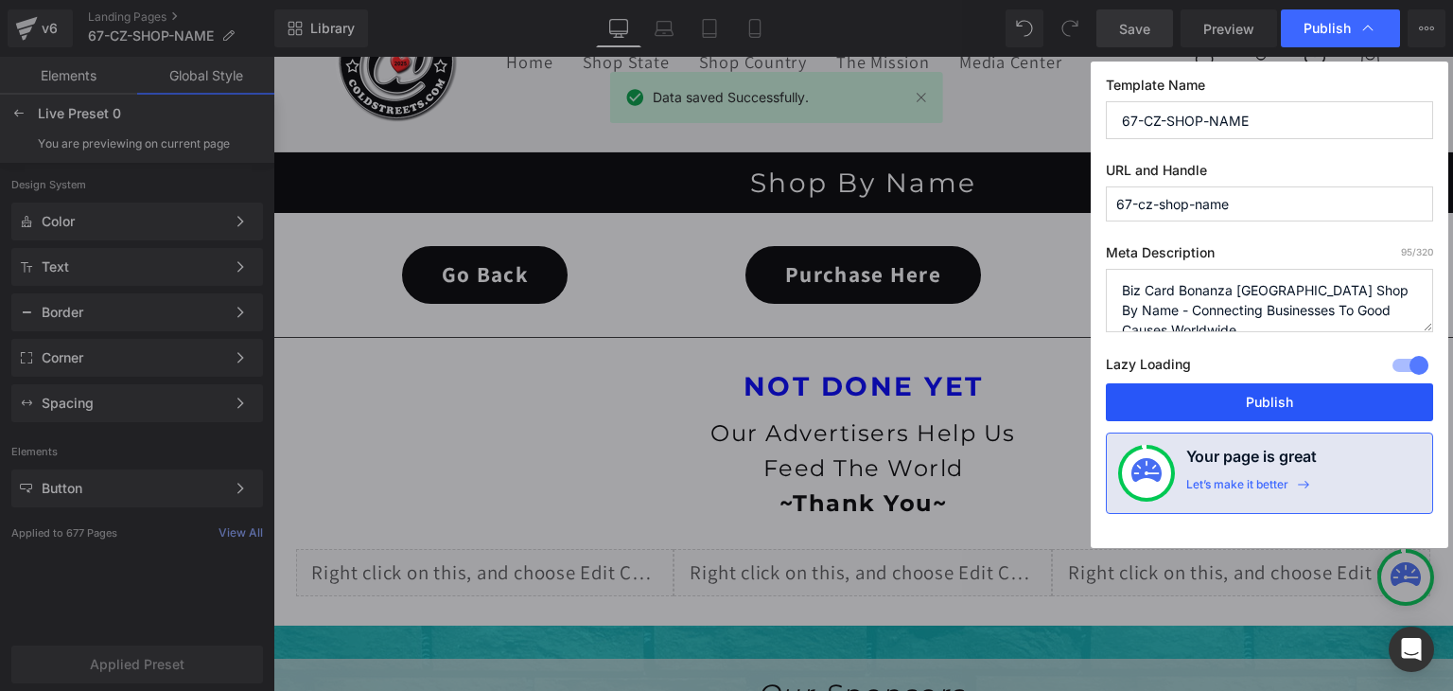
click at [1262, 399] on button "Publish" at bounding box center [1269, 402] width 327 height 38
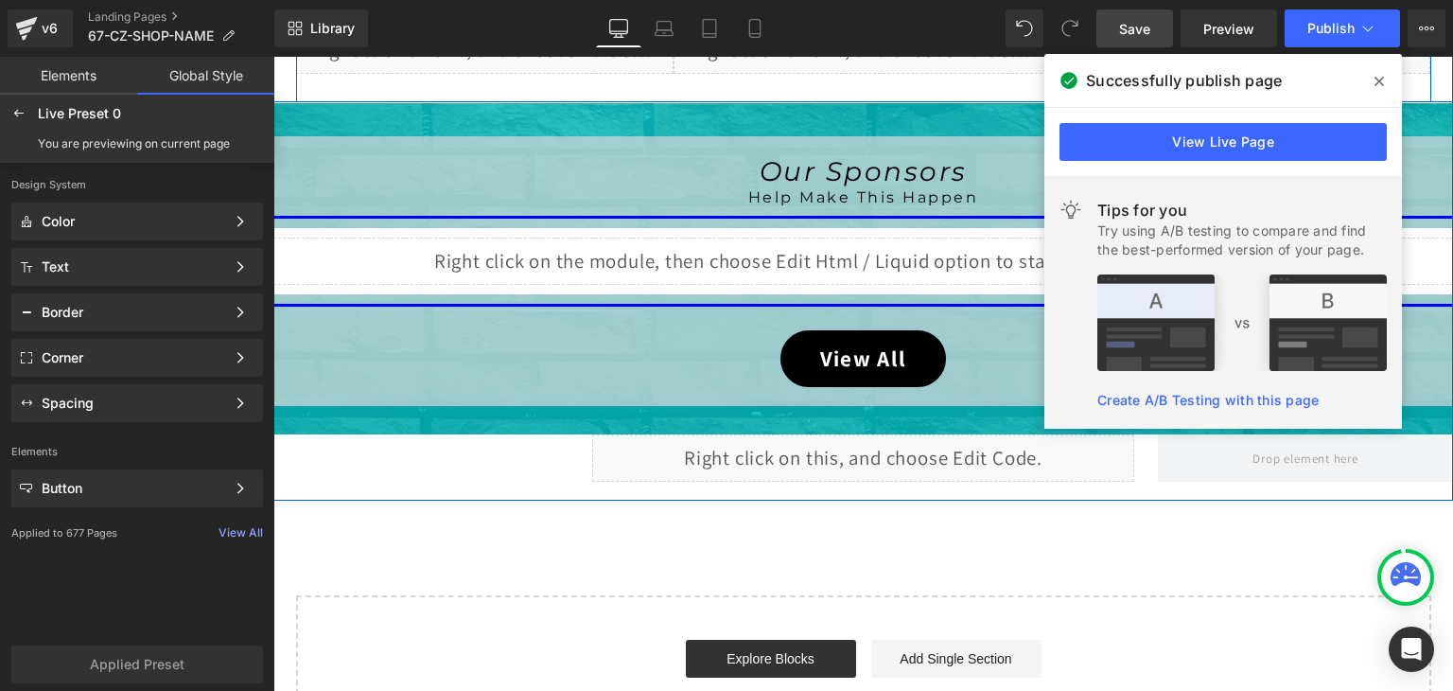
scroll to position [700, 0]
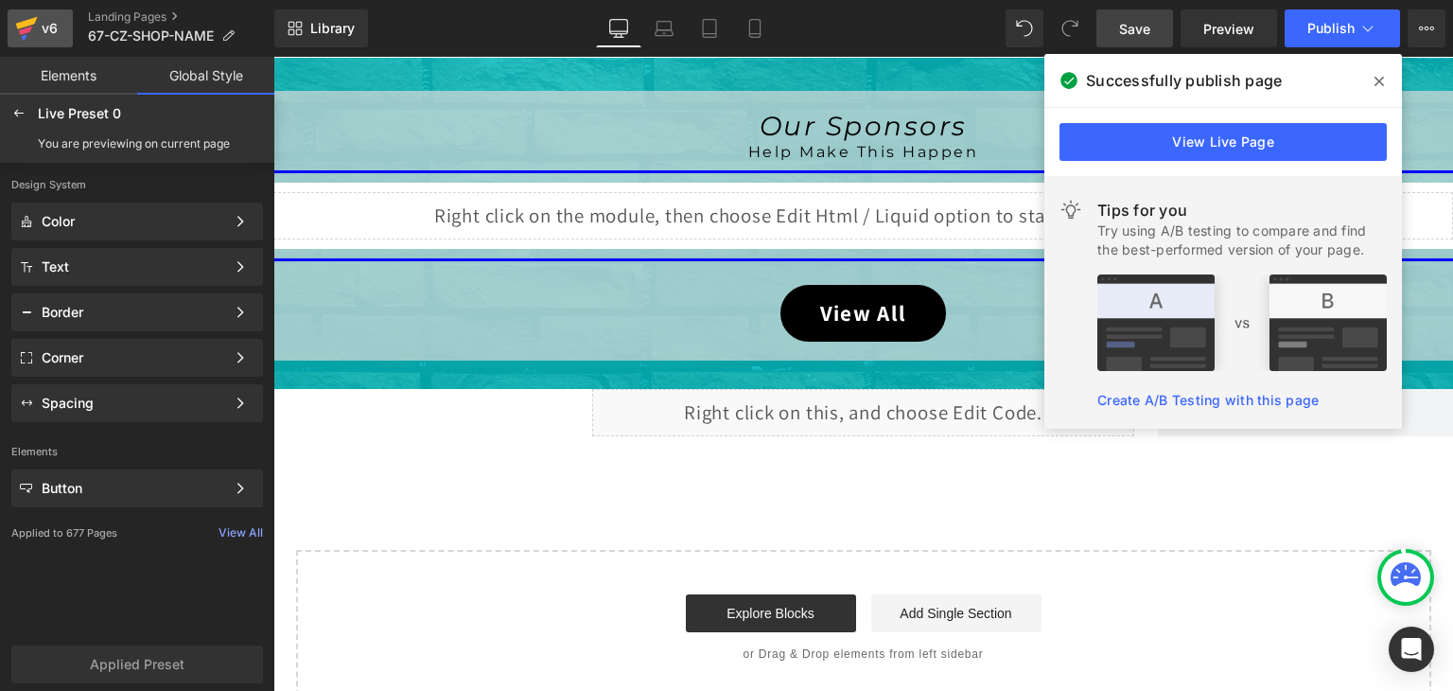
click at [12, 31] on link "v6" at bounding box center [40, 28] width 65 height 38
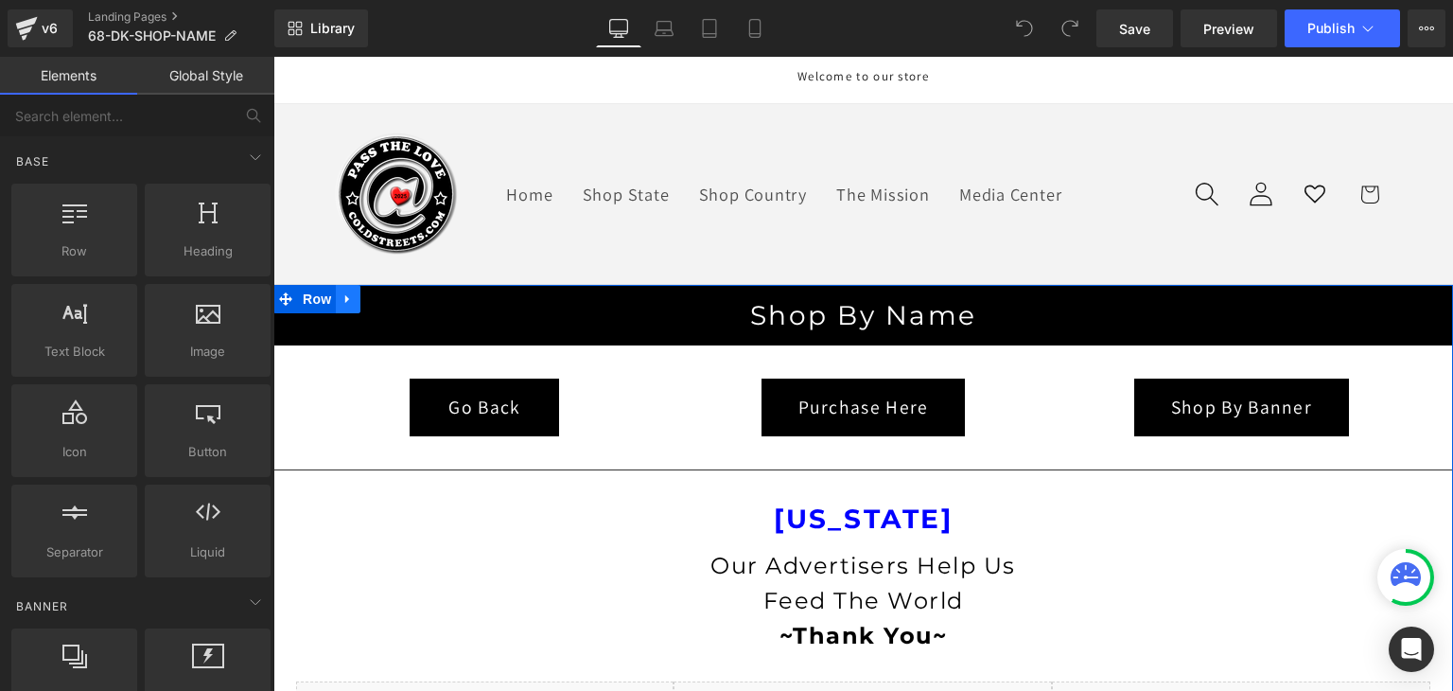
click at [342, 301] on icon at bounding box center [348, 298] width 13 height 14
click at [391, 295] on icon at bounding box center [397, 298] width 13 height 13
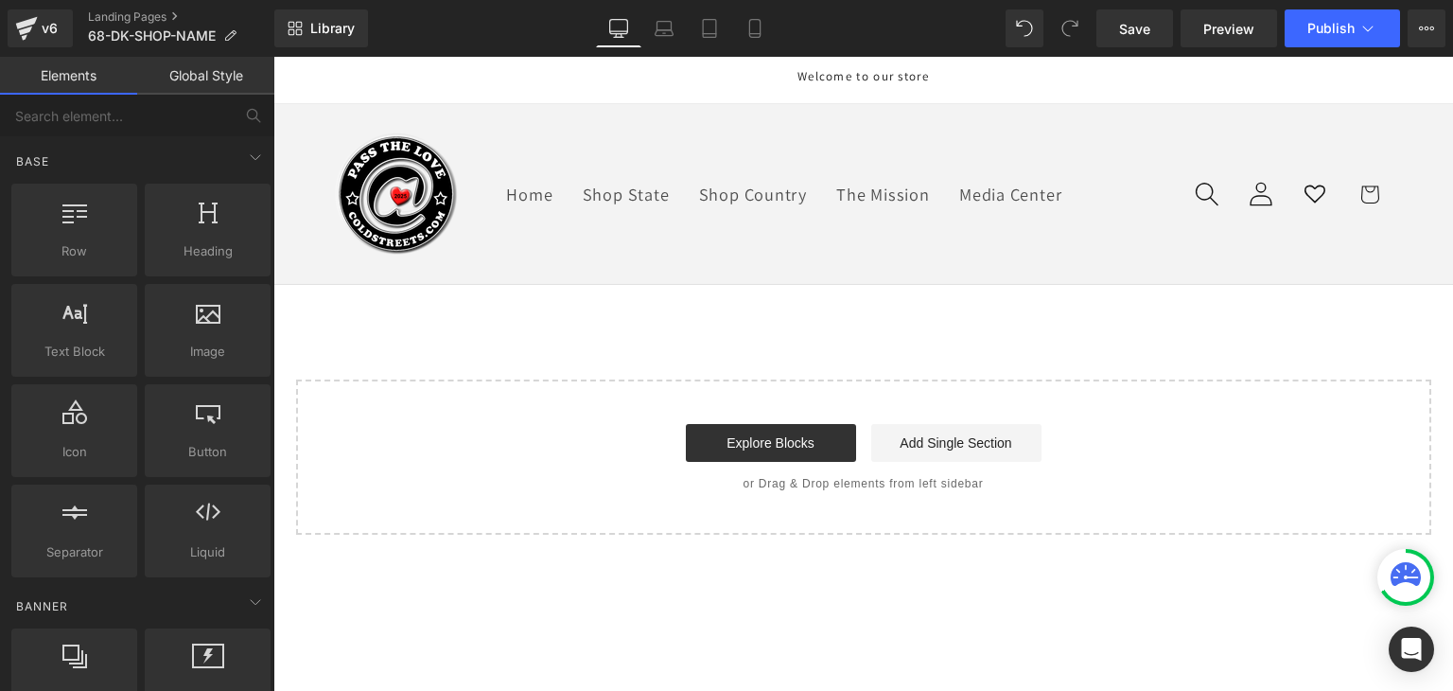
click at [318, 5] on div "Library Desktop Desktop Laptop Tablet Mobile Save Preview Publish Scheduled Vie…" at bounding box center [863, 28] width 1179 height 57
click at [318, 18] on link "Library" at bounding box center [321, 28] width 94 height 38
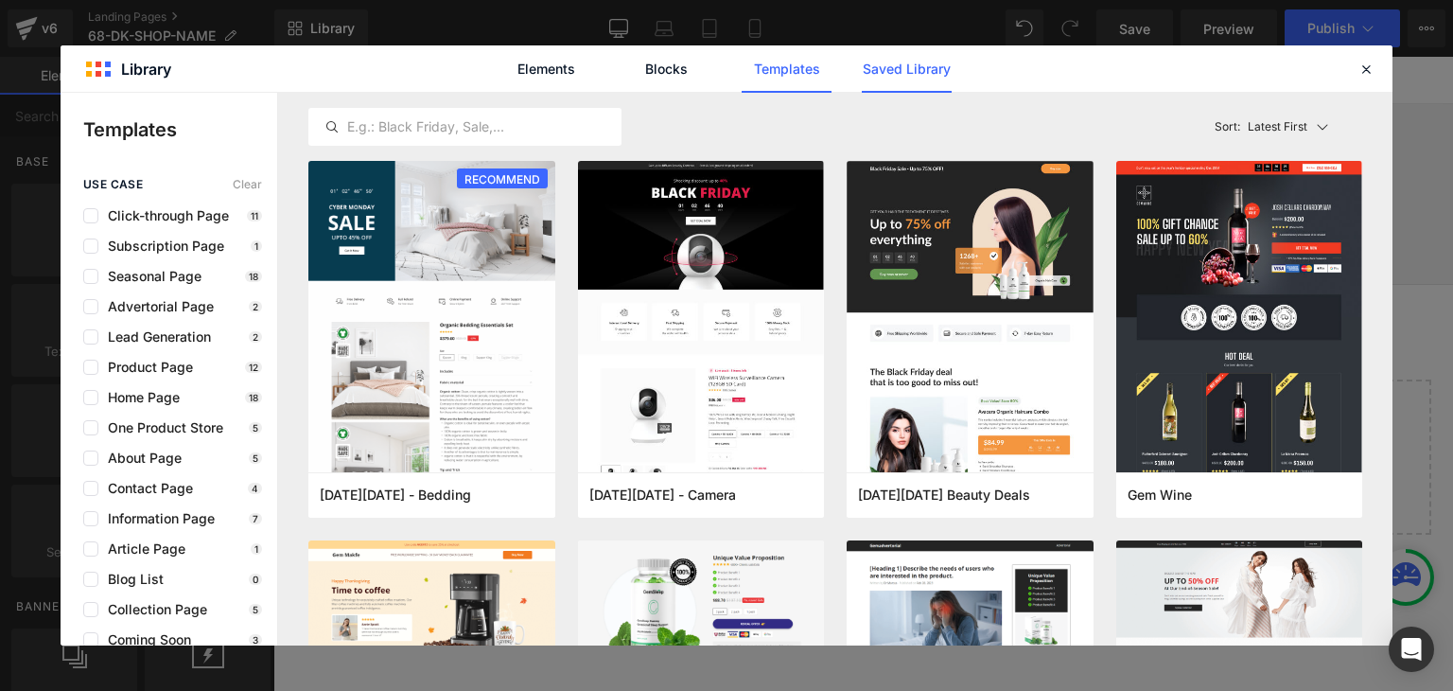
click at [907, 63] on link "Saved Library" at bounding box center [907, 68] width 90 height 47
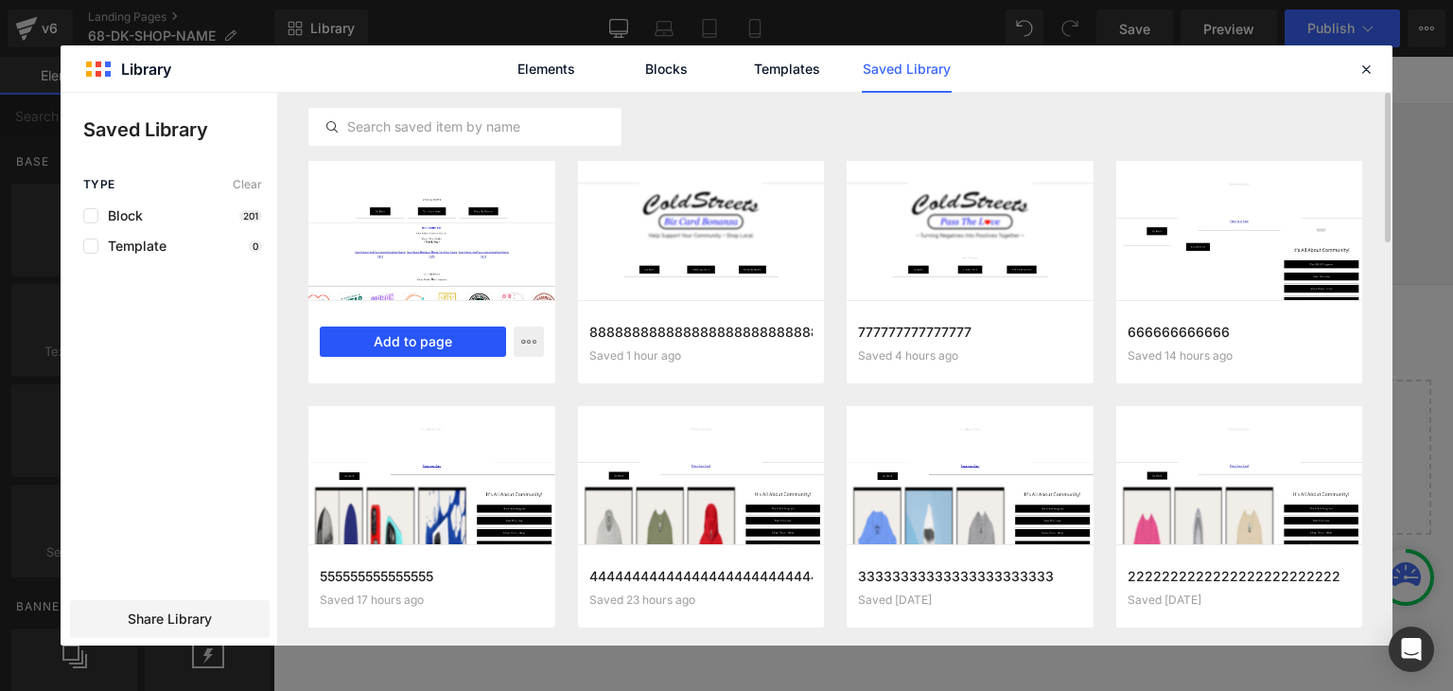
click at [431, 338] on button "Add to page" at bounding box center [413, 341] width 186 height 30
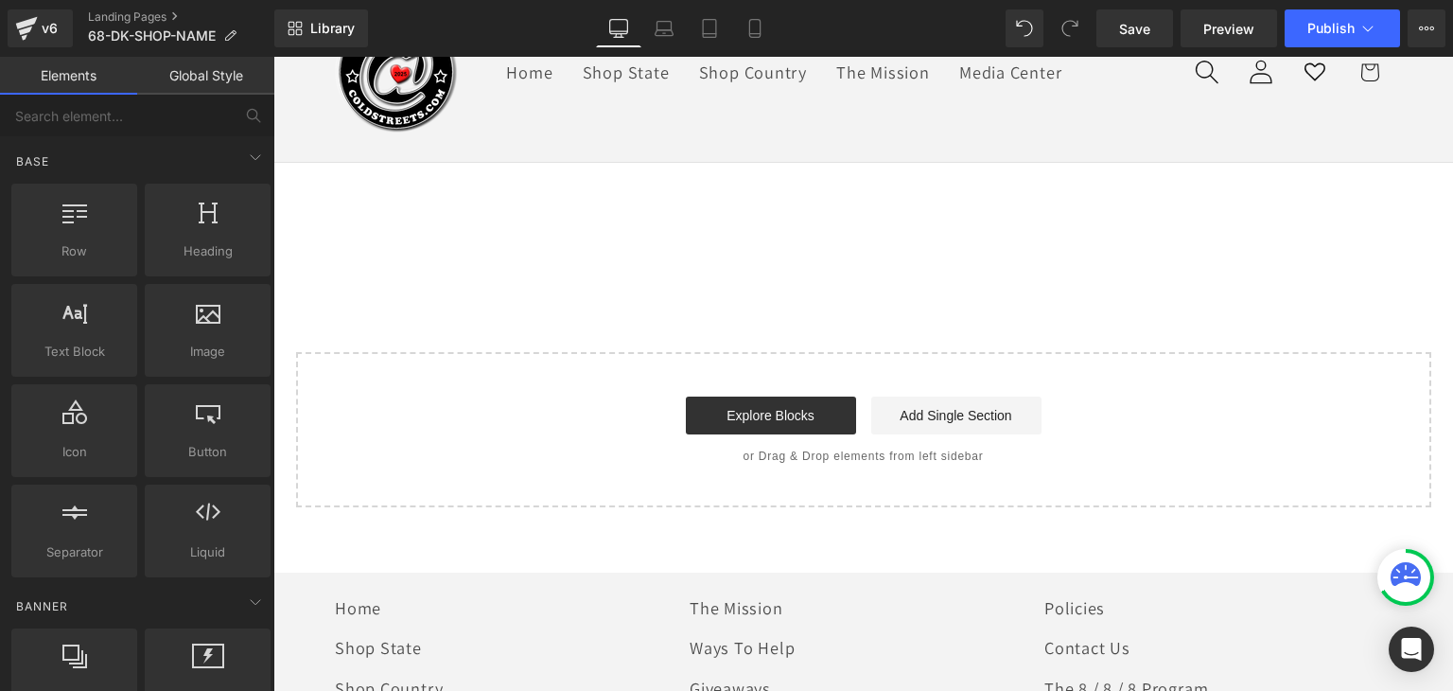
scroll to position [132, 0]
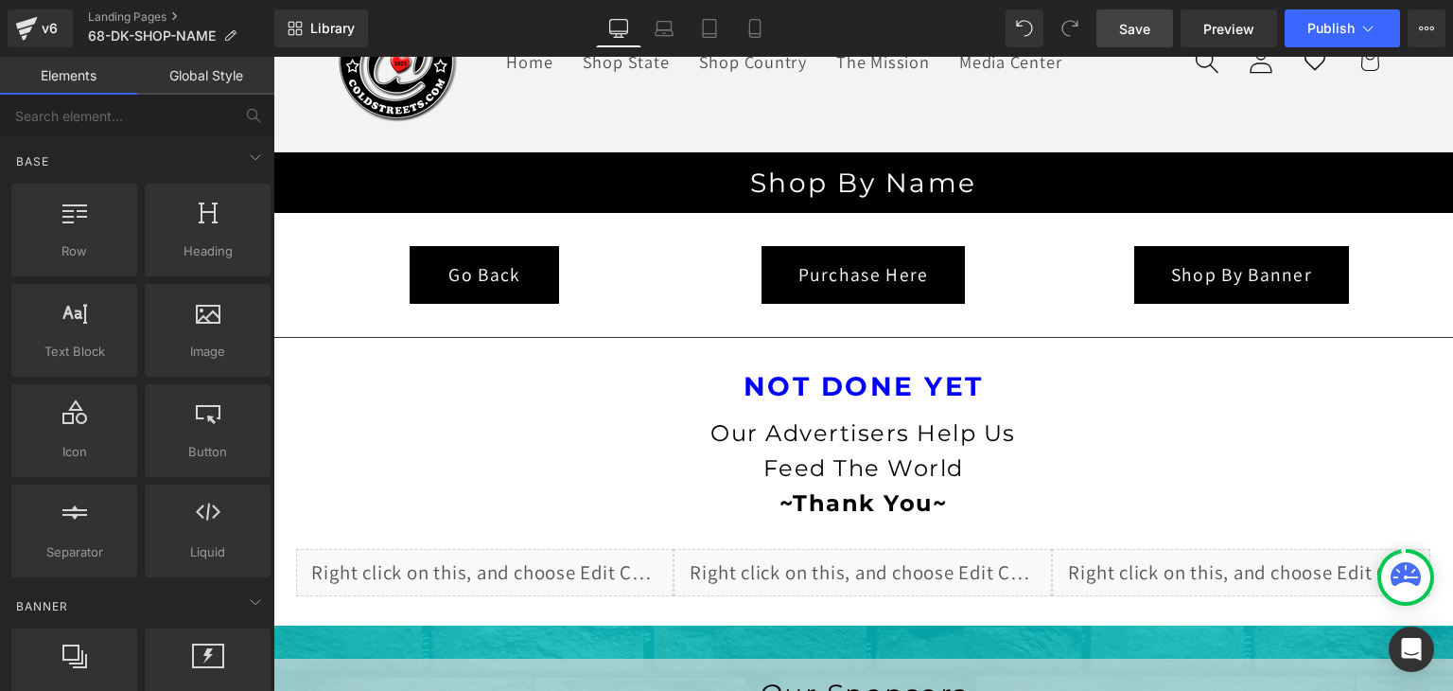
click at [1136, 26] on span "Save" at bounding box center [1134, 29] width 31 height 20
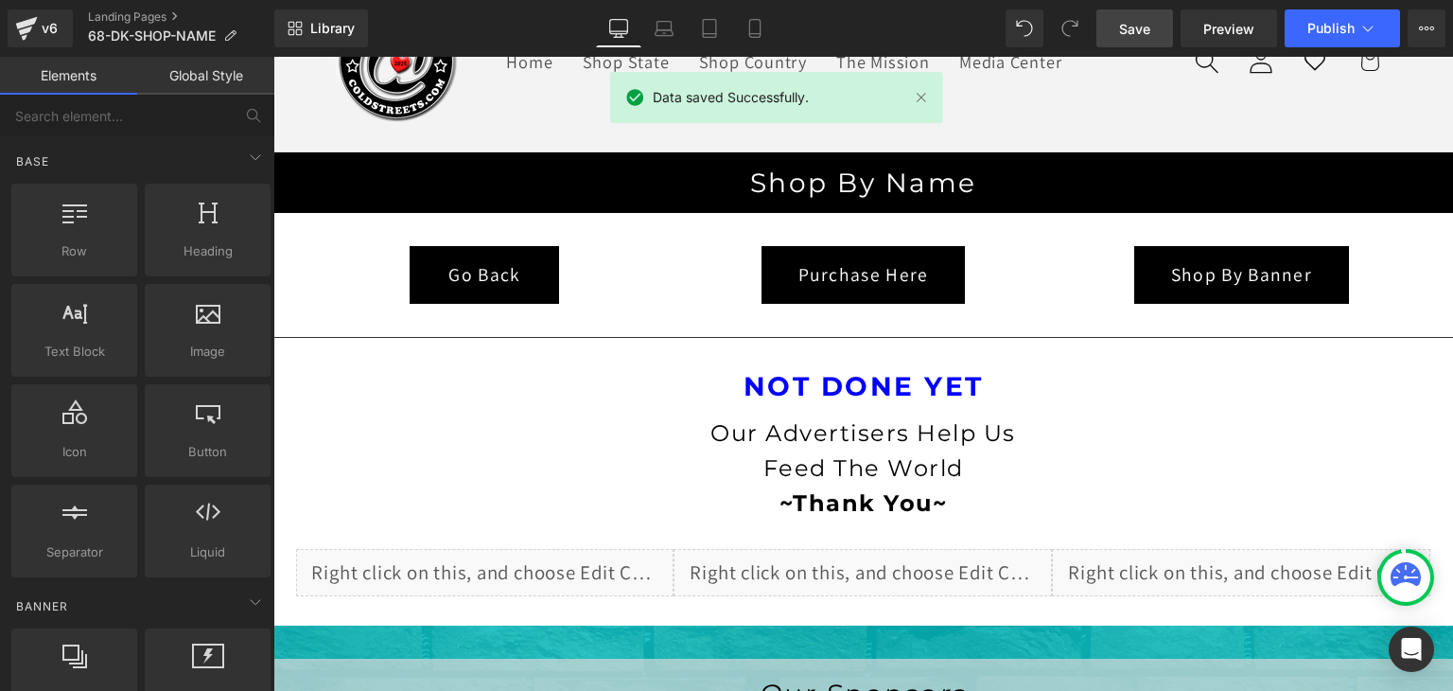
click at [234, 74] on link "Global Style" at bounding box center [205, 76] width 137 height 38
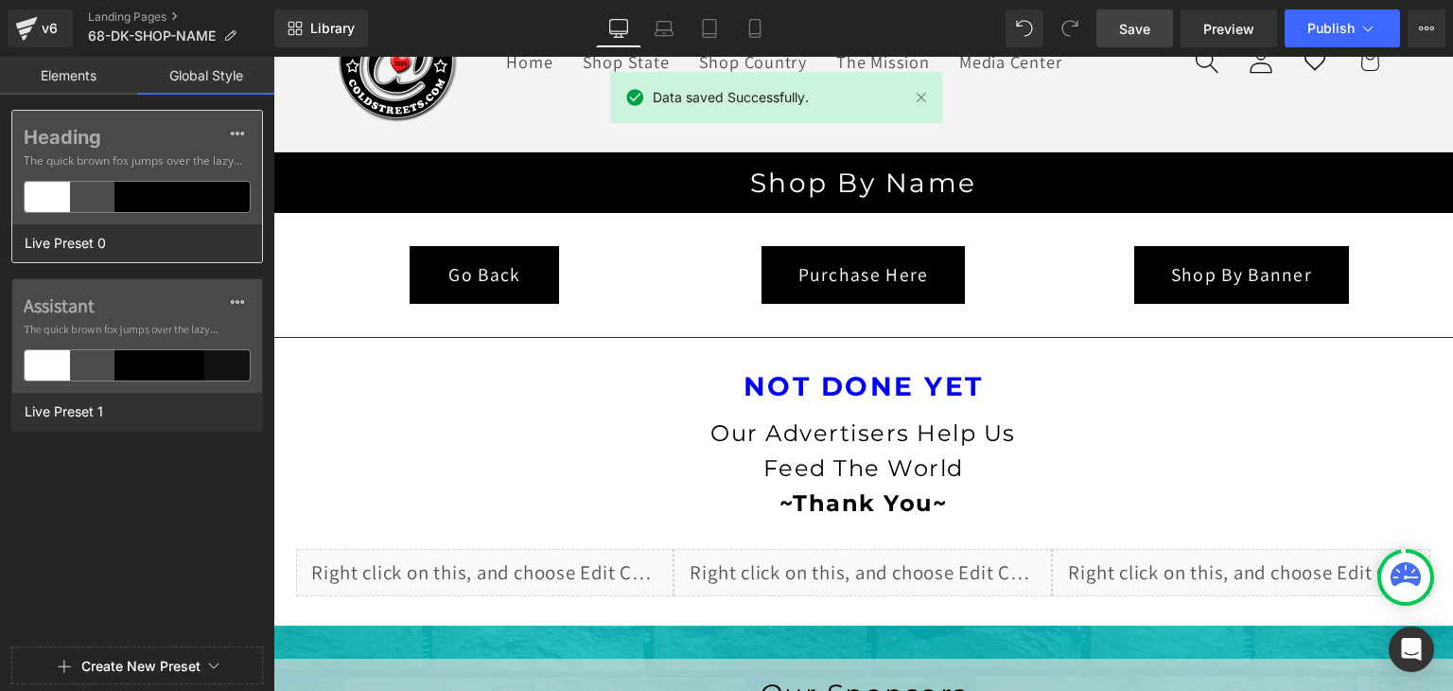
click at [191, 194] on div at bounding box center [182, 197] width 45 height 30
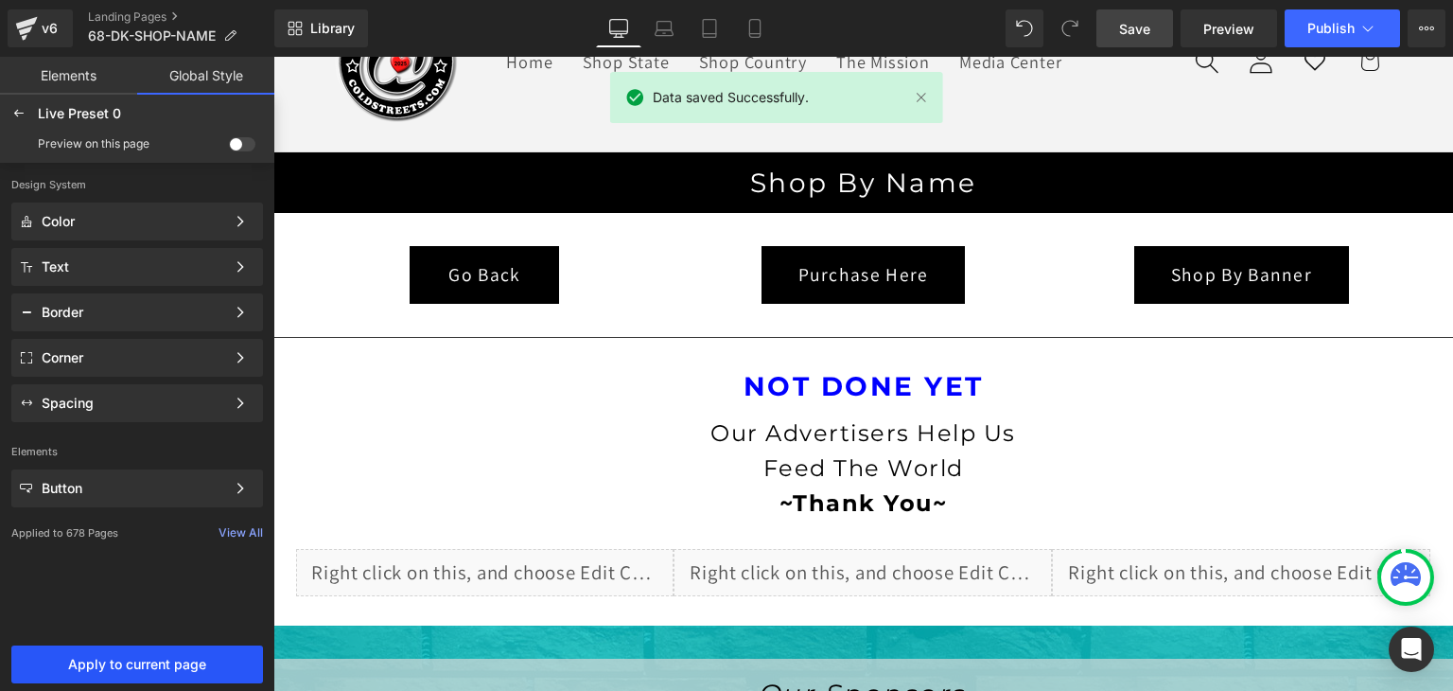
click at [204, 664] on span "Apply to current page" at bounding box center [137, 664] width 229 height 15
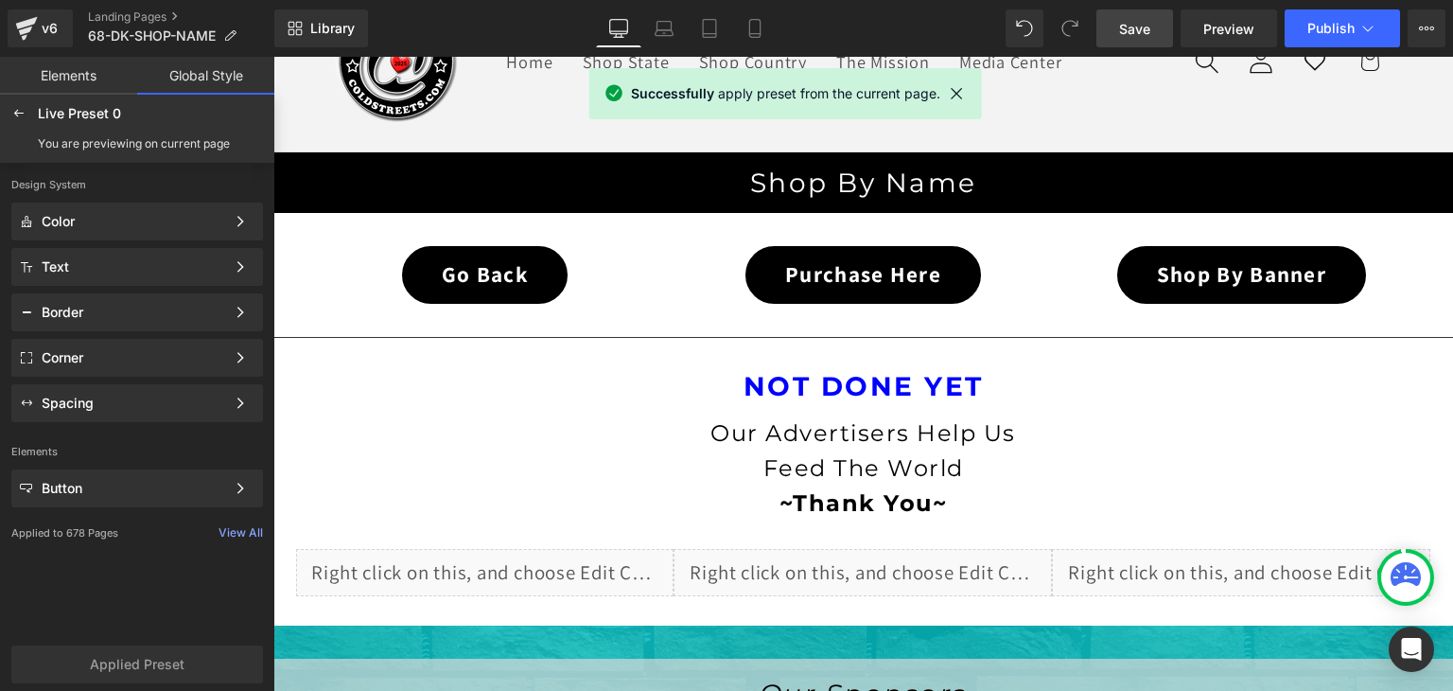
click at [1126, 34] on span "Save" at bounding box center [1134, 29] width 31 height 20
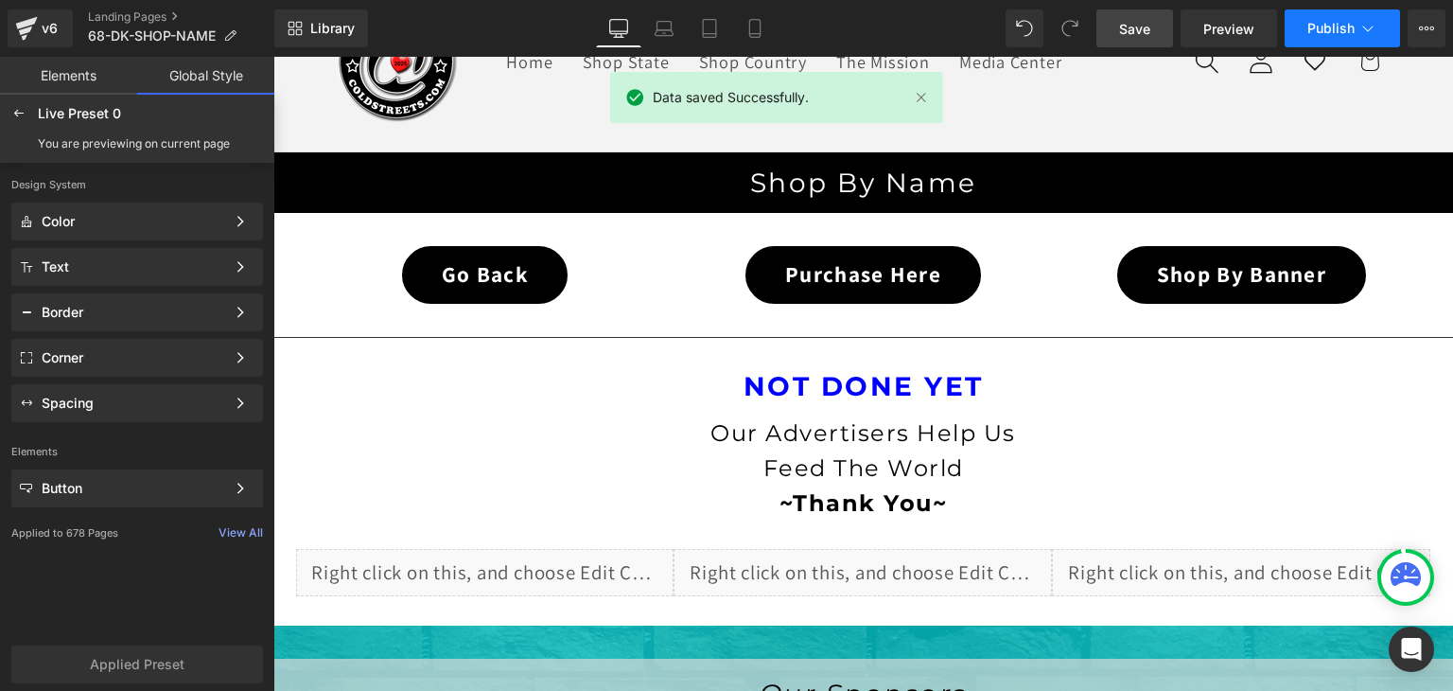
click at [1344, 37] on button "Publish" at bounding box center [1342, 28] width 115 height 38
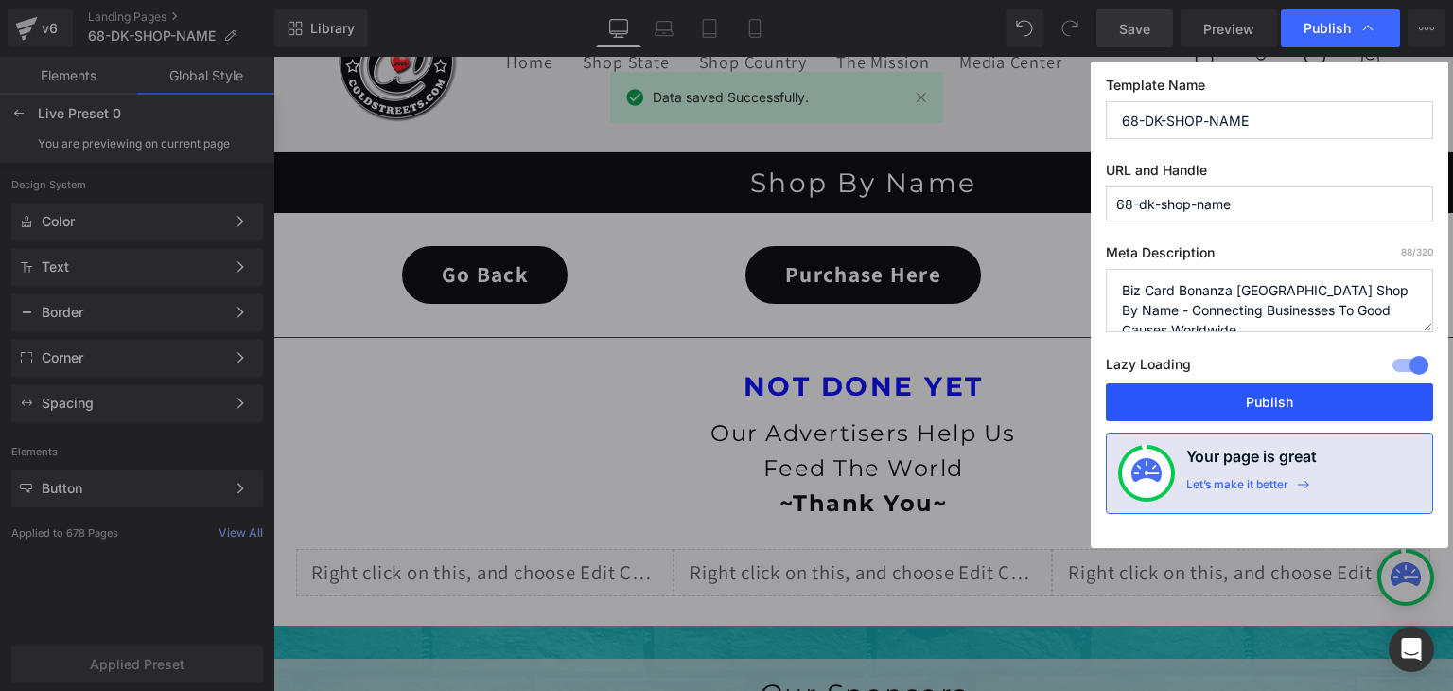
click at [1318, 386] on button "Publish" at bounding box center [1269, 402] width 327 height 38
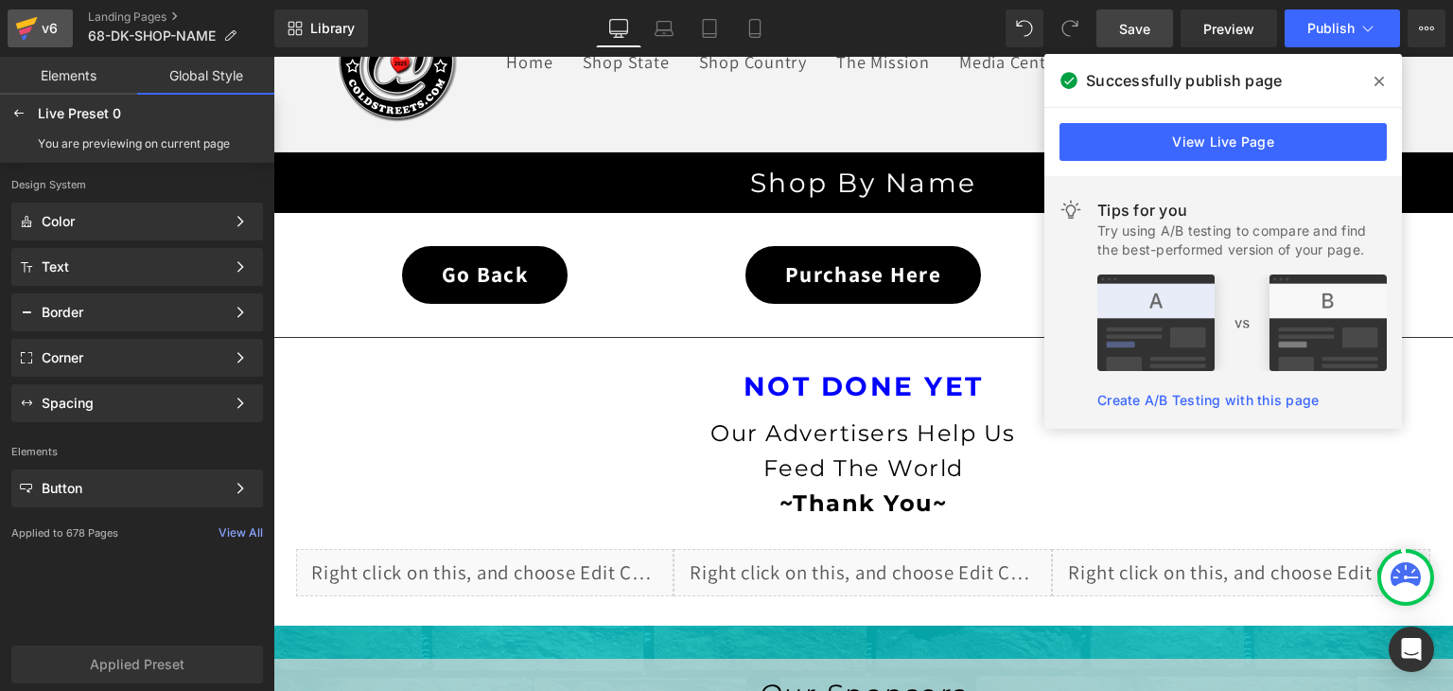
click at [21, 14] on icon at bounding box center [26, 28] width 23 height 47
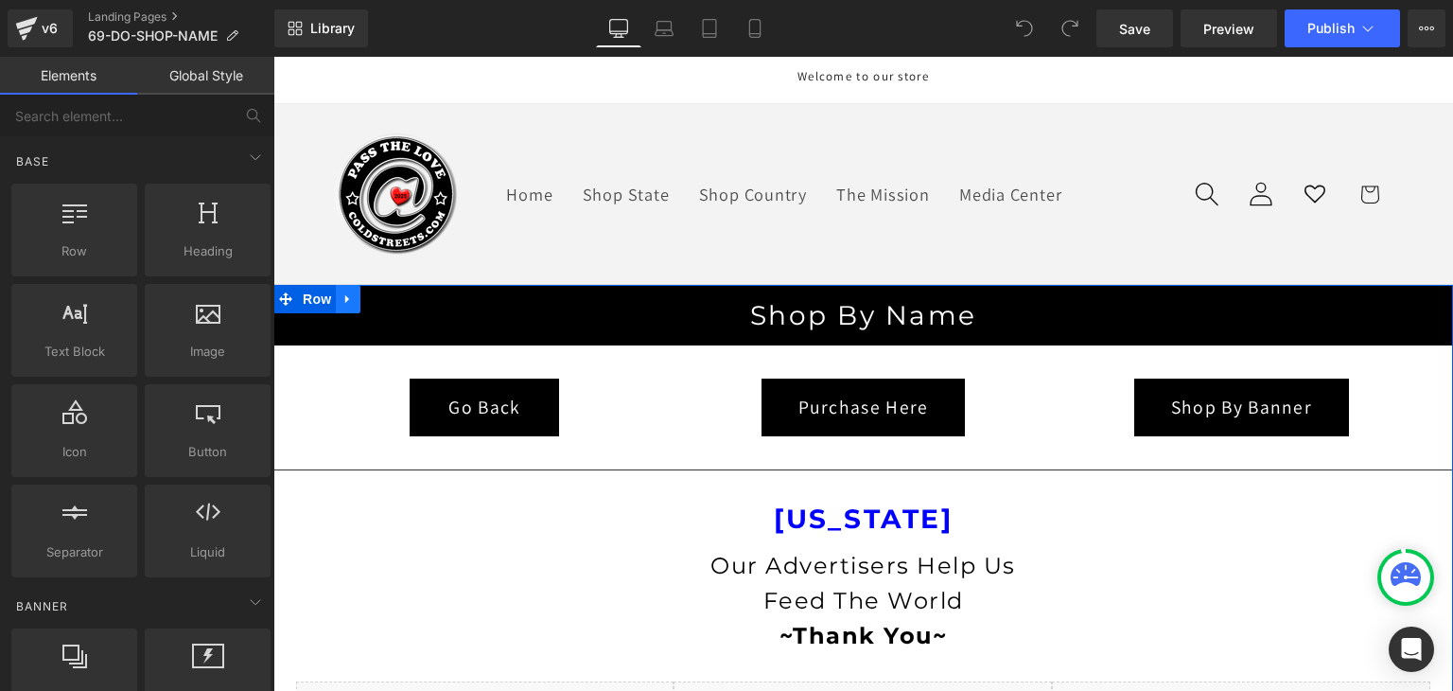
click at [336, 304] on link at bounding box center [348, 299] width 25 height 28
click at [391, 298] on icon at bounding box center [397, 298] width 13 height 14
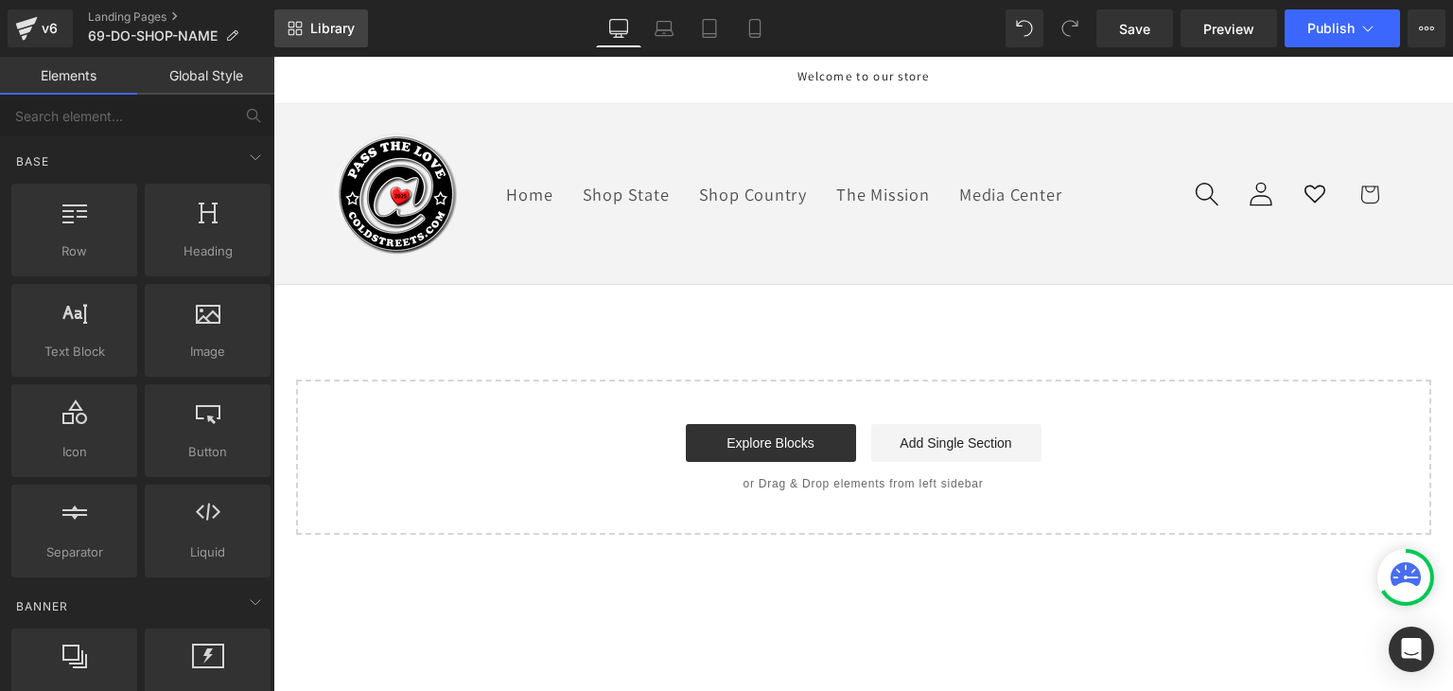
click at [338, 46] on link "Library" at bounding box center [321, 28] width 94 height 38
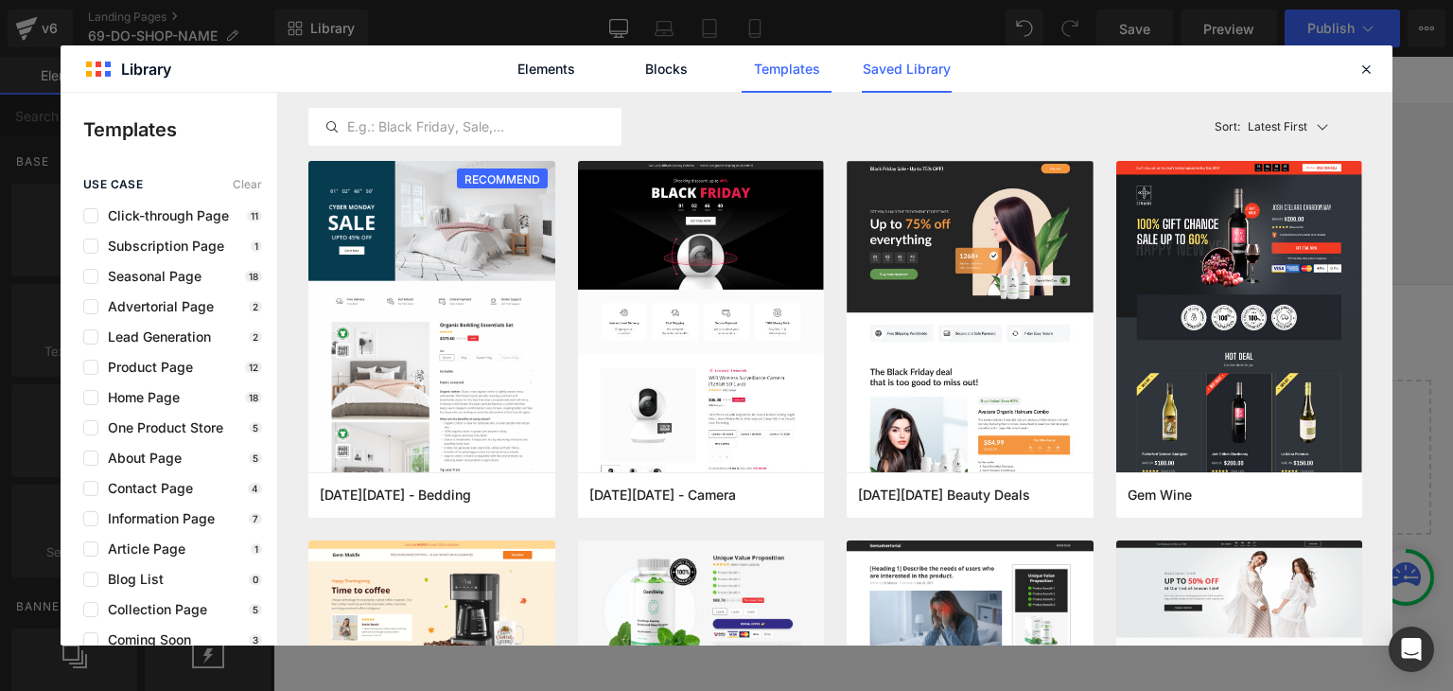
click at [889, 73] on link "Saved Library" at bounding box center [907, 68] width 90 height 47
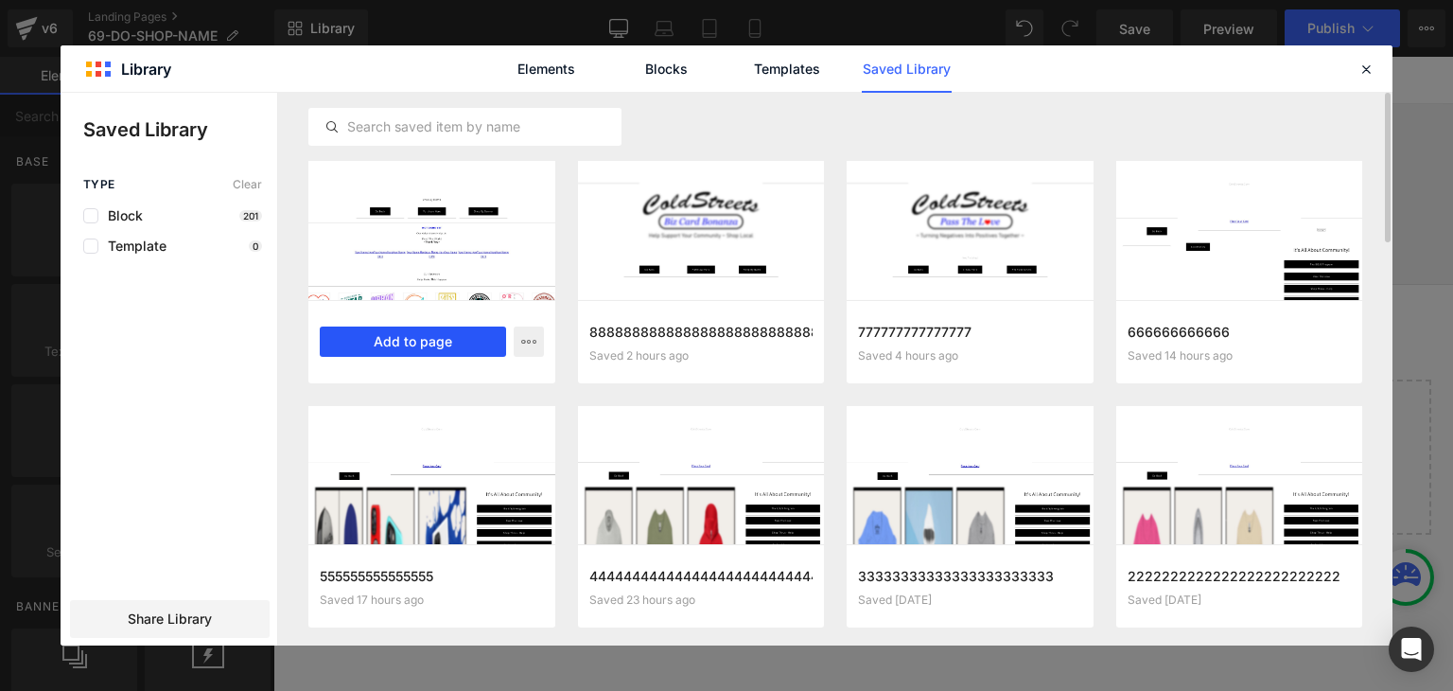
click at [423, 335] on button "Add to page" at bounding box center [413, 341] width 186 height 30
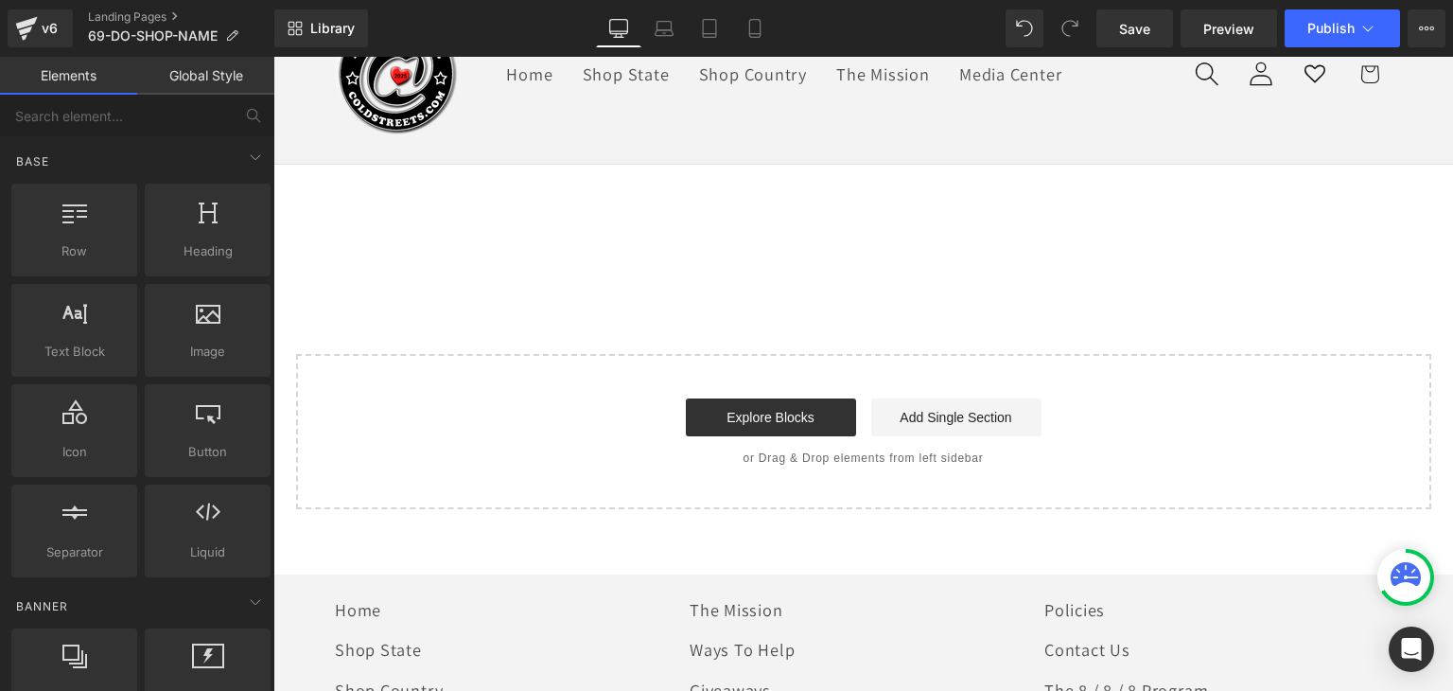
scroll to position [132, 0]
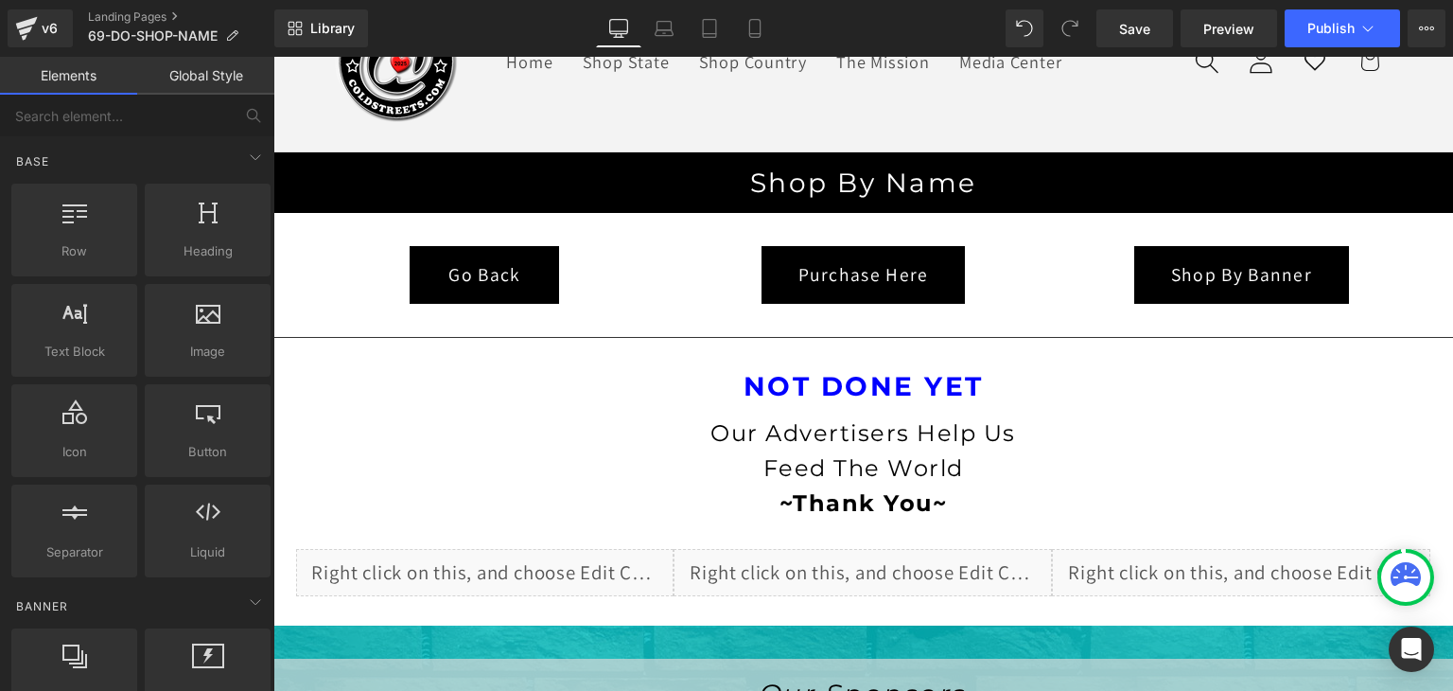
click at [237, 73] on link "Global Style" at bounding box center [205, 76] width 137 height 38
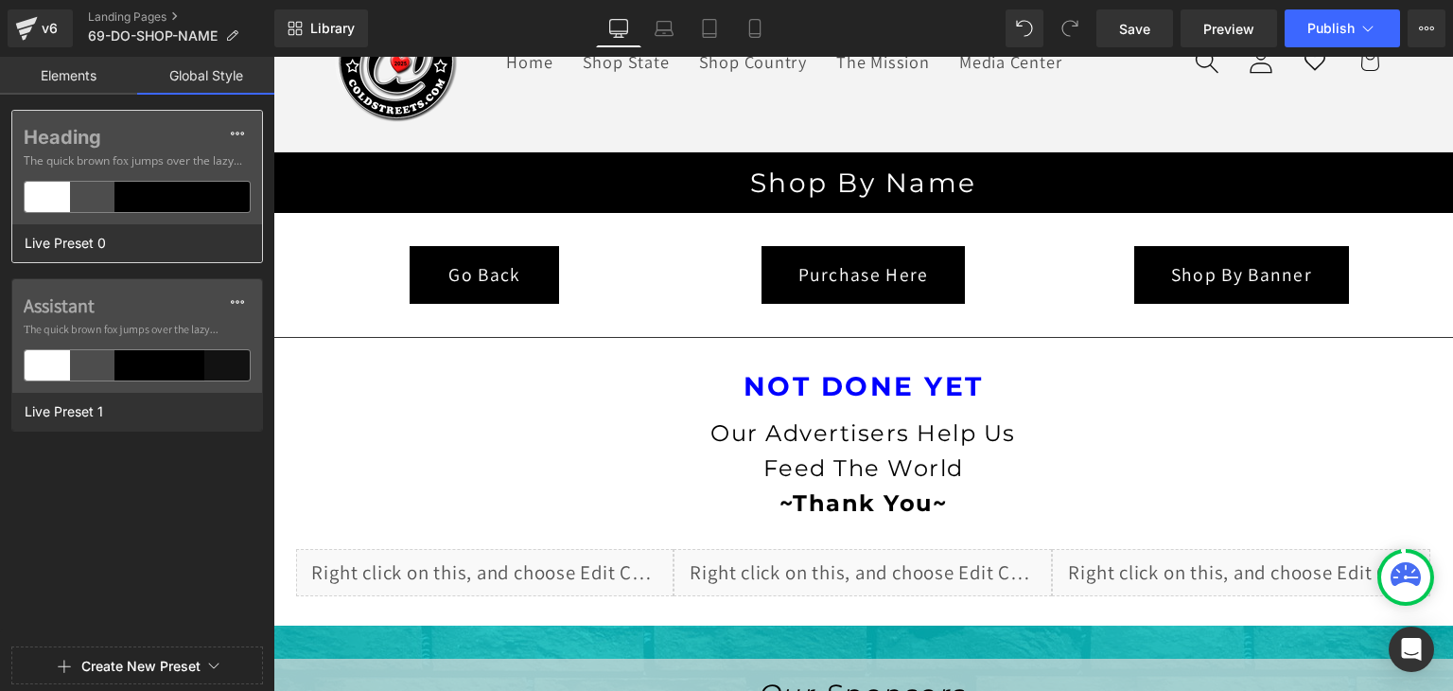
click at [200, 205] on div at bounding box center [182, 197] width 45 height 30
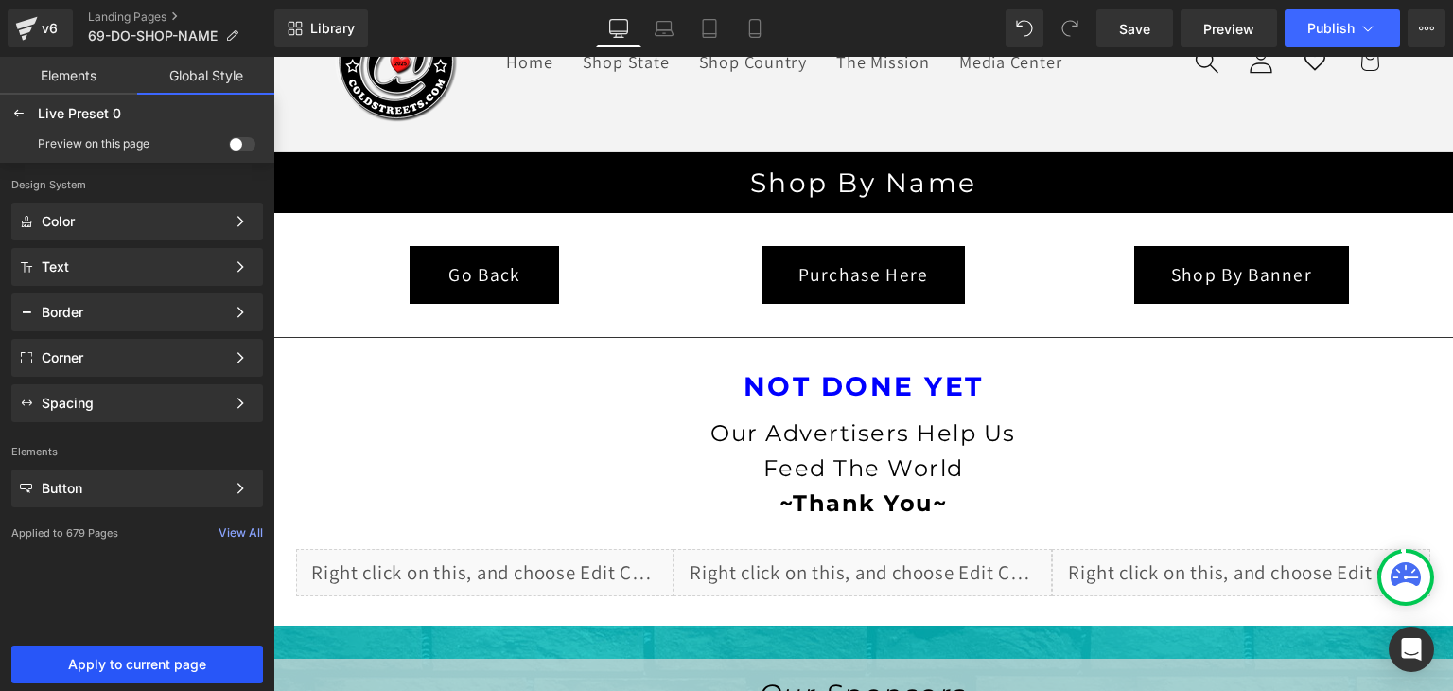
click at [160, 665] on span "Apply to current page" at bounding box center [137, 664] width 229 height 15
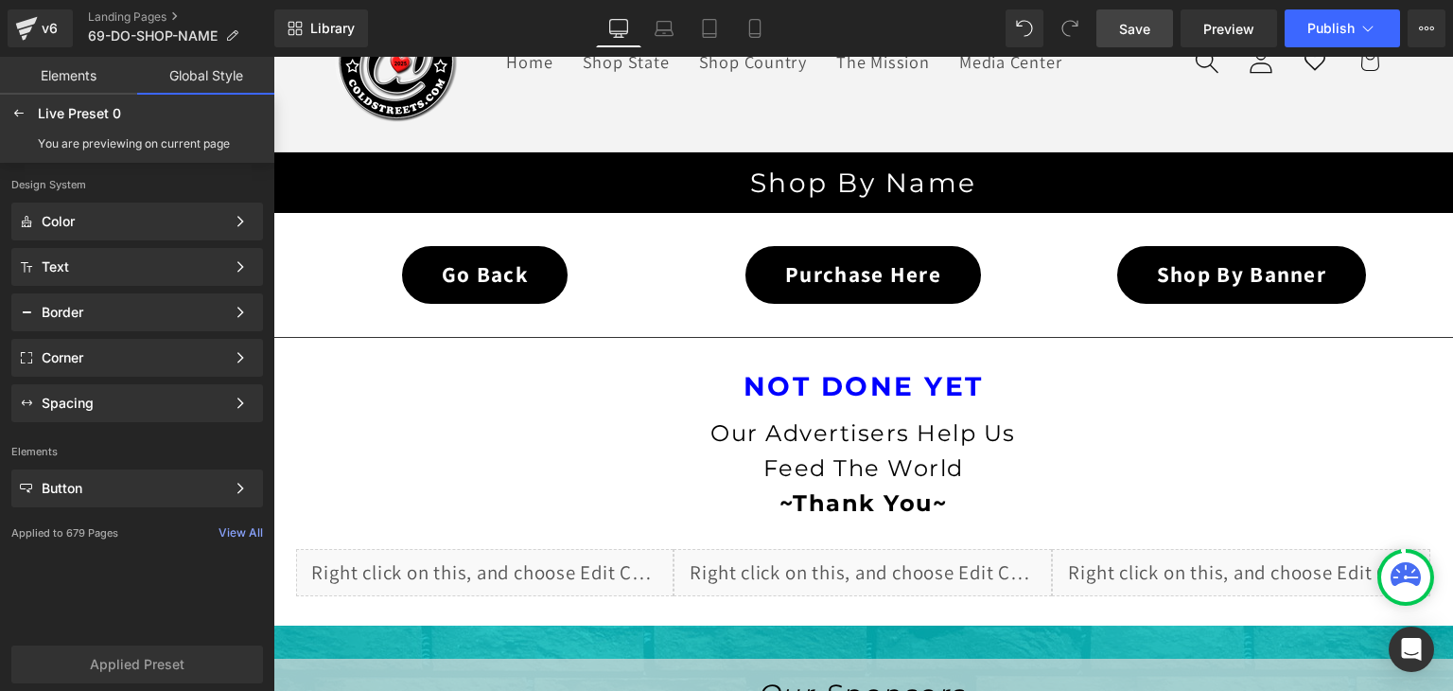
click at [1123, 32] on span "Save" at bounding box center [1134, 29] width 31 height 20
click at [1367, 19] on icon at bounding box center [1368, 28] width 19 height 19
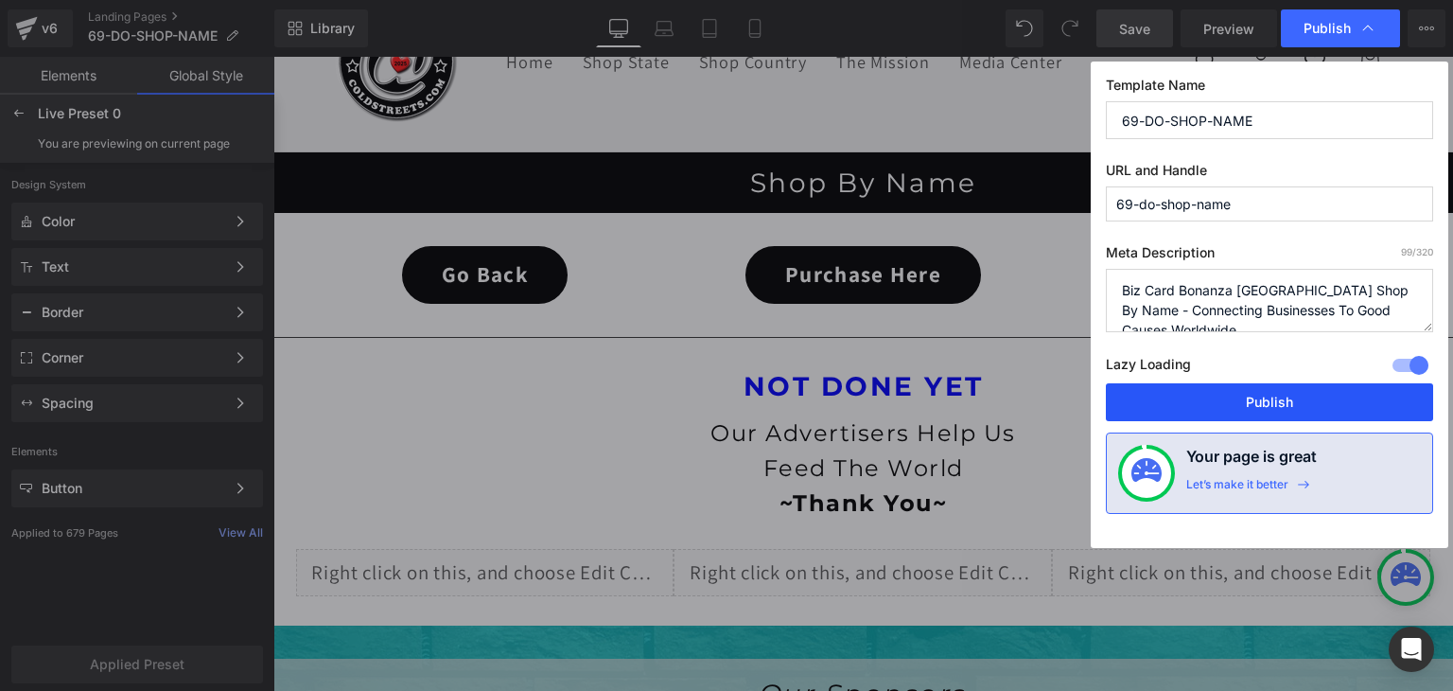
click at [1206, 385] on button "Publish" at bounding box center [1269, 402] width 327 height 38
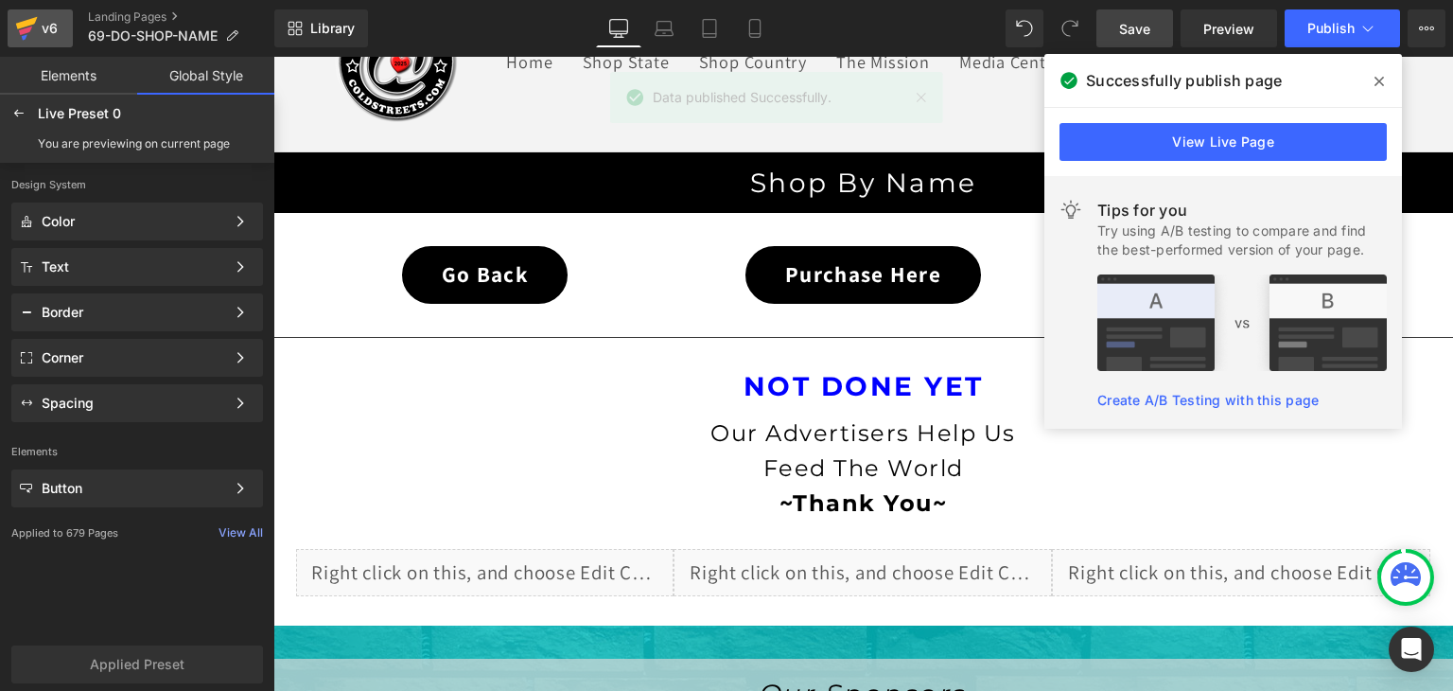
click at [23, 27] on icon at bounding box center [26, 28] width 23 height 47
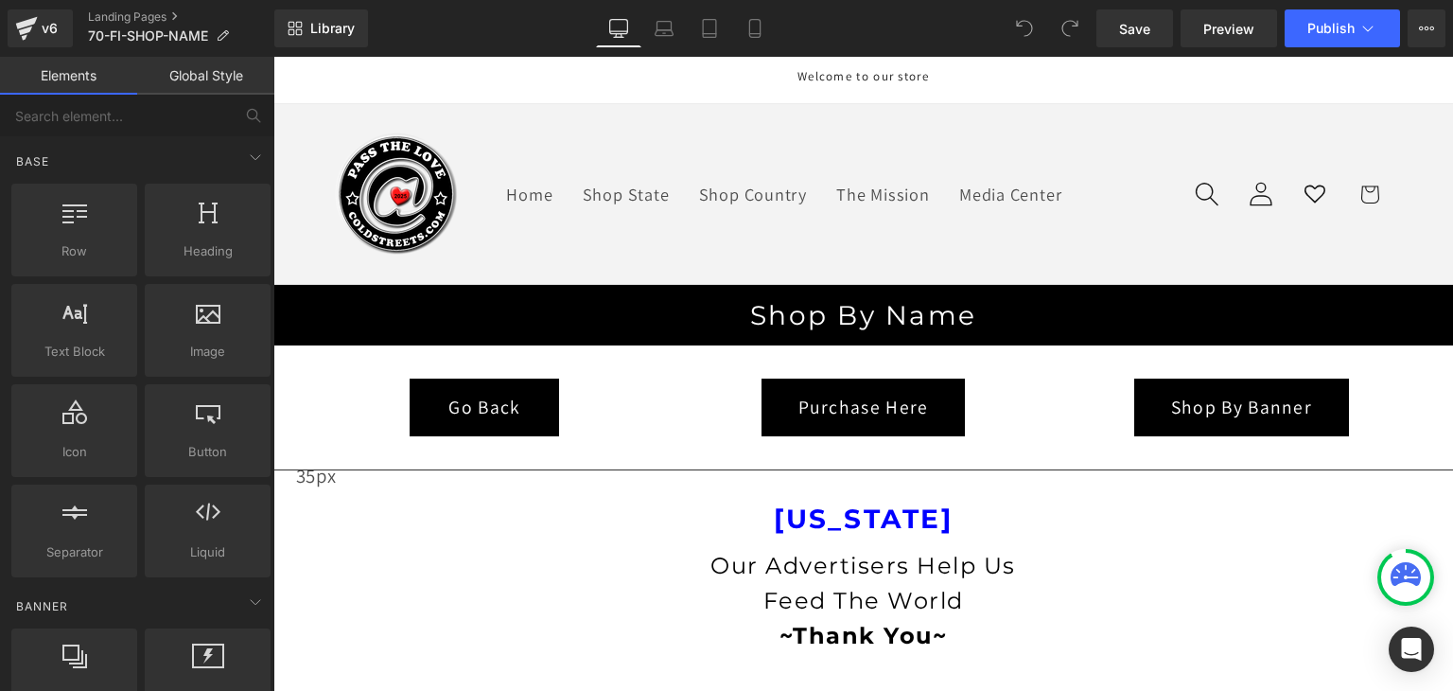
click at [273, 57] on icon at bounding box center [273, 57] width 0 height 0
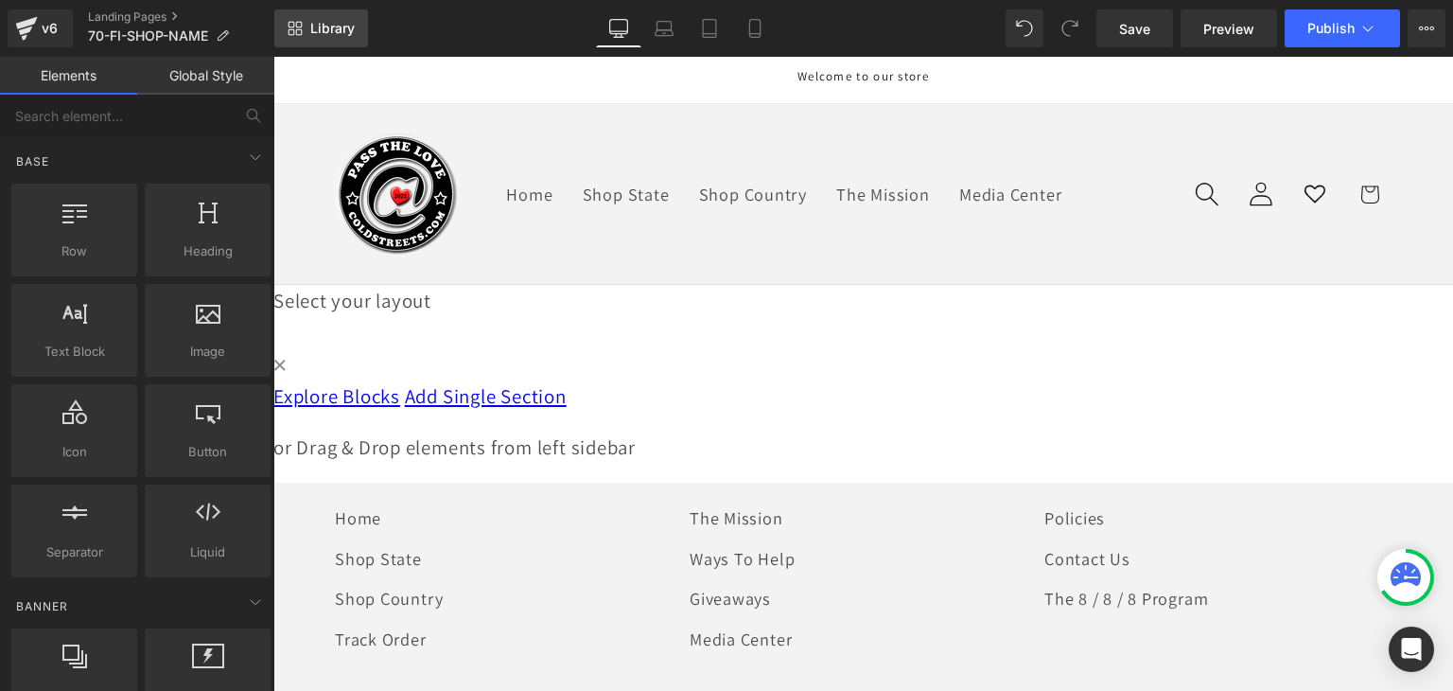
click at [345, 27] on span "Library" at bounding box center [332, 28] width 44 height 17
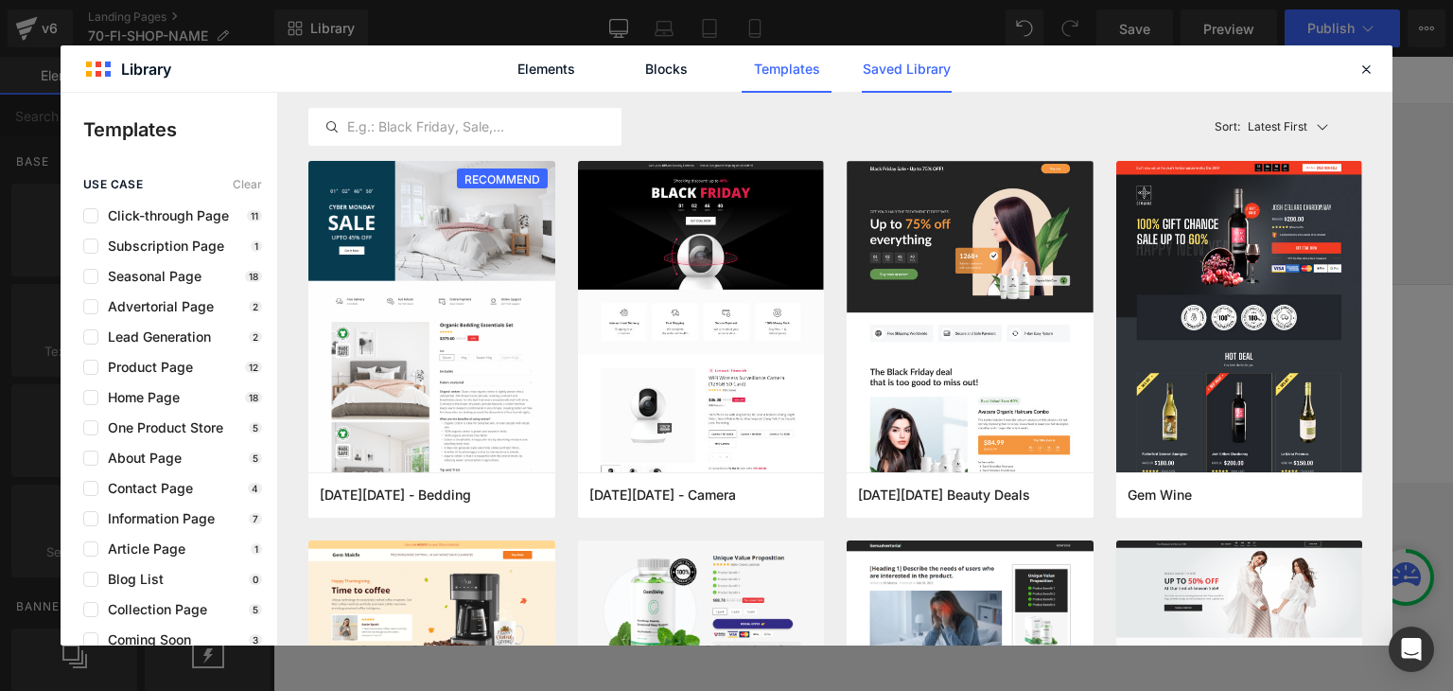
click at [0, 0] on link "Saved Library" at bounding box center [0, 0] width 0 height 0
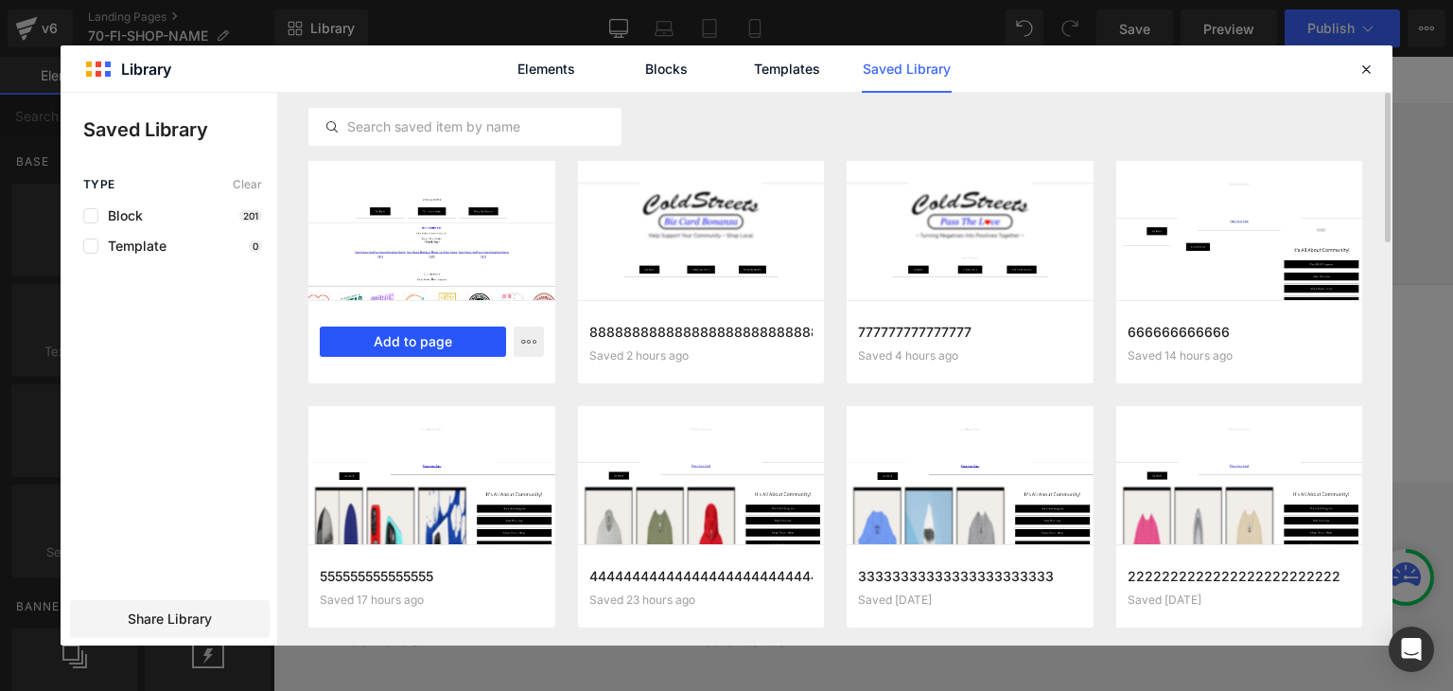
click at [419, 336] on button "Add to page" at bounding box center [413, 341] width 186 height 30
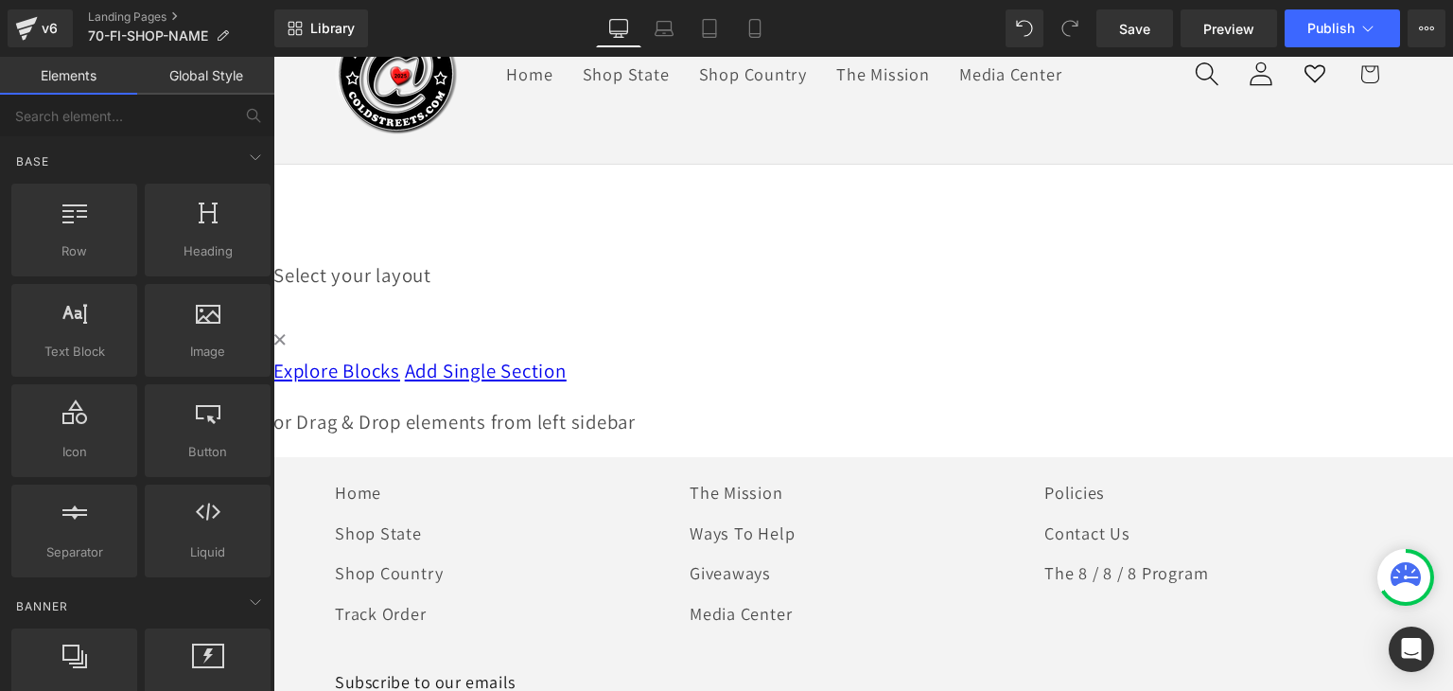
scroll to position [132, 0]
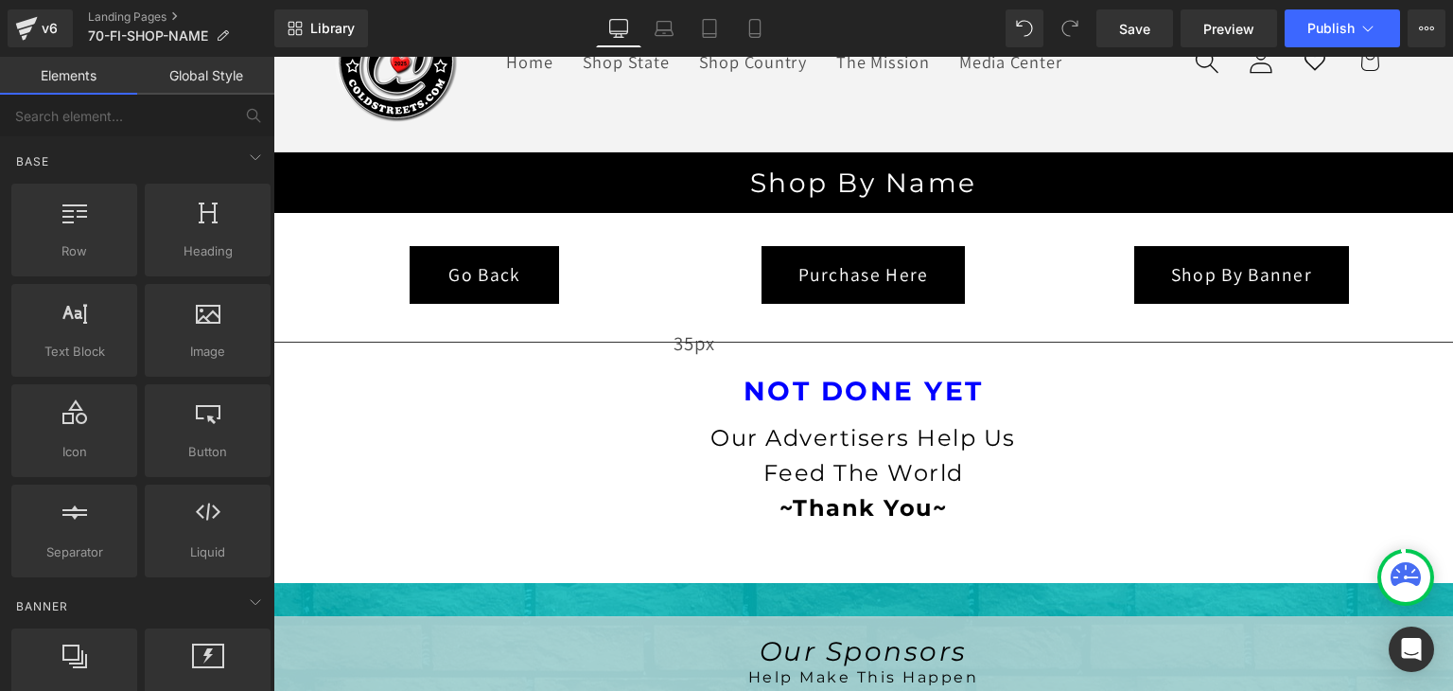
click at [227, 76] on link "Global Style" at bounding box center [205, 76] width 137 height 38
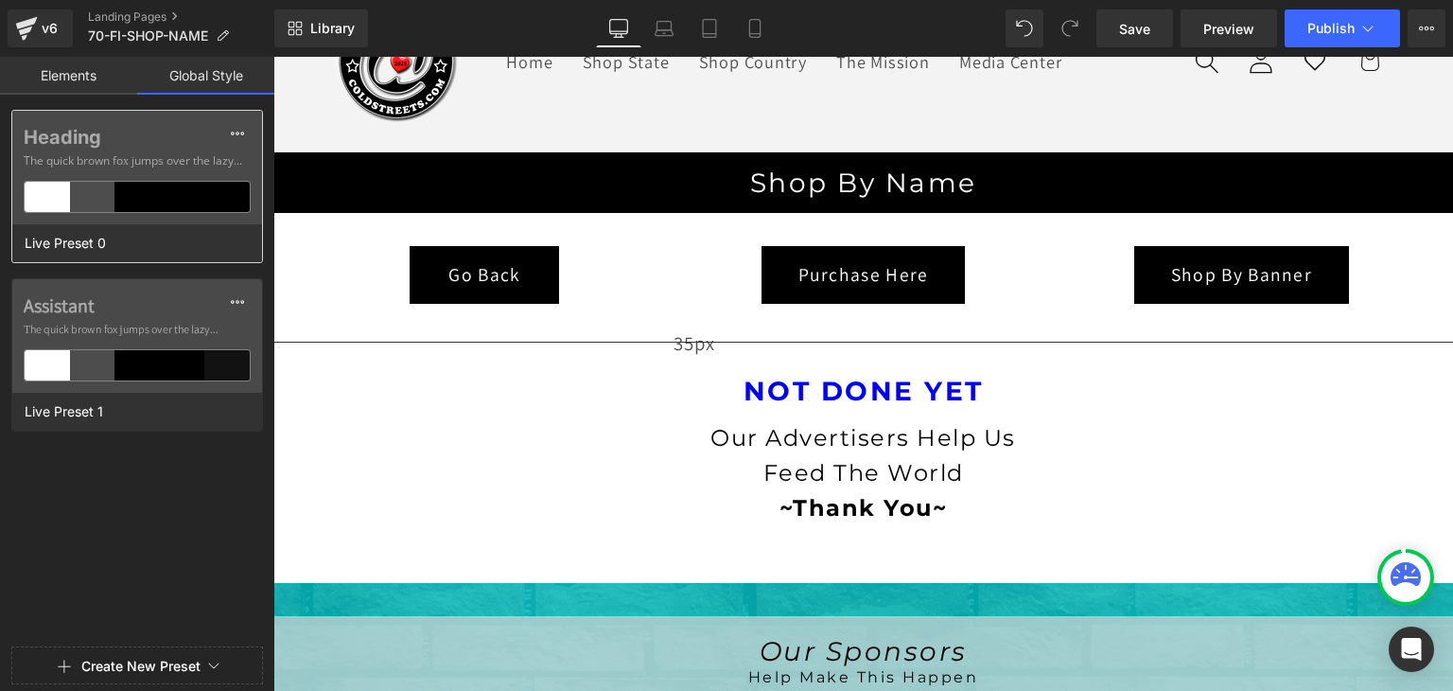
click at [212, 213] on div "Heading The quick brown fox jumps over the lazy..." at bounding box center [137, 168] width 250 height 114
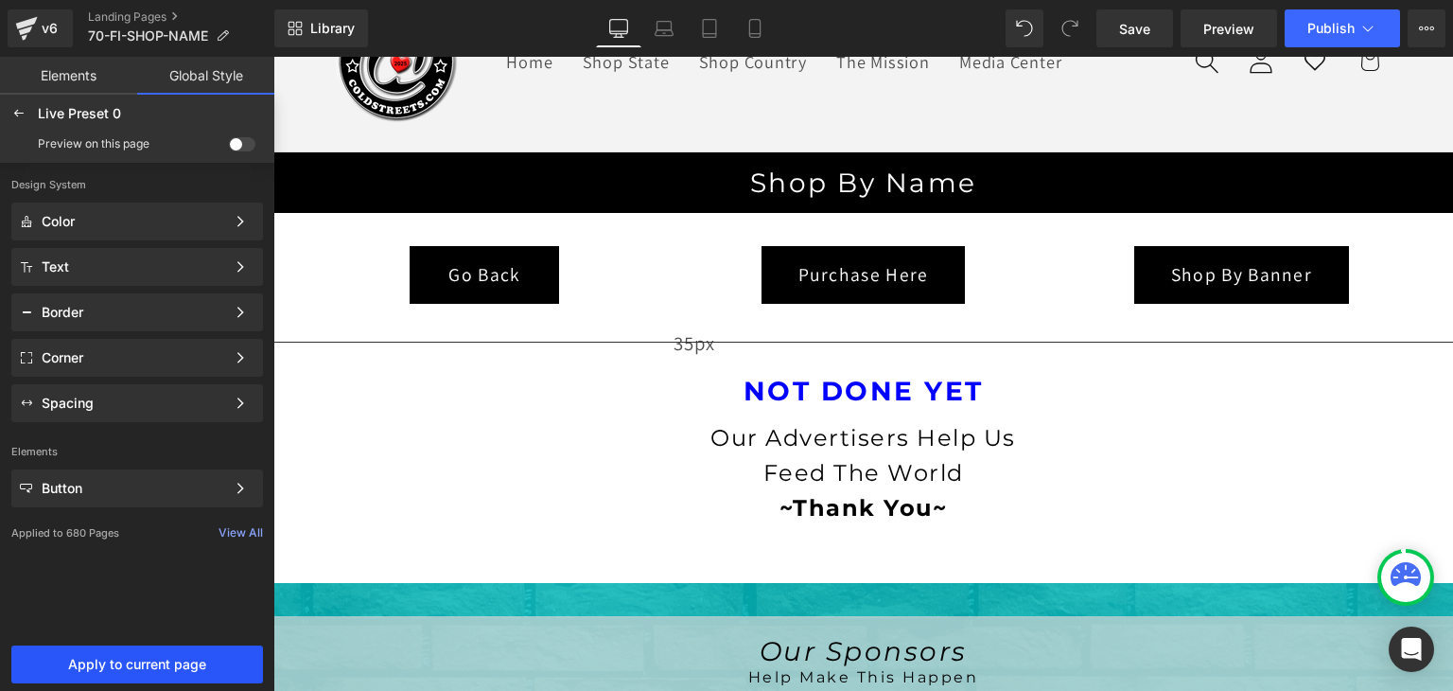
click at [172, 657] on span "Apply to current page" at bounding box center [137, 664] width 229 height 15
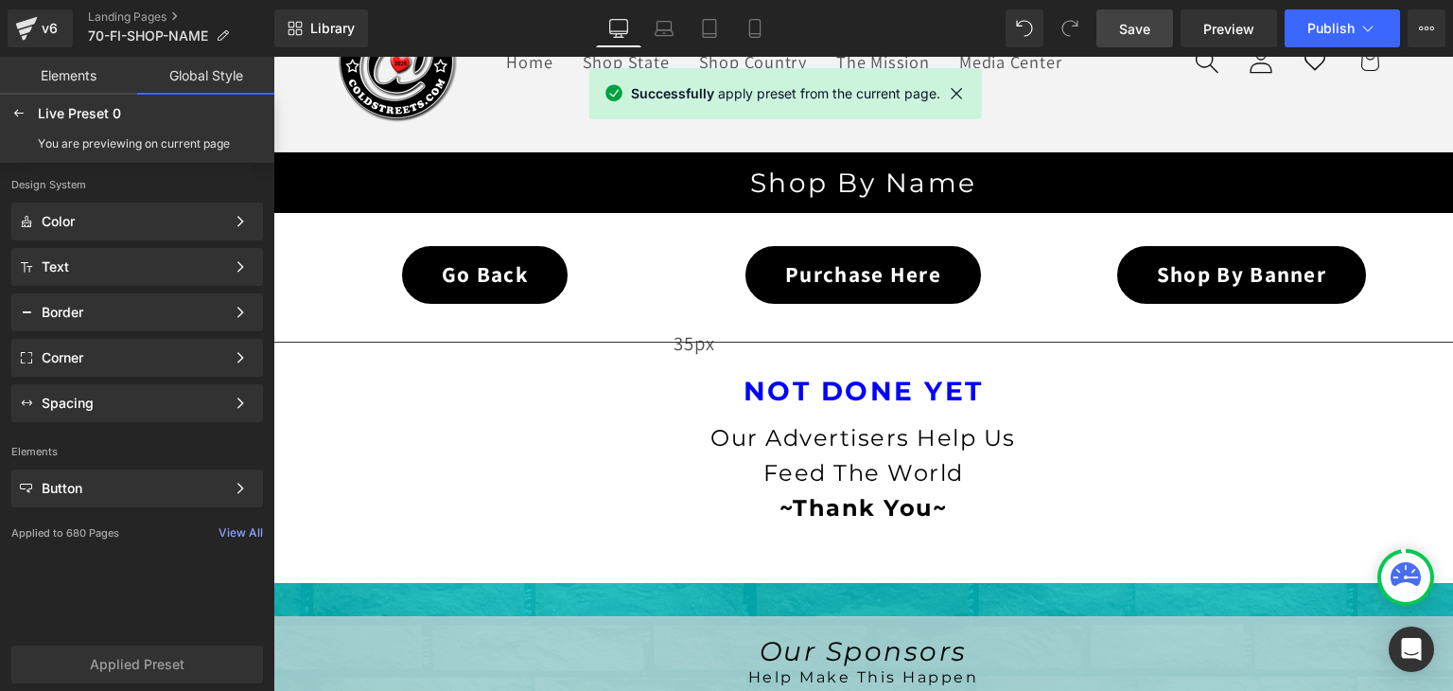
click at [1140, 24] on span "Save" at bounding box center [1134, 29] width 31 height 20
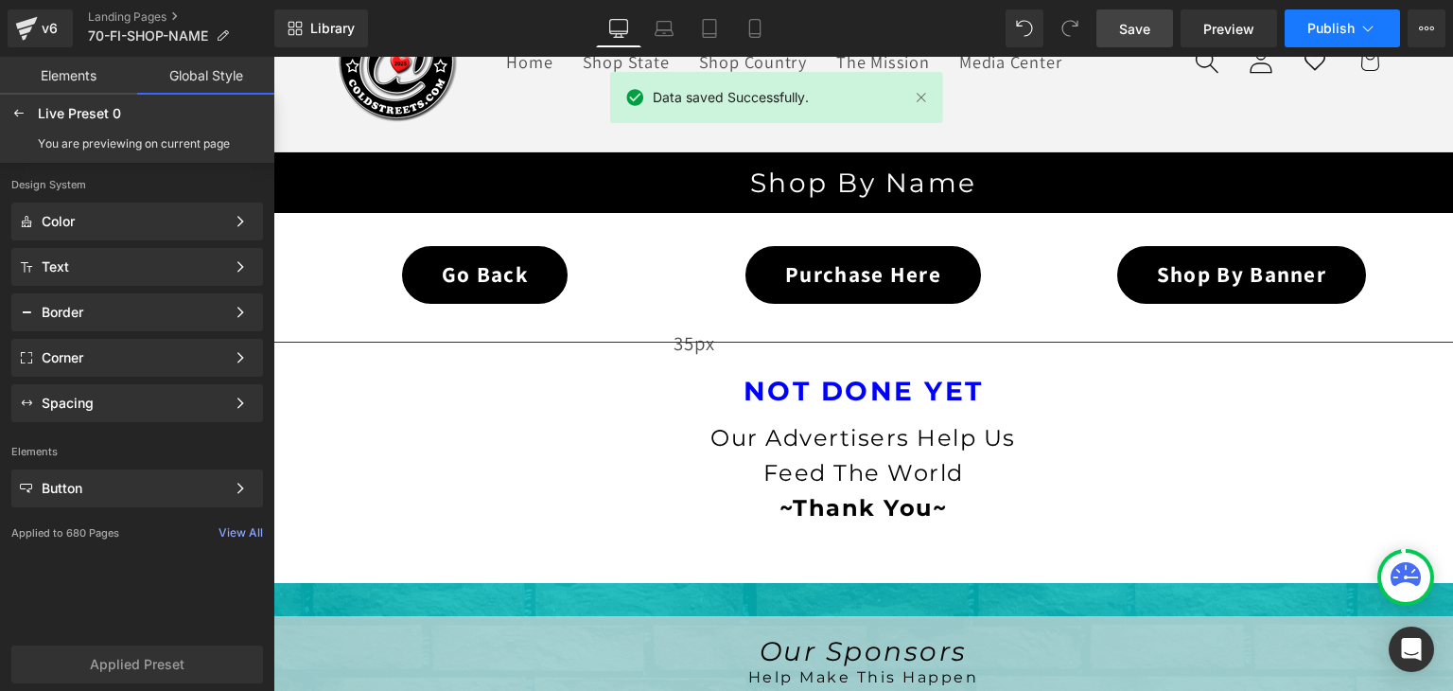
click at [1381, 26] on button "Publish" at bounding box center [1342, 28] width 115 height 38
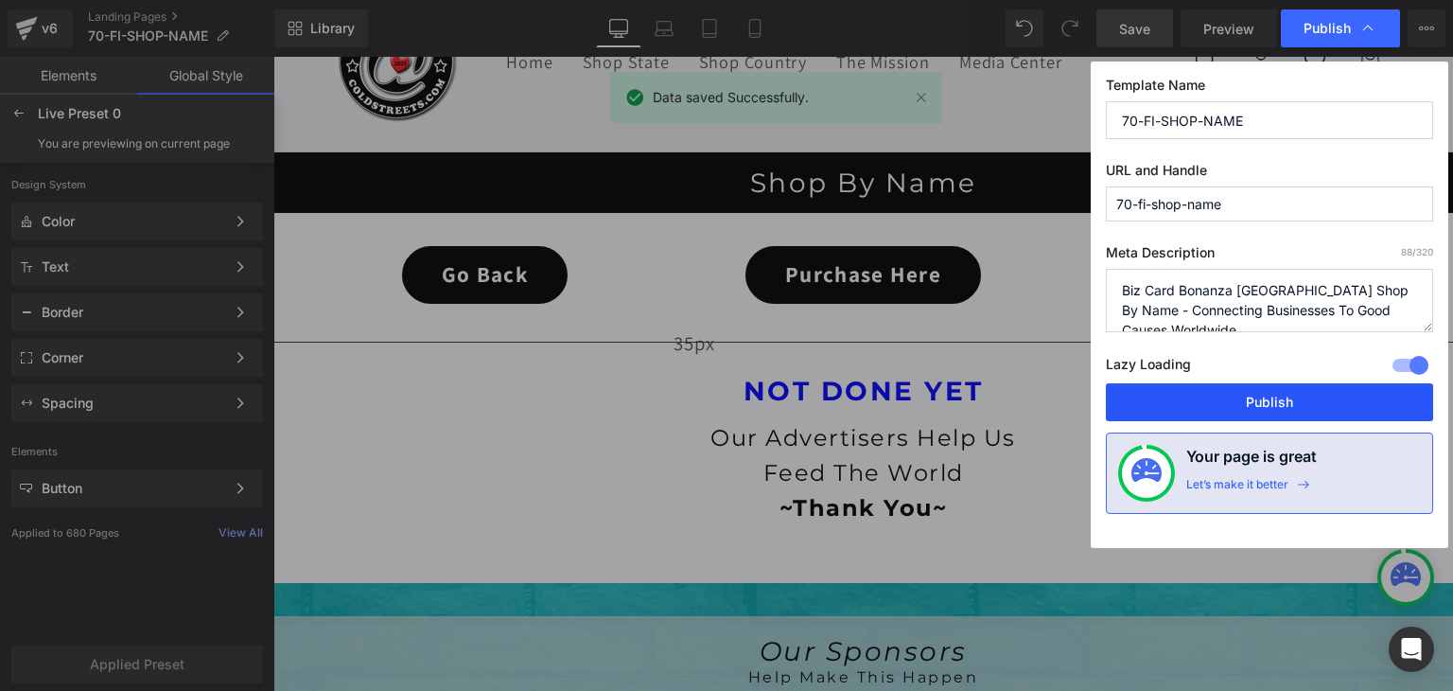
click at [1250, 413] on button "Publish" at bounding box center [1269, 402] width 327 height 38
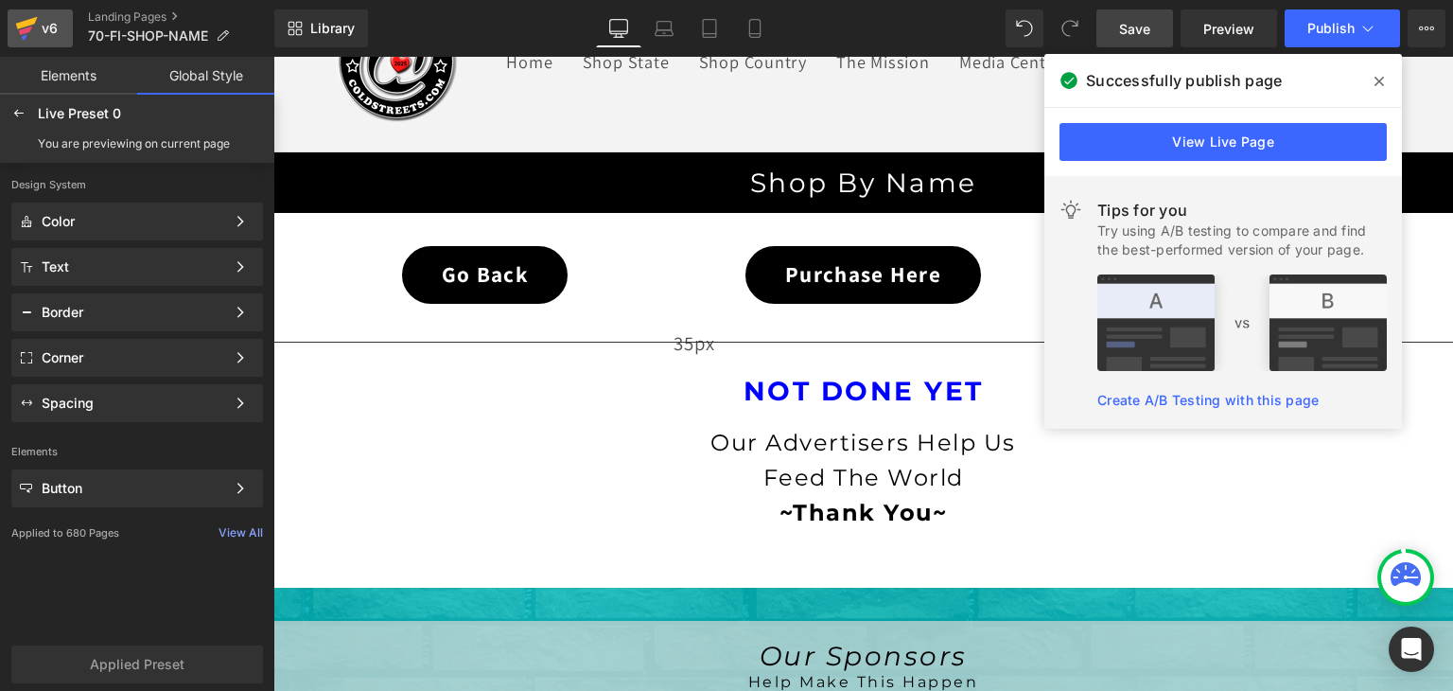
click at [40, 26] on div "v6" at bounding box center [50, 28] width 24 height 25
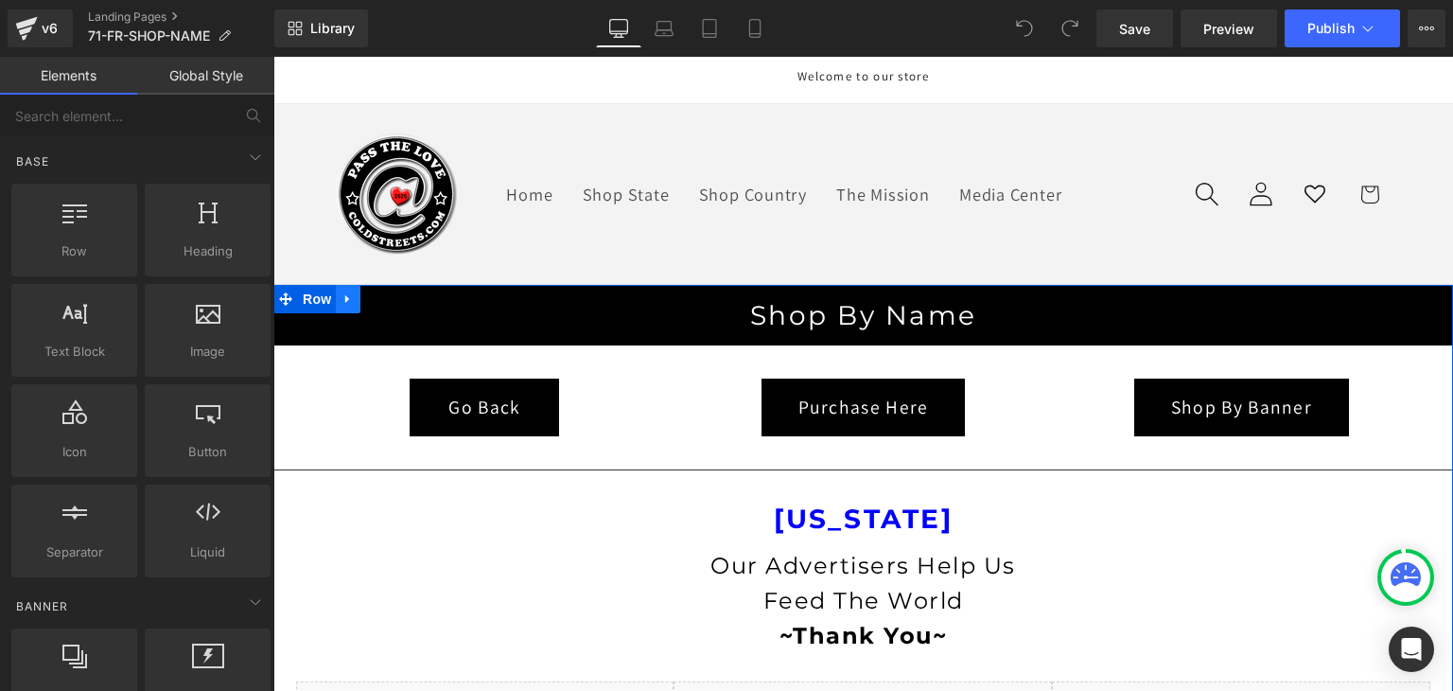
click at [342, 296] on icon at bounding box center [348, 298] width 13 height 14
click at [391, 292] on icon at bounding box center [397, 298] width 13 height 13
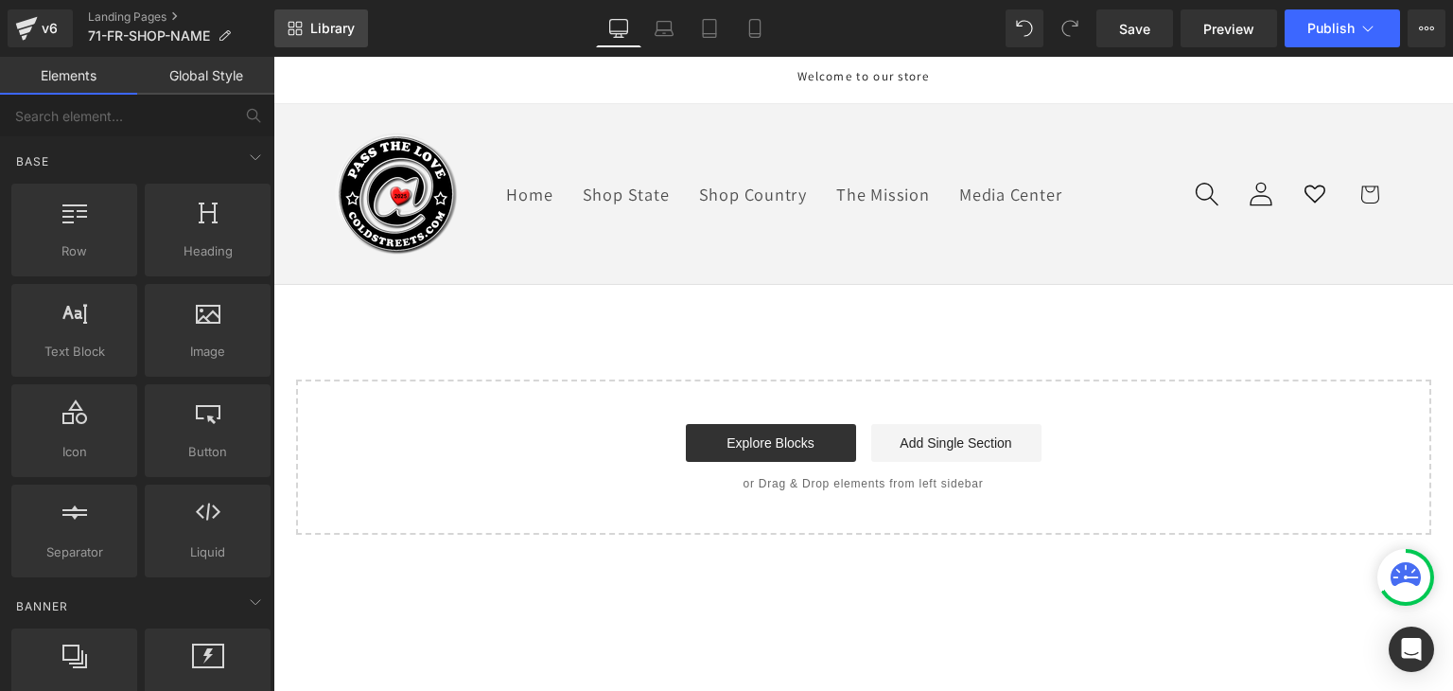
click at [345, 25] on span "Library" at bounding box center [332, 28] width 44 height 17
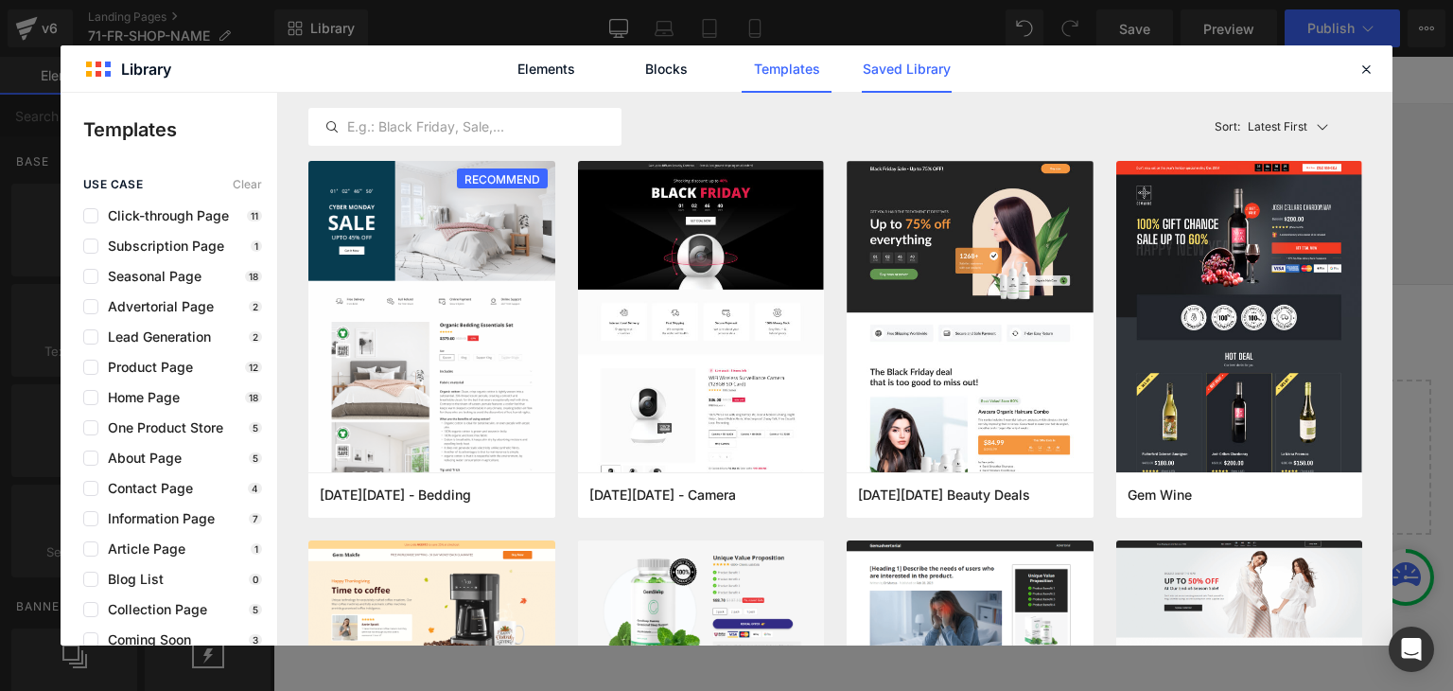
click at [888, 60] on link "Saved Library" at bounding box center [907, 68] width 90 height 47
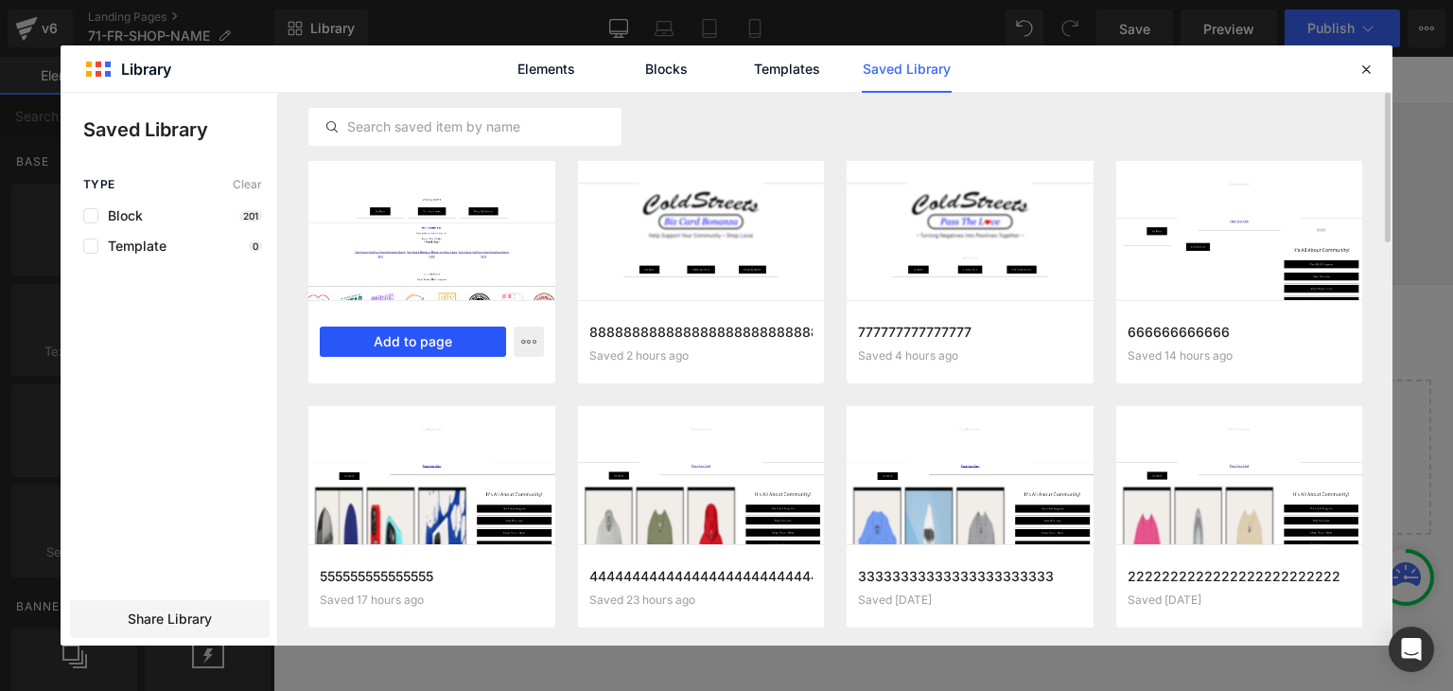
click at [385, 344] on button "Add to page" at bounding box center [413, 341] width 186 height 30
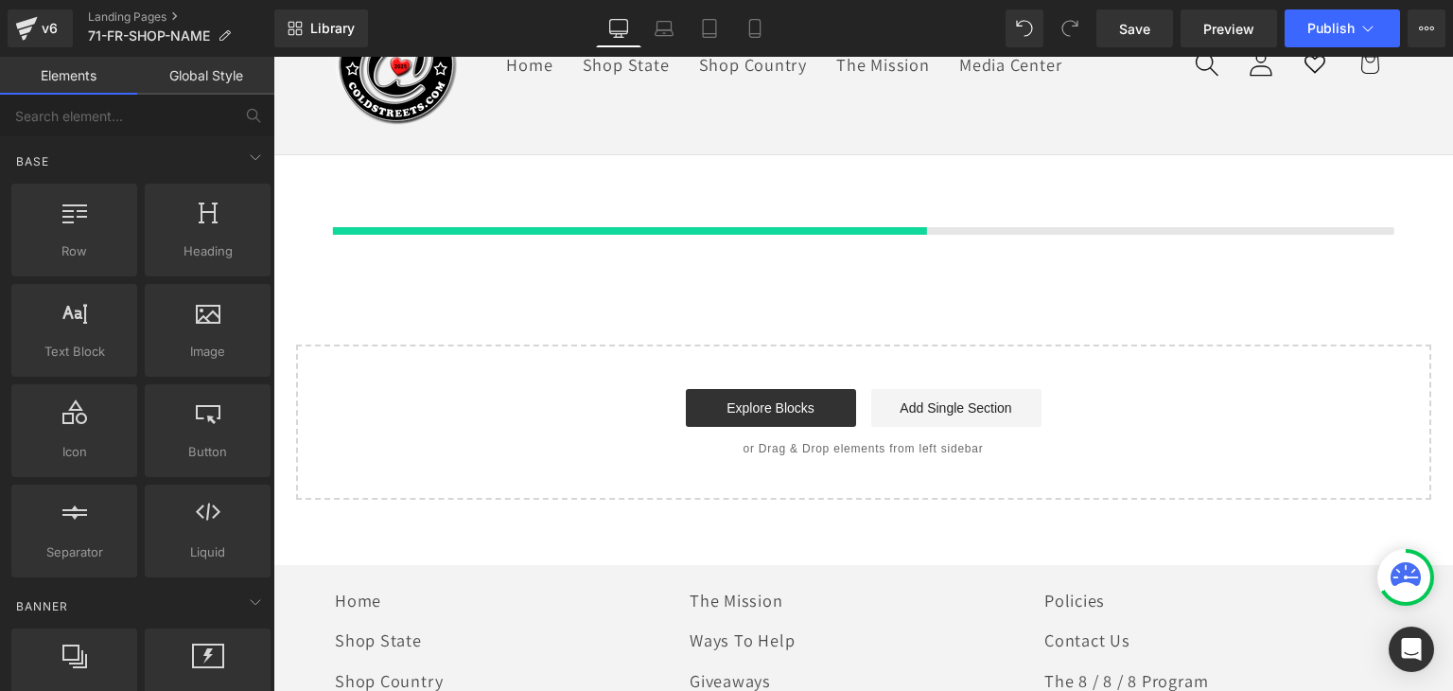
scroll to position [132, 0]
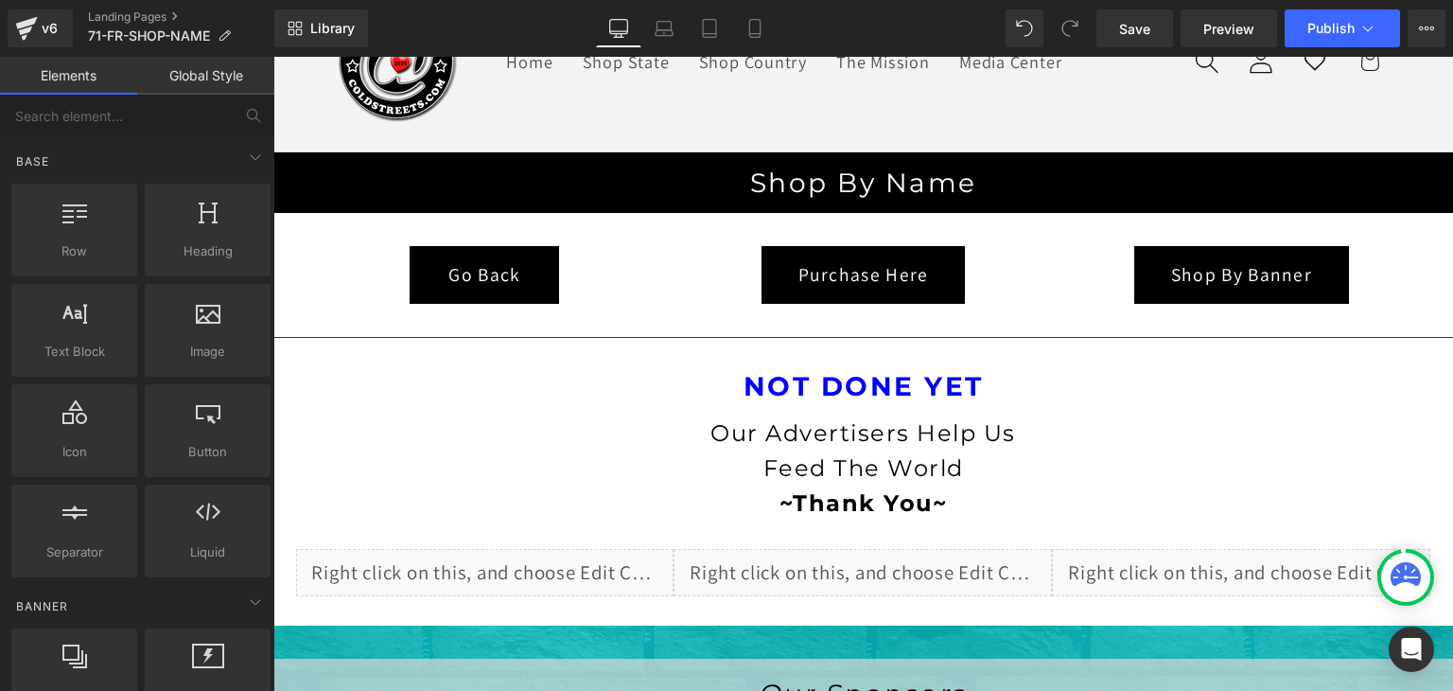
click at [203, 71] on link "Global Style" at bounding box center [205, 76] width 137 height 38
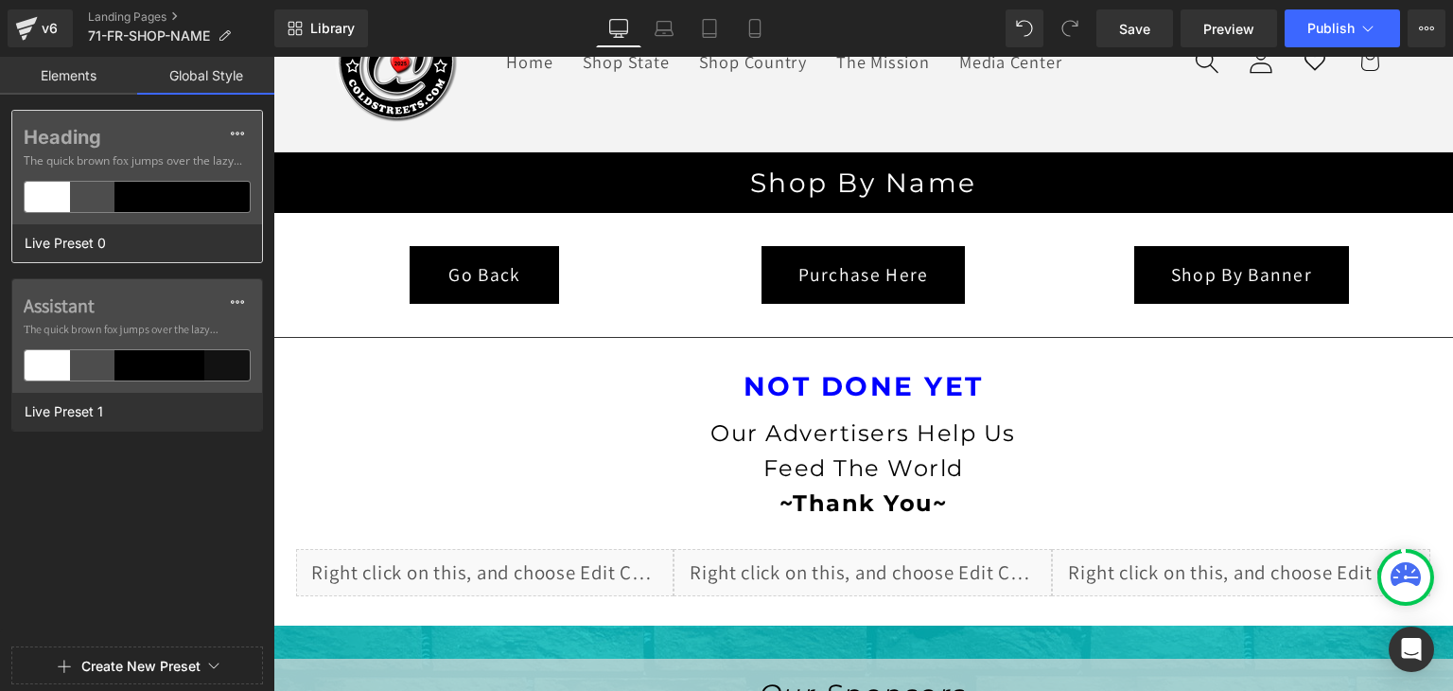
click at [179, 198] on div at bounding box center [182, 197] width 45 height 30
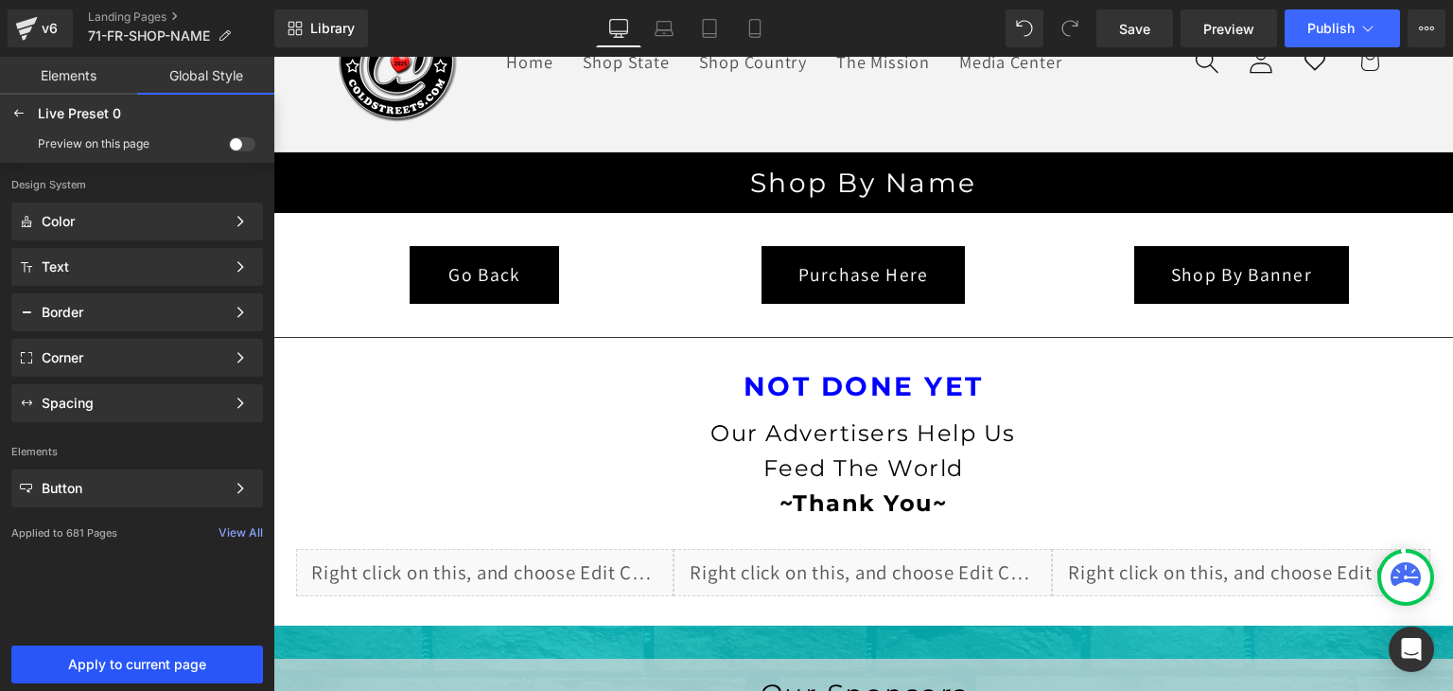
click at [213, 660] on span "Apply to current page" at bounding box center [137, 664] width 229 height 15
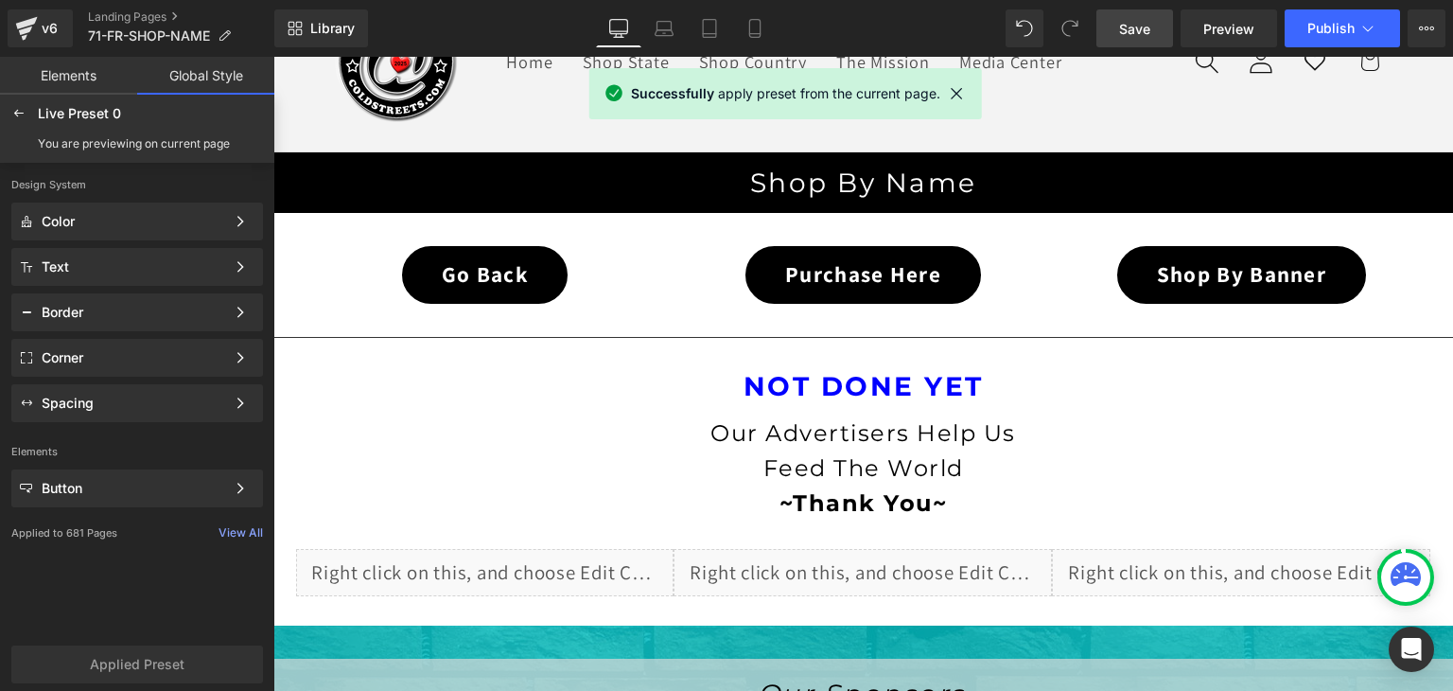
click at [1142, 25] on span "Save" at bounding box center [1134, 29] width 31 height 20
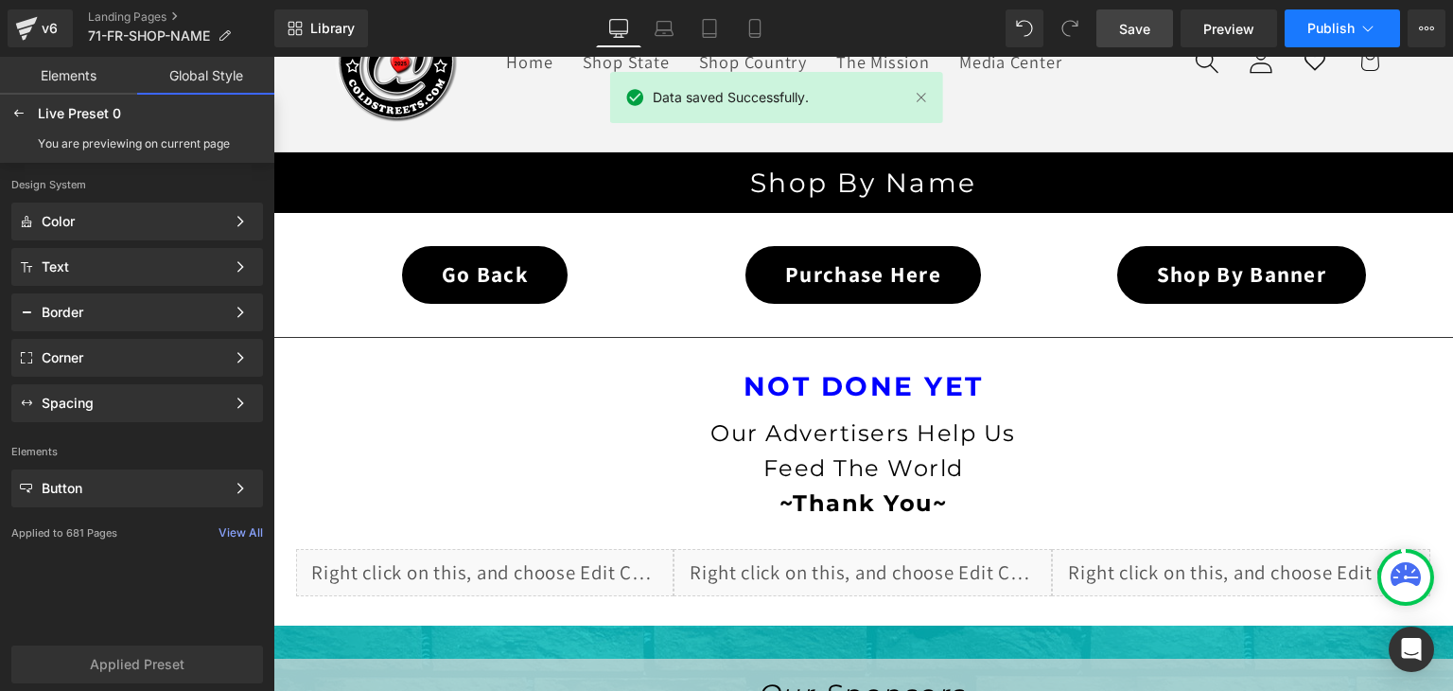
click at [1371, 32] on icon at bounding box center [1368, 28] width 19 height 19
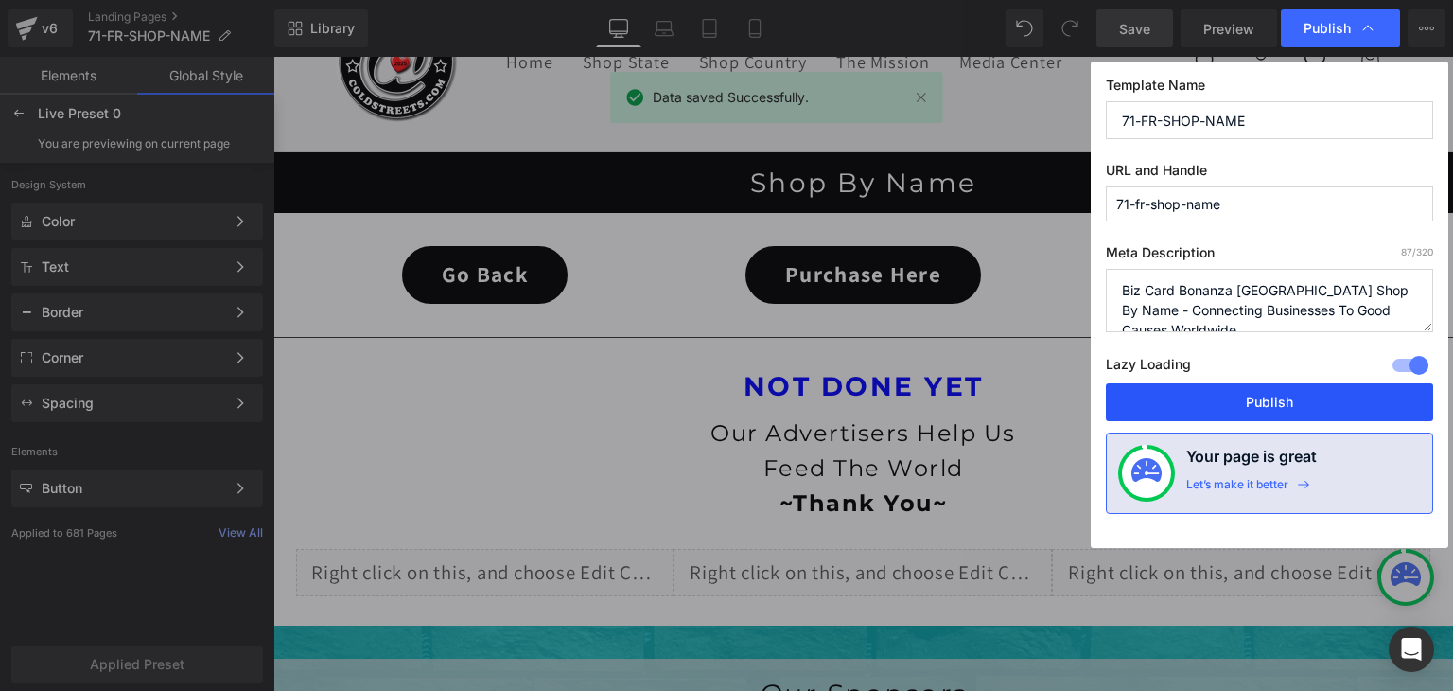
click at [1317, 406] on button "Publish" at bounding box center [1269, 402] width 327 height 38
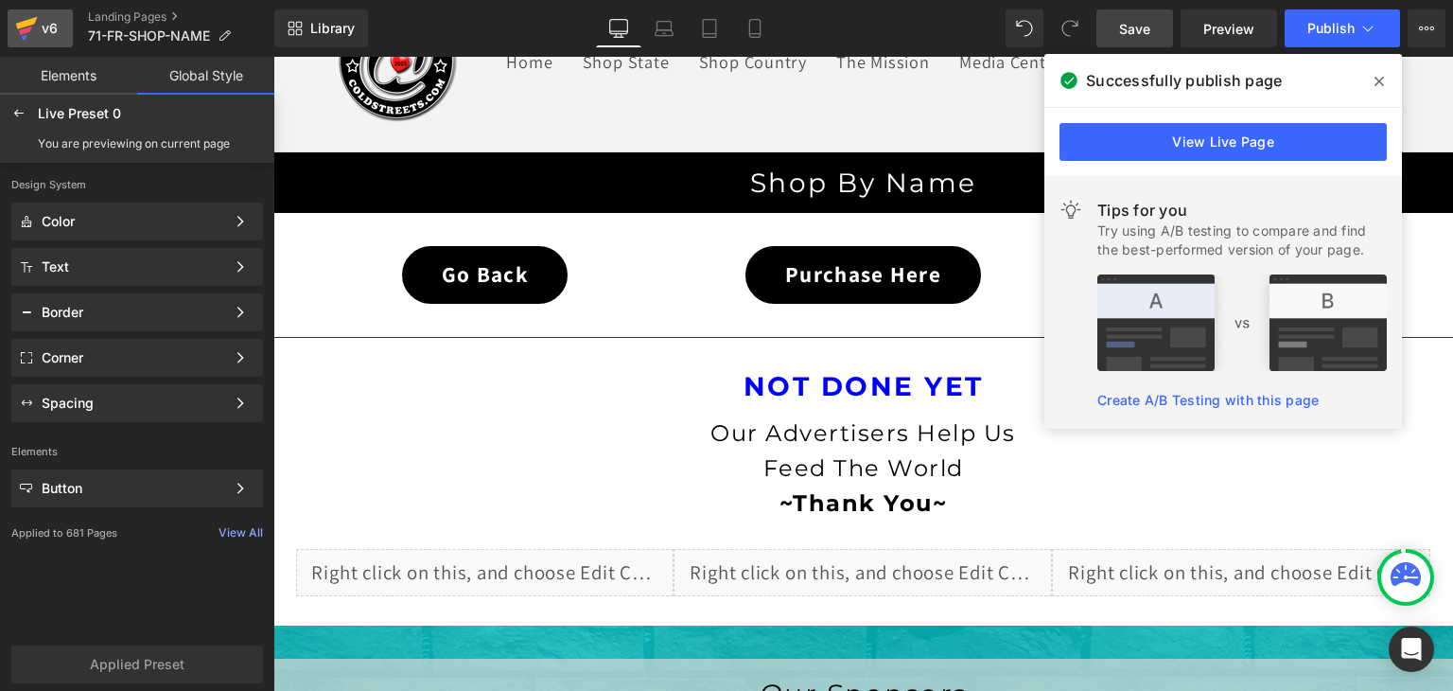
click at [34, 23] on icon at bounding box center [27, 23] width 22 height 12
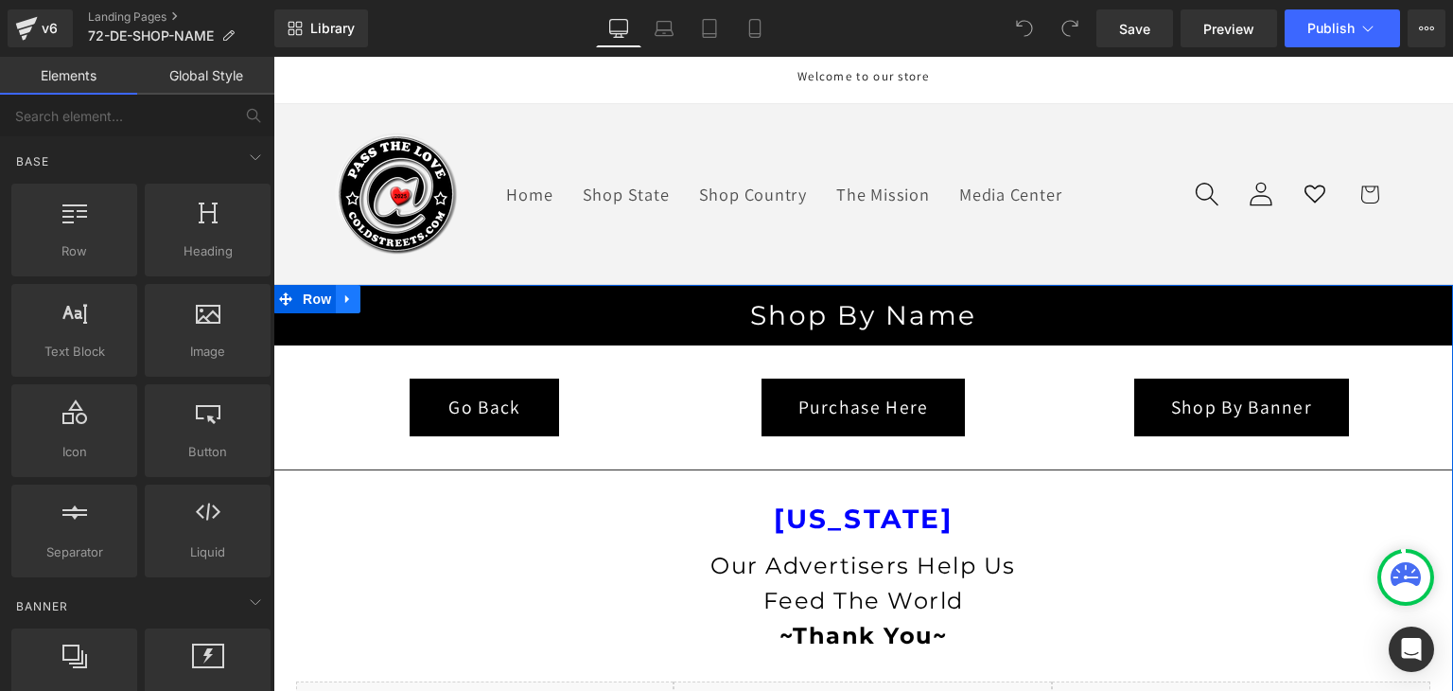
click at [345, 297] on icon at bounding box center [347, 299] width 4 height 9
click at [391, 295] on icon at bounding box center [397, 298] width 13 height 13
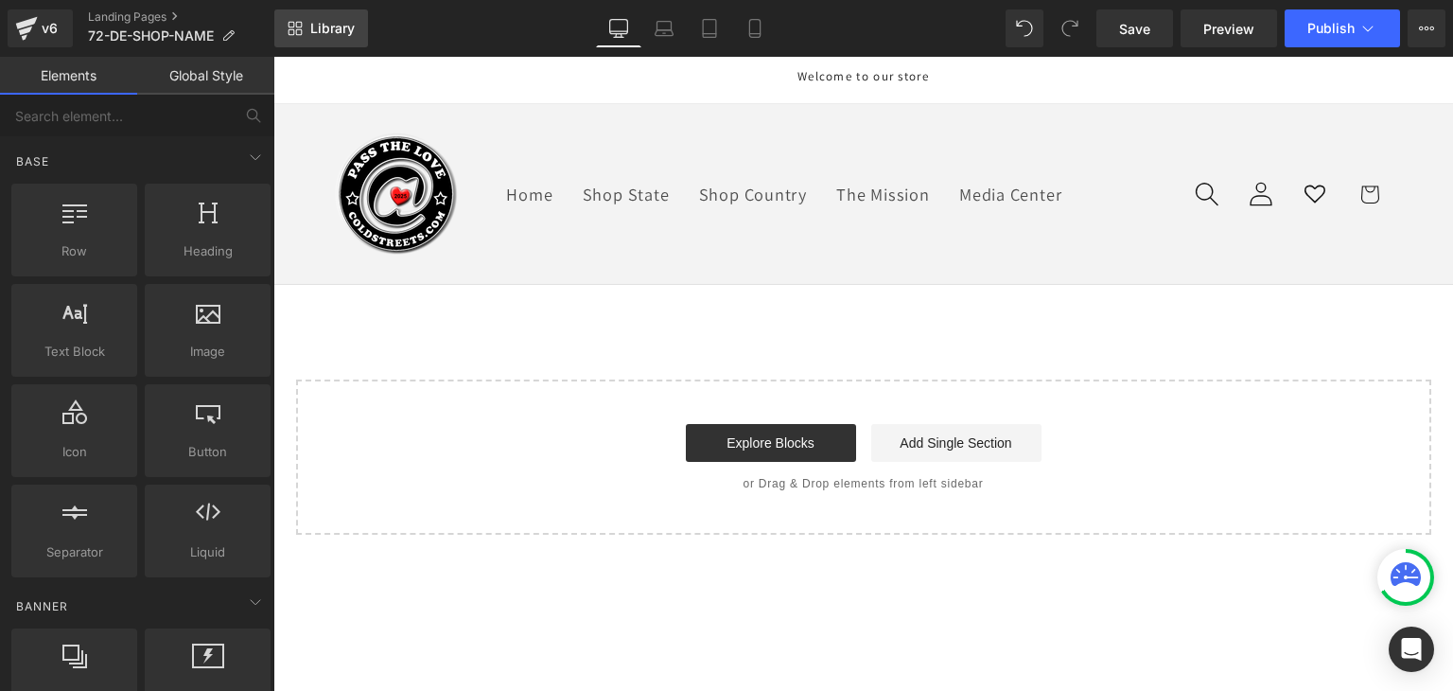
click at [335, 13] on link "Library" at bounding box center [321, 28] width 94 height 38
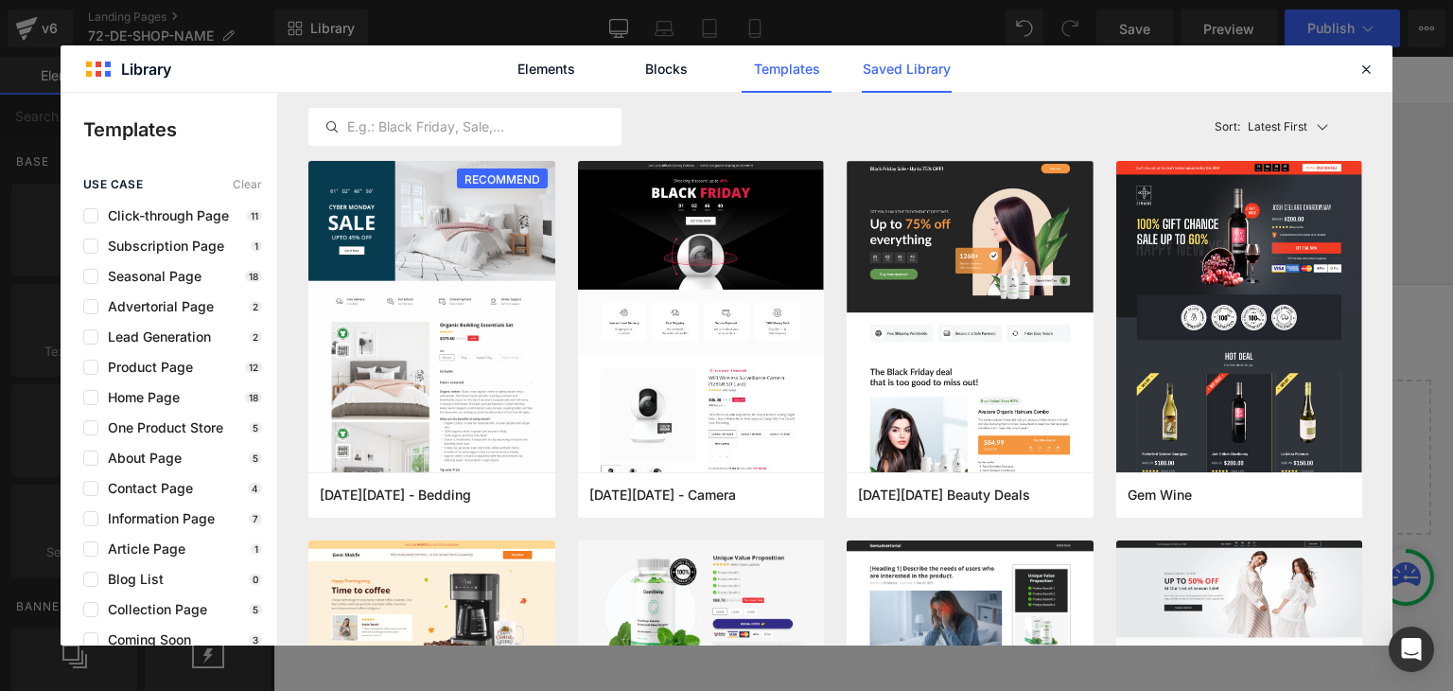
click at [0, 0] on link "Saved Library" at bounding box center [0, 0] width 0 height 0
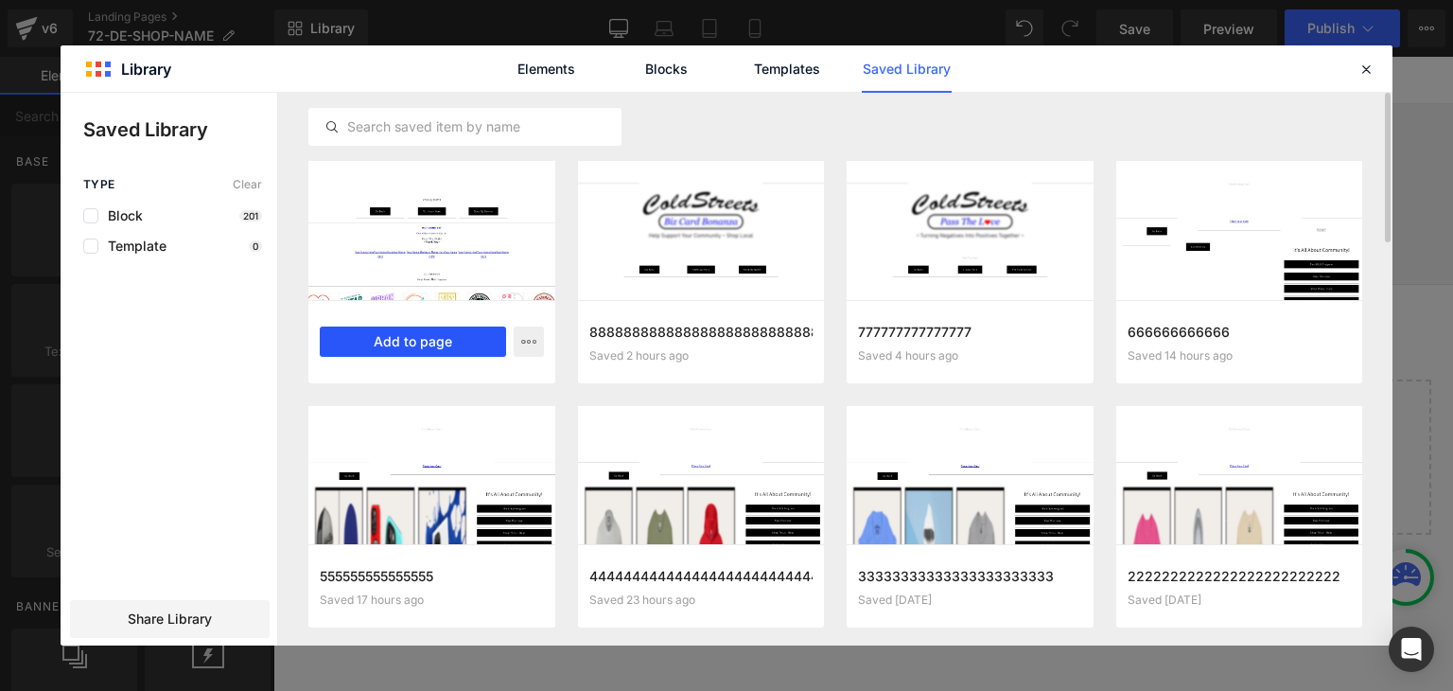
click at [448, 334] on button "Add to page" at bounding box center [413, 341] width 186 height 30
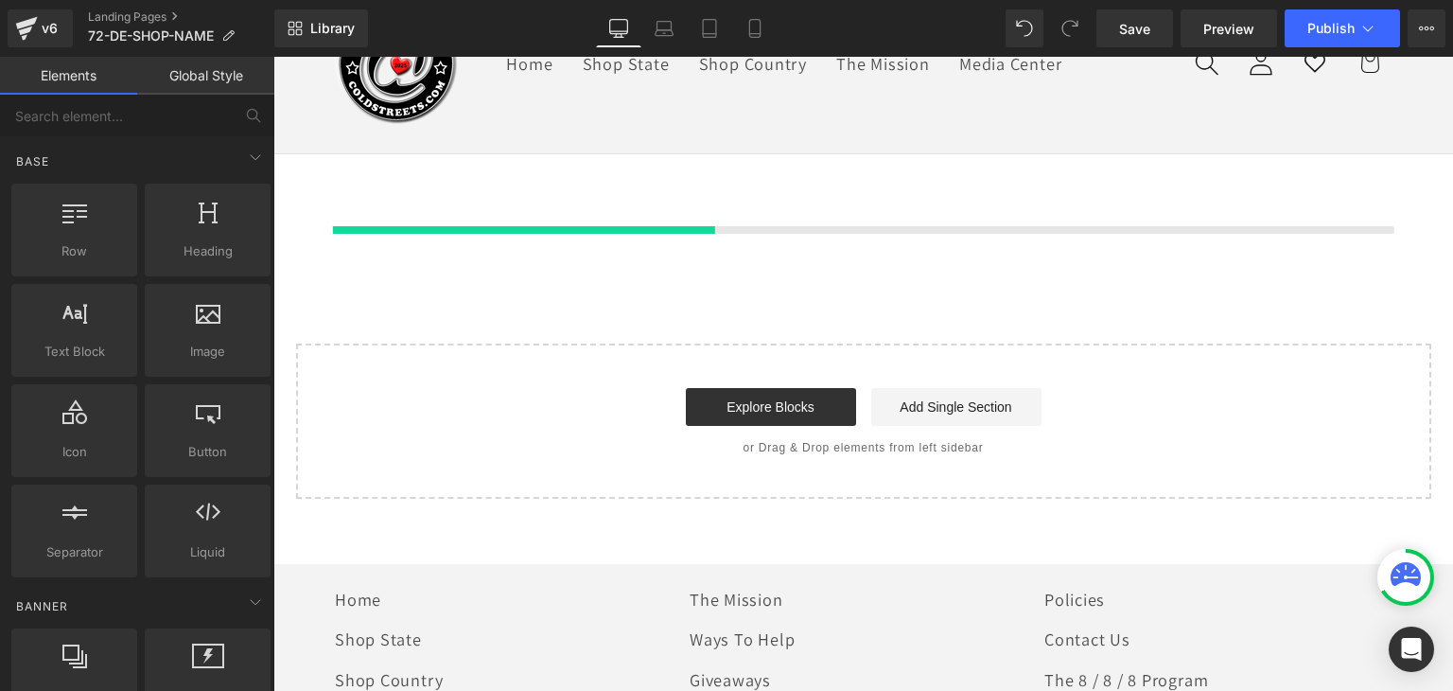
scroll to position [132, 0]
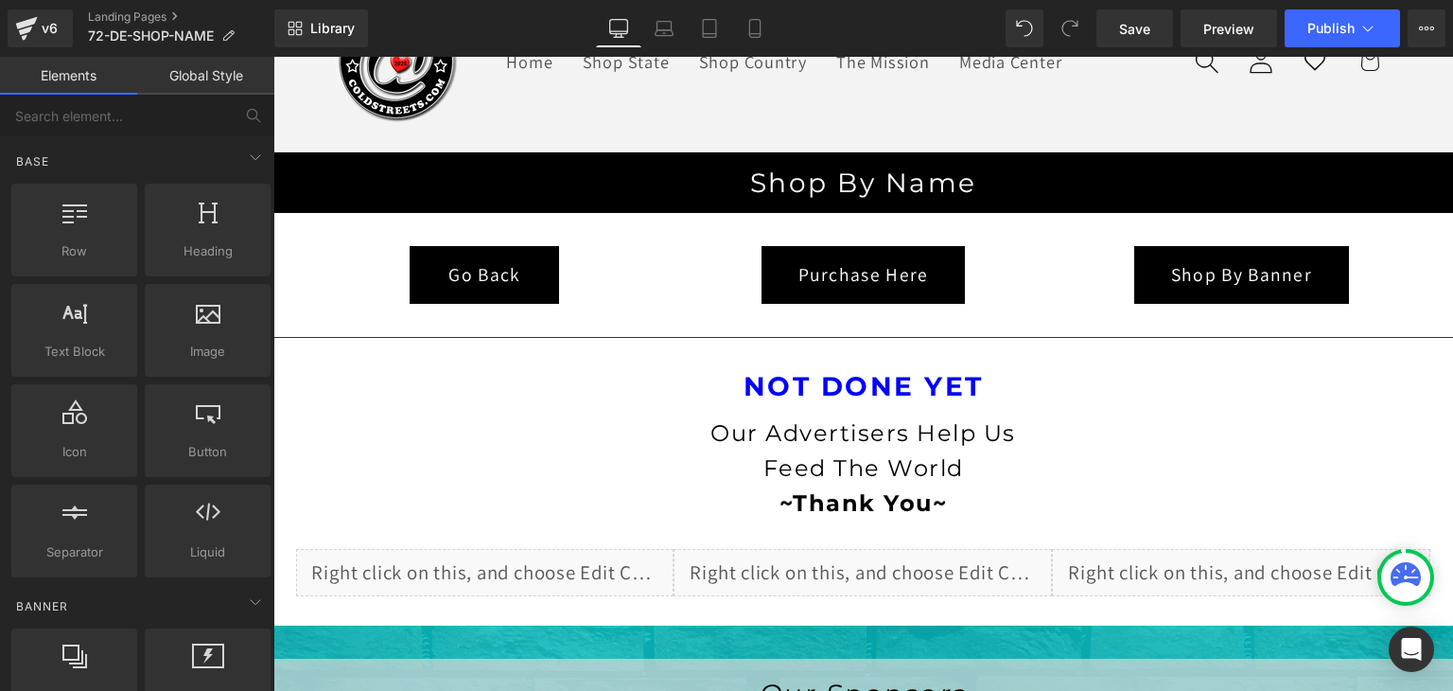
click at [187, 73] on link "Global Style" at bounding box center [205, 76] width 137 height 38
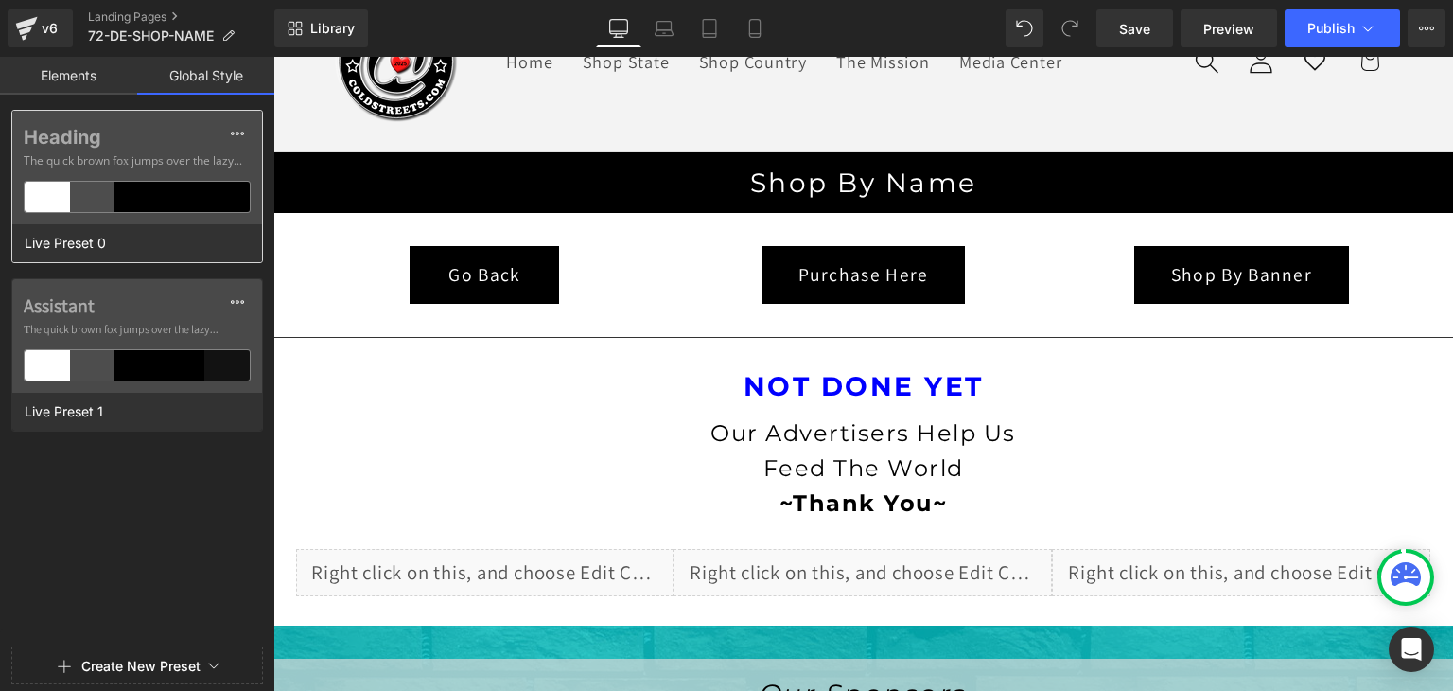
click at [191, 197] on div at bounding box center [182, 197] width 45 height 30
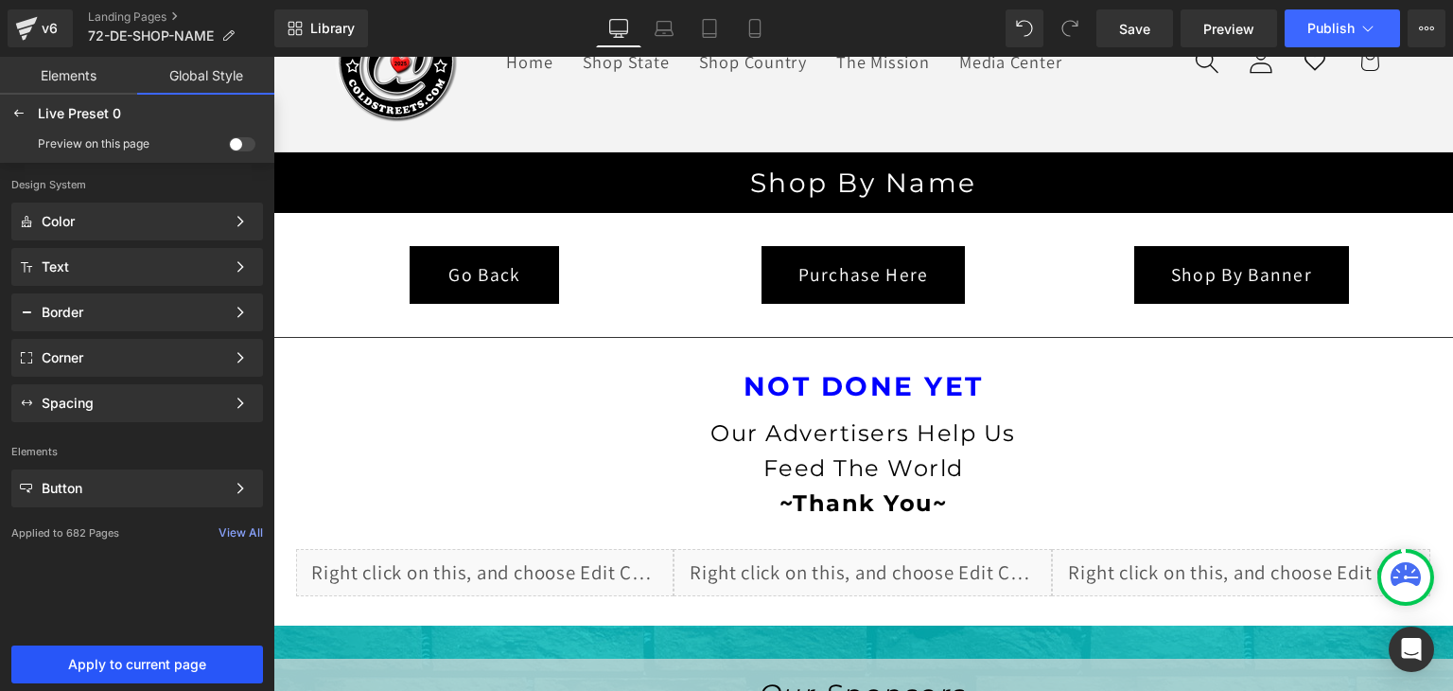
click at [149, 652] on button "Apply to current page" at bounding box center [137, 664] width 252 height 38
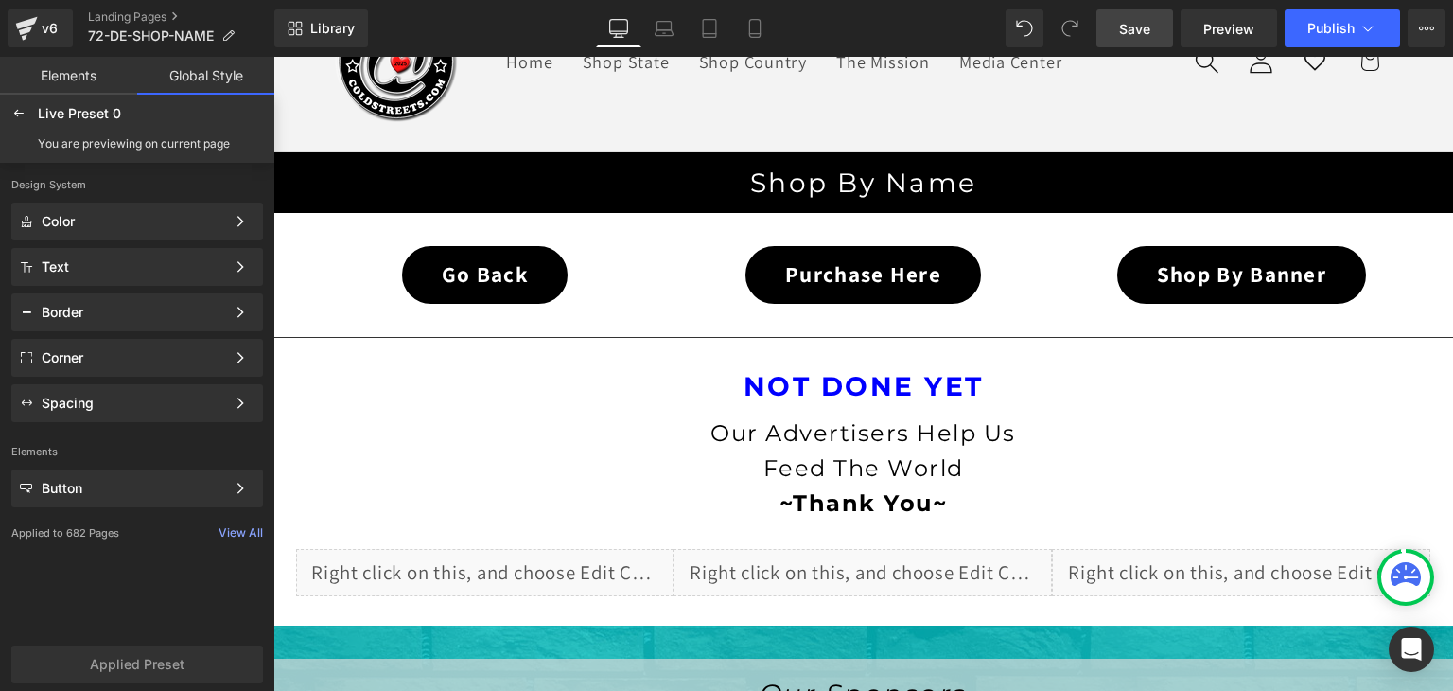
click at [1141, 24] on span "Save" at bounding box center [1134, 29] width 31 height 20
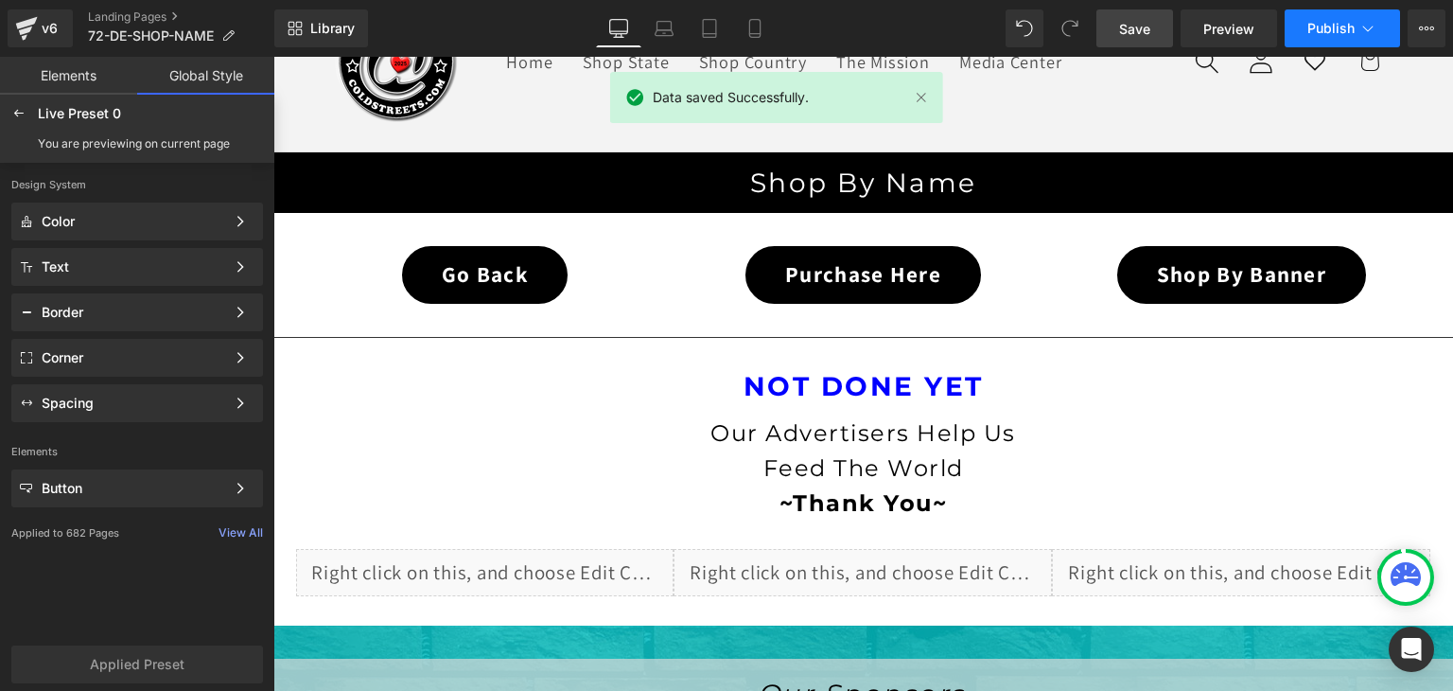
click at [1333, 12] on button "Publish" at bounding box center [1342, 28] width 115 height 38
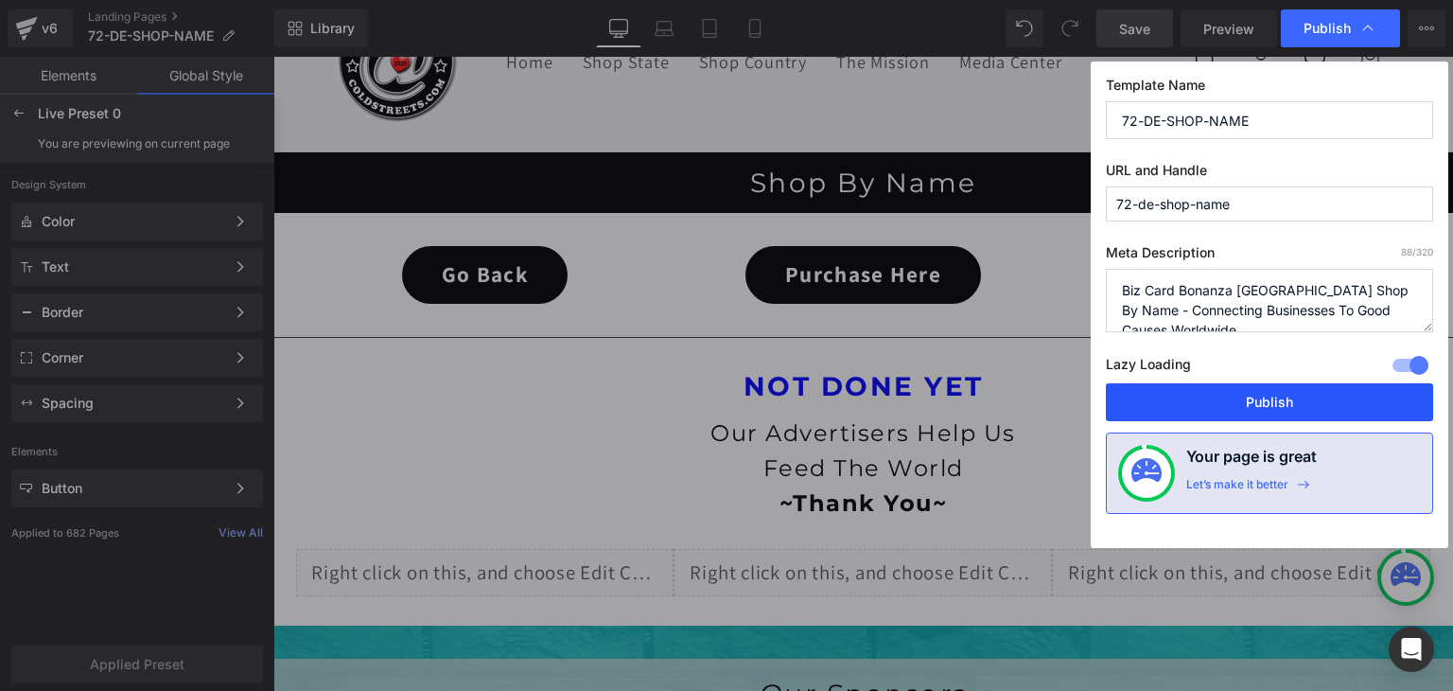
click at [1250, 400] on button "Publish" at bounding box center [1269, 402] width 327 height 38
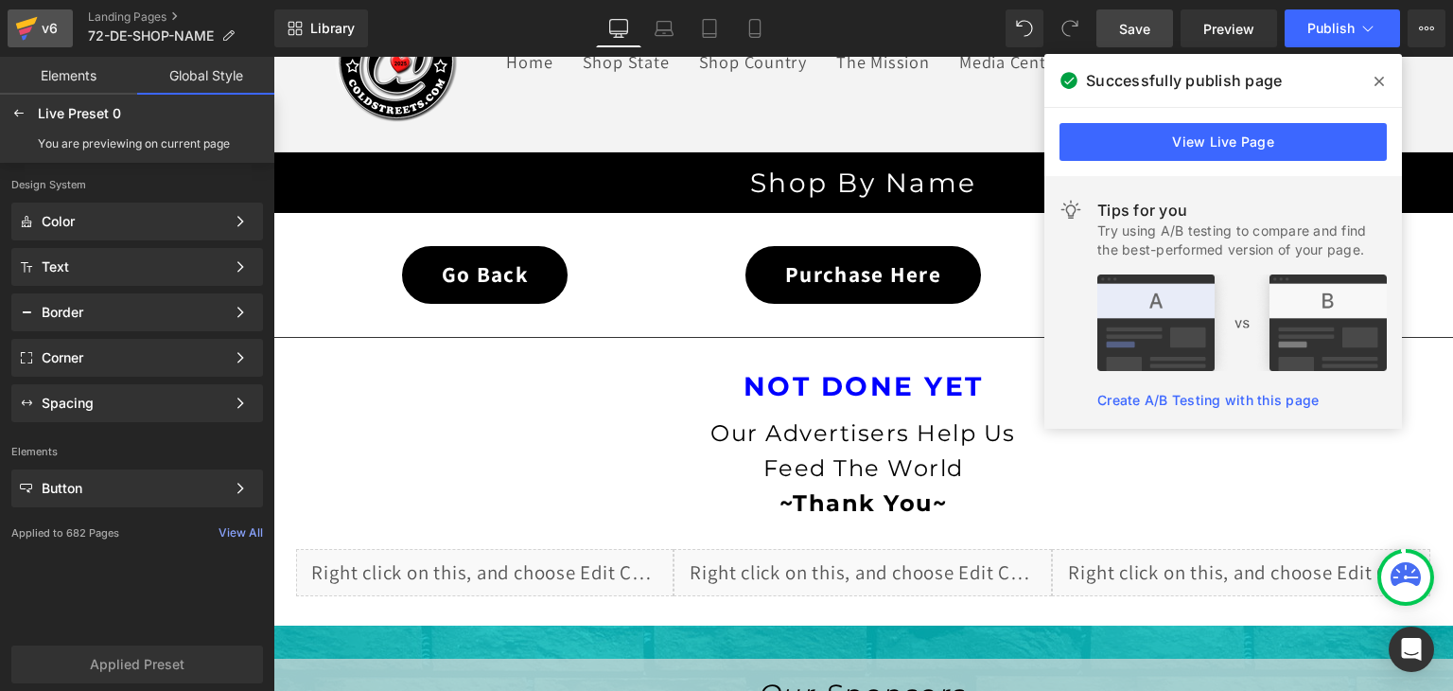
click at [35, 24] on icon at bounding box center [26, 28] width 23 height 47
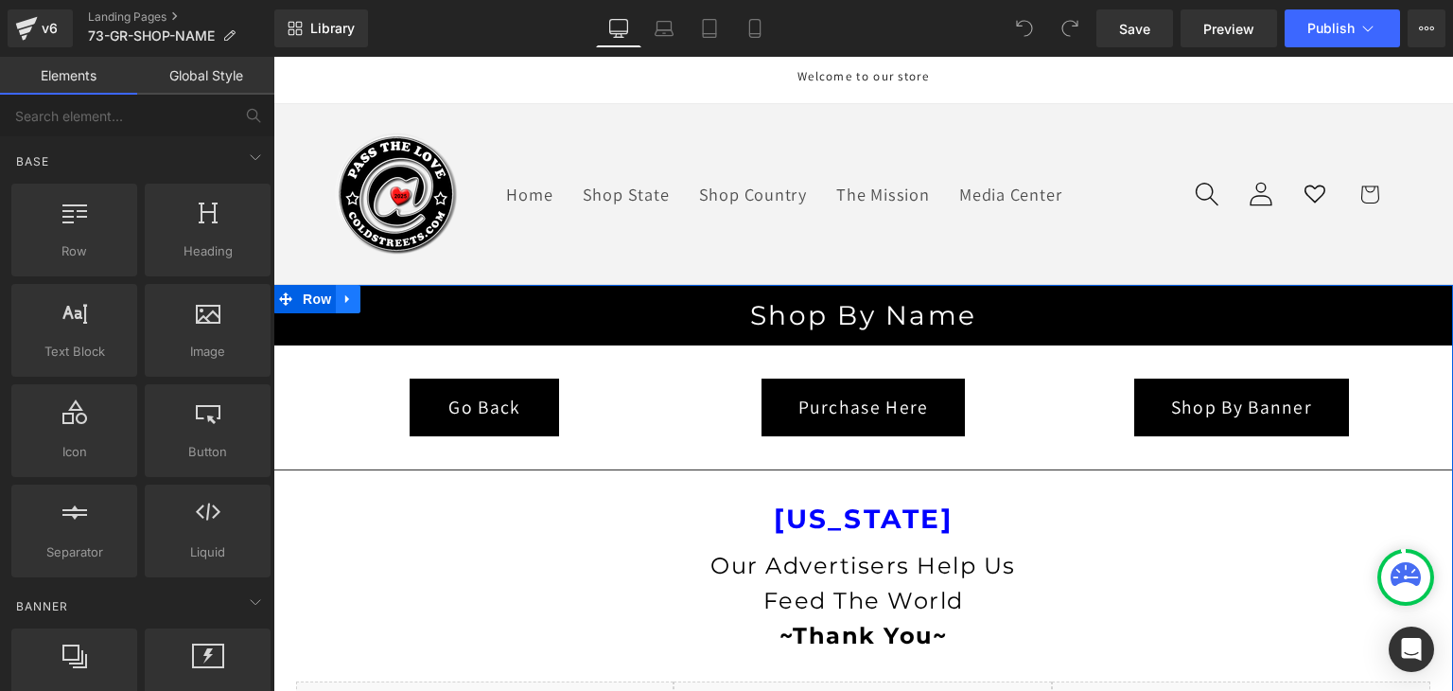
click at [342, 295] on icon at bounding box center [348, 298] width 13 height 14
click at [391, 295] on icon at bounding box center [397, 298] width 13 height 13
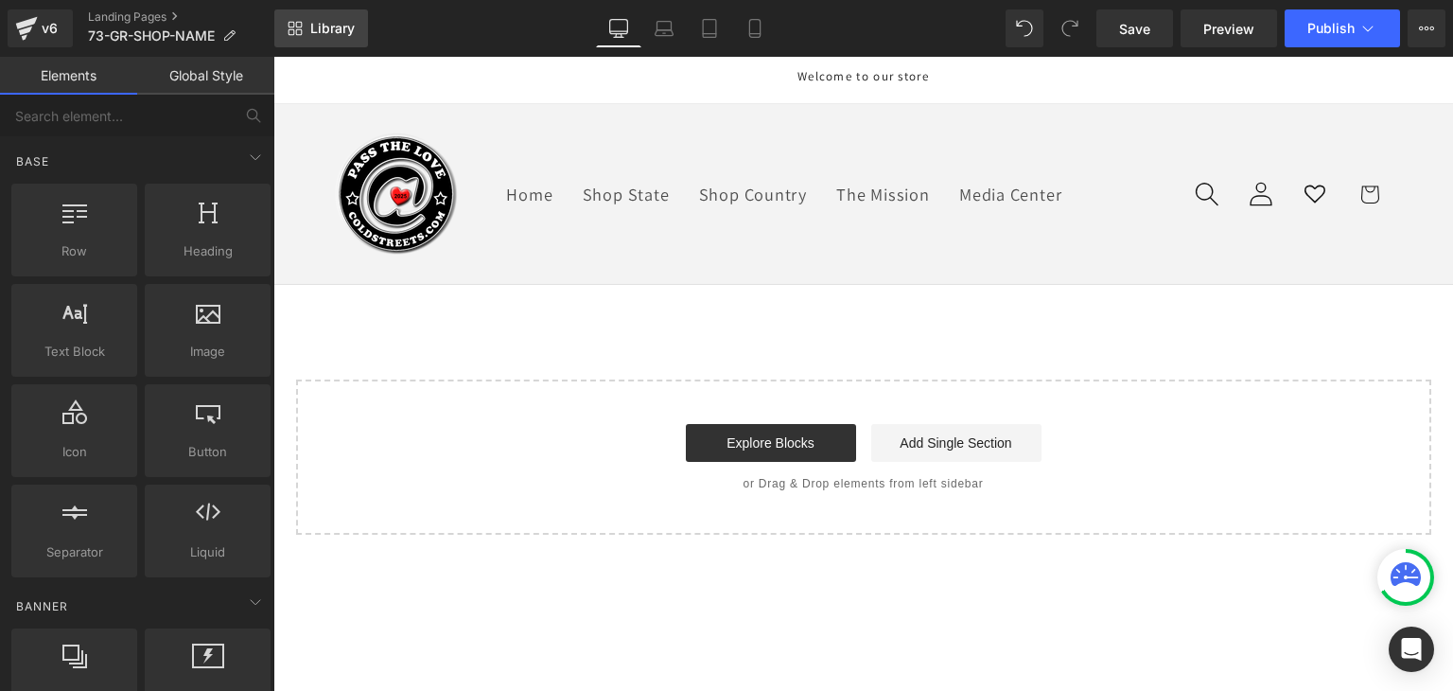
click at [316, 26] on span "Library" at bounding box center [332, 28] width 44 height 17
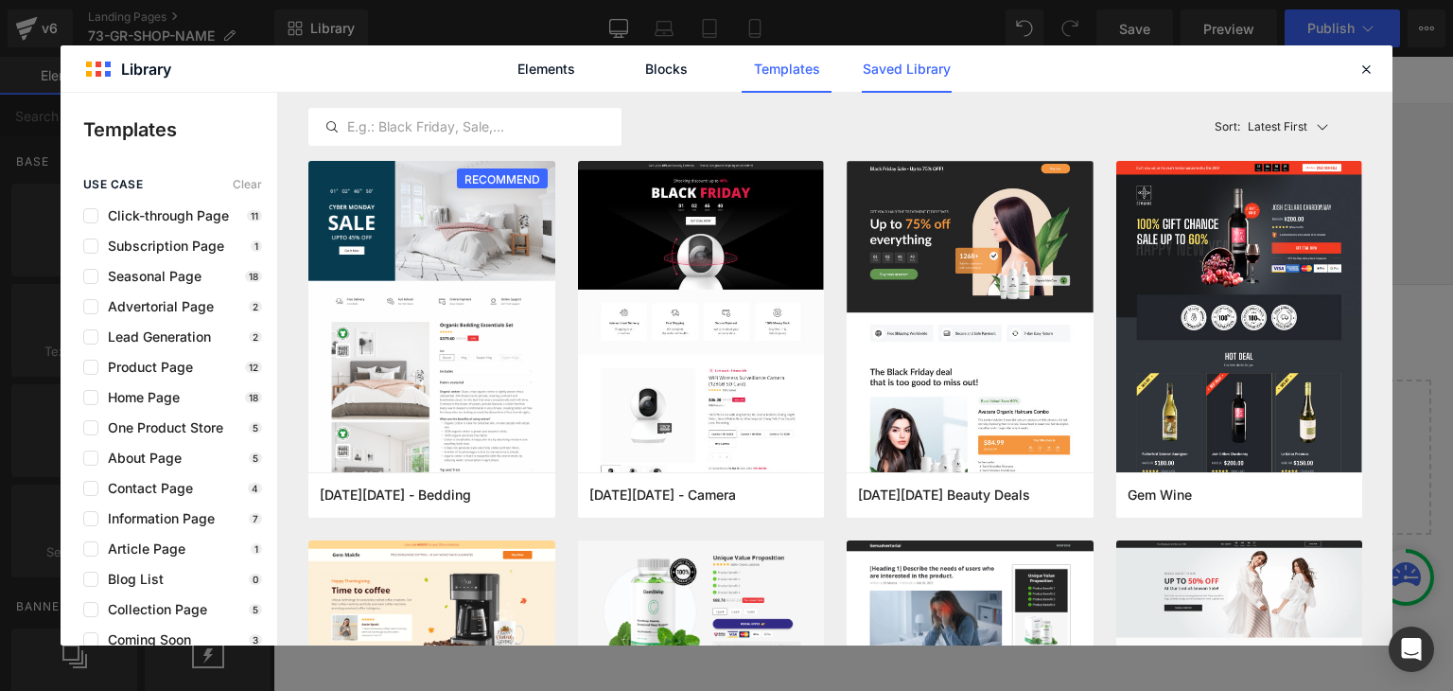
click at [909, 62] on link "Saved Library" at bounding box center [907, 68] width 90 height 47
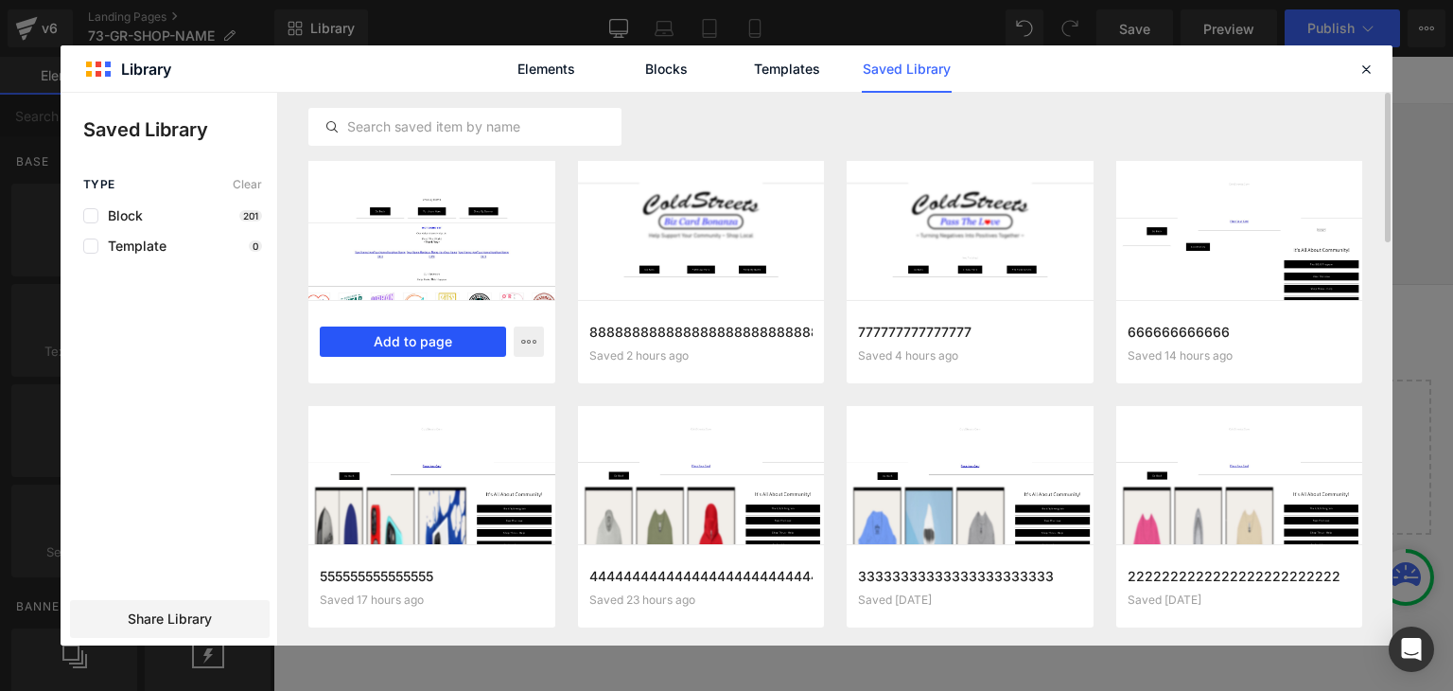
click at [420, 343] on button "Add to page" at bounding box center [413, 341] width 186 height 30
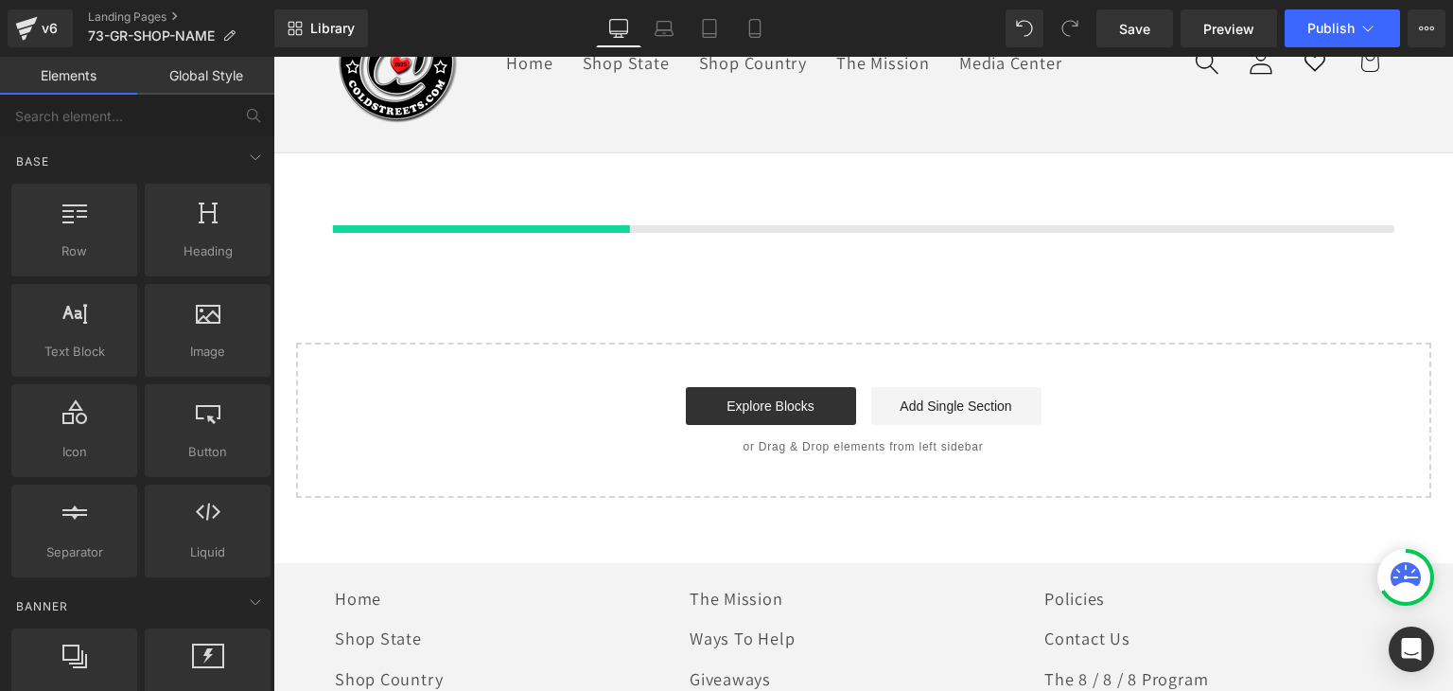
scroll to position [132, 0]
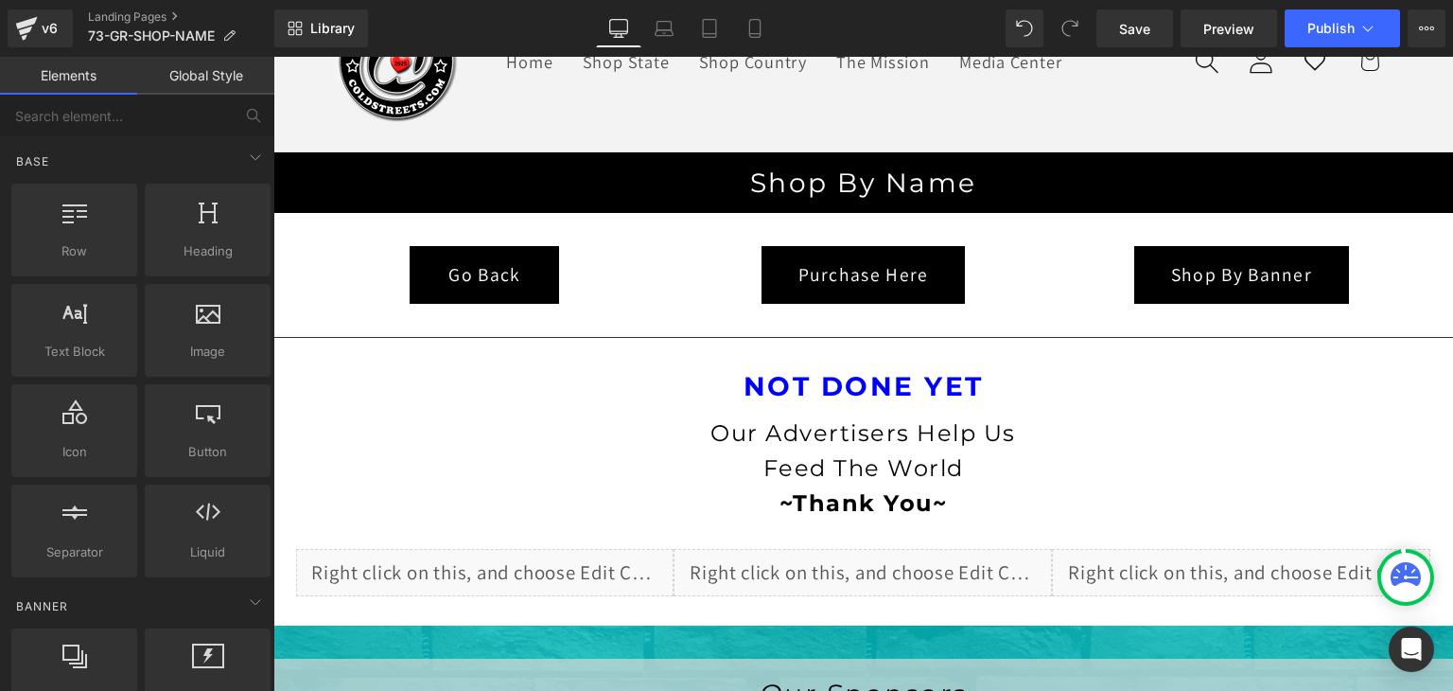
click at [215, 62] on link "Global Style" at bounding box center [205, 76] width 137 height 38
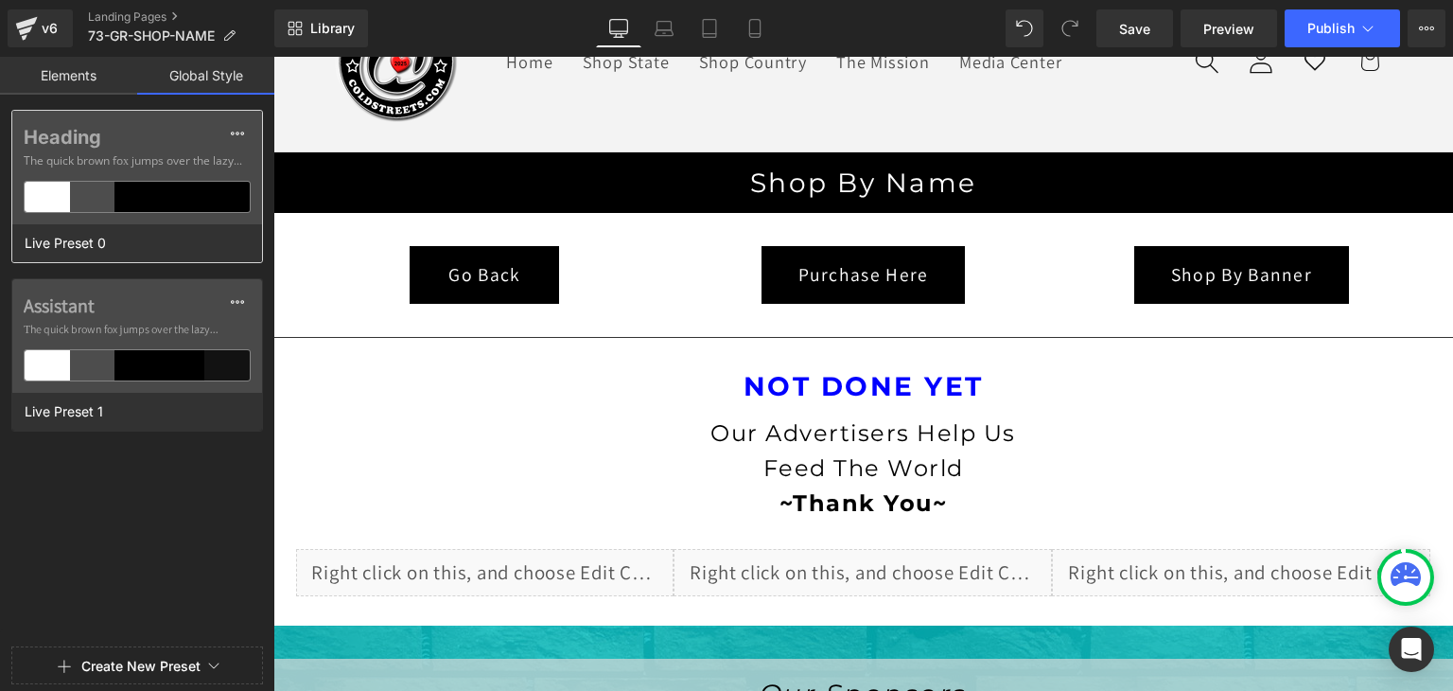
click at [177, 175] on div "Heading The quick brown fox jumps over the lazy..." at bounding box center [137, 168] width 250 height 114
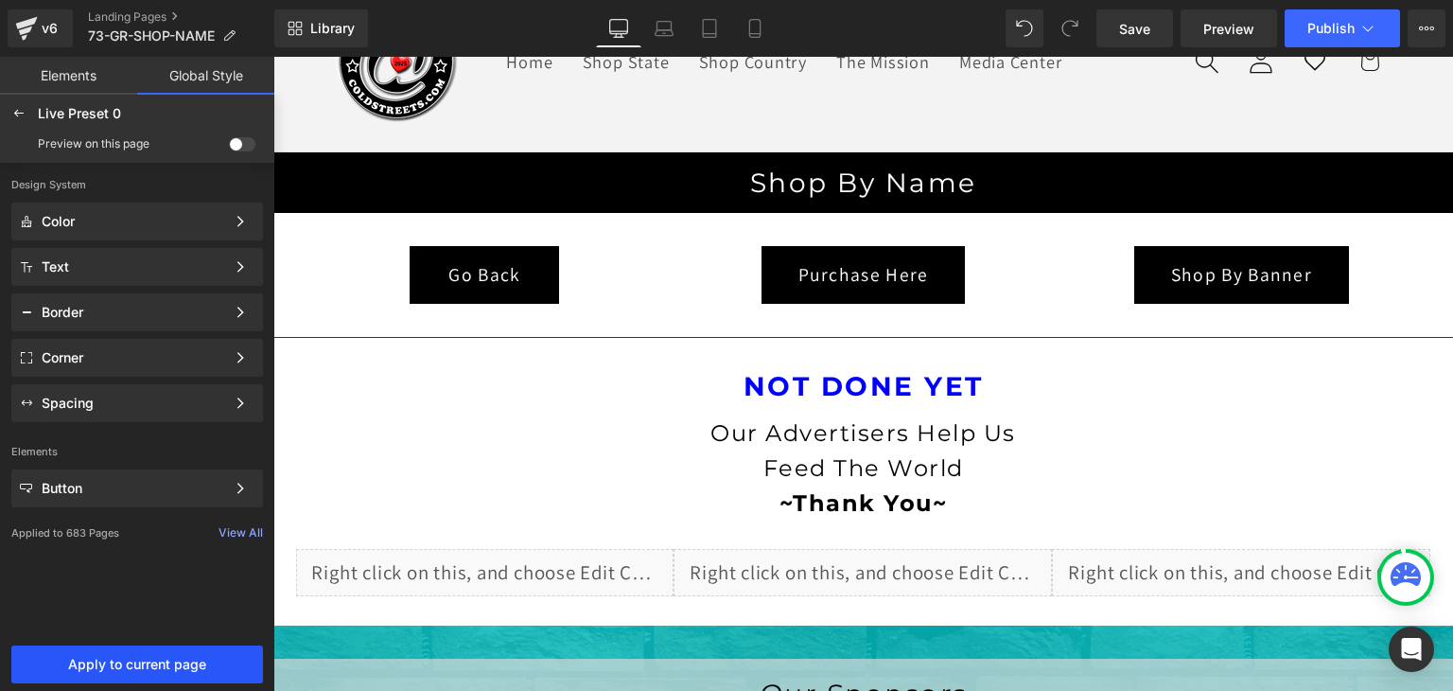
click at [141, 660] on span "Apply to current page" at bounding box center [137, 664] width 229 height 15
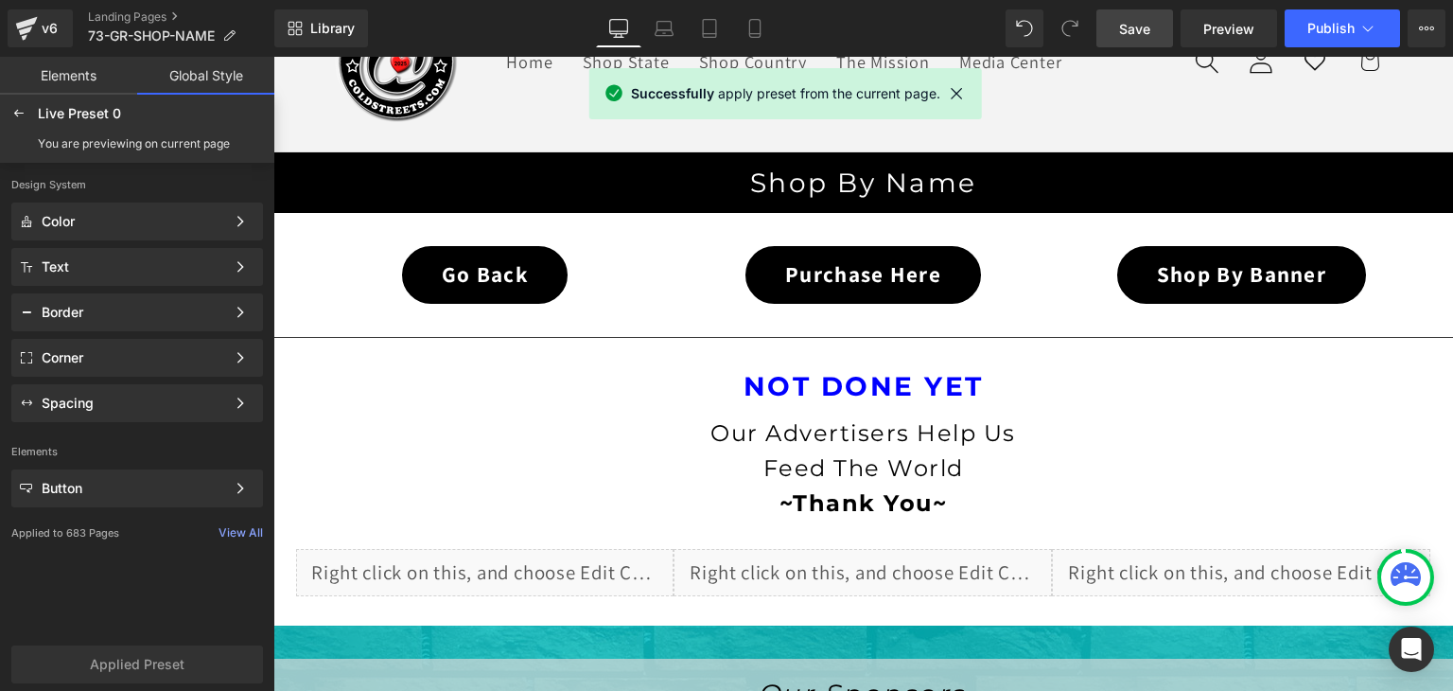
click at [1152, 29] on link "Save" at bounding box center [1135, 28] width 77 height 38
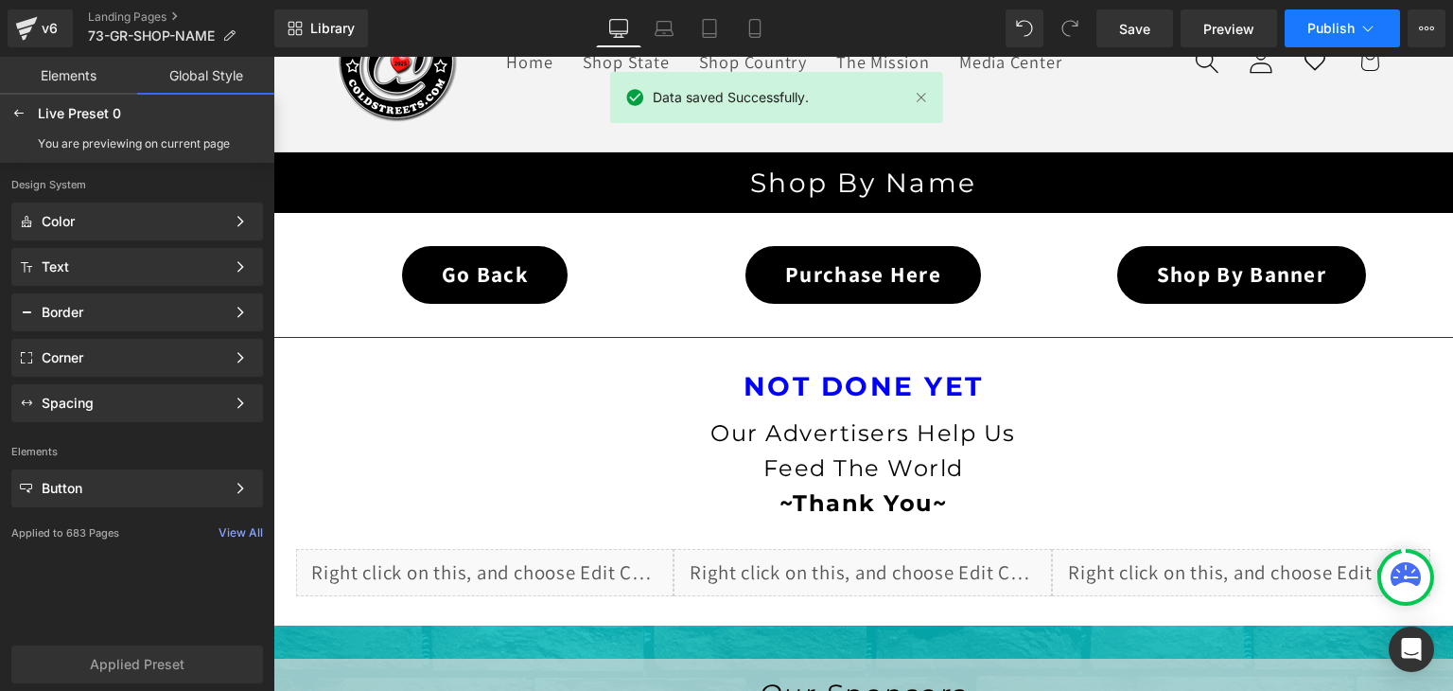
click at [1369, 20] on icon at bounding box center [1368, 28] width 19 height 19
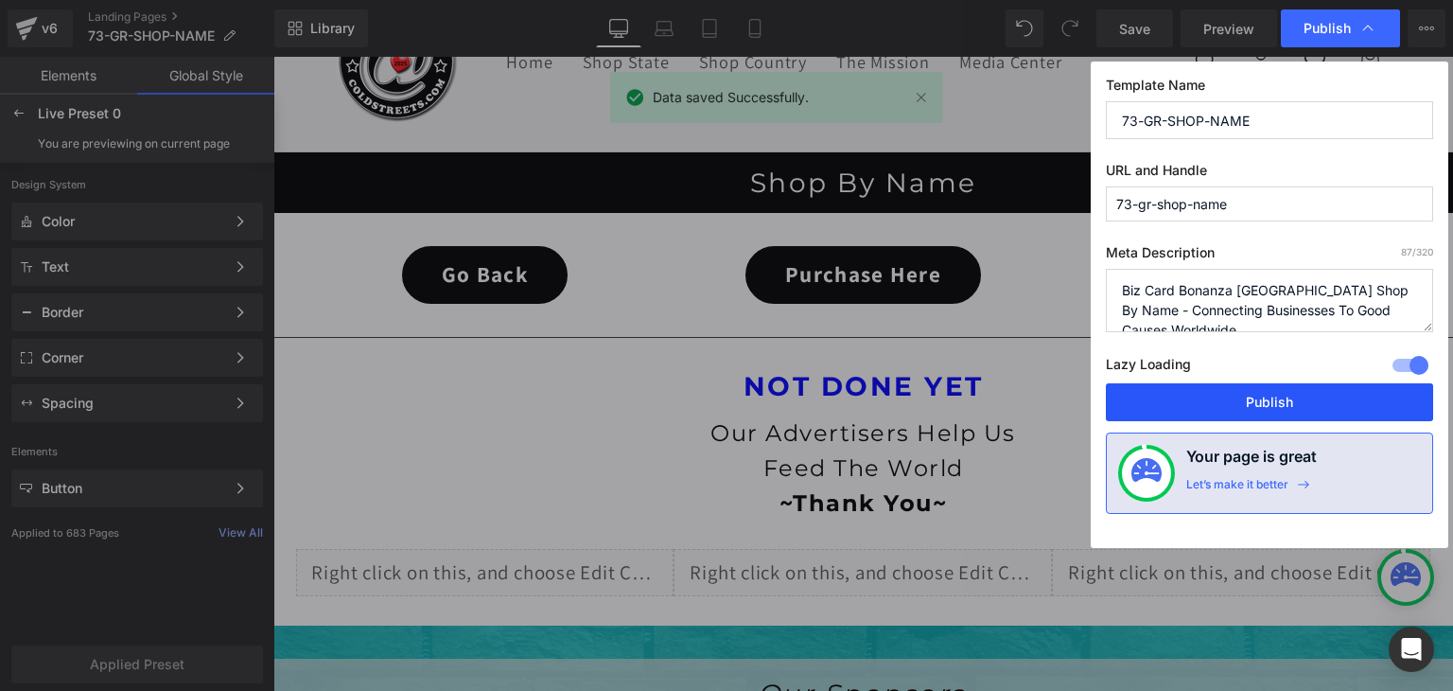
click at [1311, 389] on button "Publish" at bounding box center [1269, 402] width 327 height 38
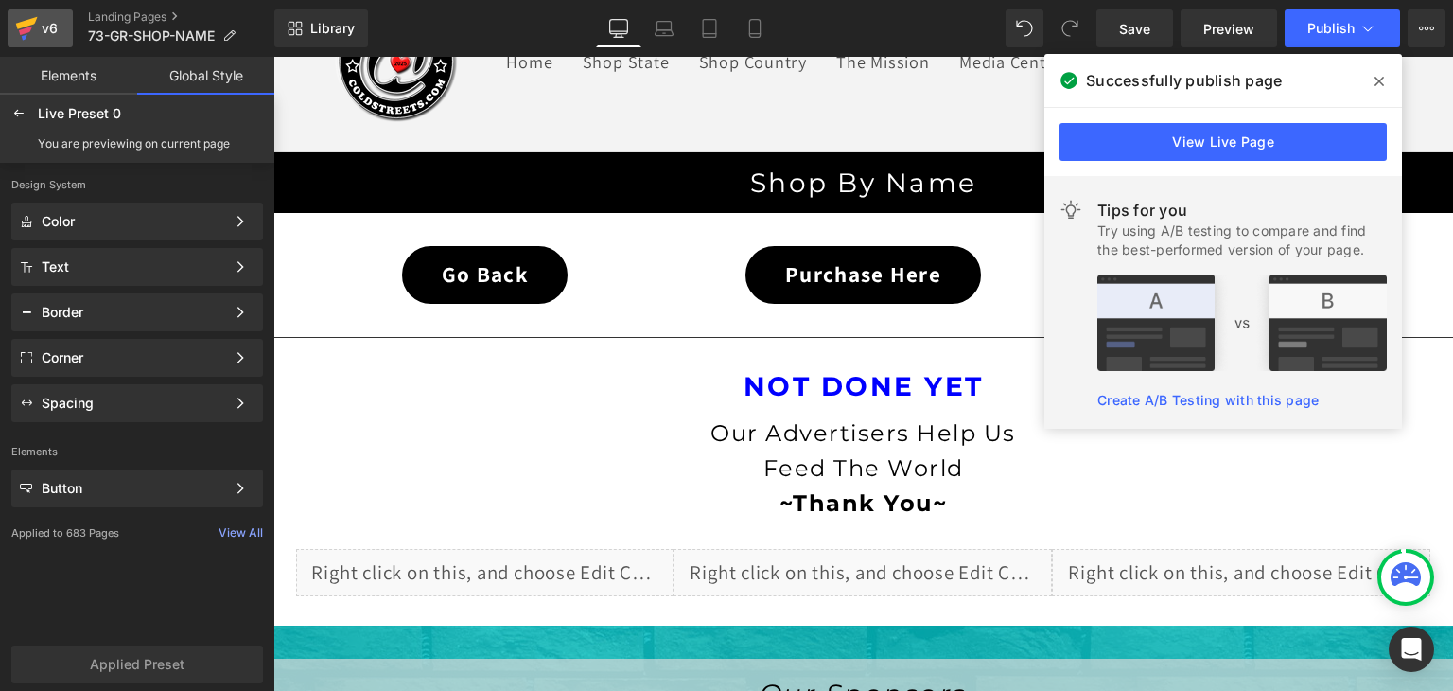
click at [25, 27] on icon at bounding box center [26, 28] width 23 height 47
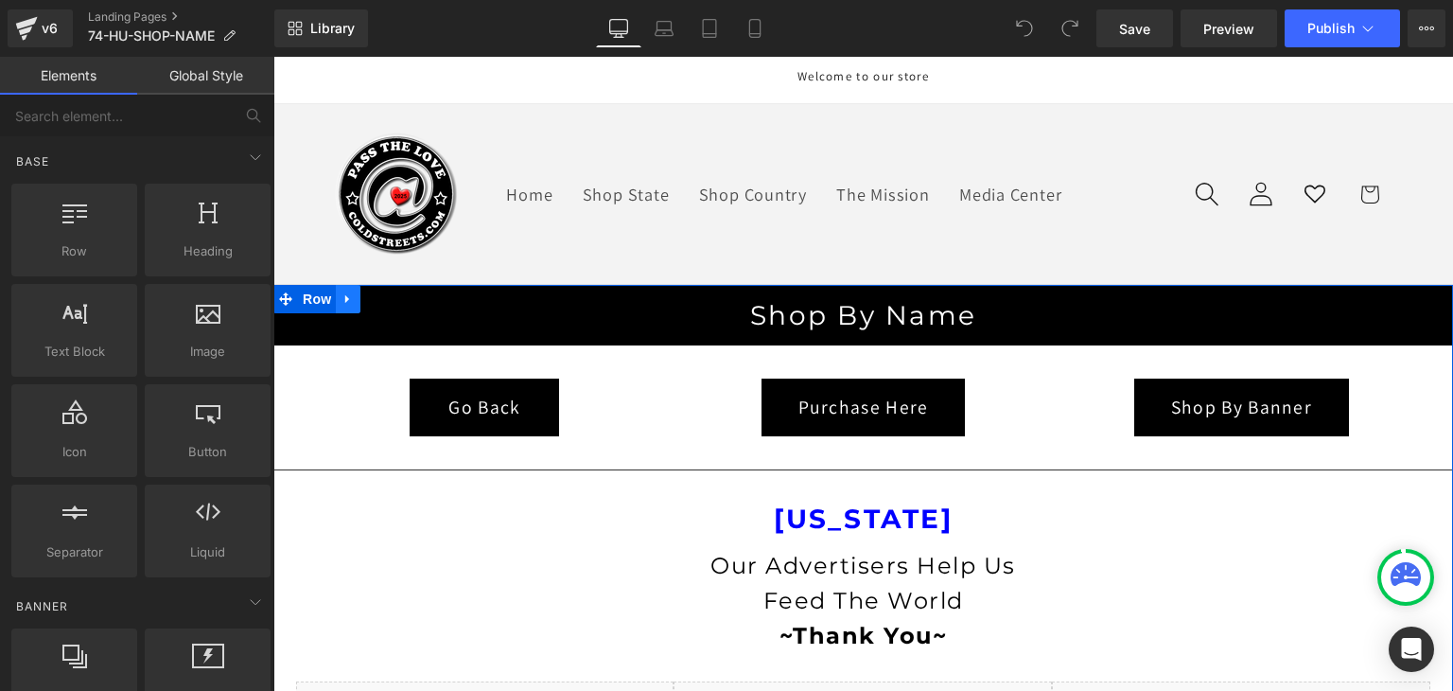
click at [342, 300] on icon at bounding box center [348, 298] width 13 height 14
click at [391, 297] on icon at bounding box center [397, 298] width 13 height 13
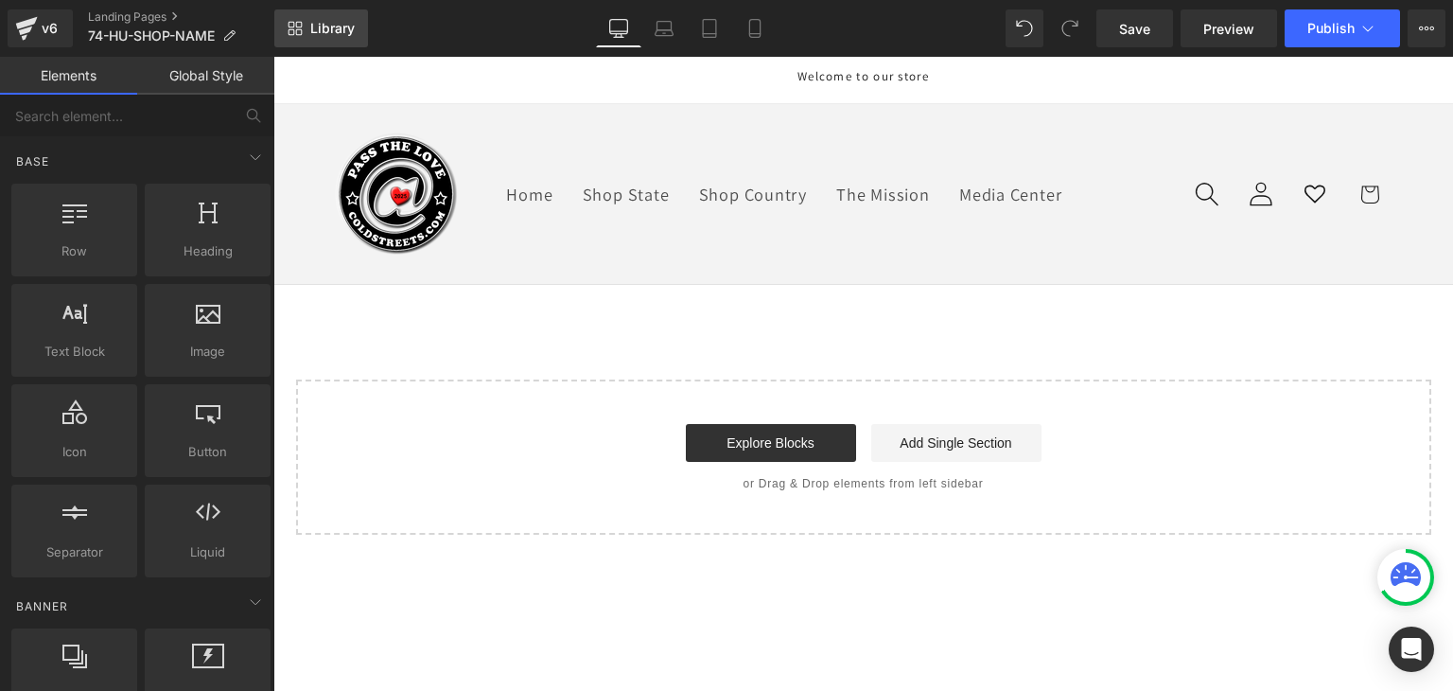
click at [337, 35] on span "Library" at bounding box center [332, 28] width 44 height 17
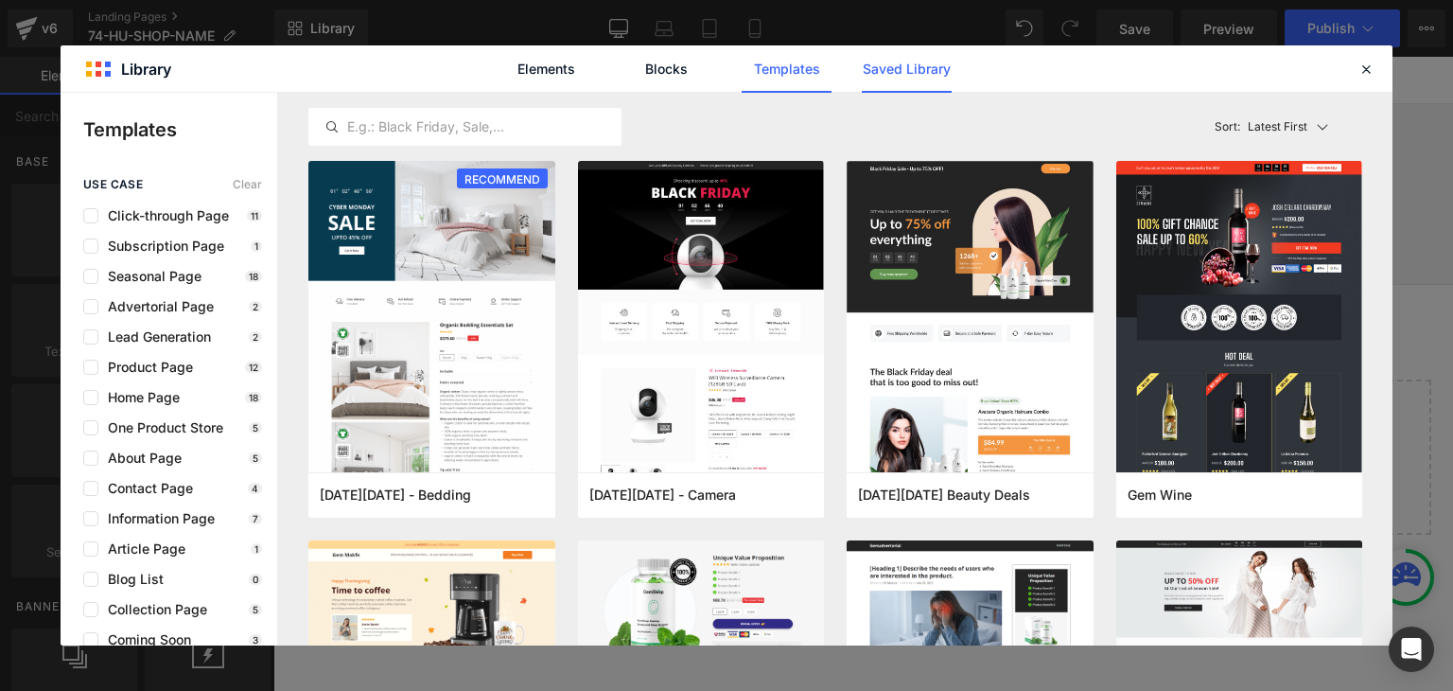
click at [937, 79] on link "Saved Library" at bounding box center [907, 68] width 90 height 47
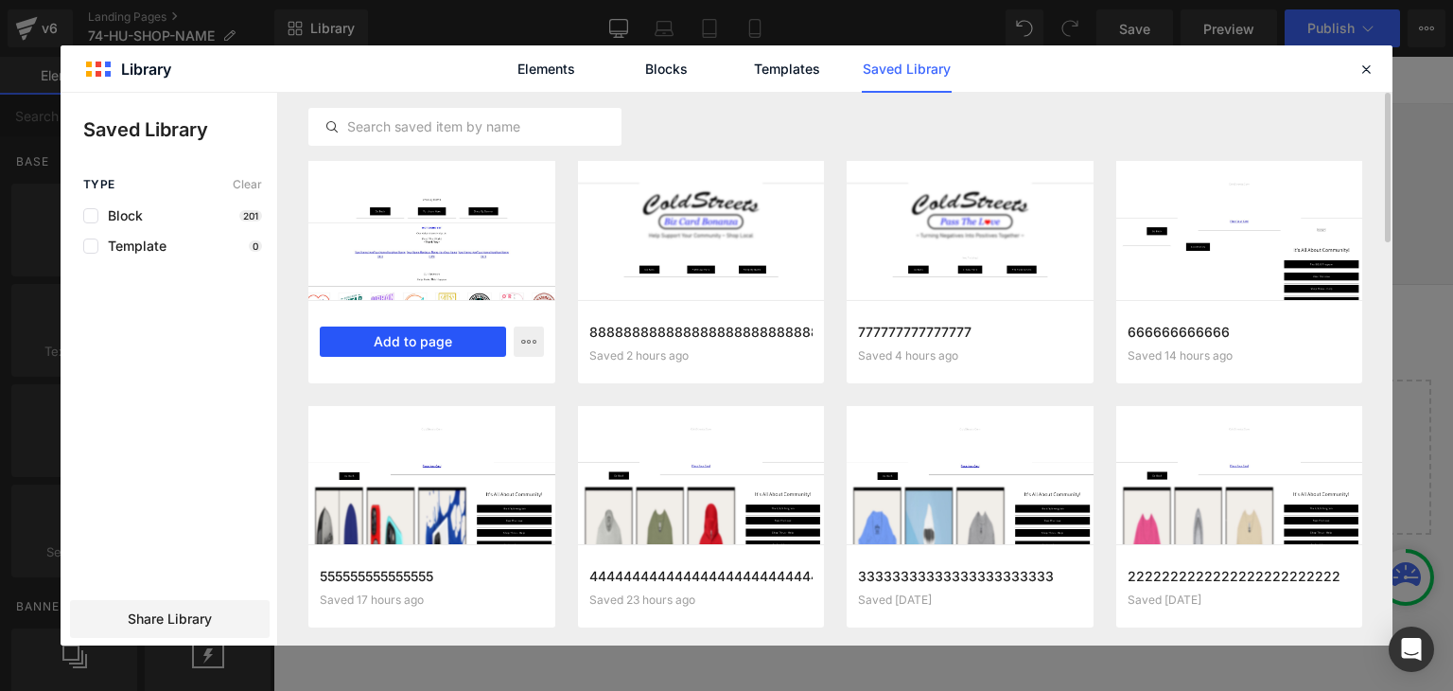
click at [441, 334] on button "Add to page" at bounding box center [413, 341] width 186 height 30
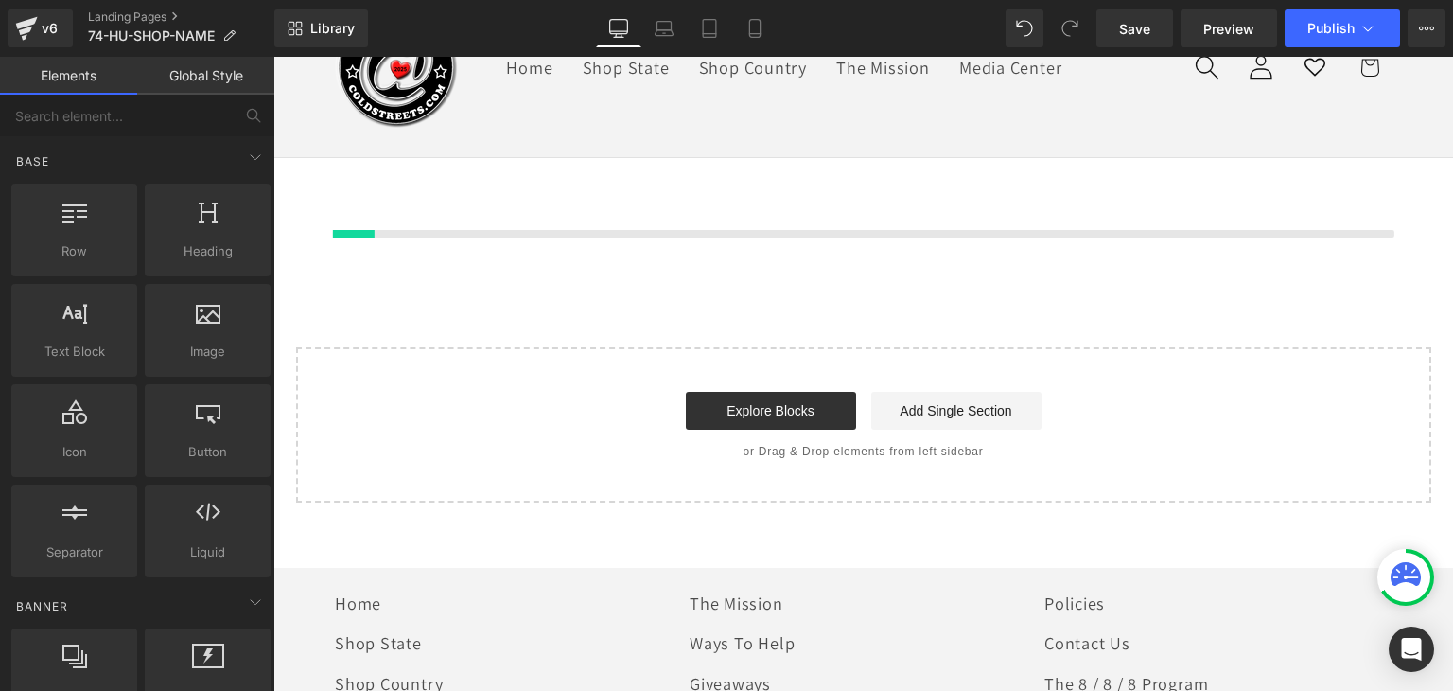
scroll to position [132, 0]
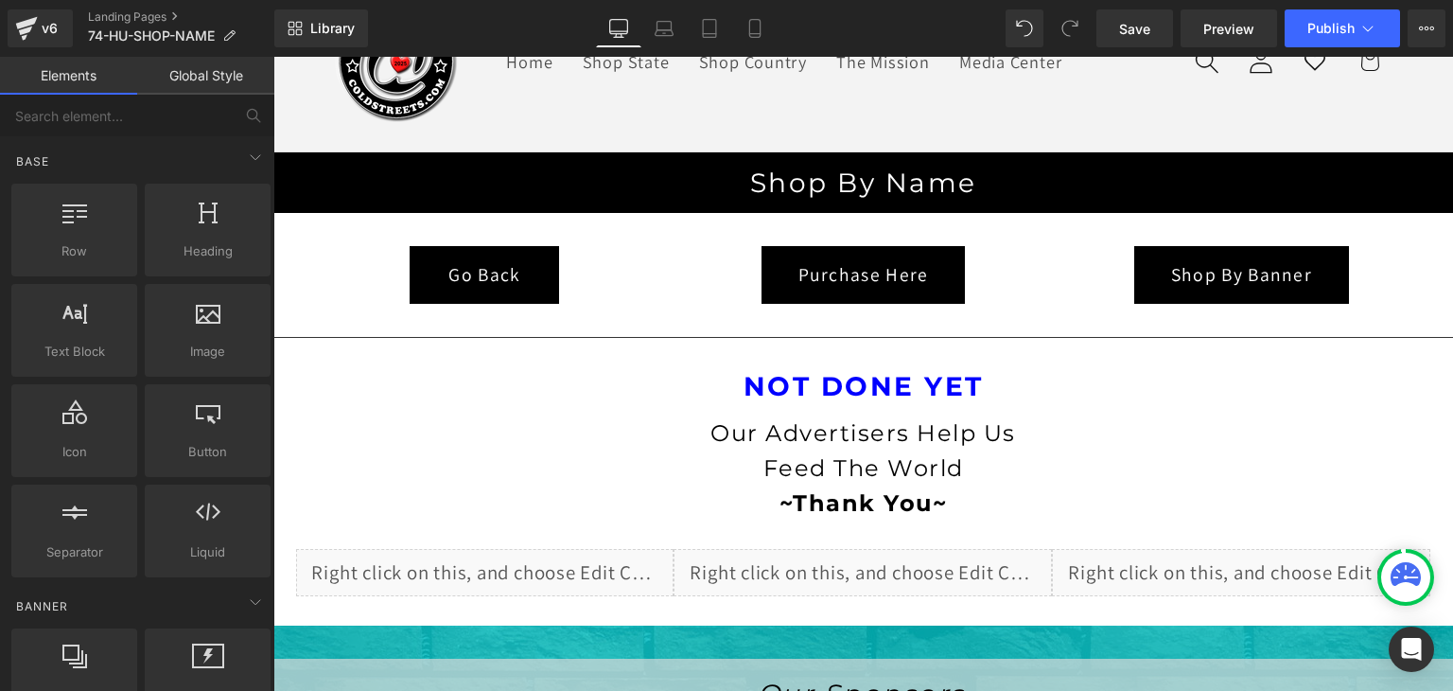
click at [224, 76] on link "Global Style" at bounding box center [205, 76] width 137 height 38
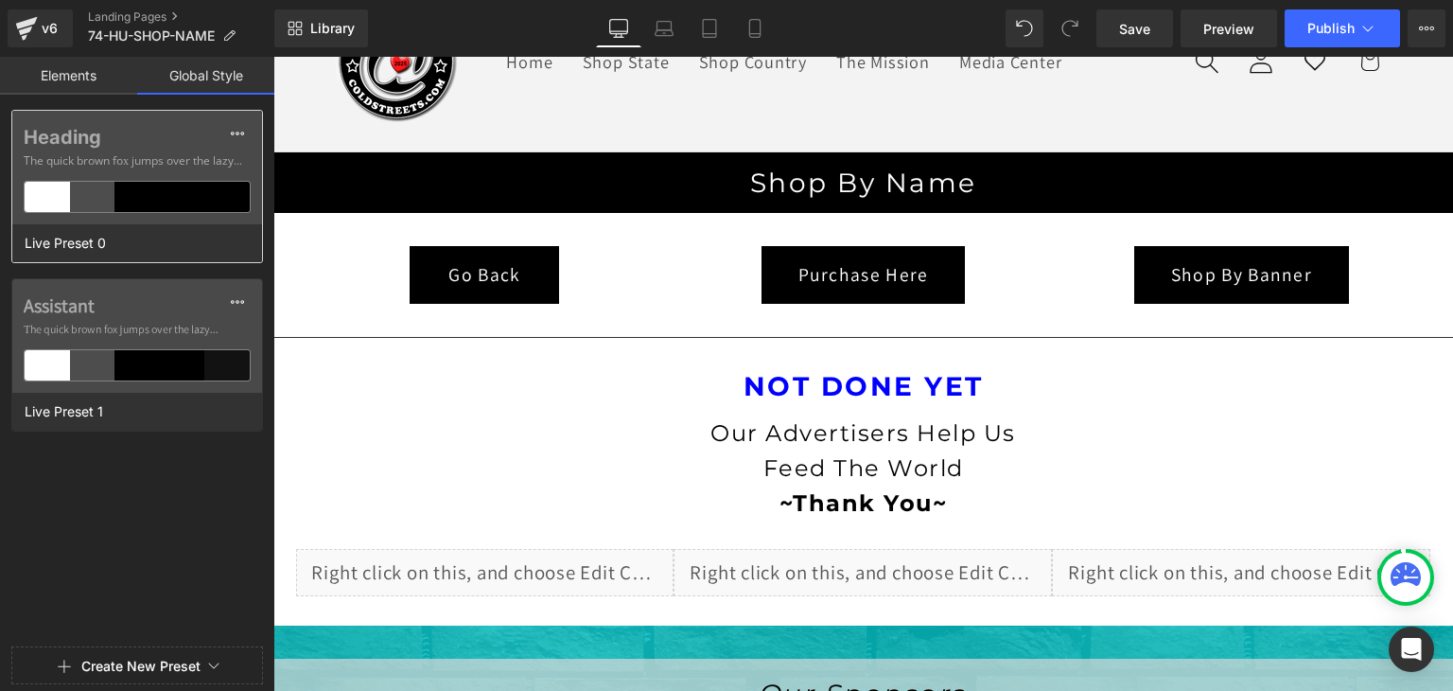
click at [208, 173] on div "Heading The quick brown fox jumps over the lazy..." at bounding box center [137, 168] width 250 height 114
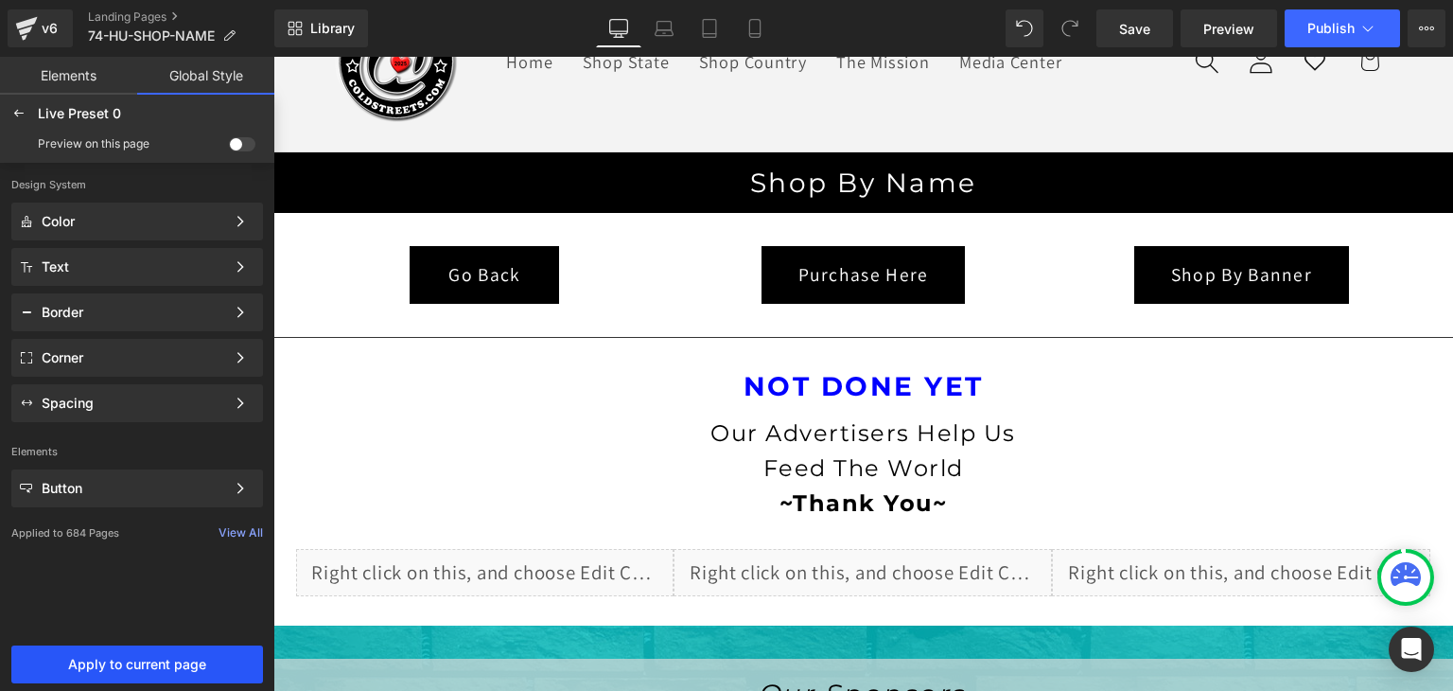
click at [154, 654] on button "Apply to current page" at bounding box center [137, 664] width 252 height 38
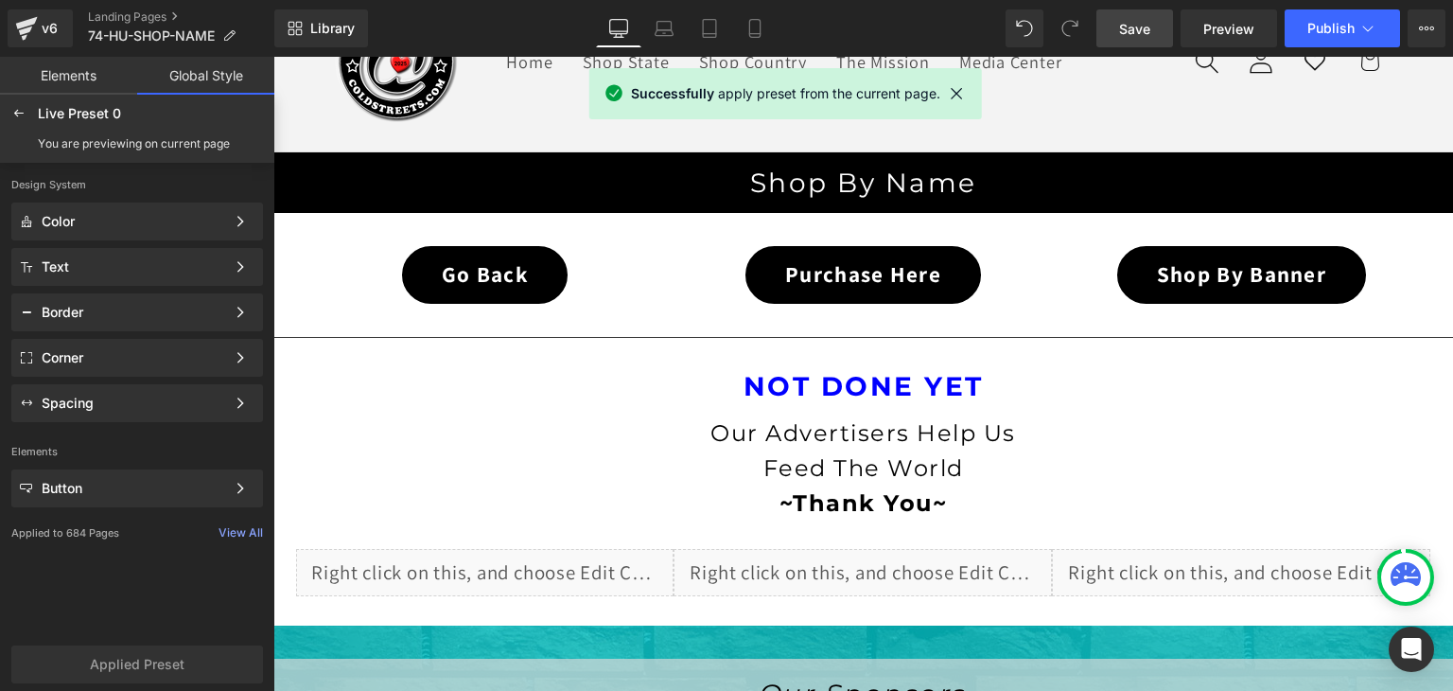
click at [1146, 25] on span "Save" at bounding box center [1134, 29] width 31 height 20
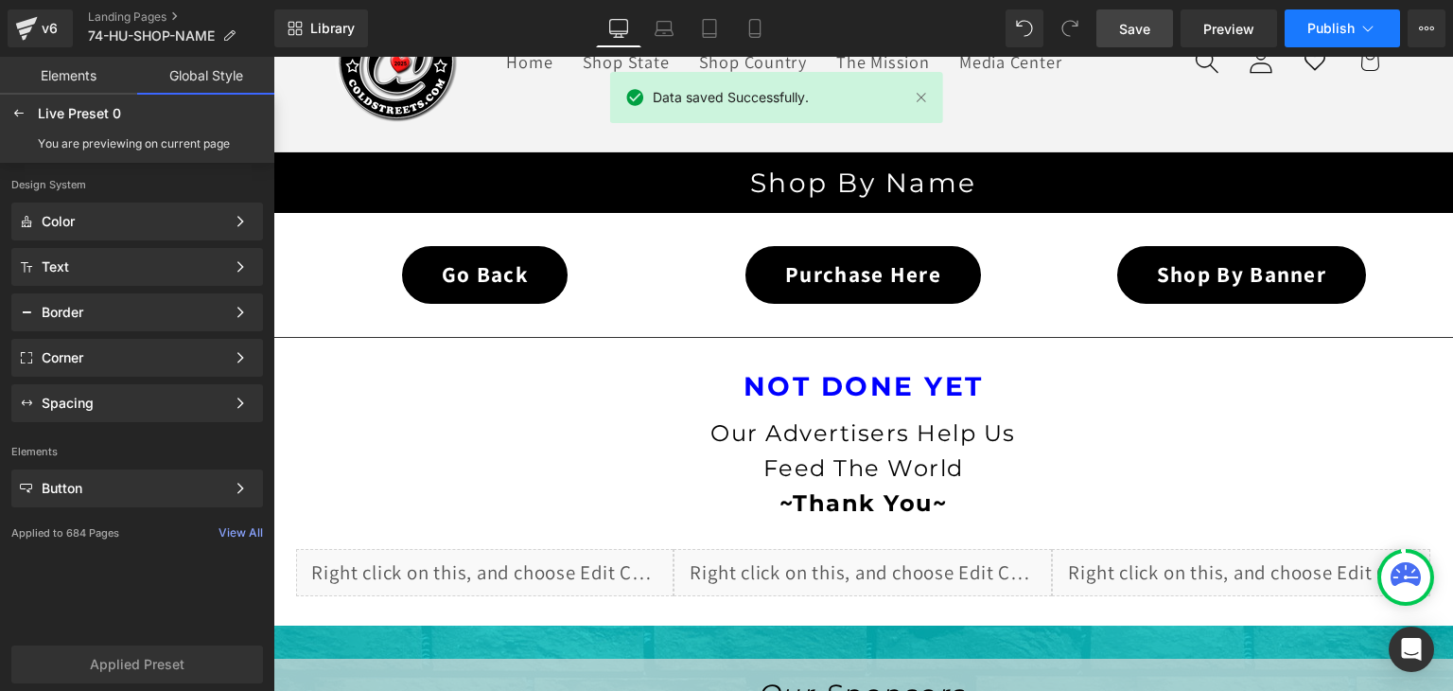
click at [1357, 24] on button "Publish" at bounding box center [1342, 28] width 115 height 38
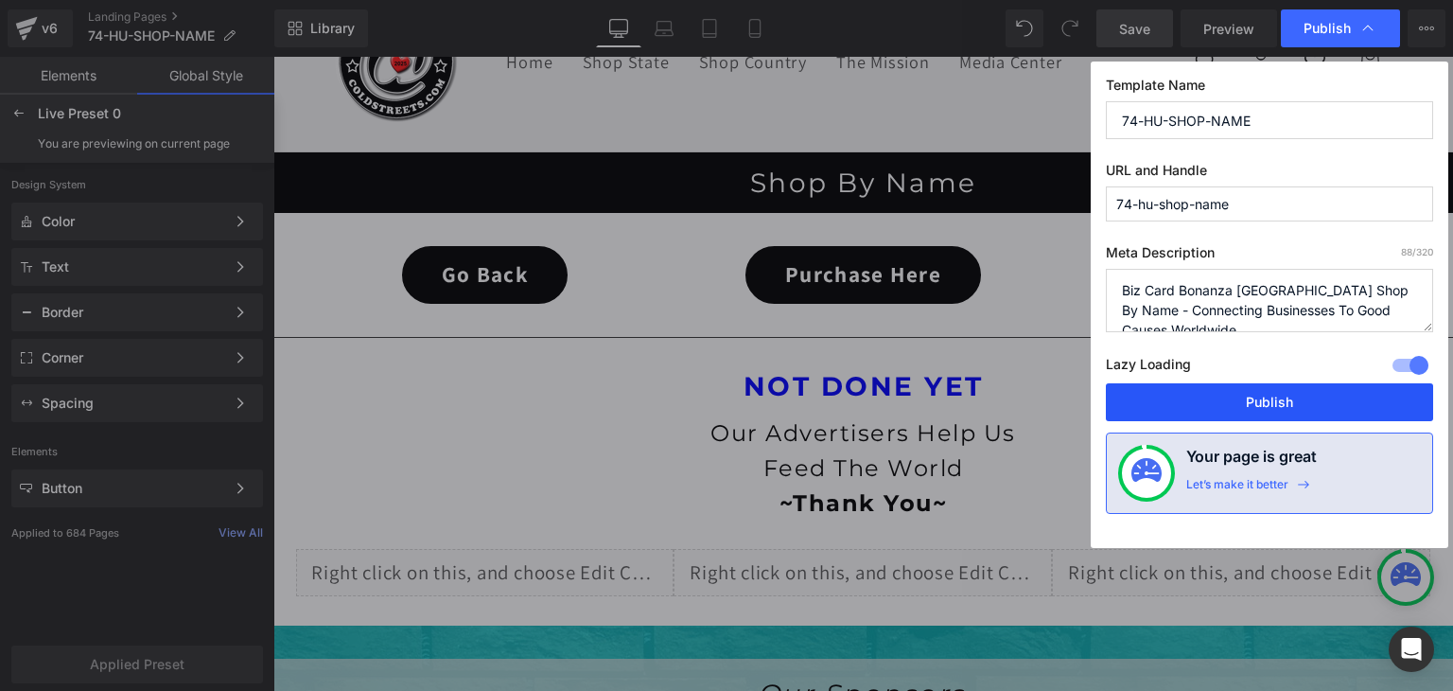
click at [1257, 395] on button "Publish" at bounding box center [1269, 402] width 327 height 38
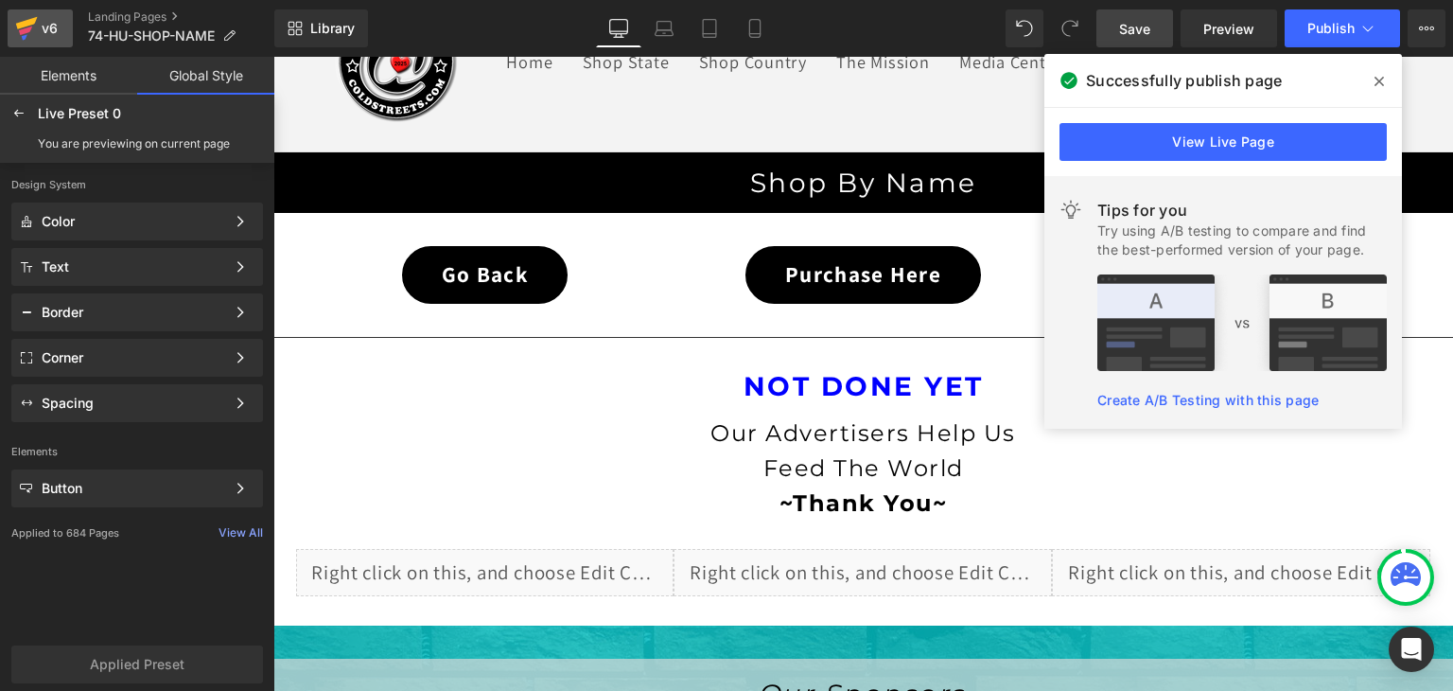
click at [19, 29] on icon at bounding box center [26, 28] width 23 height 47
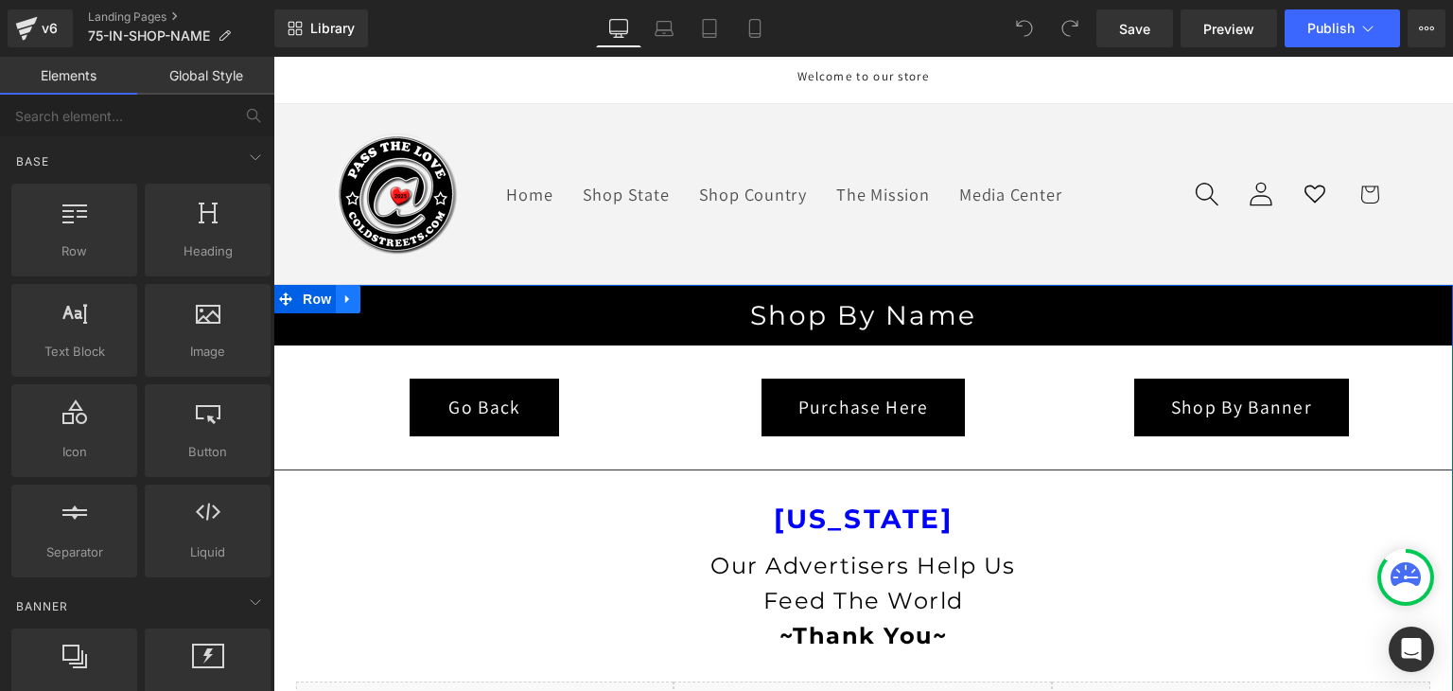
click at [342, 304] on icon at bounding box center [348, 298] width 13 height 14
click at [391, 296] on icon at bounding box center [397, 298] width 13 height 14
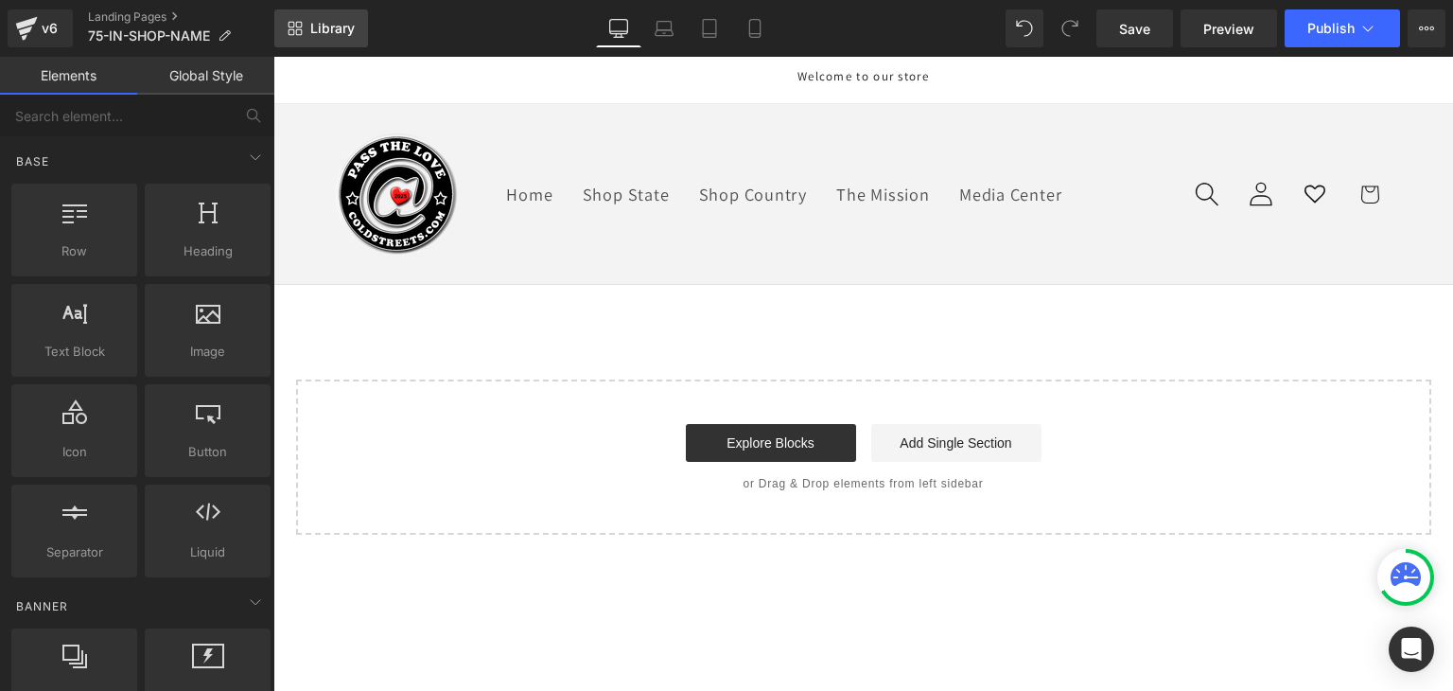
click at [346, 27] on span "Library" at bounding box center [332, 28] width 44 height 17
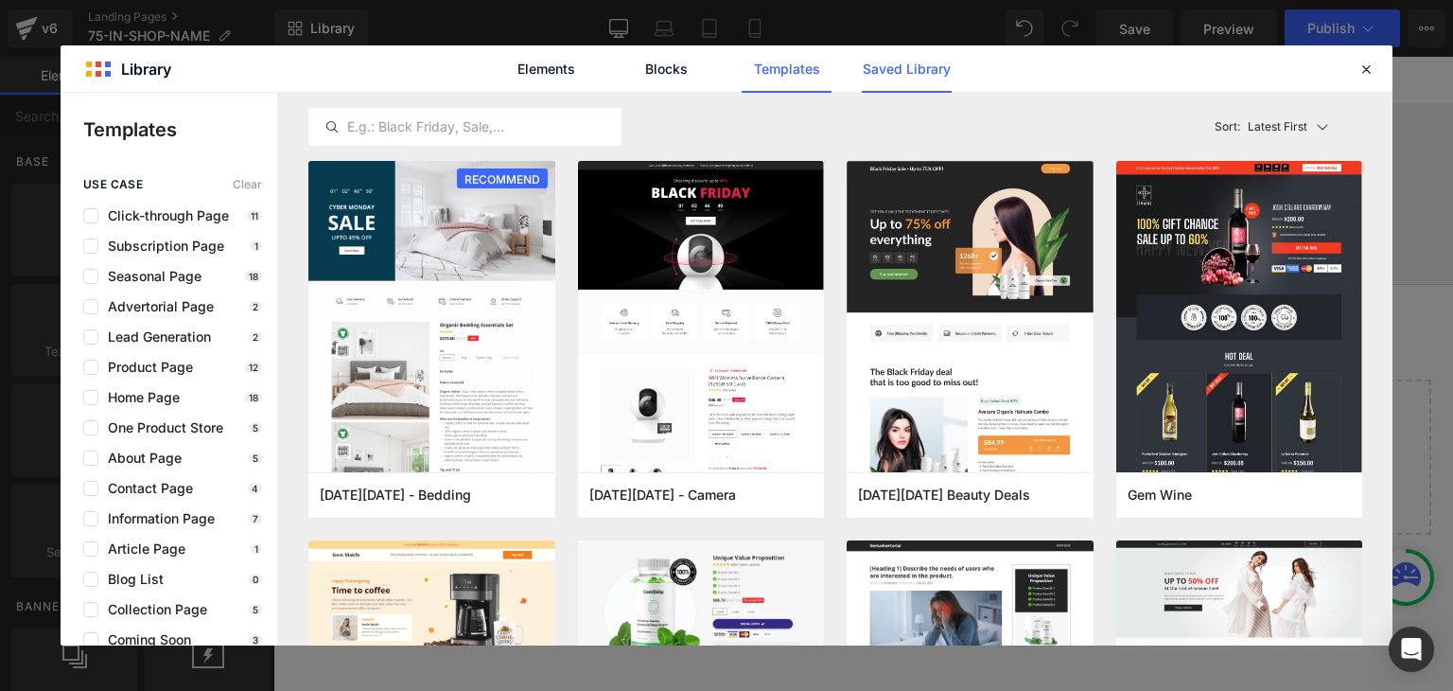
click at [877, 72] on link "Saved Library" at bounding box center [907, 68] width 90 height 47
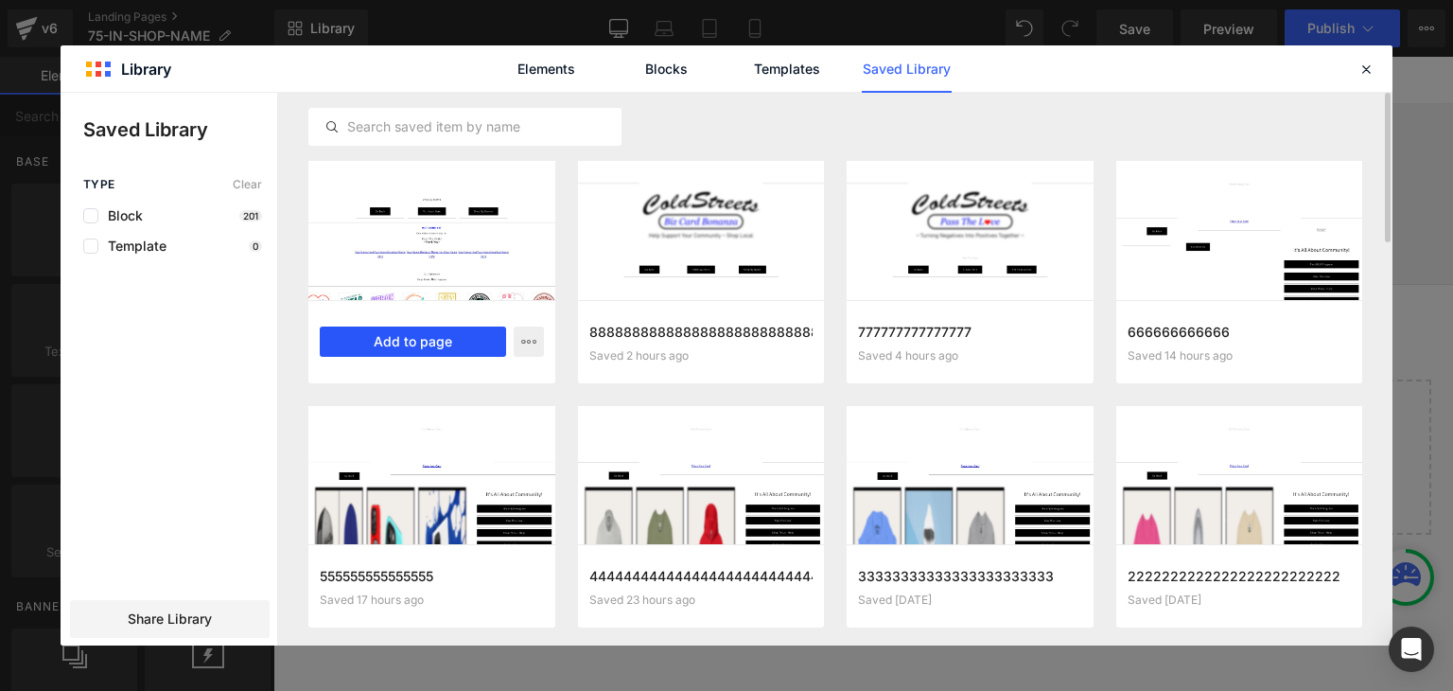
click at [431, 332] on button "Add to page" at bounding box center [413, 341] width 186 height 30
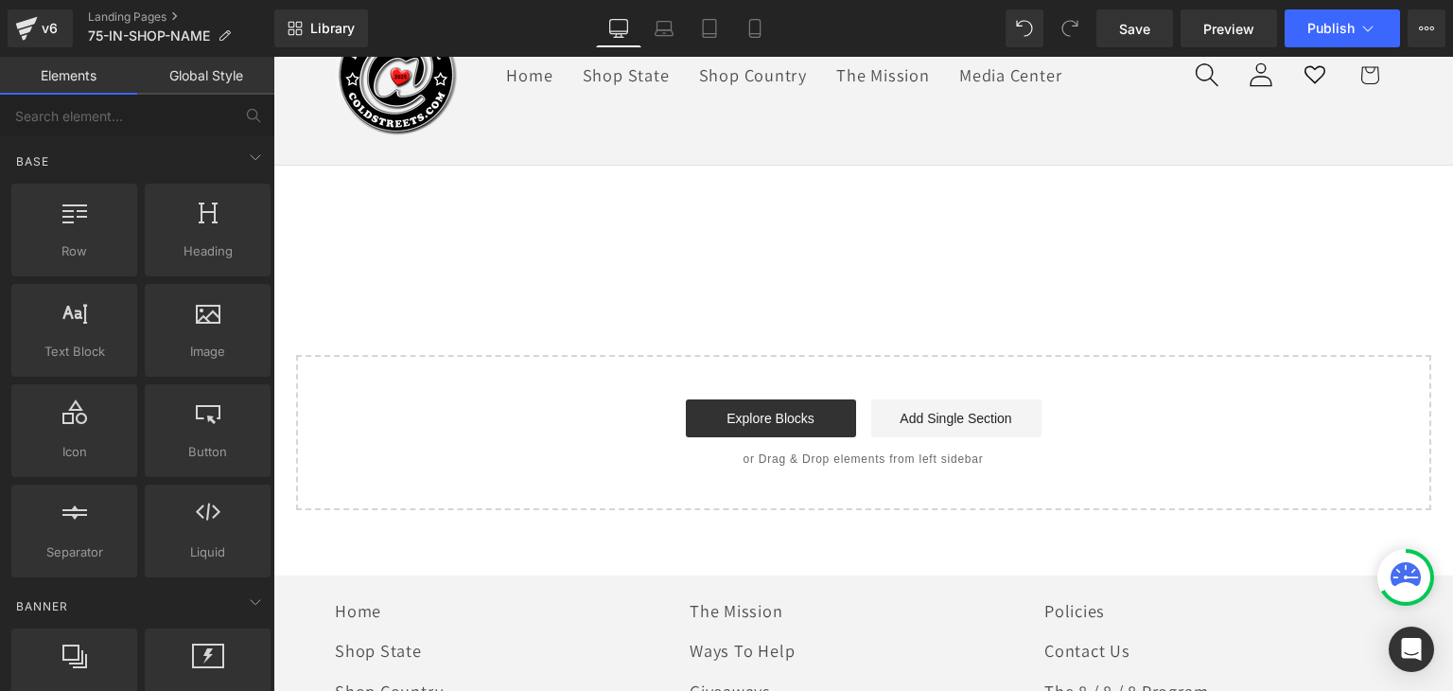
scroll to position [132, 0]
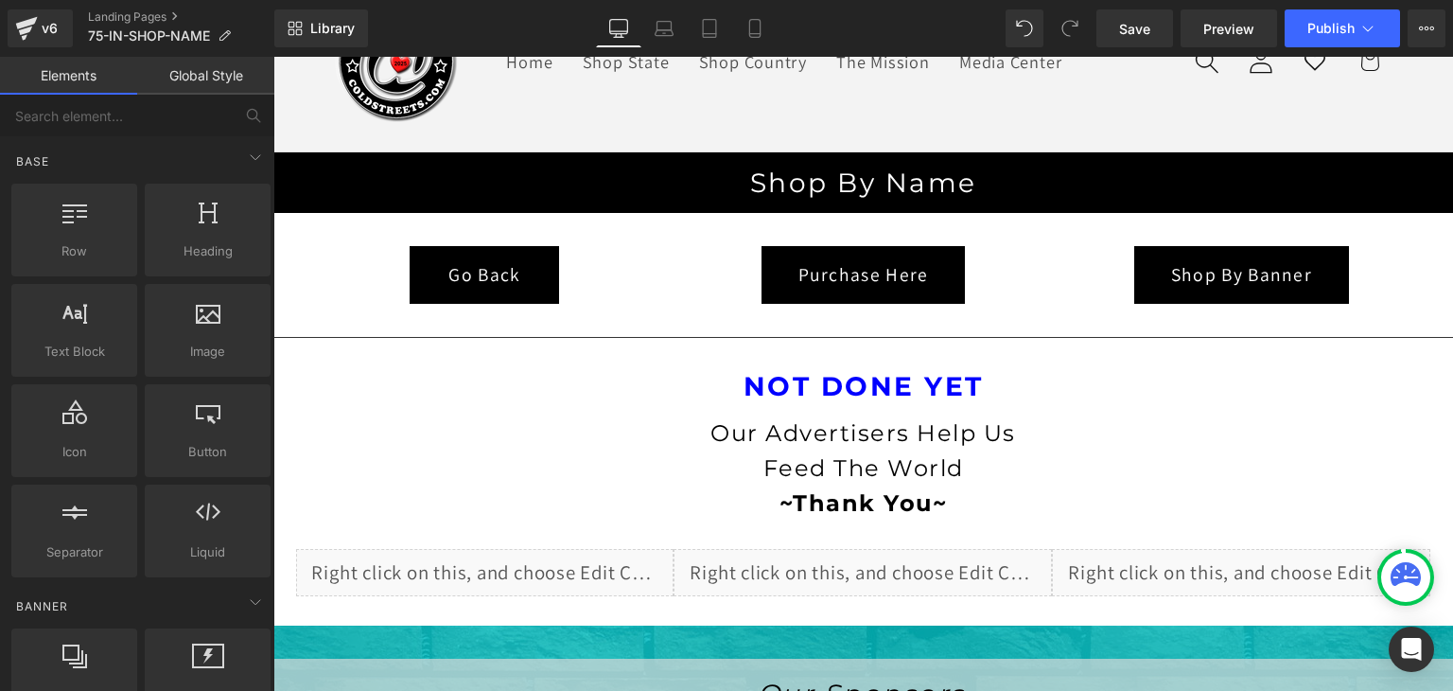
click at [217, 74] on link "Global Style" at bounding box center [205, 76] width 137 height 38
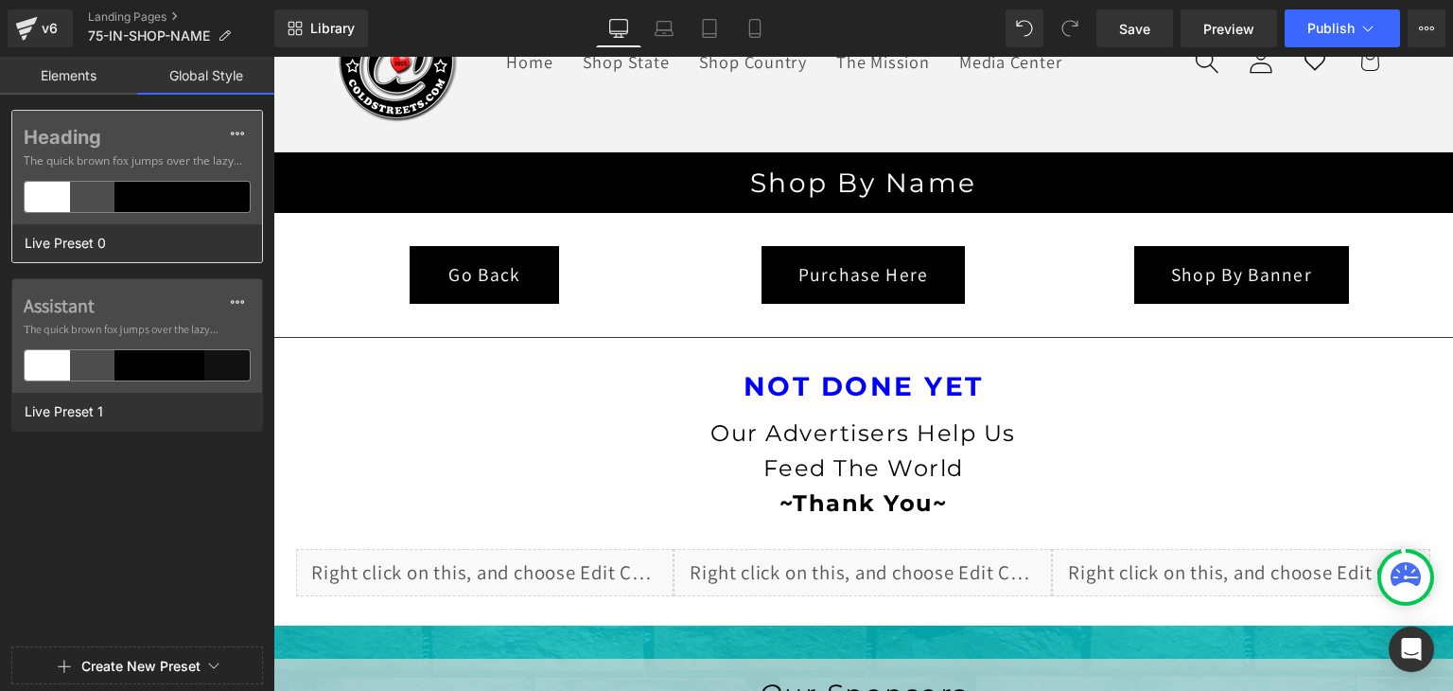
click at [204, 179] on div "Heading The quick brown fox jumps over the lazy..." at bounding box center [137, 168] width 250 height 114
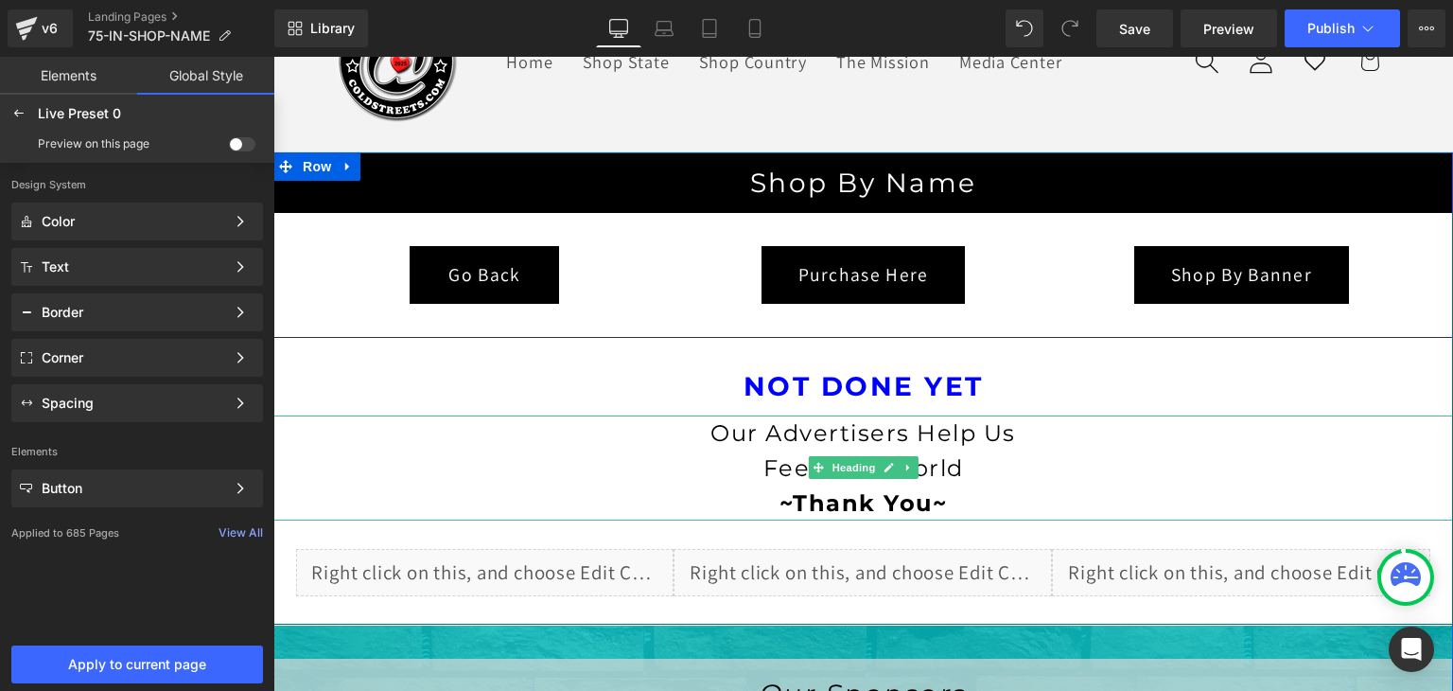
click at [361, 441] on h3 "Our Advertisers Help Us" at bounding box center [863, 432] width 1180 height 35
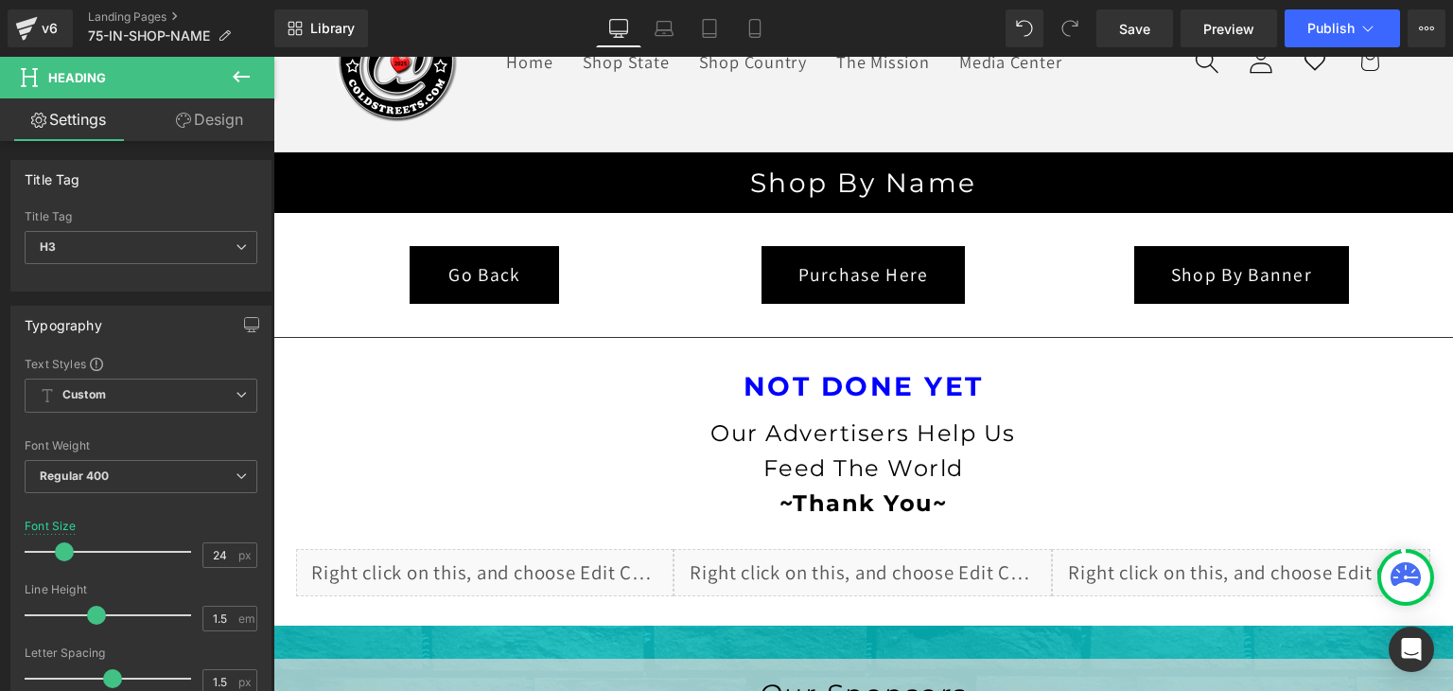
click at [231, 69] on icon at bounding box center [241, 76] width 23 height 23
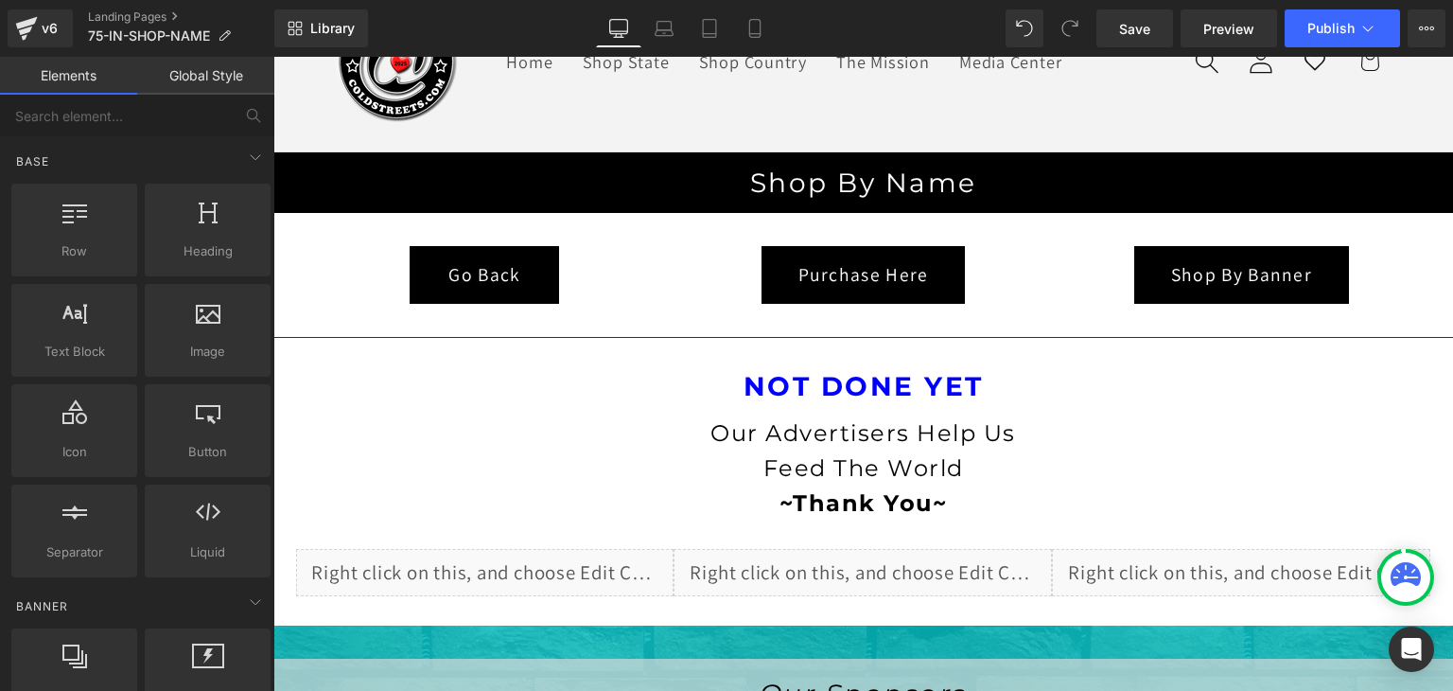
click at [204, 70] on link "Global Style" at bounding box center [205, 76] width 137 height 38
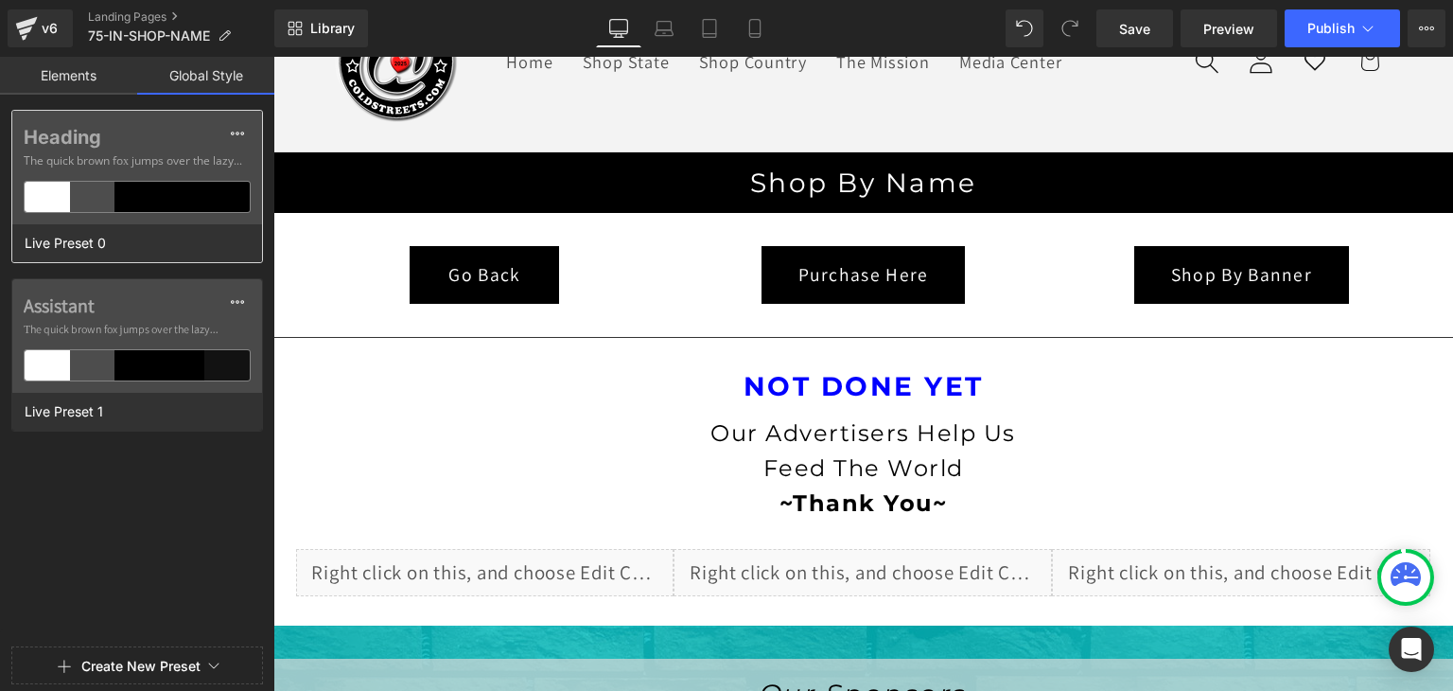
click at [155, 162] on span "The quick brown fox jumps over the lazy..." at bounding box center [137, 160] width 227 height 17
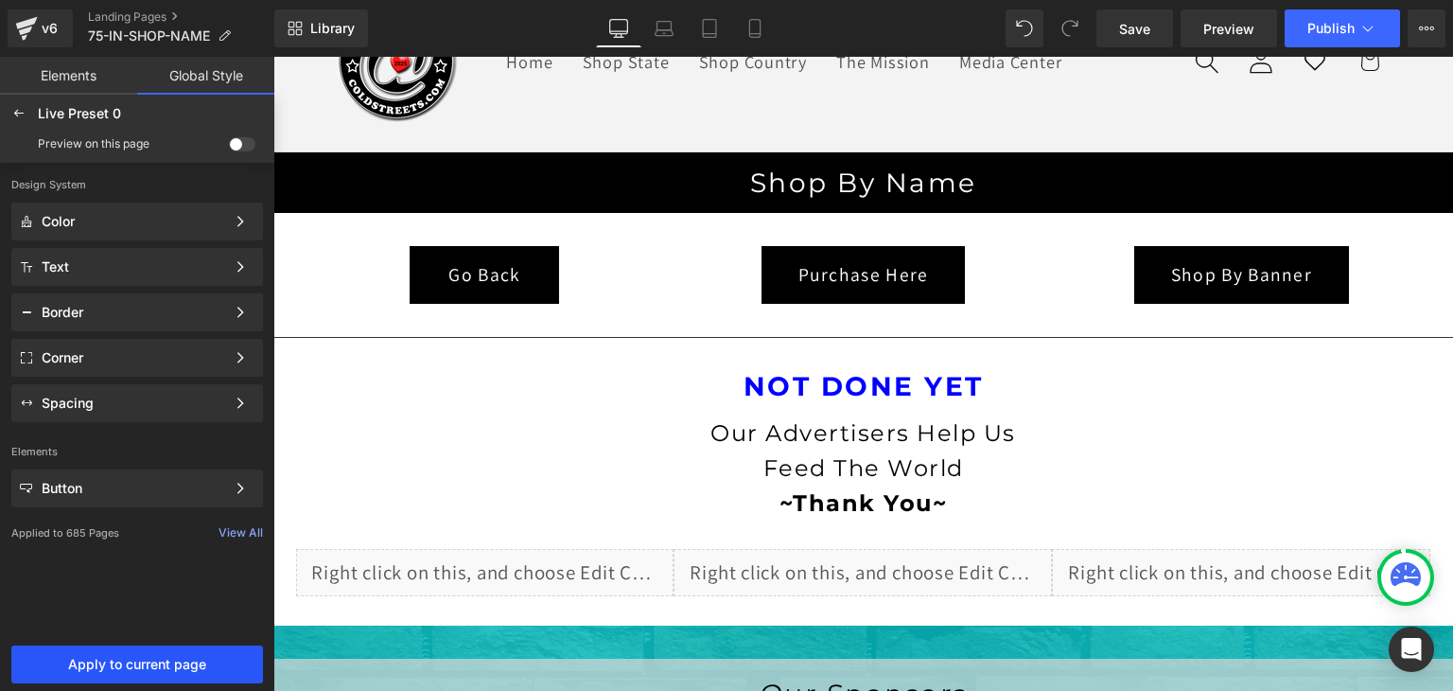
click at [94, 667] on span "Apply to current page" at bounding box center [137, 664] width 229 height 15
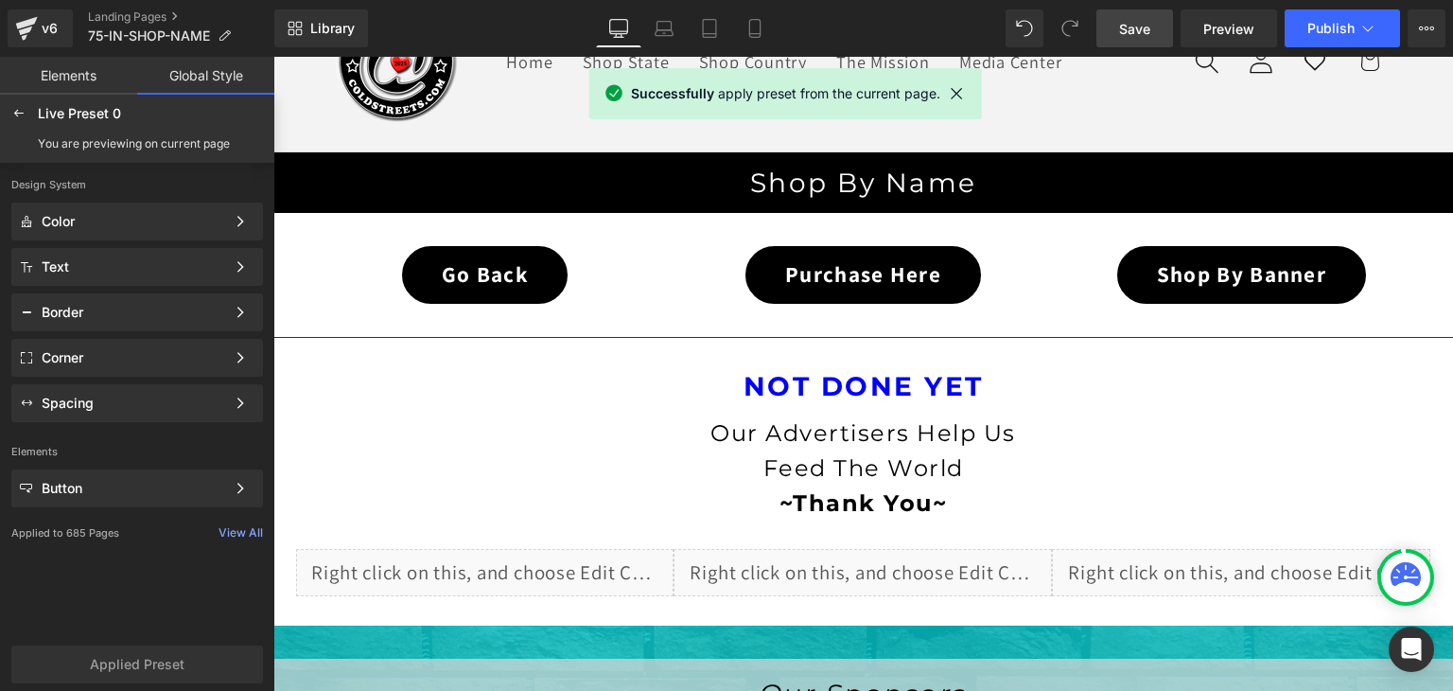
click at [1135, 30] on span "Save" at bounding box center [1134, 29] width 31 height 20
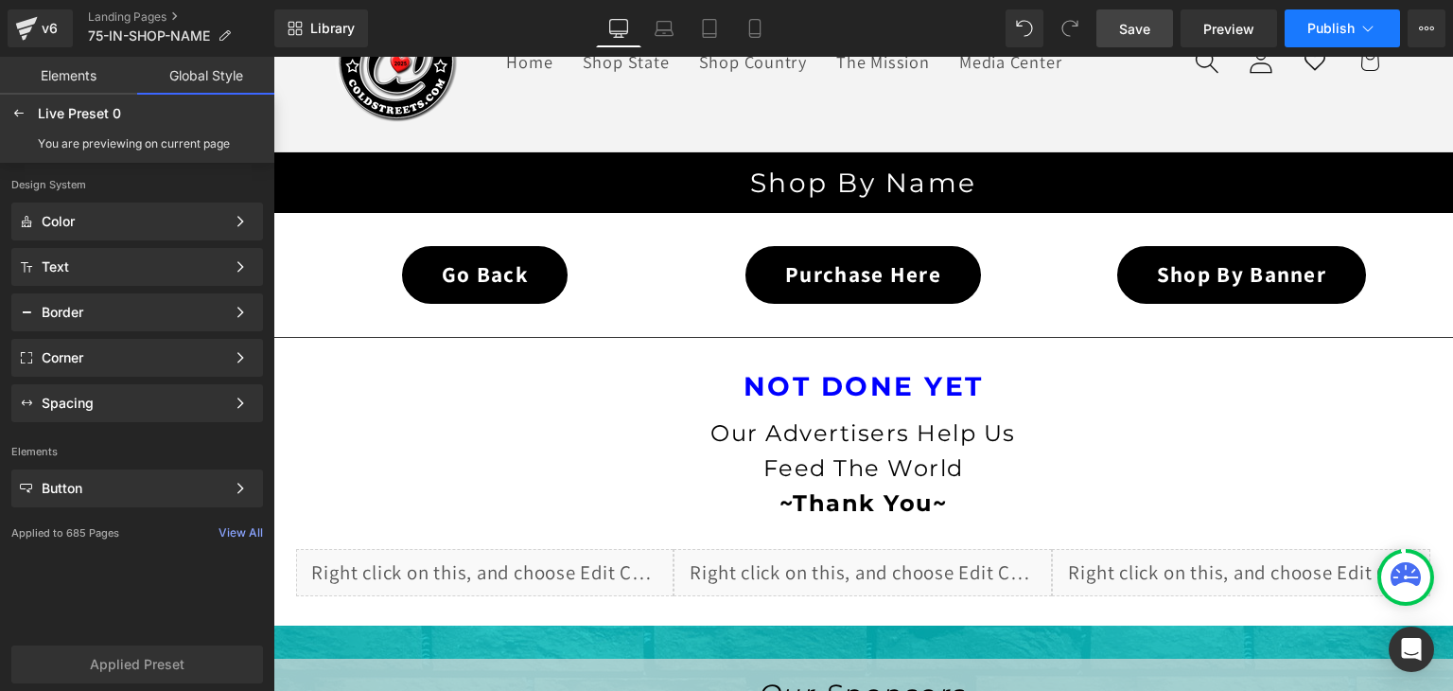
click at [1344, 24] on span "Publish" at bounding box center [1331, 28] width 47 height 15
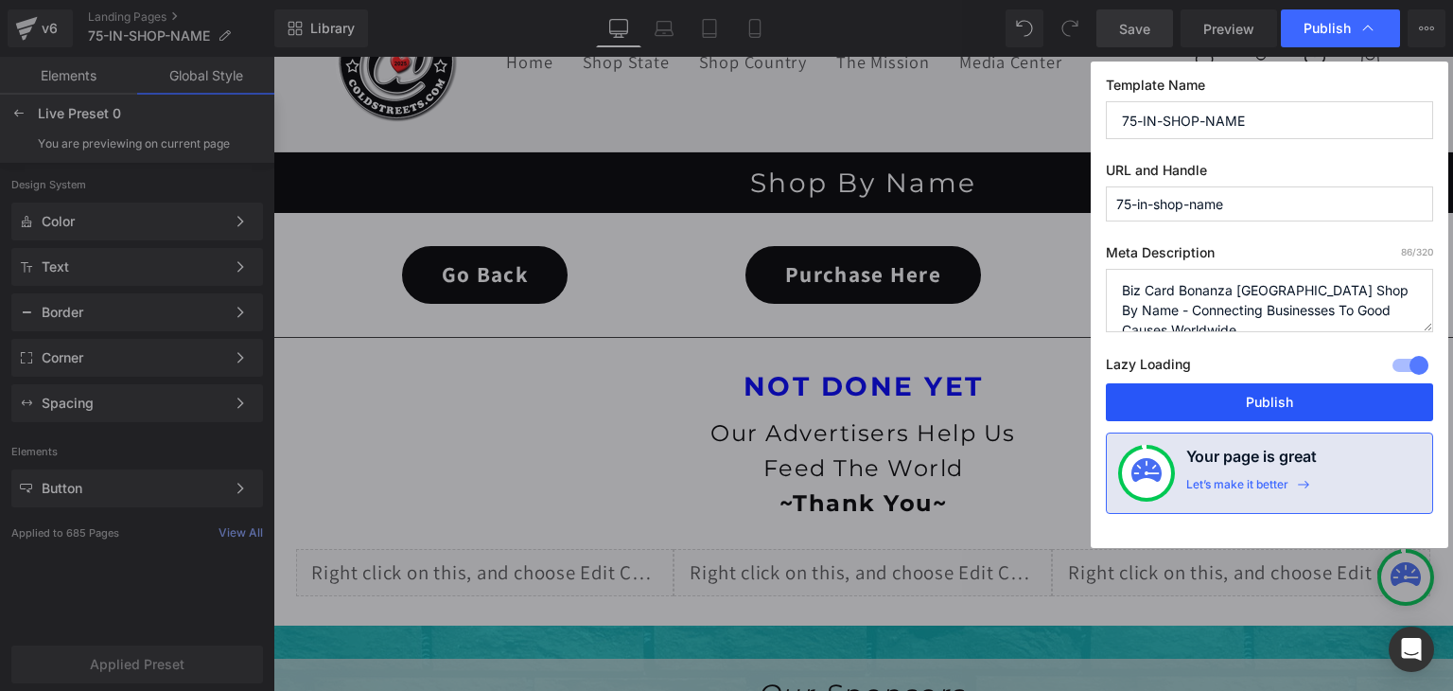
click at [1257, 383] on button "Publish" at bounding box center [1269, 402] width 327 height 38
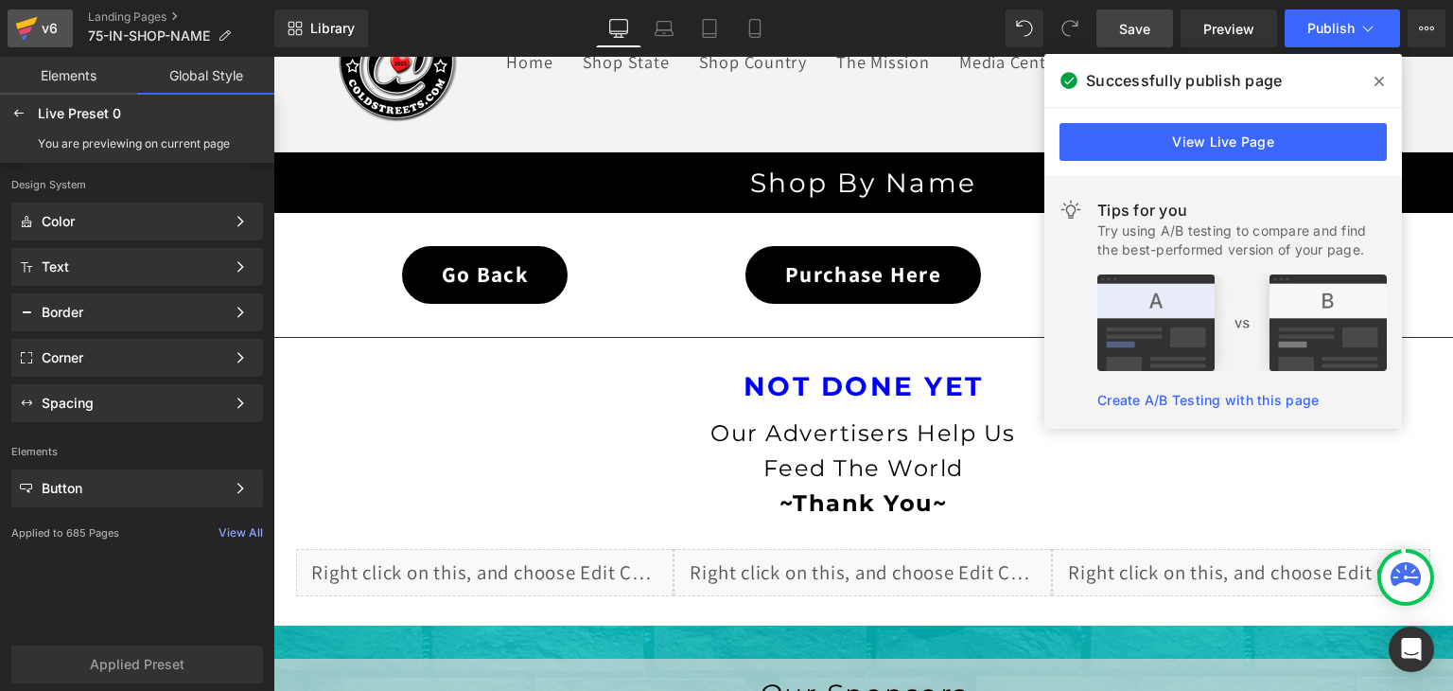
click at [23, 26] on icon at bounding box center [27, 23] width 22 height 12
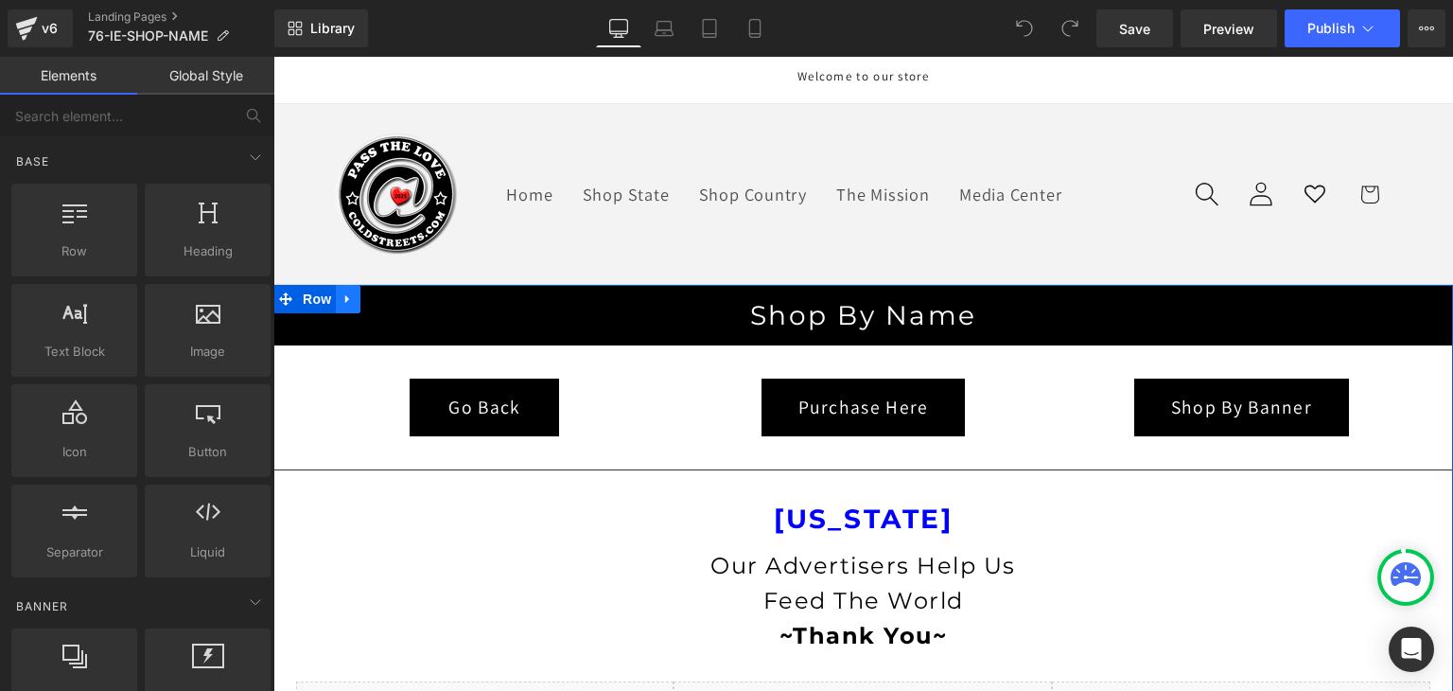
click at [342, 292] on icon at bounding box center [348, 298] width 13 height 14
click at [391, 294] on icon at bounding box center [397, 298] width 13 height 13
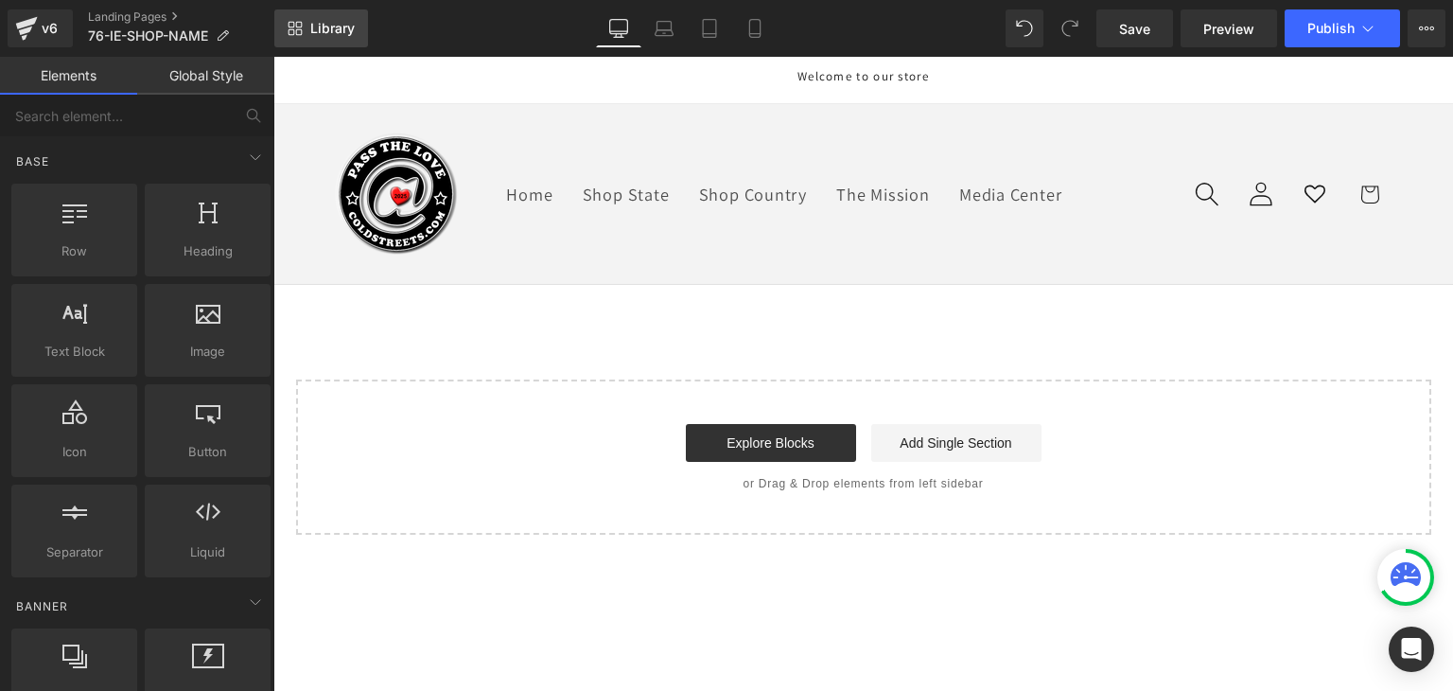
click at [326, 25] on span "Library" at bounding box center [332, 28] width 44 height 17
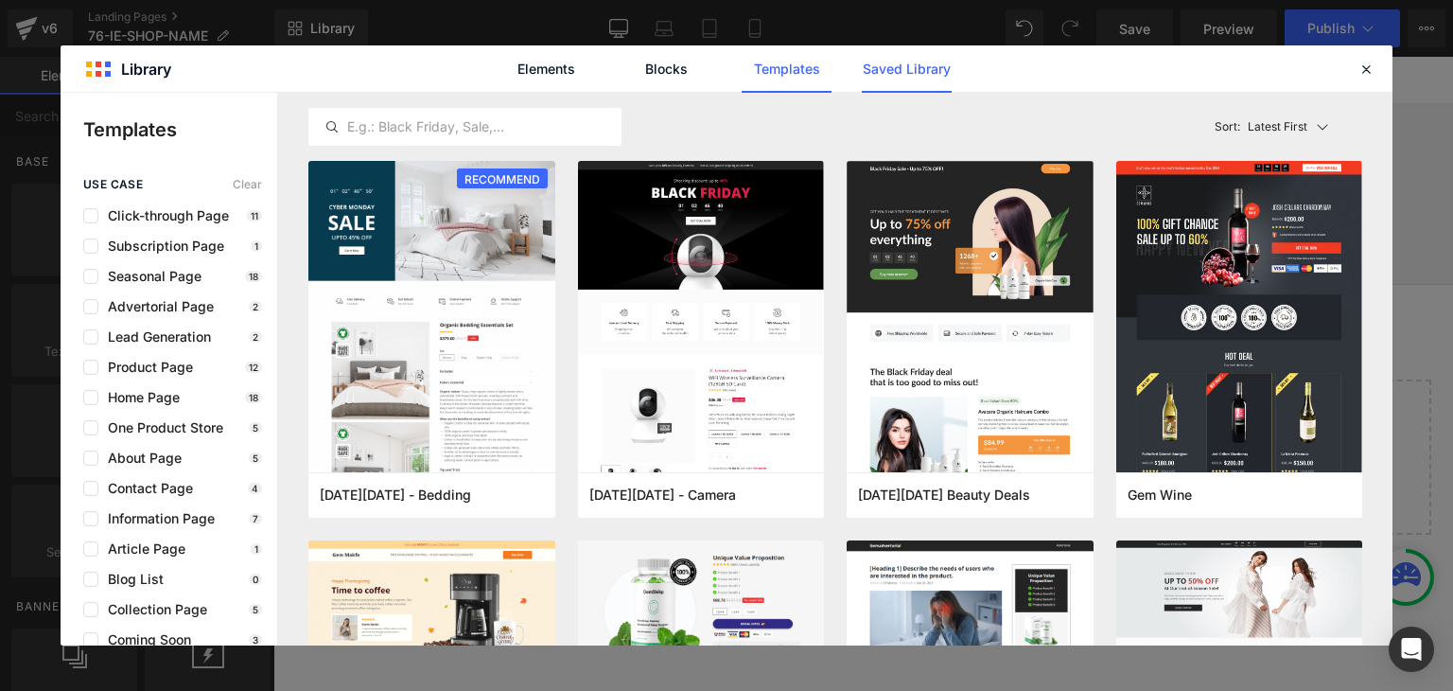
click at [886, 75] on link "Saved Library" at bounding box center [907, 68] width 90 height 47
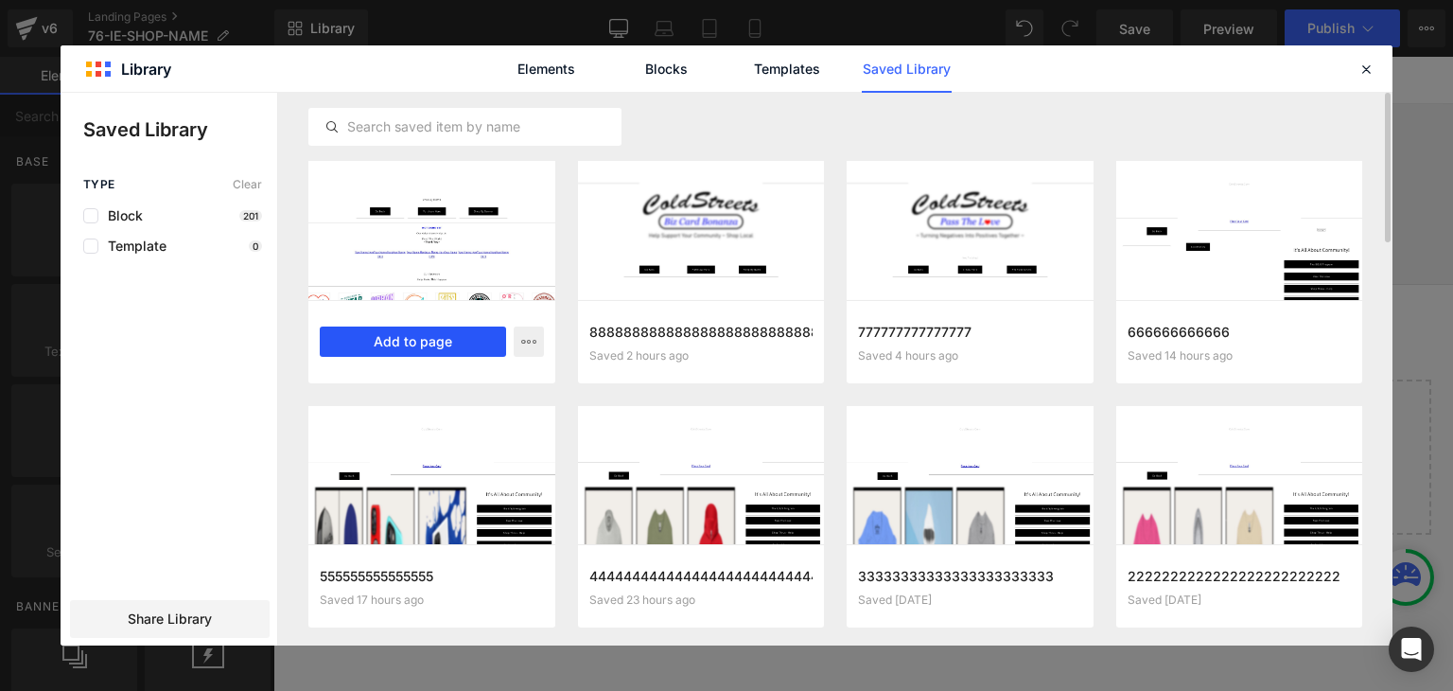
click at [484, 342] on button "Add to page" at bounding box center [413, 341] width 186 height 30
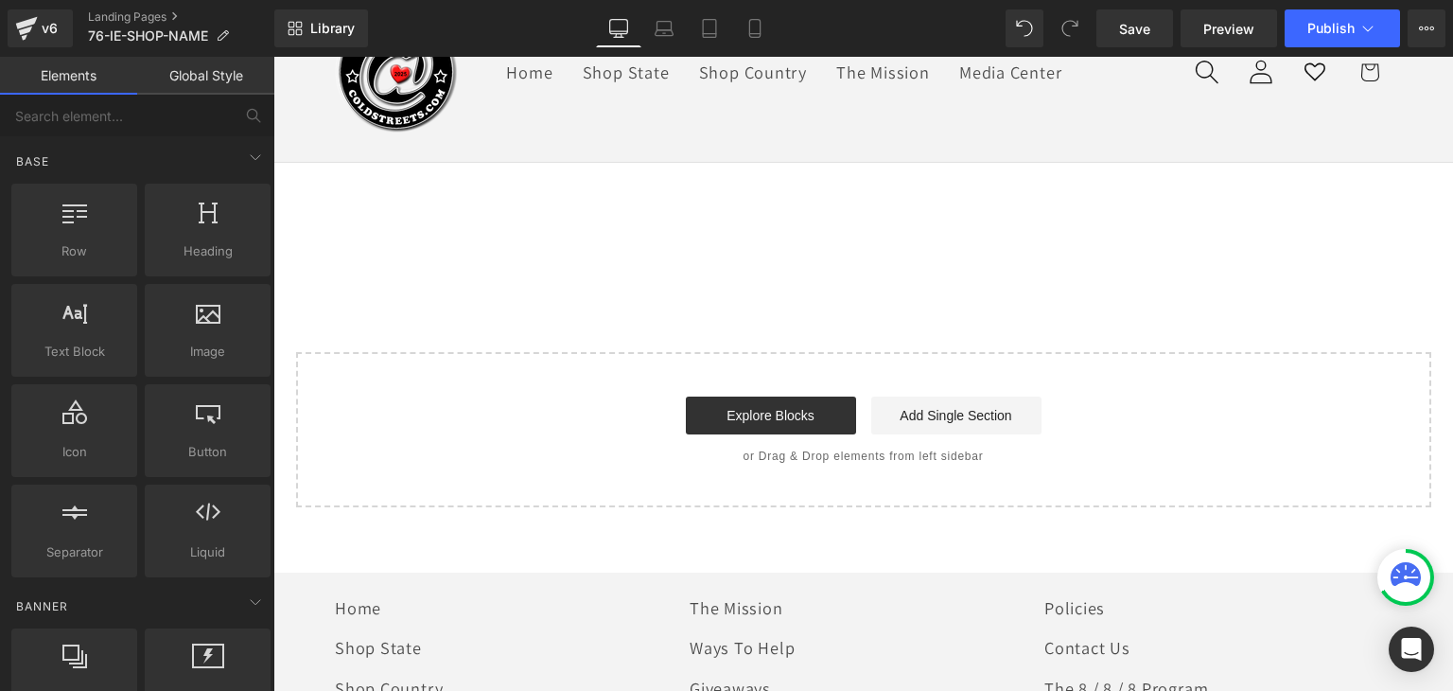
scroll to position [132, 0]
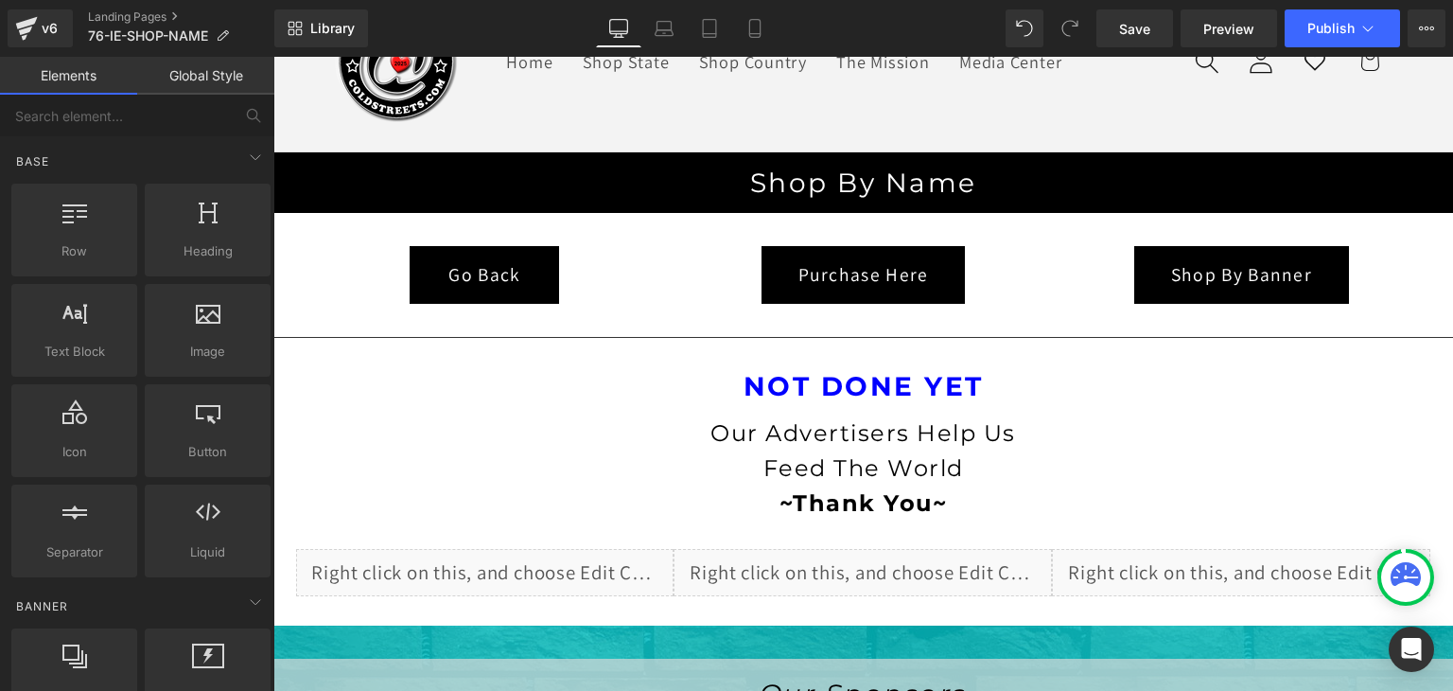
click at [203, 67] on link "Global Style" at bounding box center [205, 76] width 137 height 38
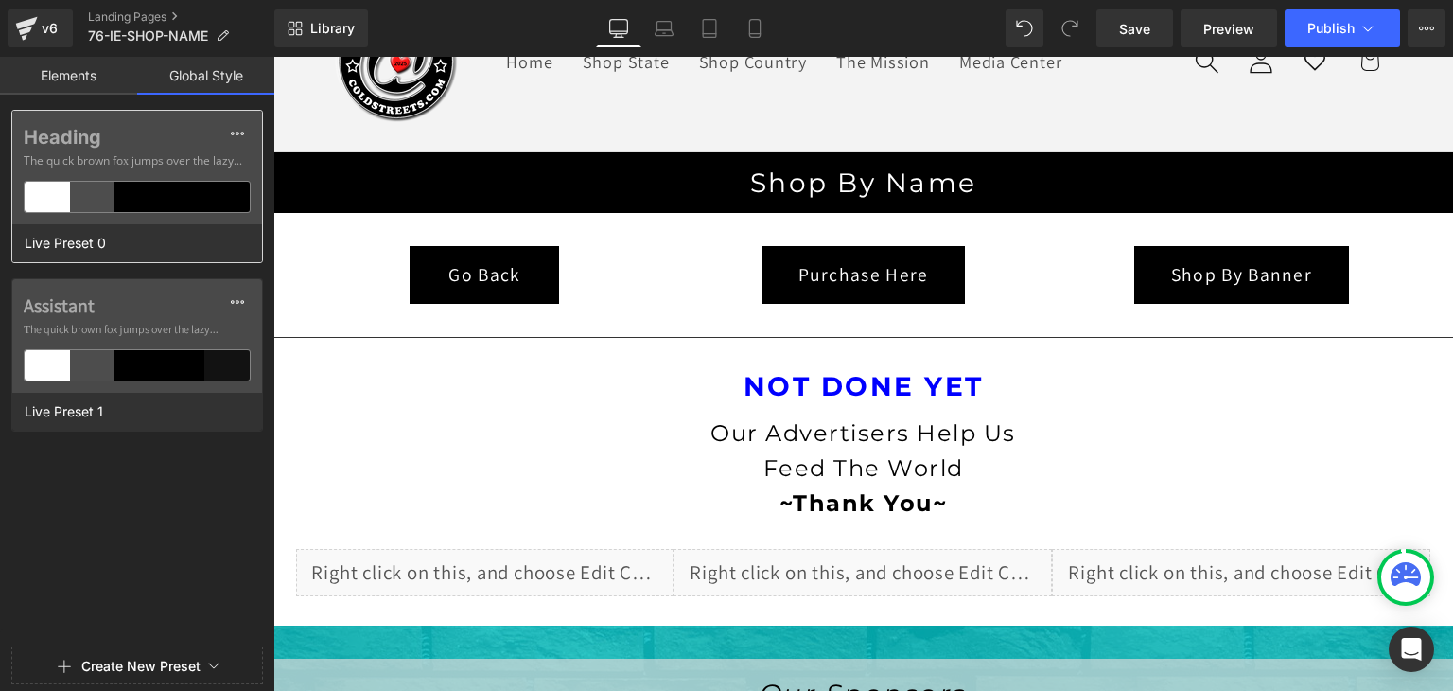
click at [197, 199] on div at bounding box center [182, 197] width 45 height 30
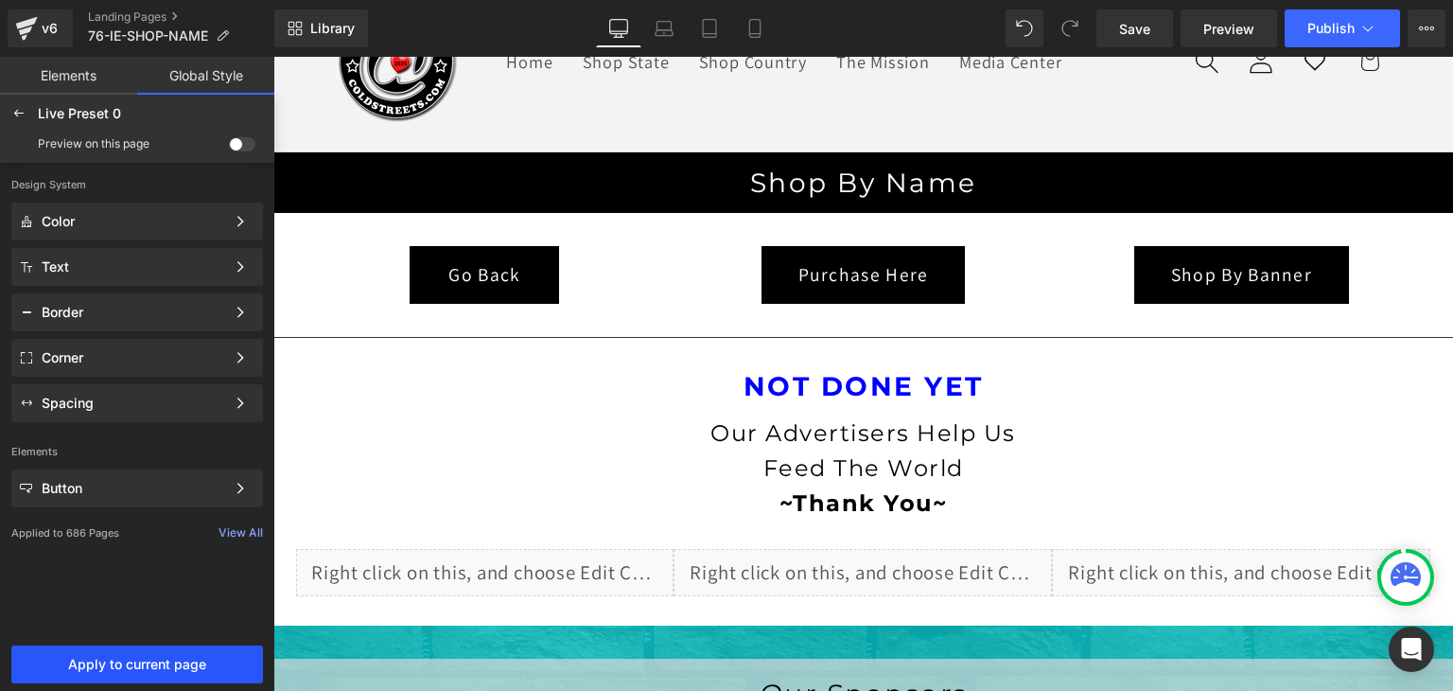
click at [174, 657] on span "Apply to current page" at bounding box center [137, 664] width 229 height 15
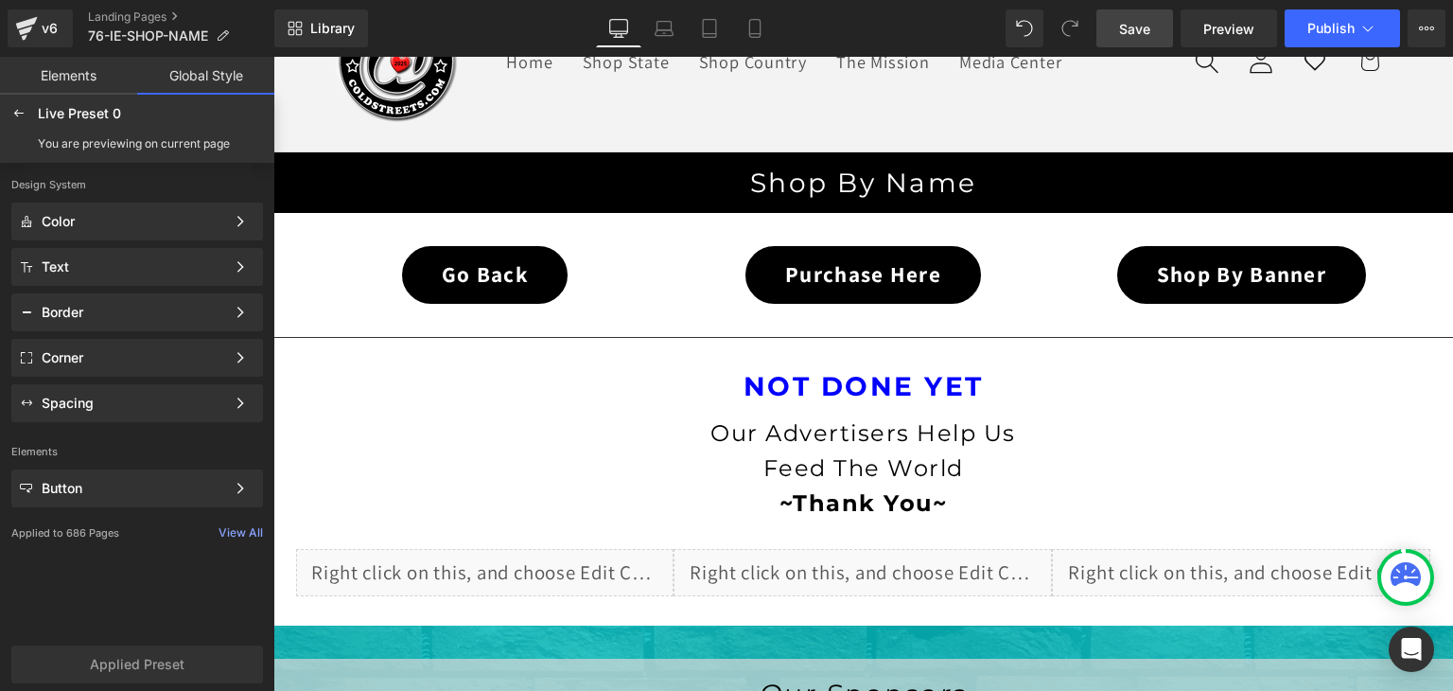
click at [1127, 22] on span "Save" at bounding box center [1134, 29] width 31 height 20
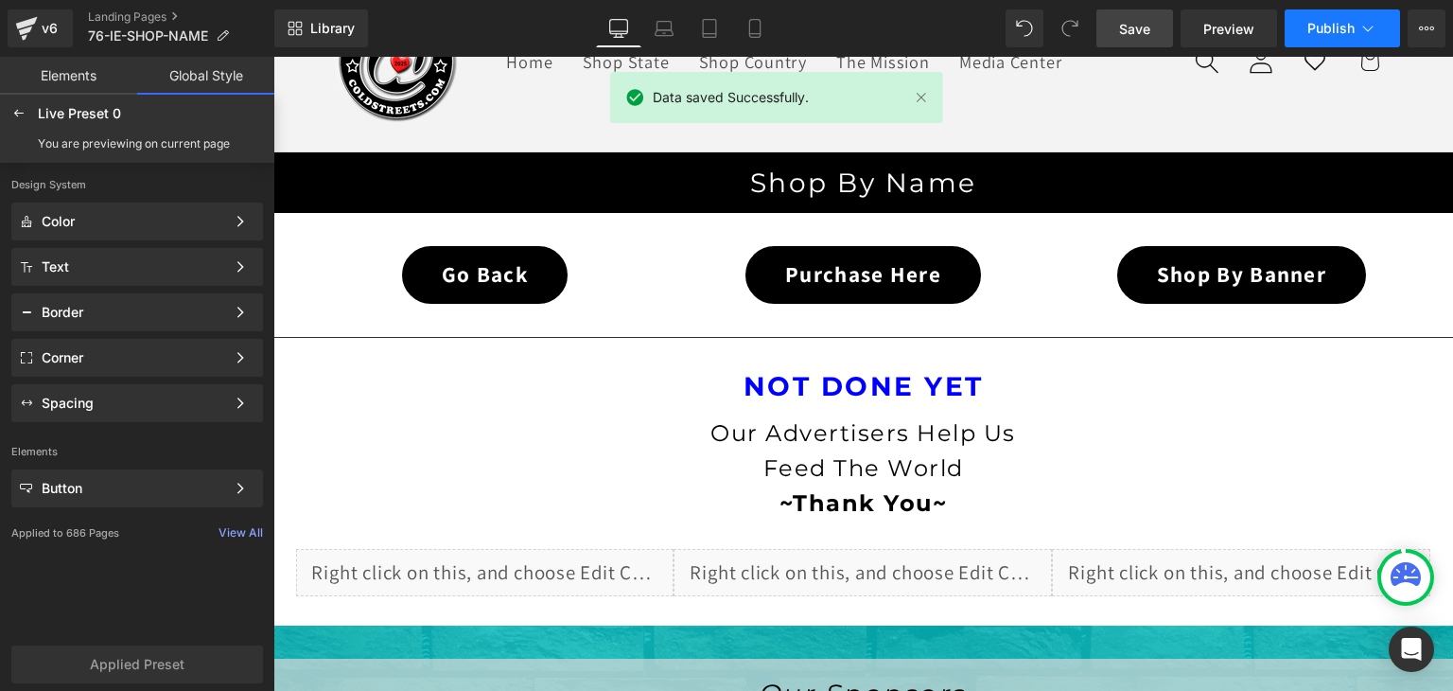
click at [1366, 27] on icon at bounding box center [1368, 28] width 19 height 19
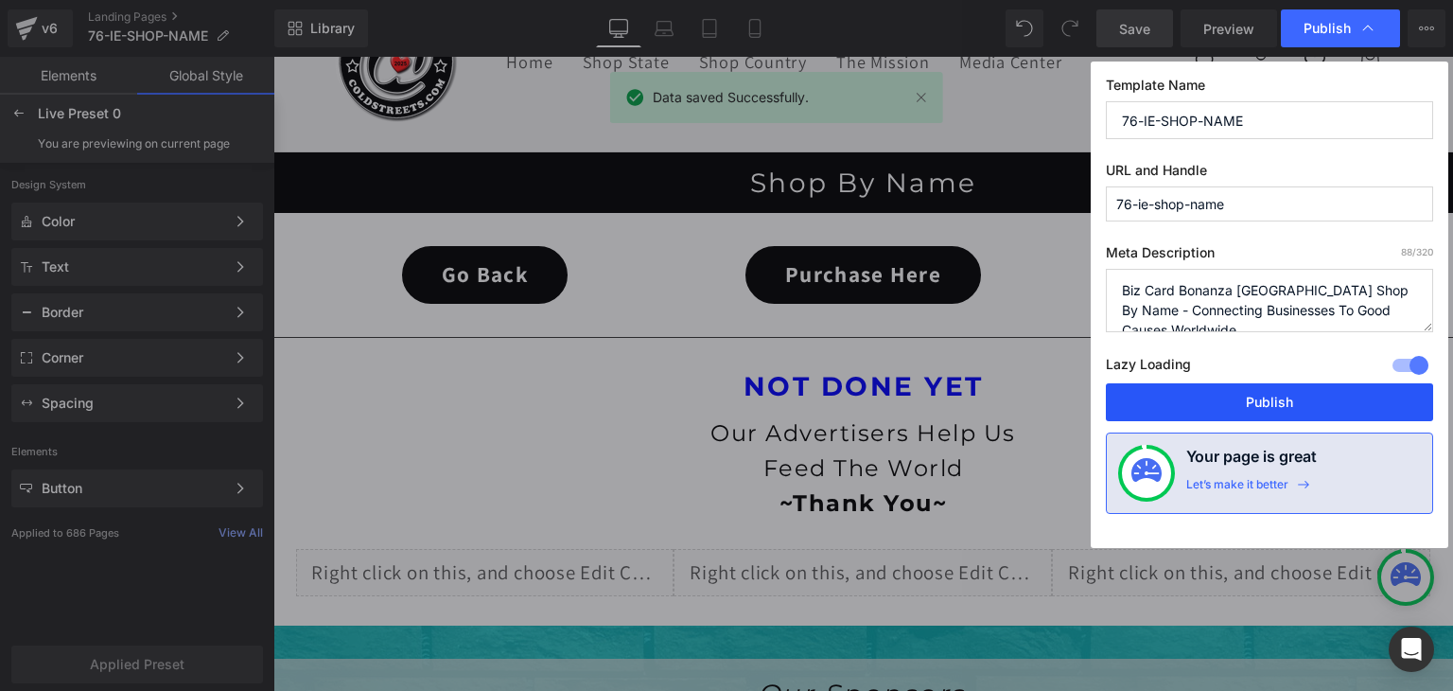
click at [1273, 398] on button "Publish" at bounding box center [1269, 402] width 327 height 38
